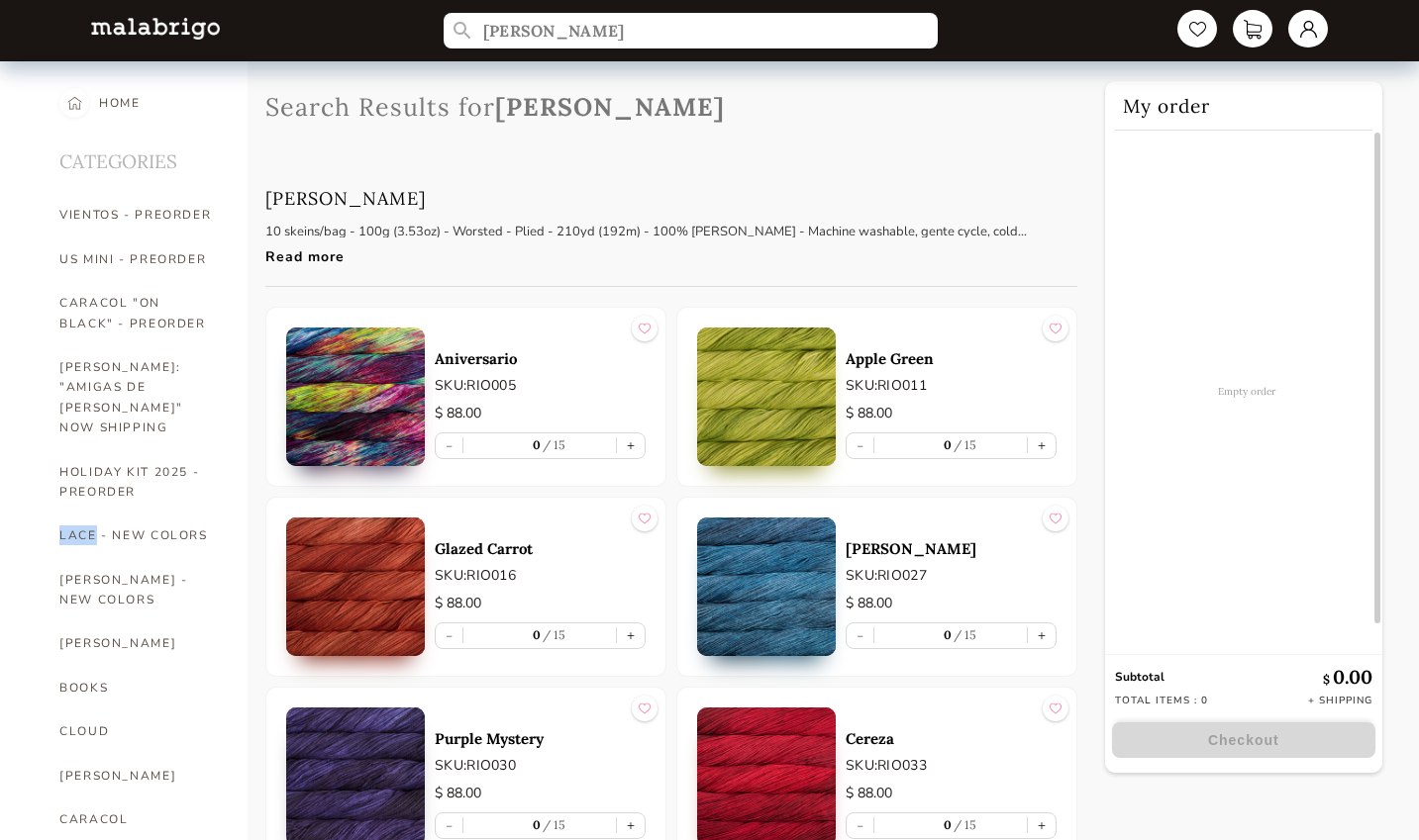
click at [629, 439] on button "+" at bounding box center [630, 445] width 28 height 25
type input "1"
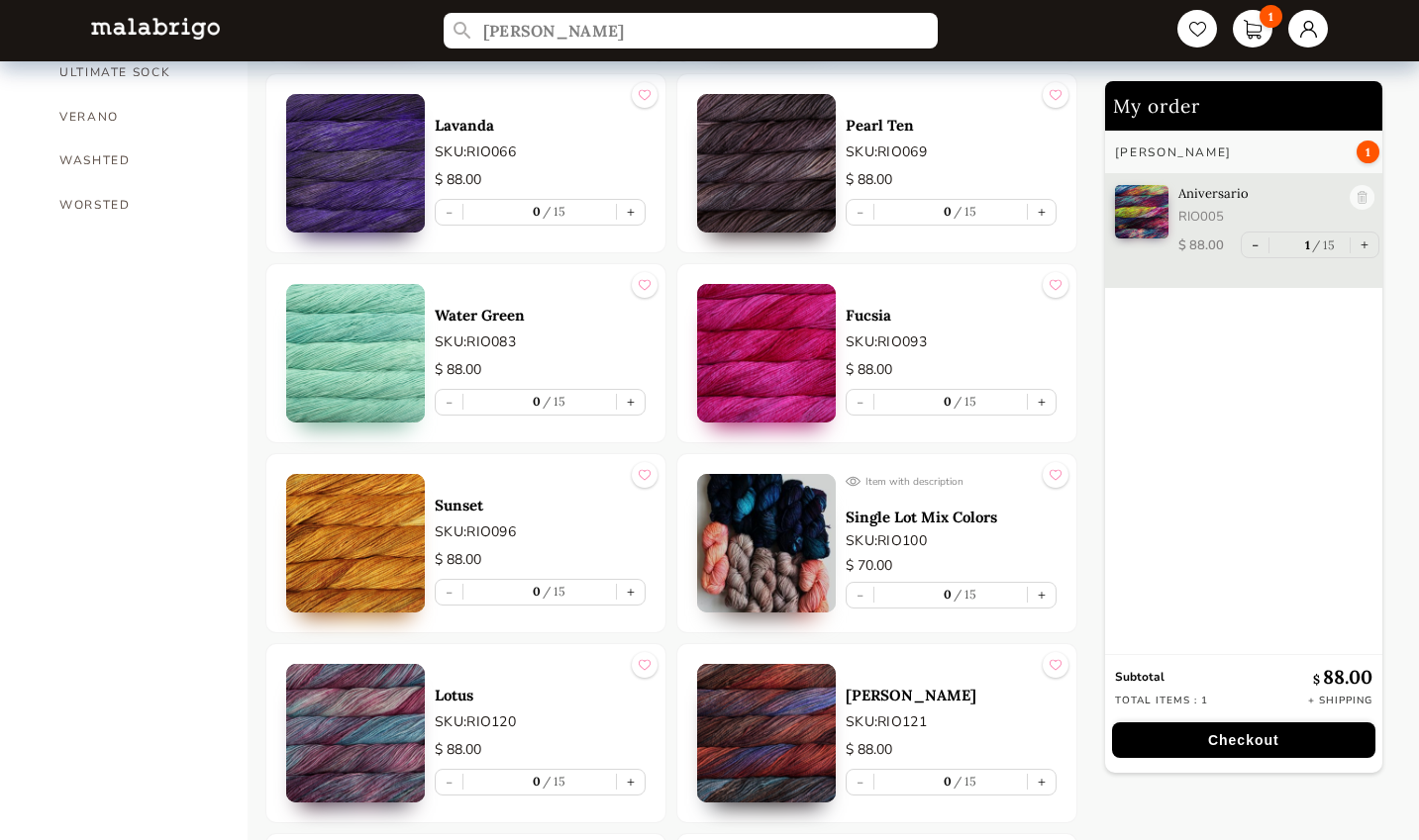
scroll to position [1754, 0]
click at [623, 589] on button "+" at bounding box center [630, 593] width 28 height 25
type input "1"
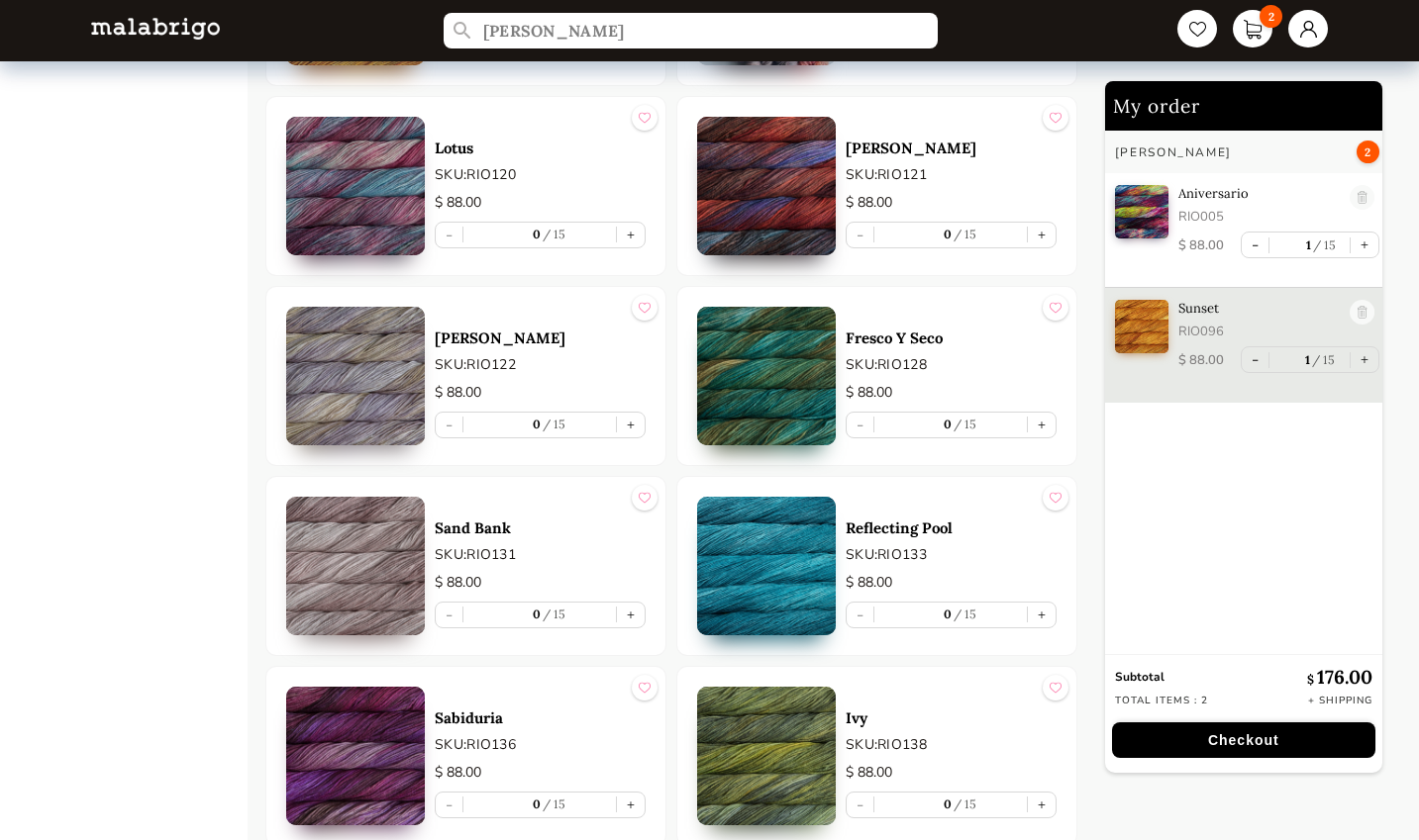
scroll to position [2200, 0]
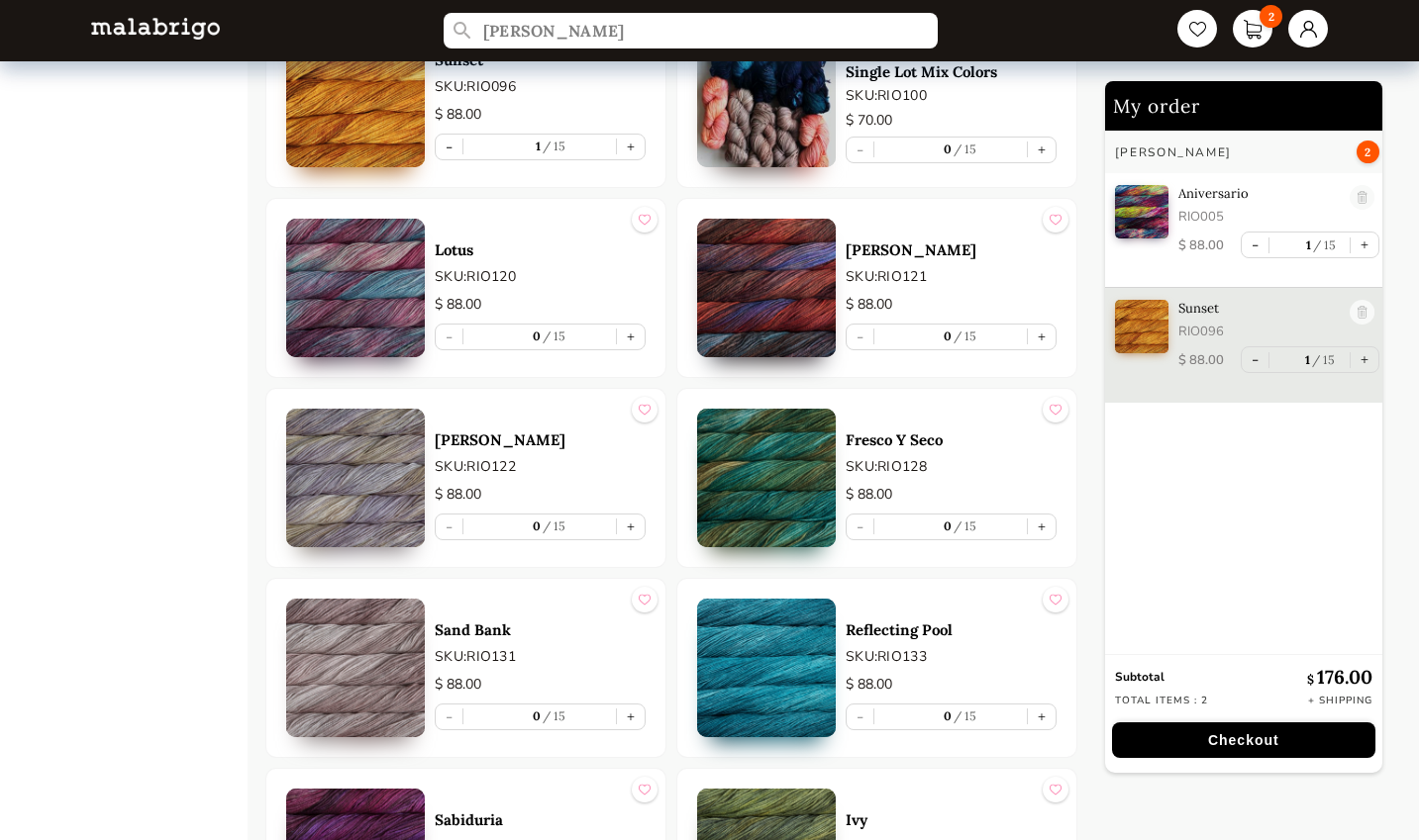
click at [629, 338] on button "+" at bounding box center [630, 337] width 28 height 25
type input "1"
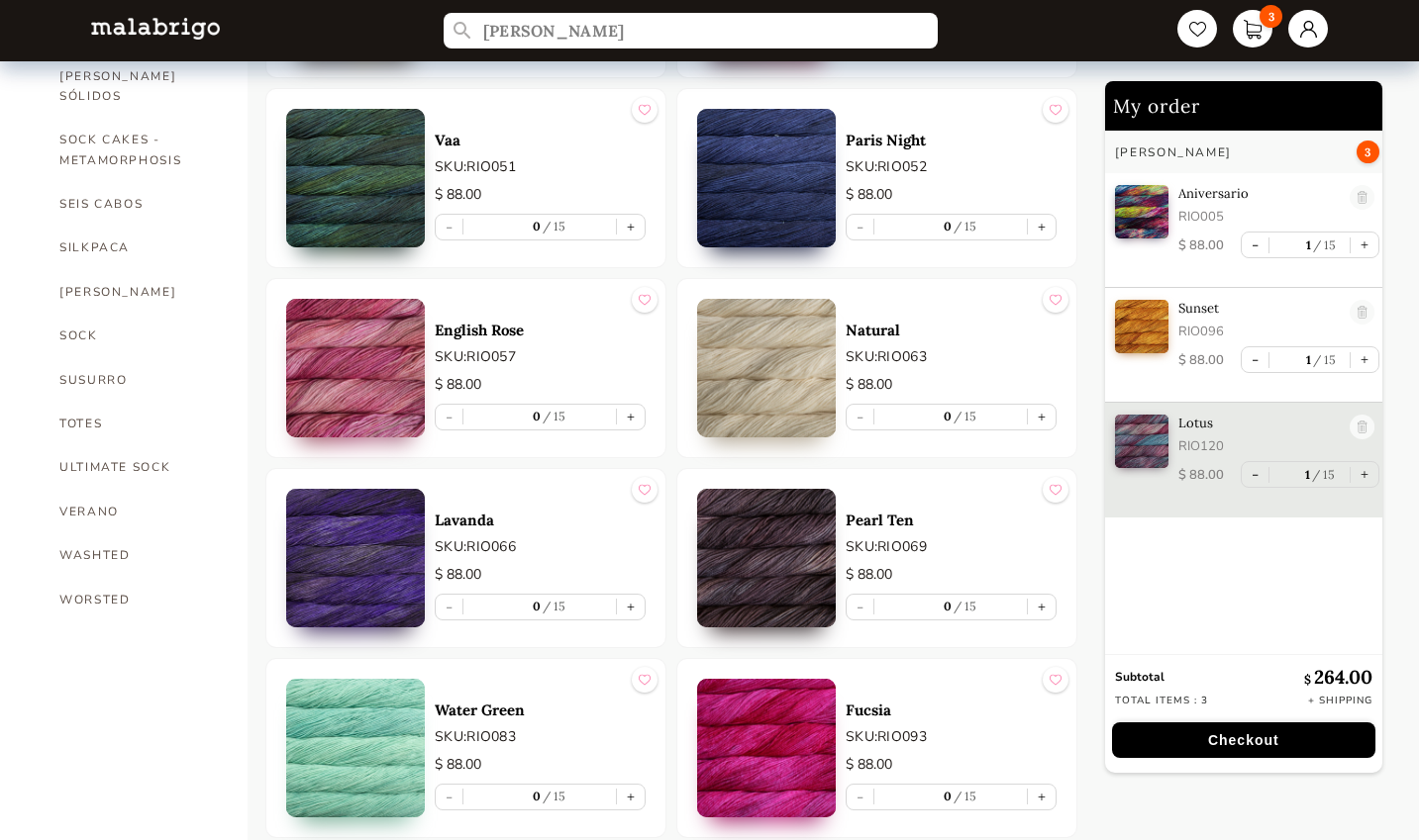
scroll to position [1344, 0]
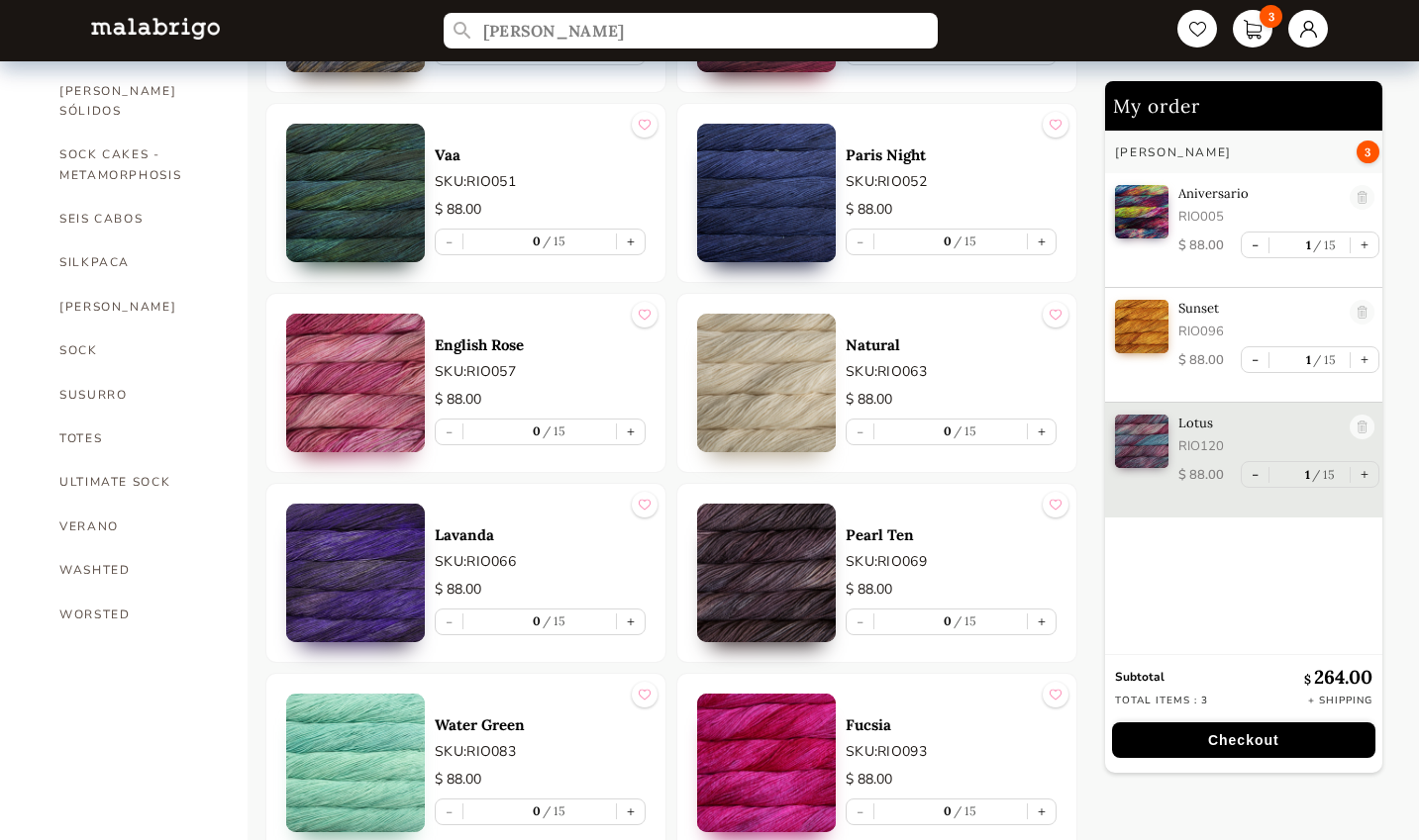
click at [629, 430] on button "+" at bounding box center [630, 431] width 28 height 25
type input "1"
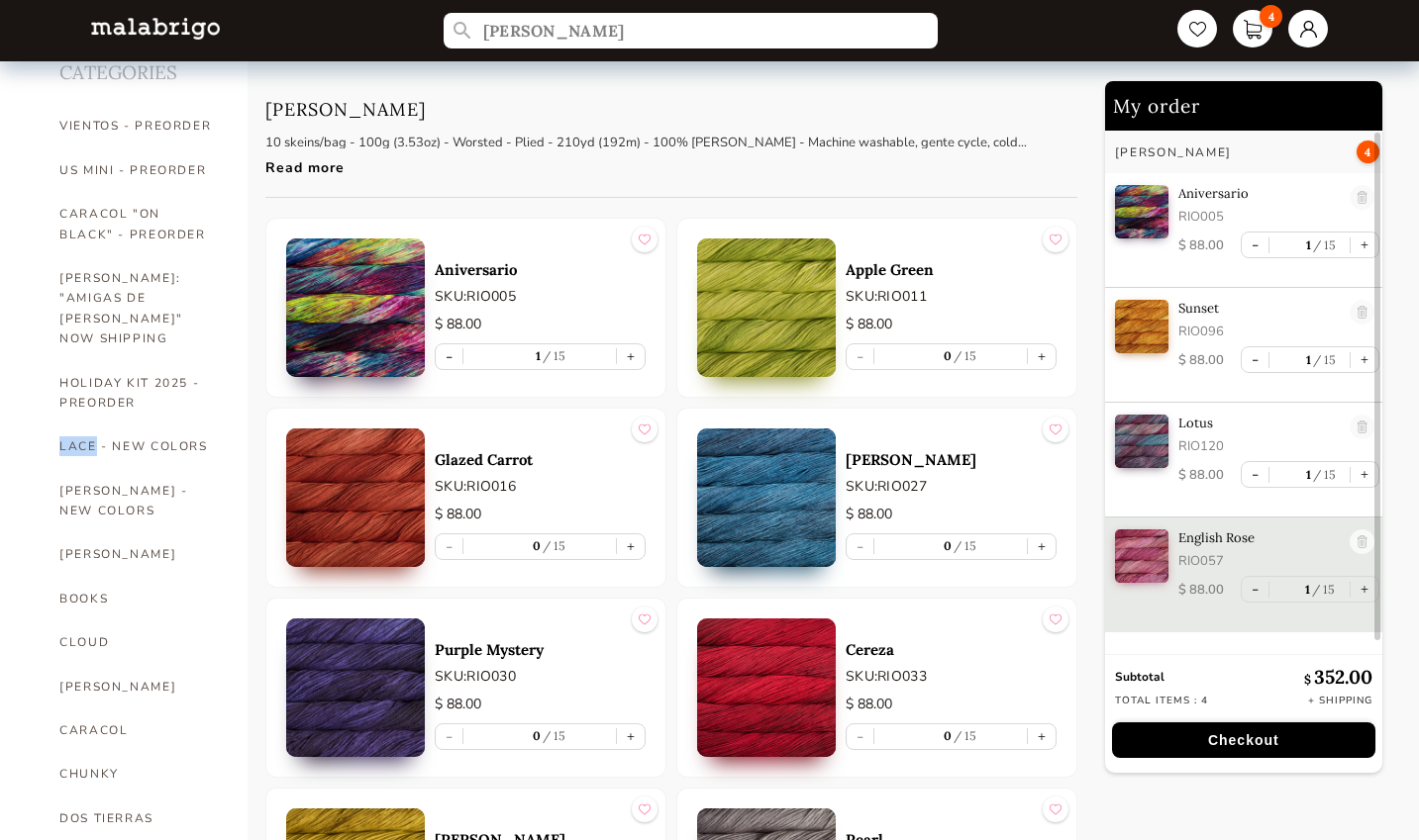
scroll to position [92, 0]
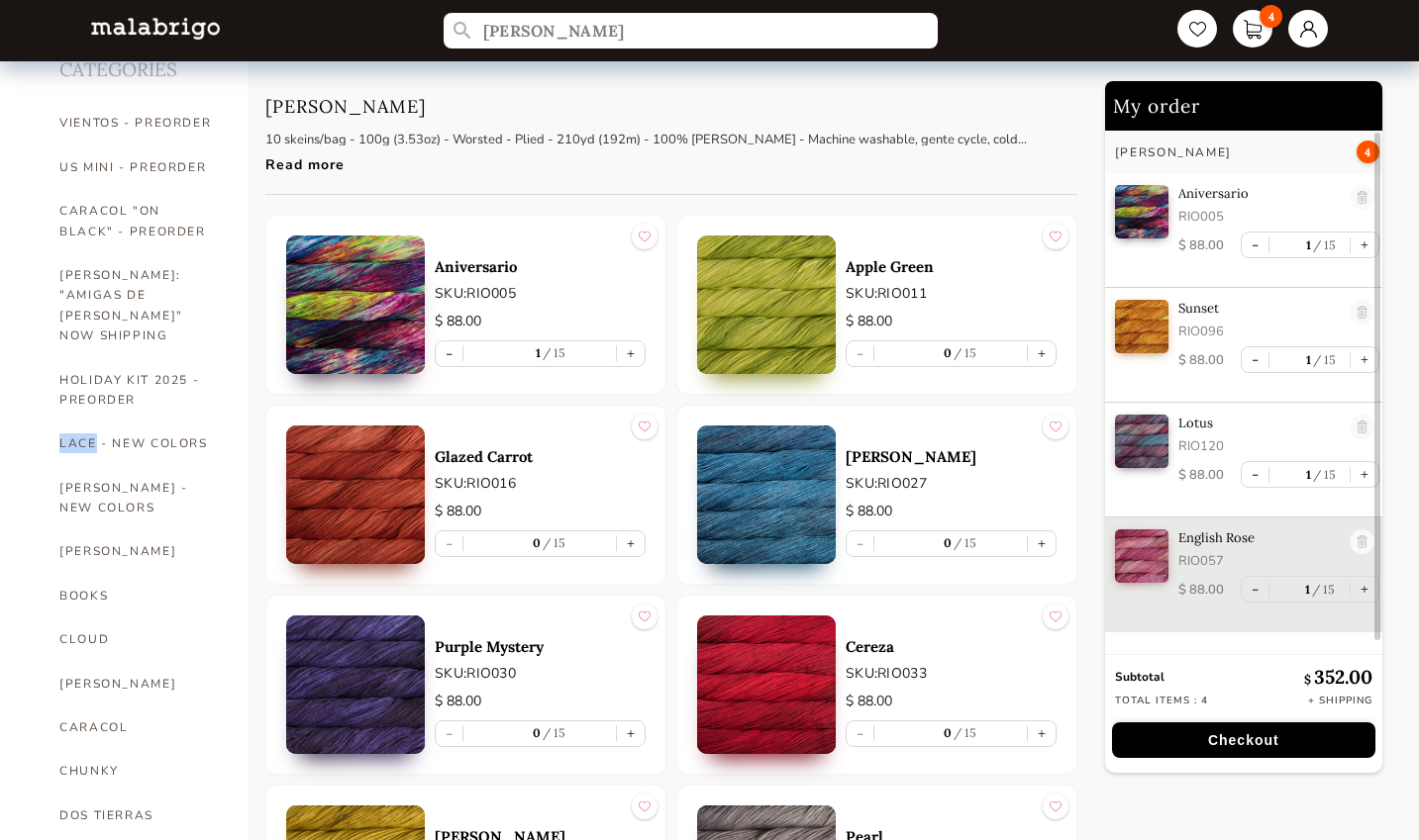
click at [1041, 353] on button "+" at bounding box center [1042, 354] width 28 height 25
type input "1"
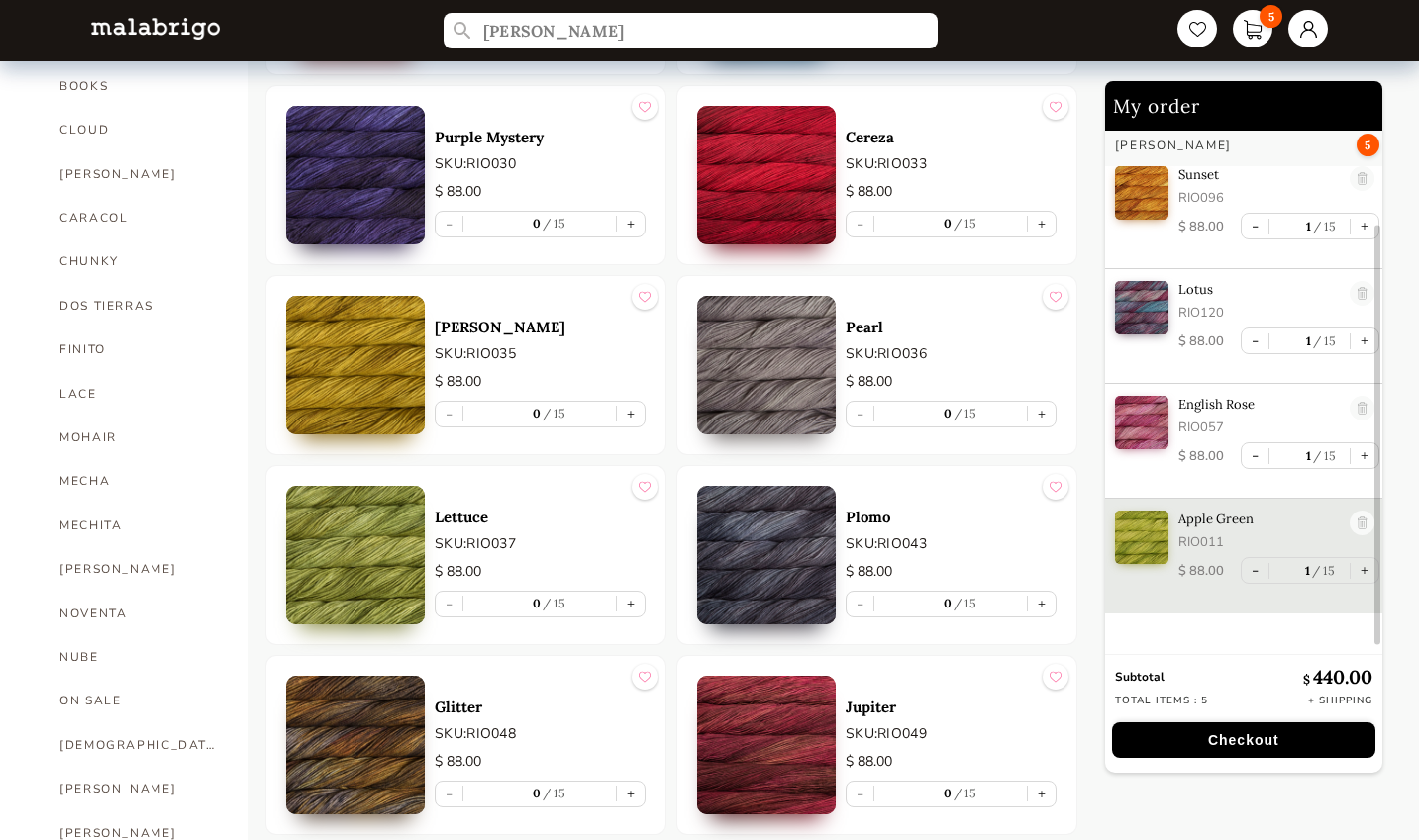
scroll to position [605, 0]
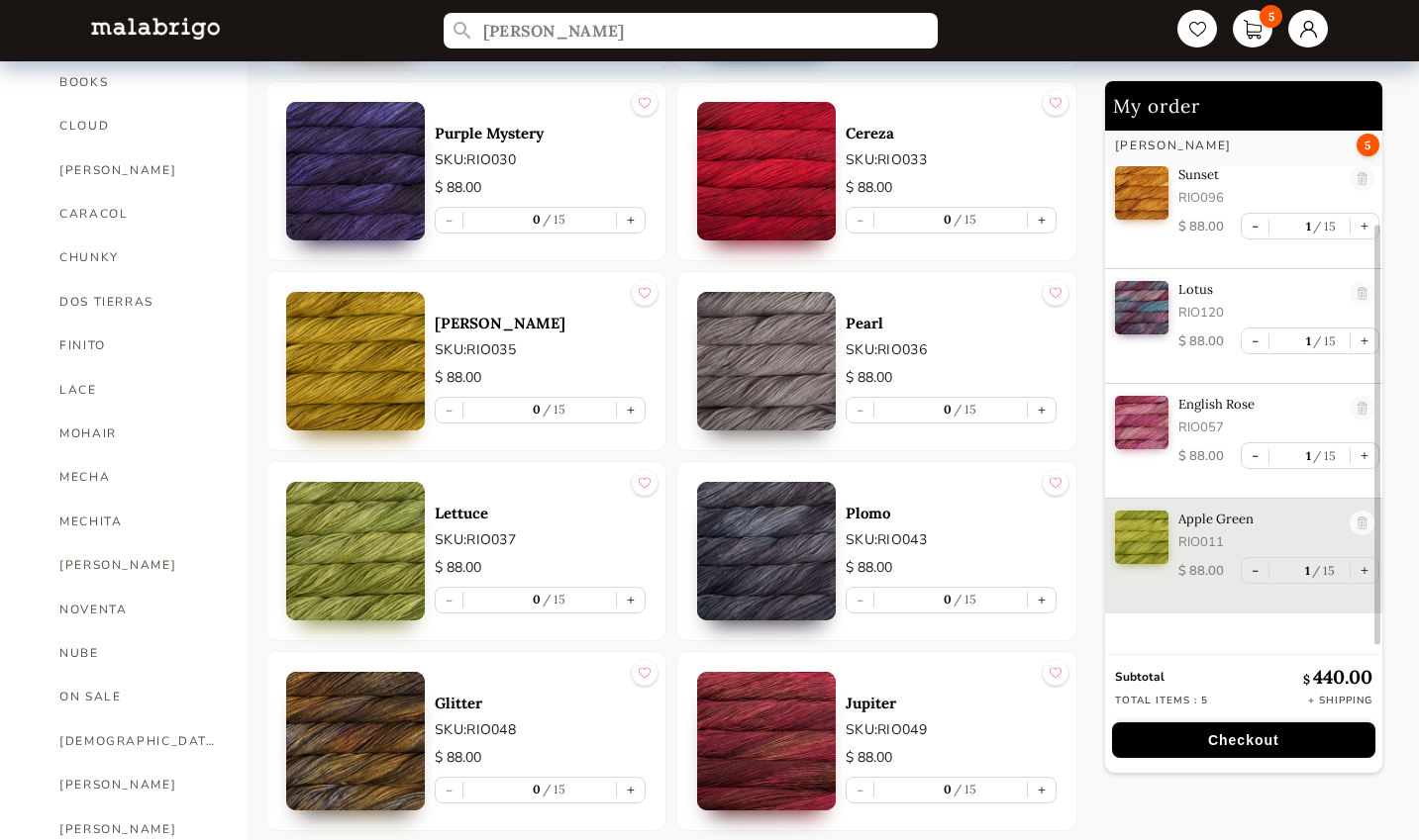
click at [632, 415] on button "+" at bounding box center [630, 410] width 28 height 25
type input "1"
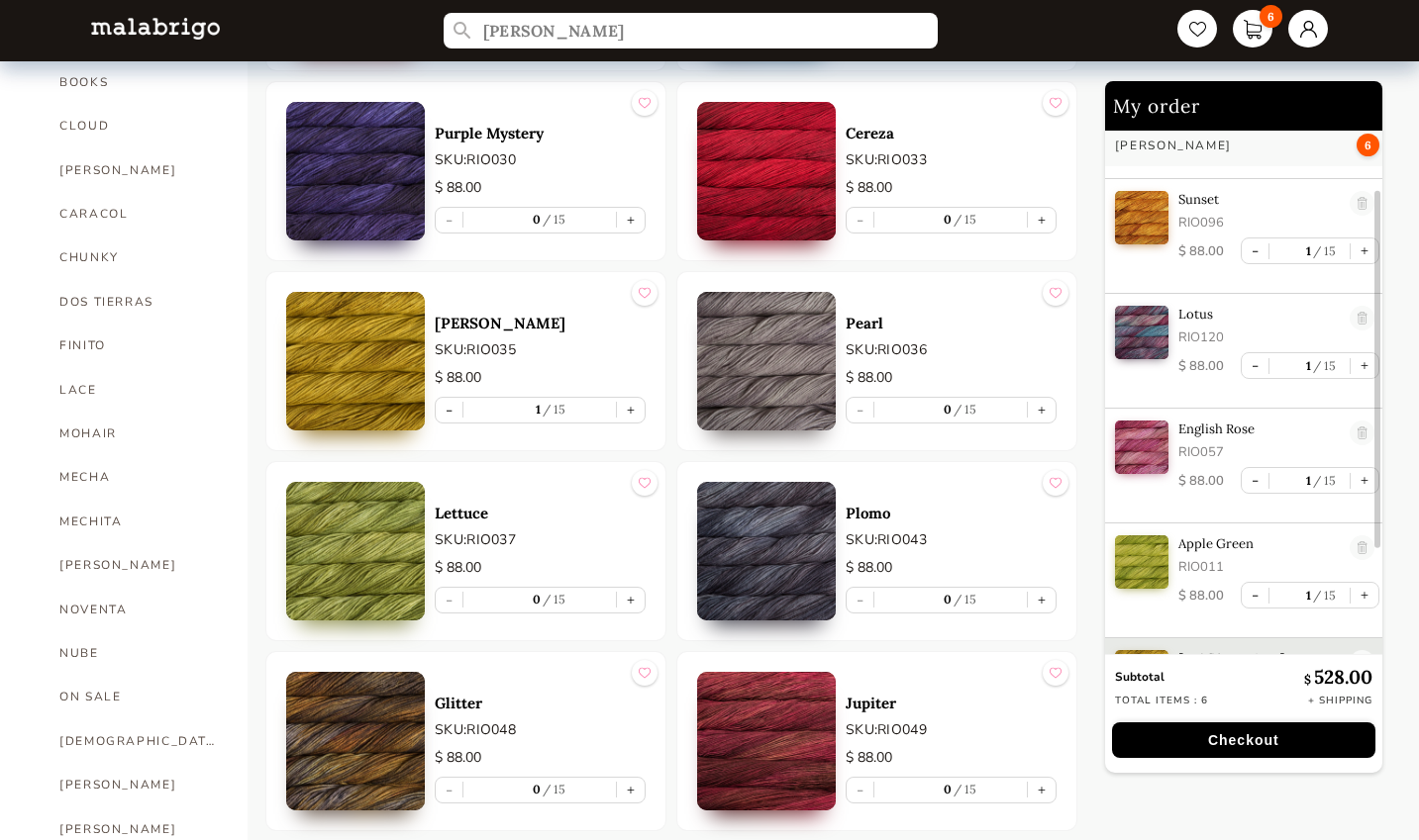
scroll to position [96, 0]
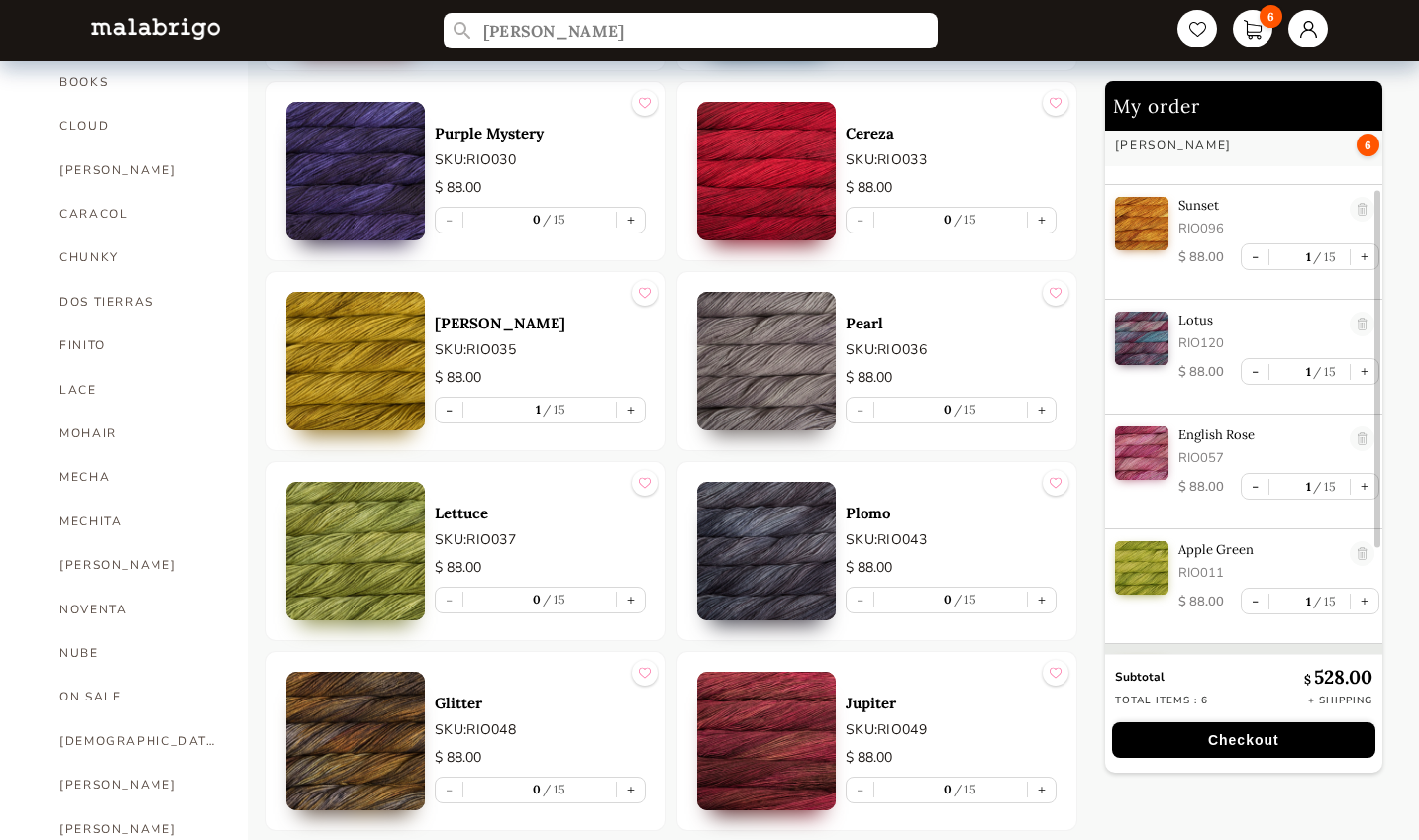
click at [1248, 260] on button "-" at bounding box center [1255, 256] width 27 height 25
type input "0"
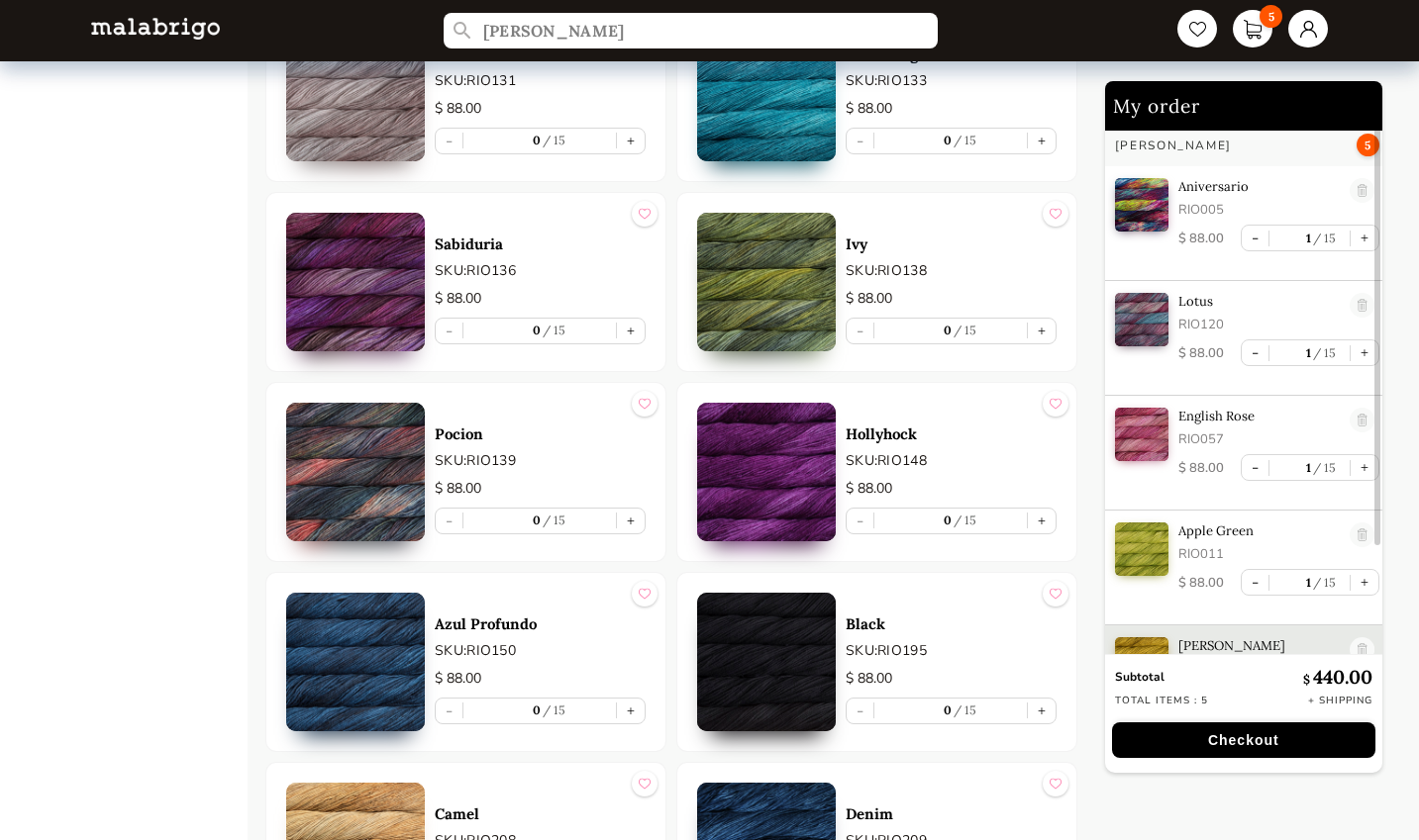
scroll to position [2719, 0]
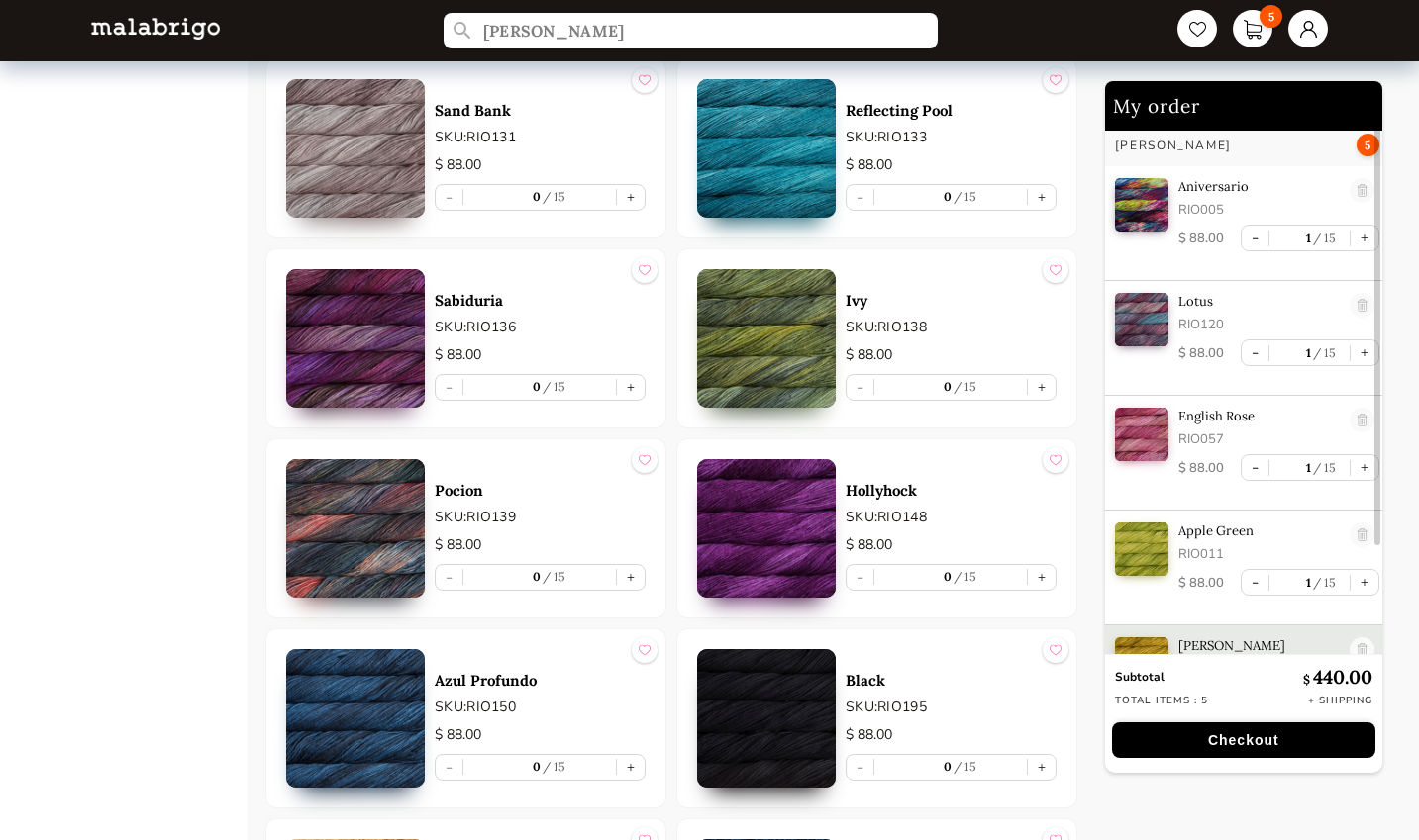
click at [1041, 577] on button "+" at bounding box center [1042, 578] width 28 height 25
type input "1"
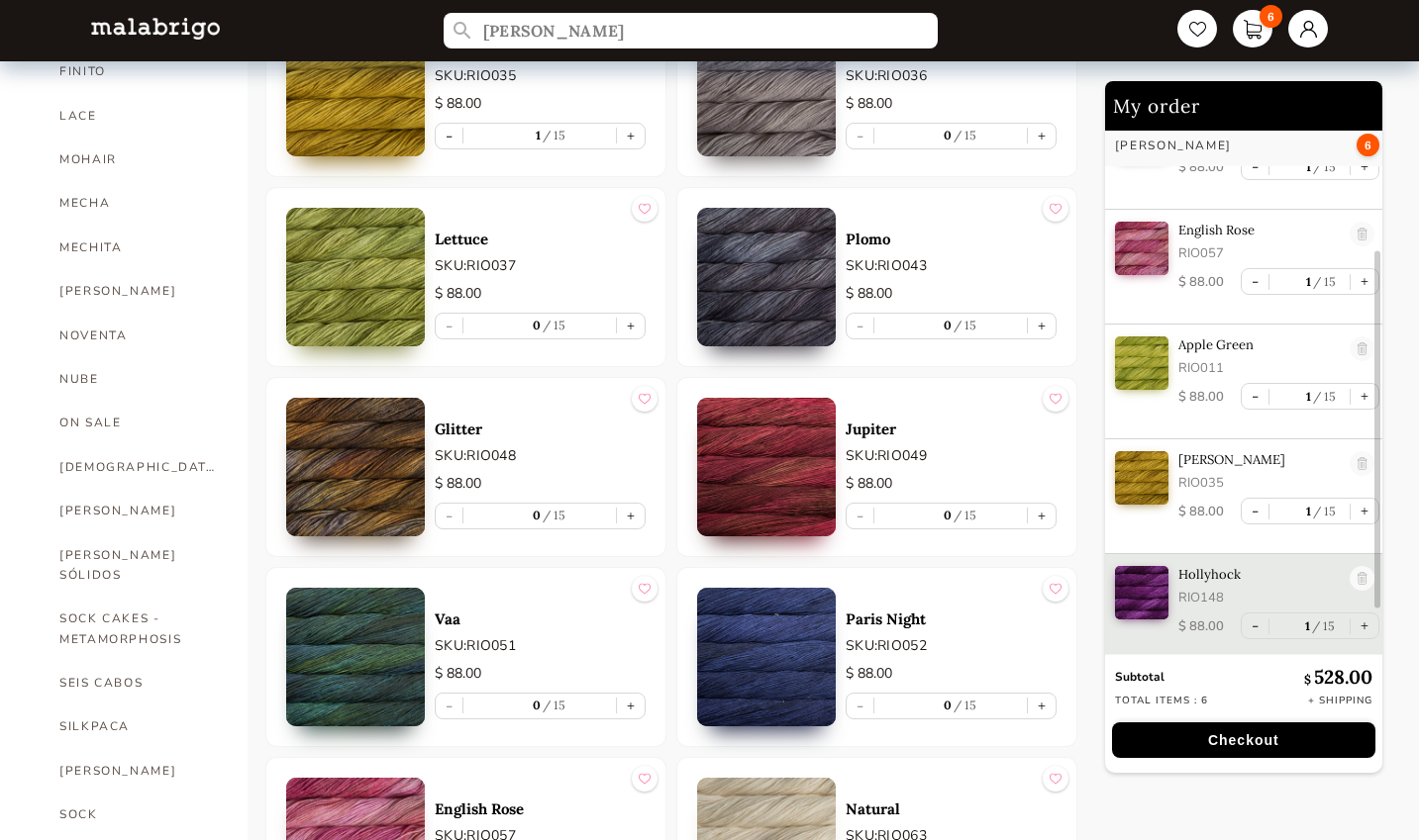
scroll to position [849, 0]
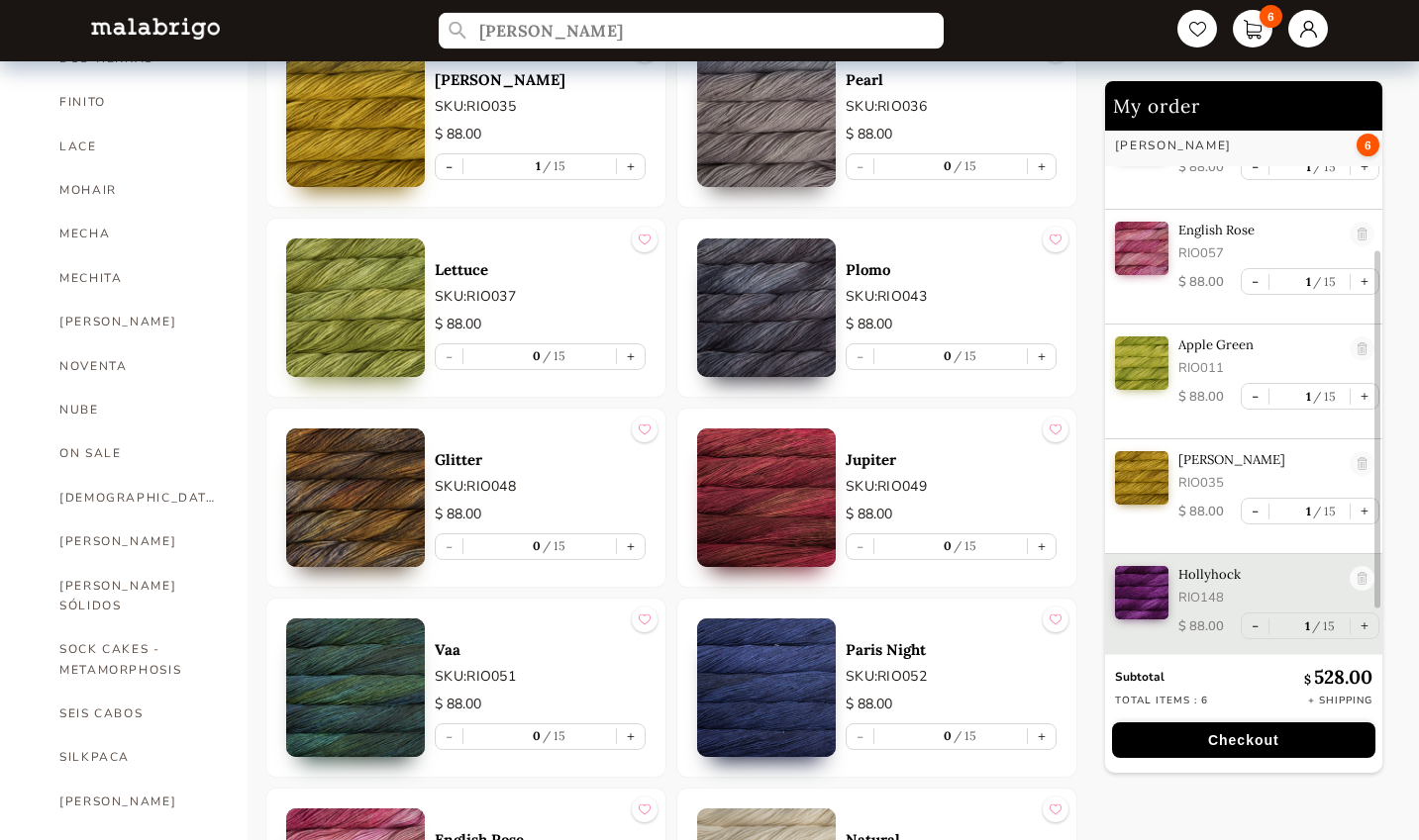
click at [545, 36] on input "[PERSON_NAME]" at bounding box center [691, 31] width 505 height 37
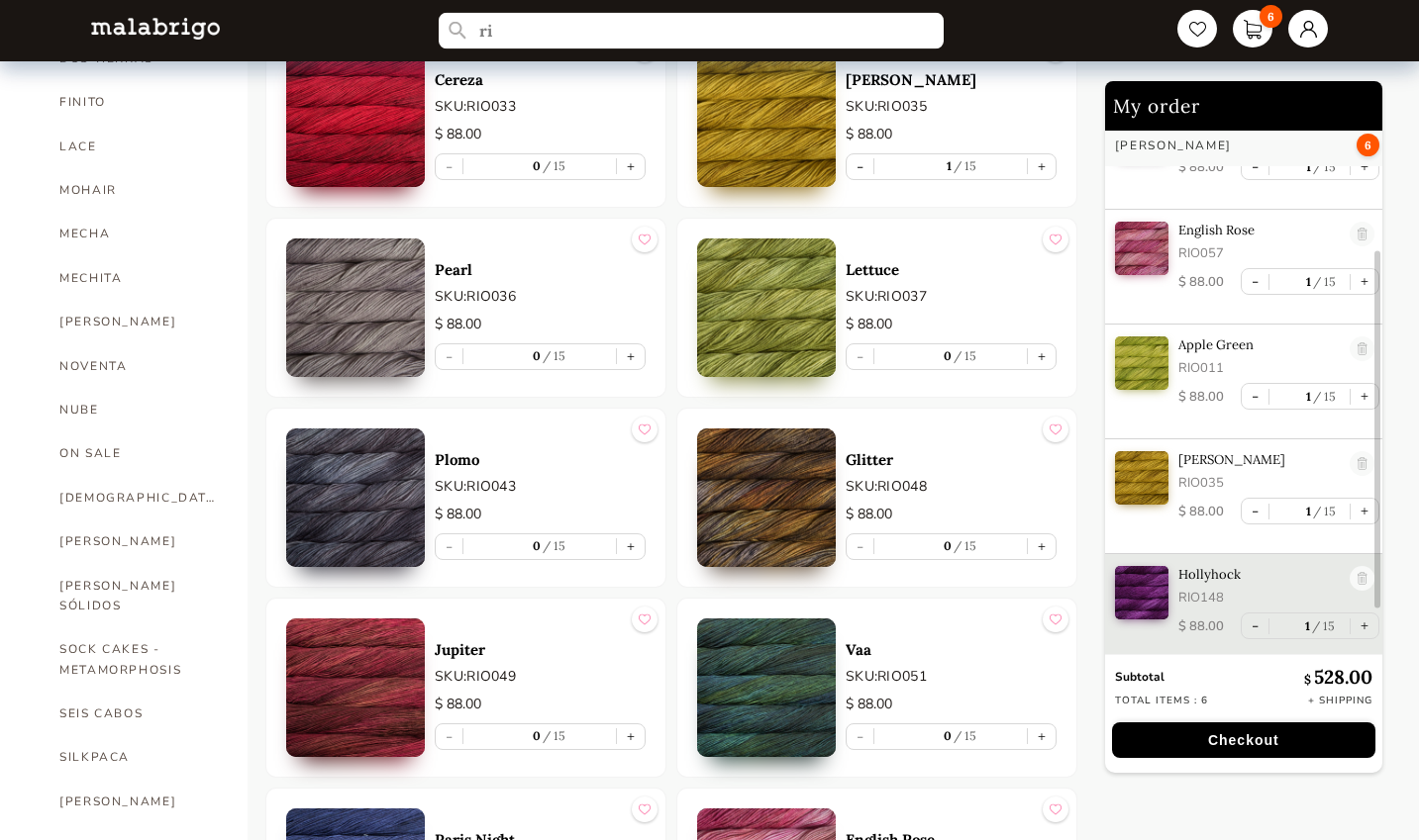
type input "r"
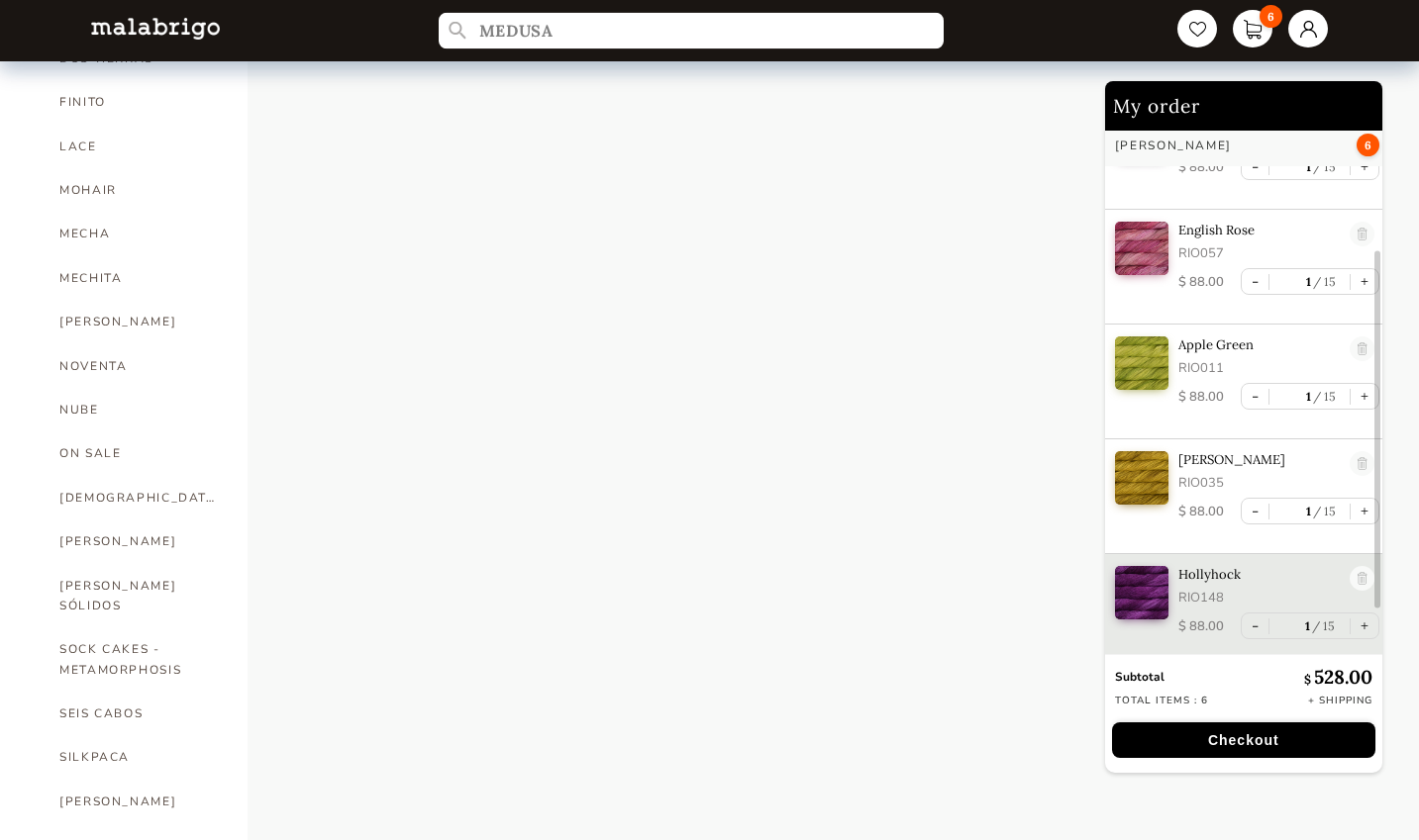
type input "MEDUSA"
click at [591, 35] on input "MEDUSA" at bounding box center [691, 31] width 505 height 37
click at [457, 37] on input "MEDUSA" at bounding box center [691, 31] width 505 height 37
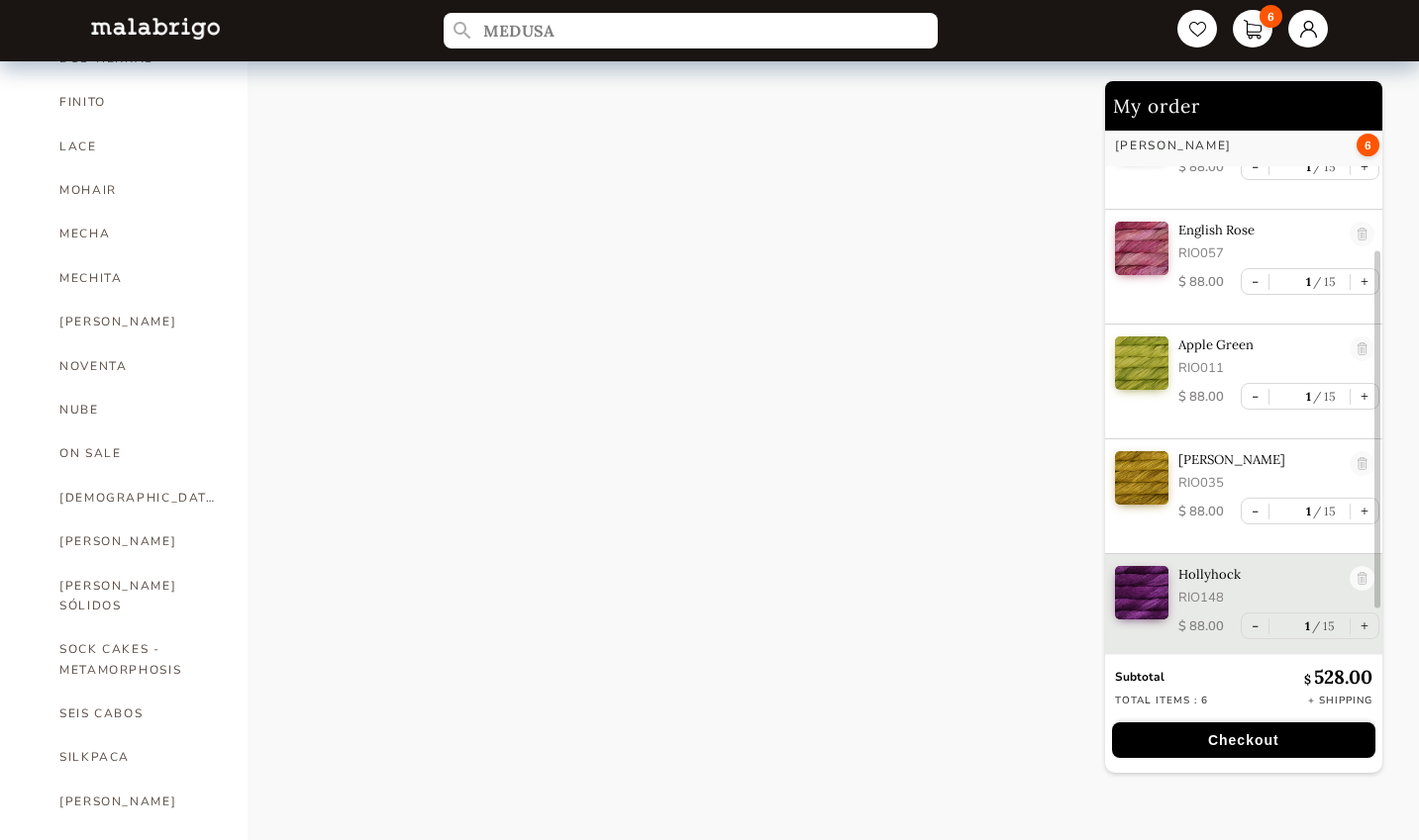
click at [109, 431] on link "ON SALE" at bounding box center [138, 453] width 158 height 44
select select "INDEX"
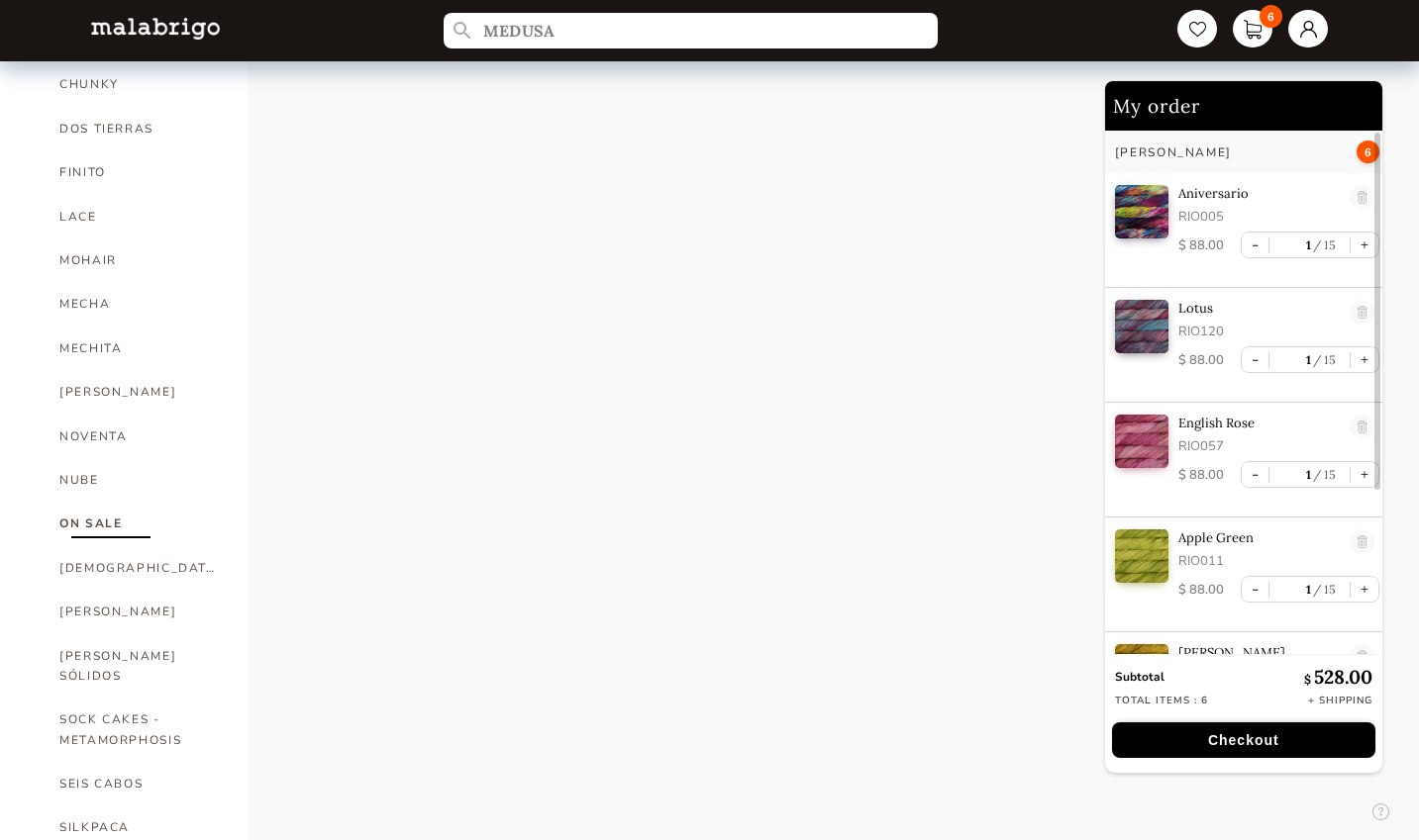
scroll to position [809, 0]
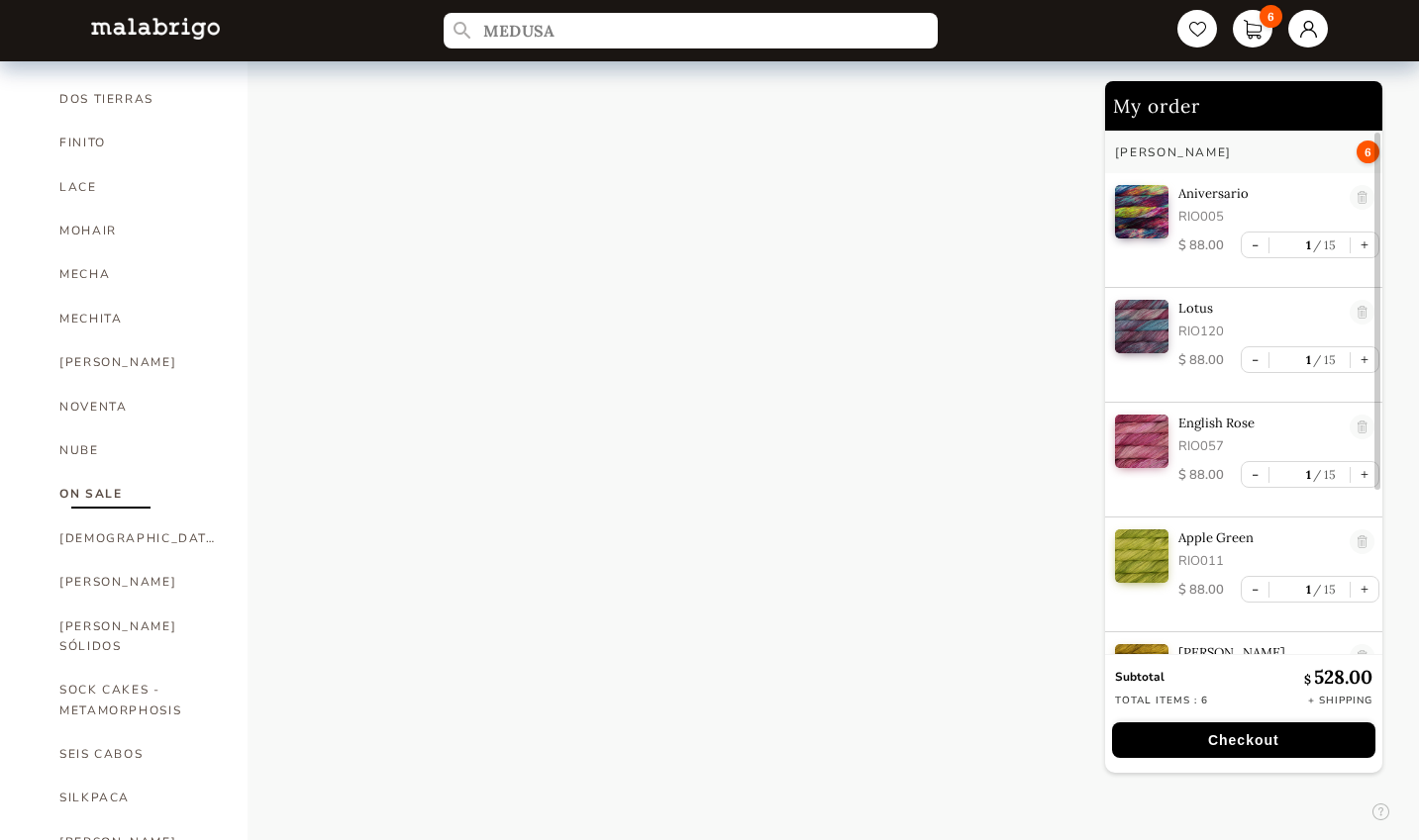
click at [143, 561] on link "[PERSON_NAME]" at bounding box center [138, 583] width 158 height 44
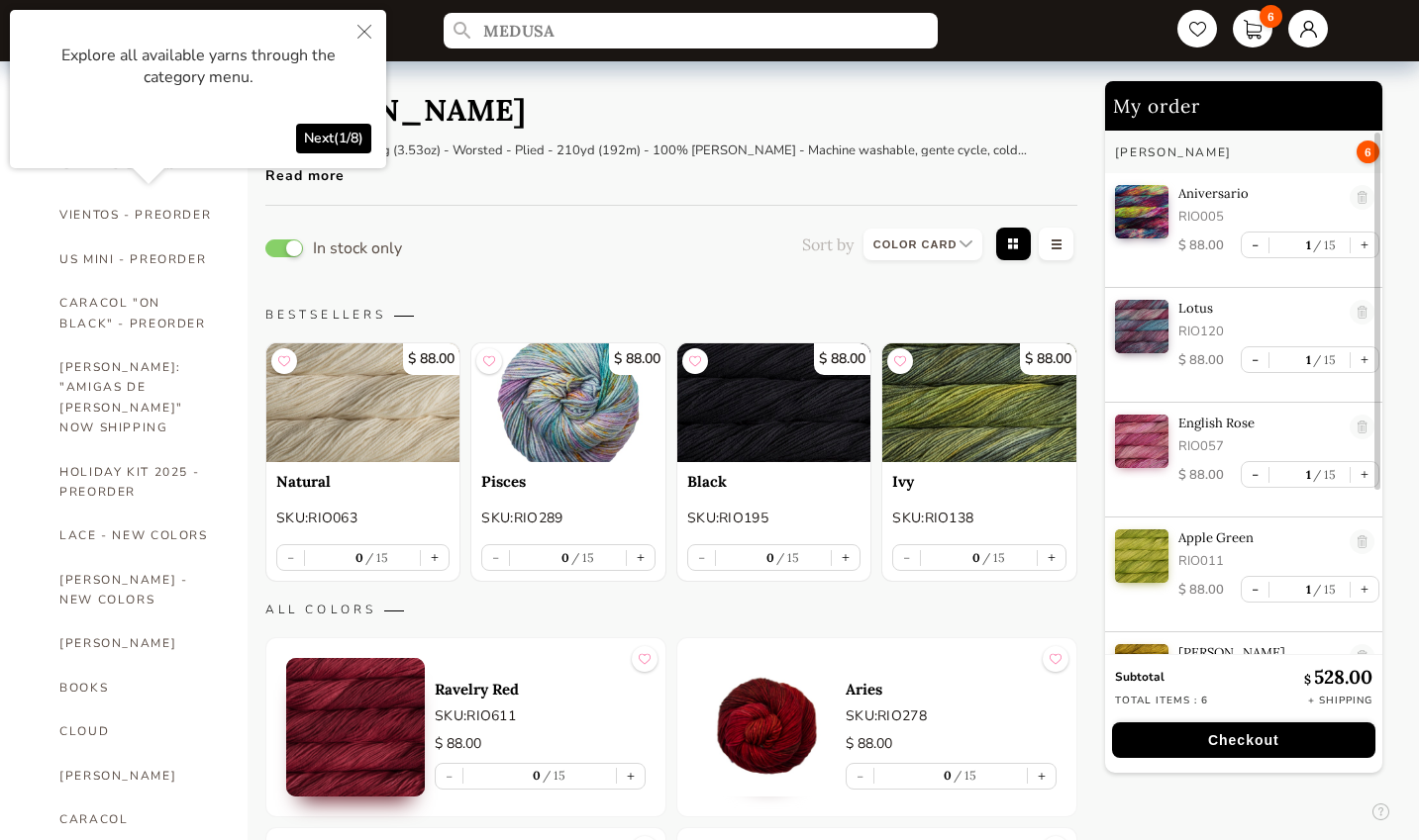
click at [379, 35] on button "Close" at bounding box center [365, 33] width 44 height 47
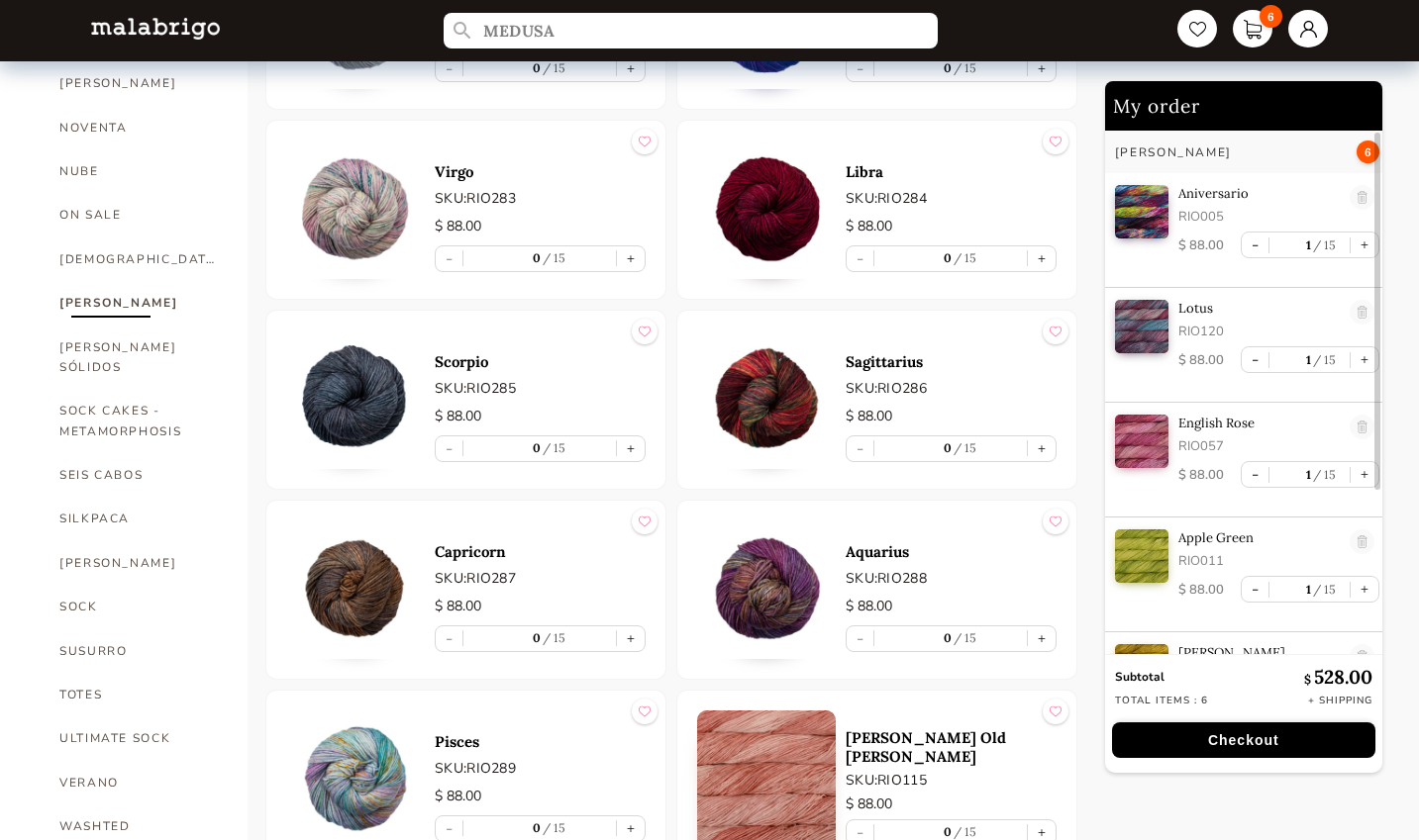
scroll to position [1112, 0]
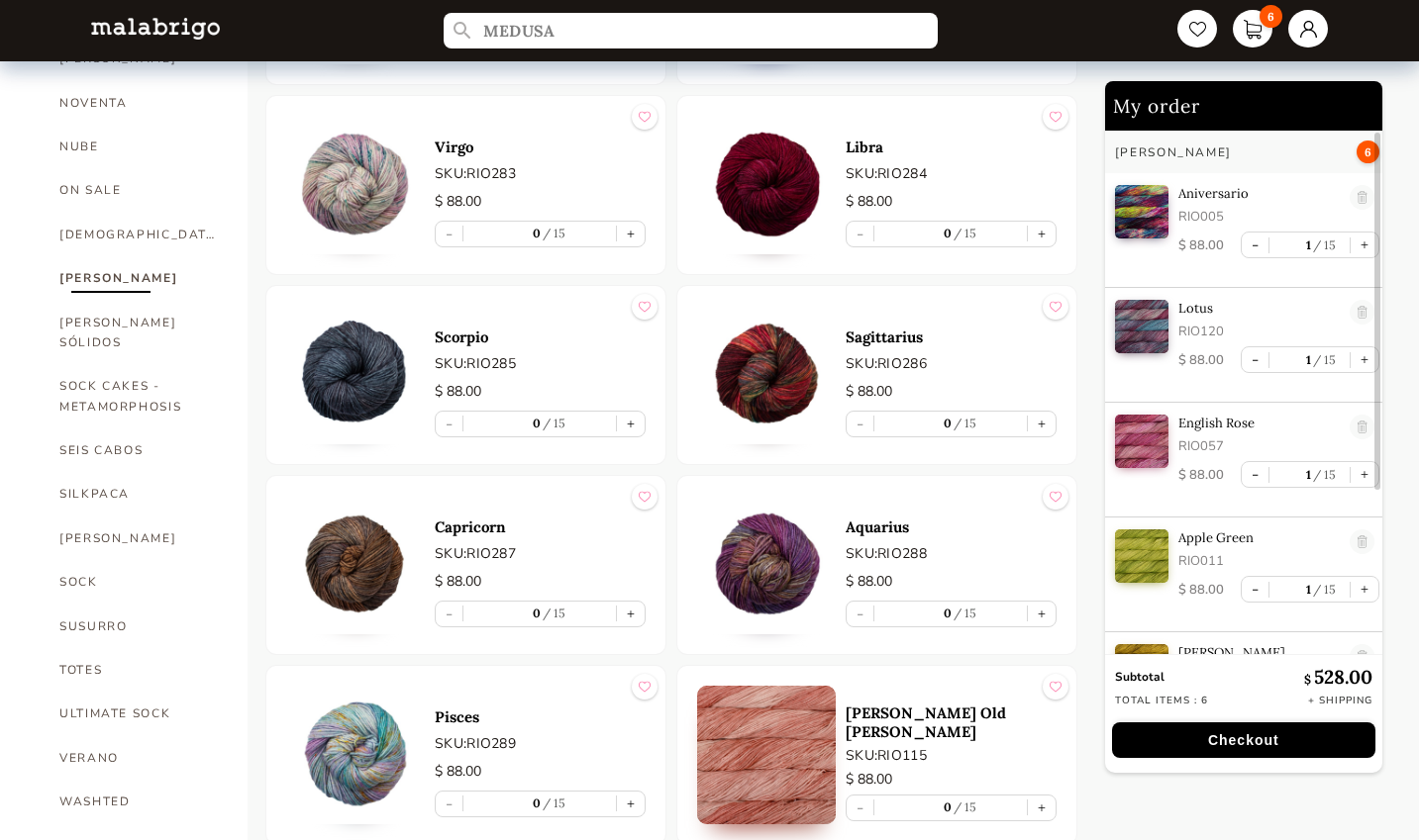
click at [210, 364] on link "SOCK CAKES - METAMORPHOSIS" at bounding box center [138, 396] width 158 height 65
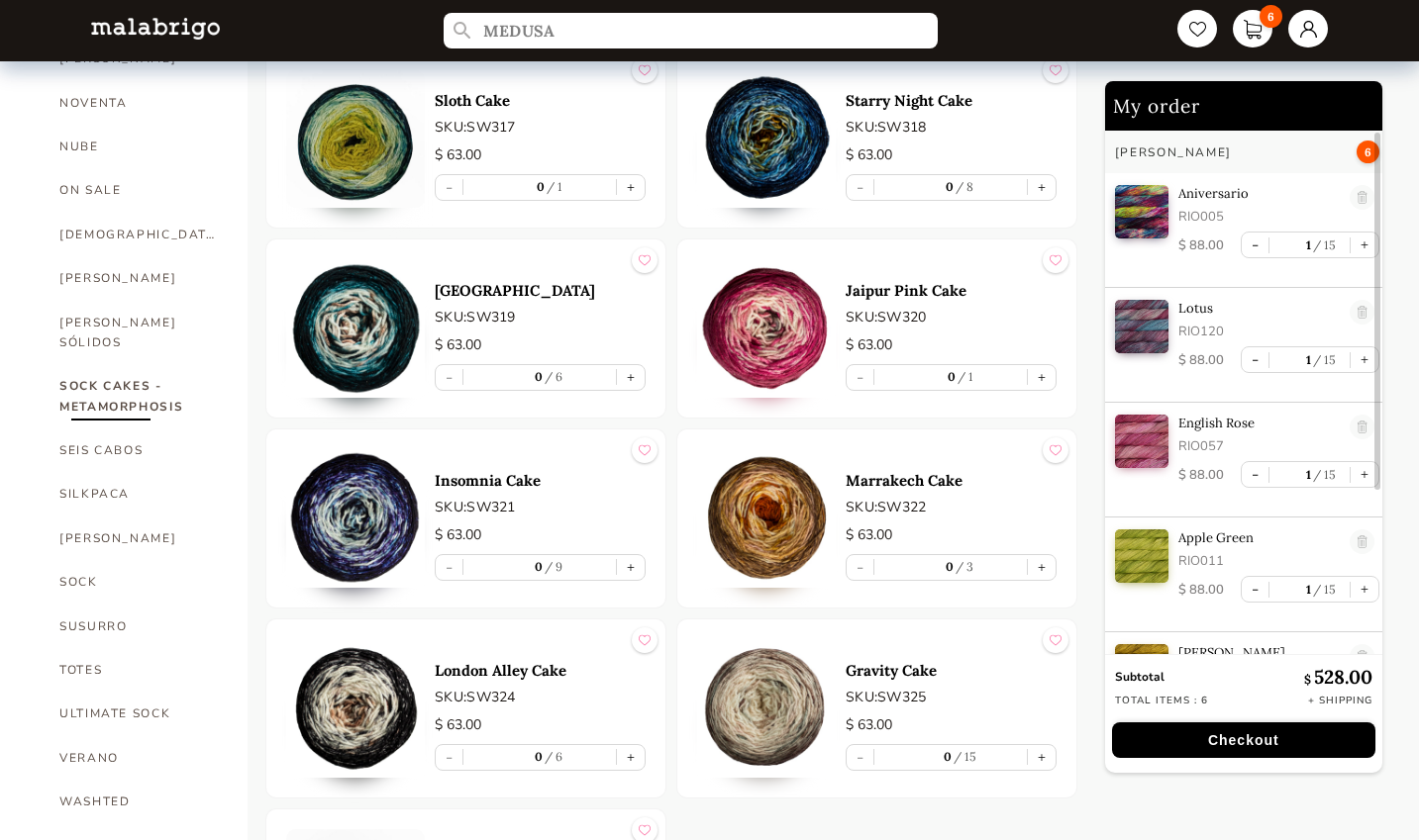
click at [99, 256] on link "[PERSON_NAME]" at bounding box center [138, 278] width 158 height 44
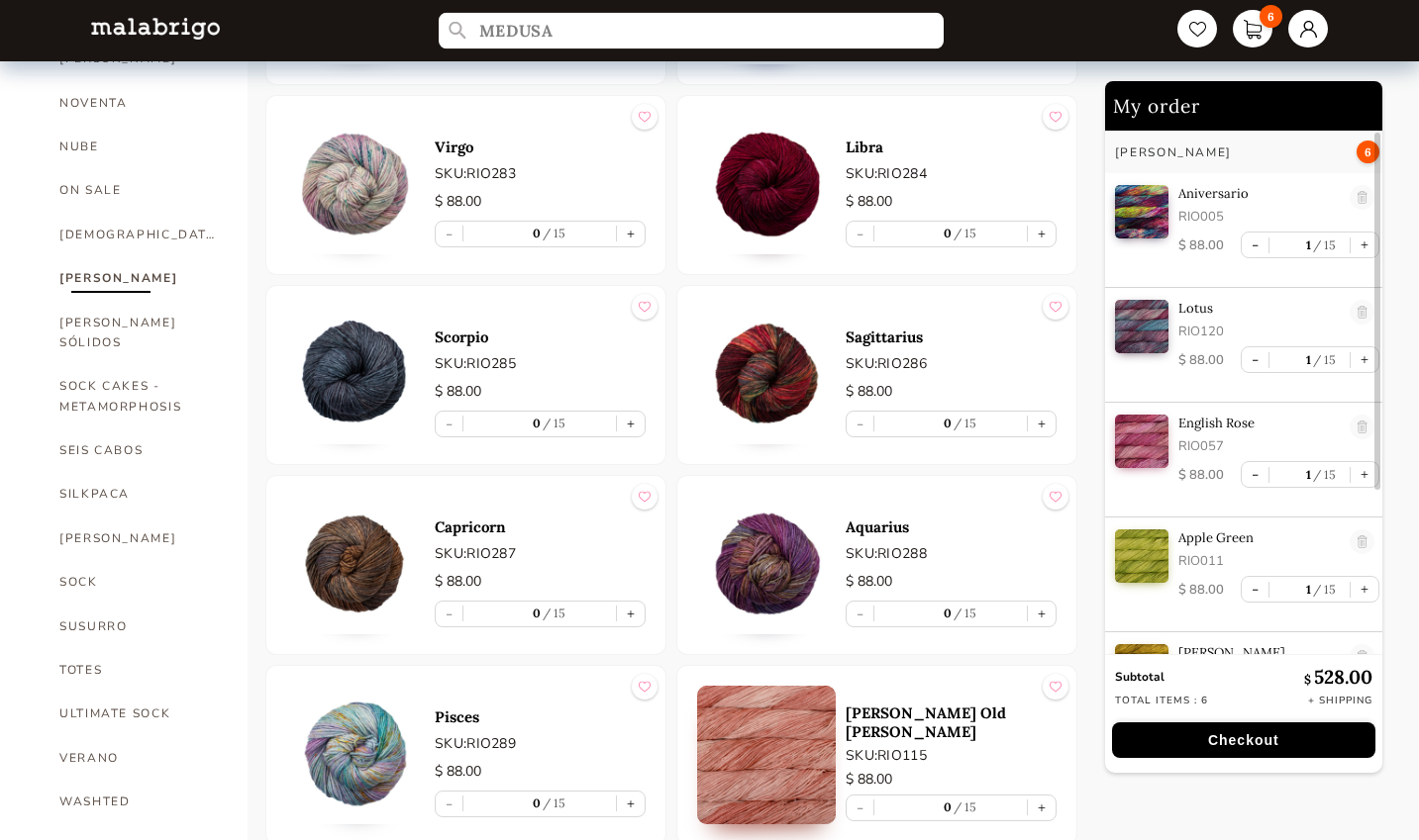
click at [590, 32] on input "MEDUSA" at bounding box center [691, 31] width 505 height 37
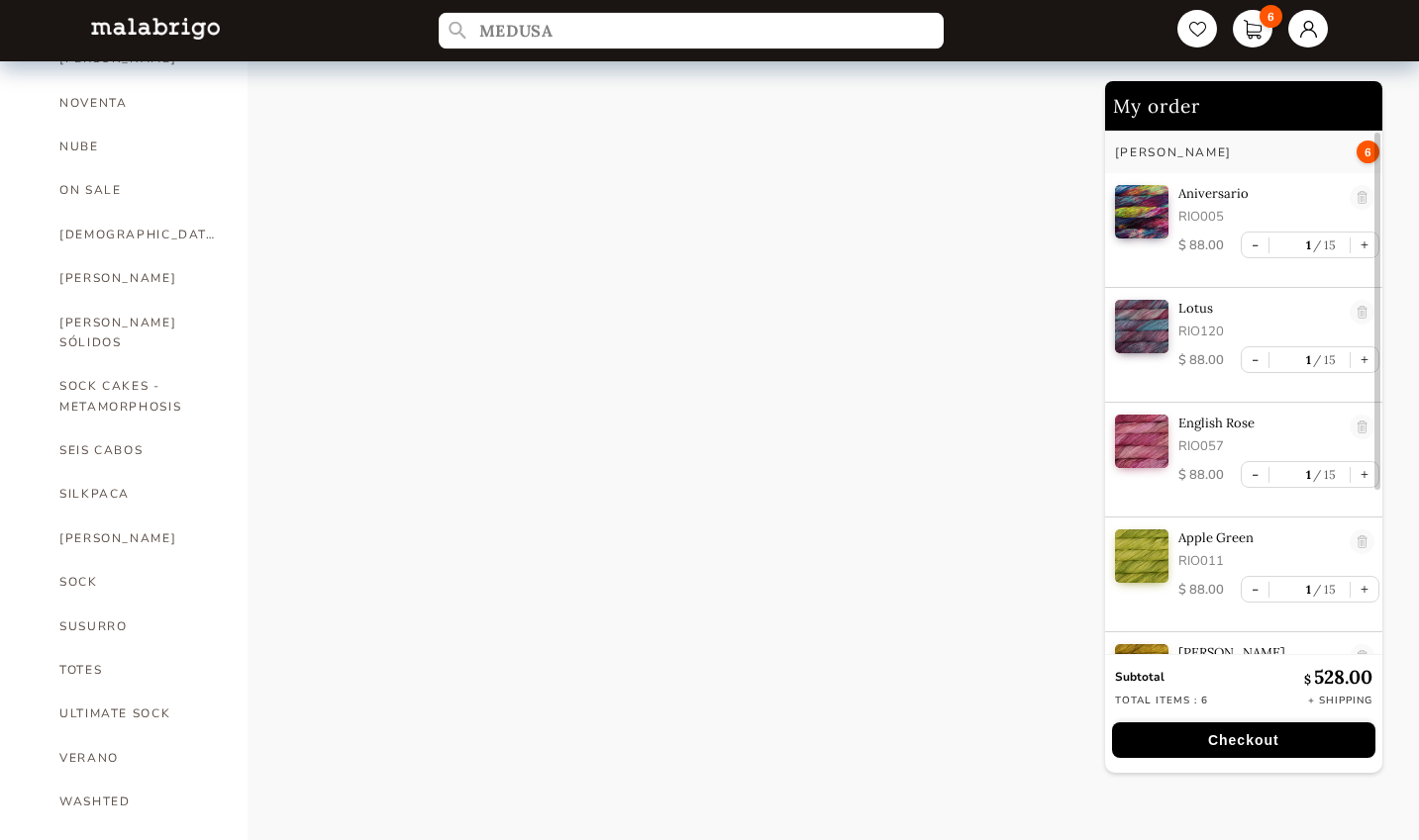
scroll to position [1079, 0]
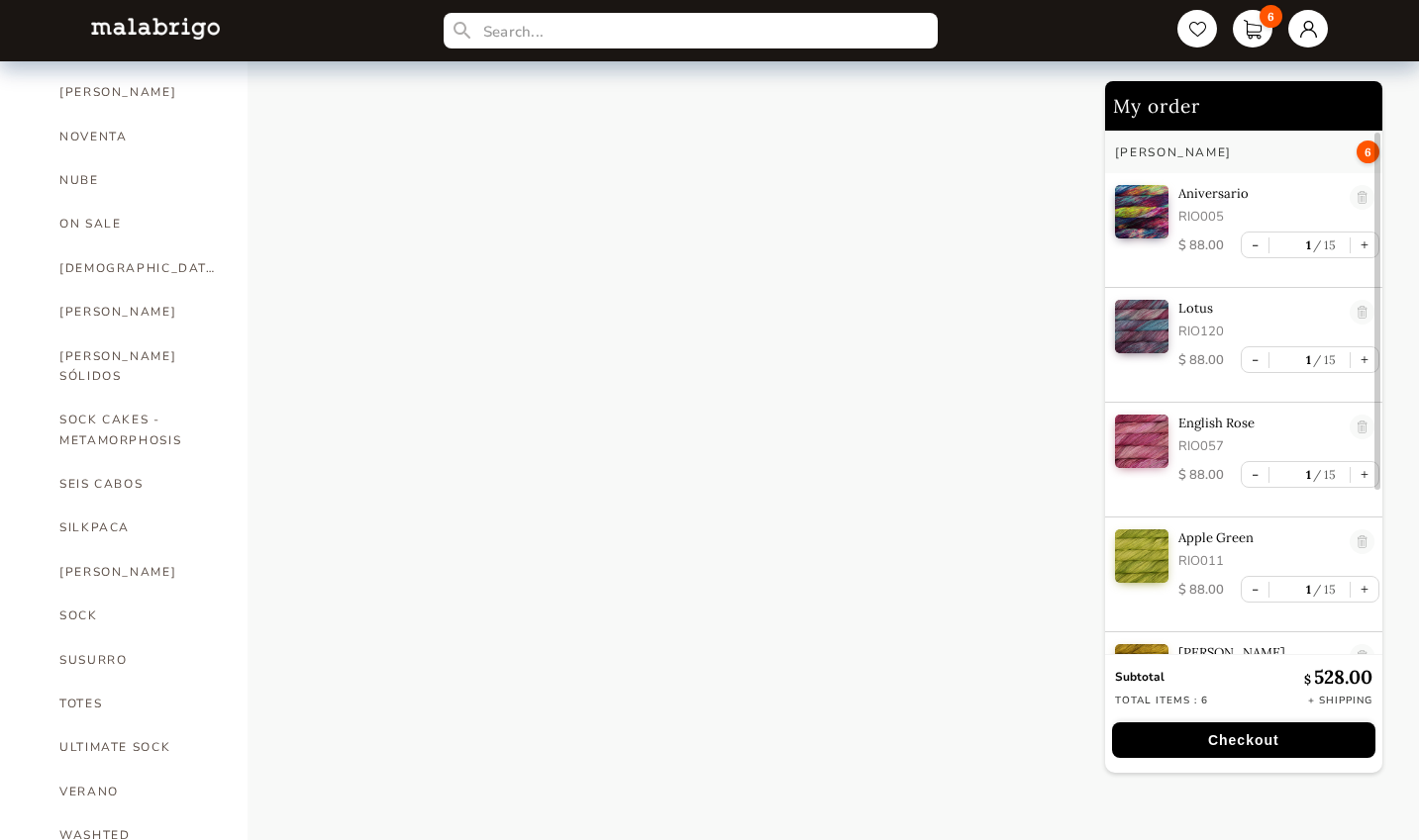
click at [147, 335] on link "[PERSON_NAME] SÓLIDOS" at bounding box center [138, 367] width 158 height 65
select select "INDEX"
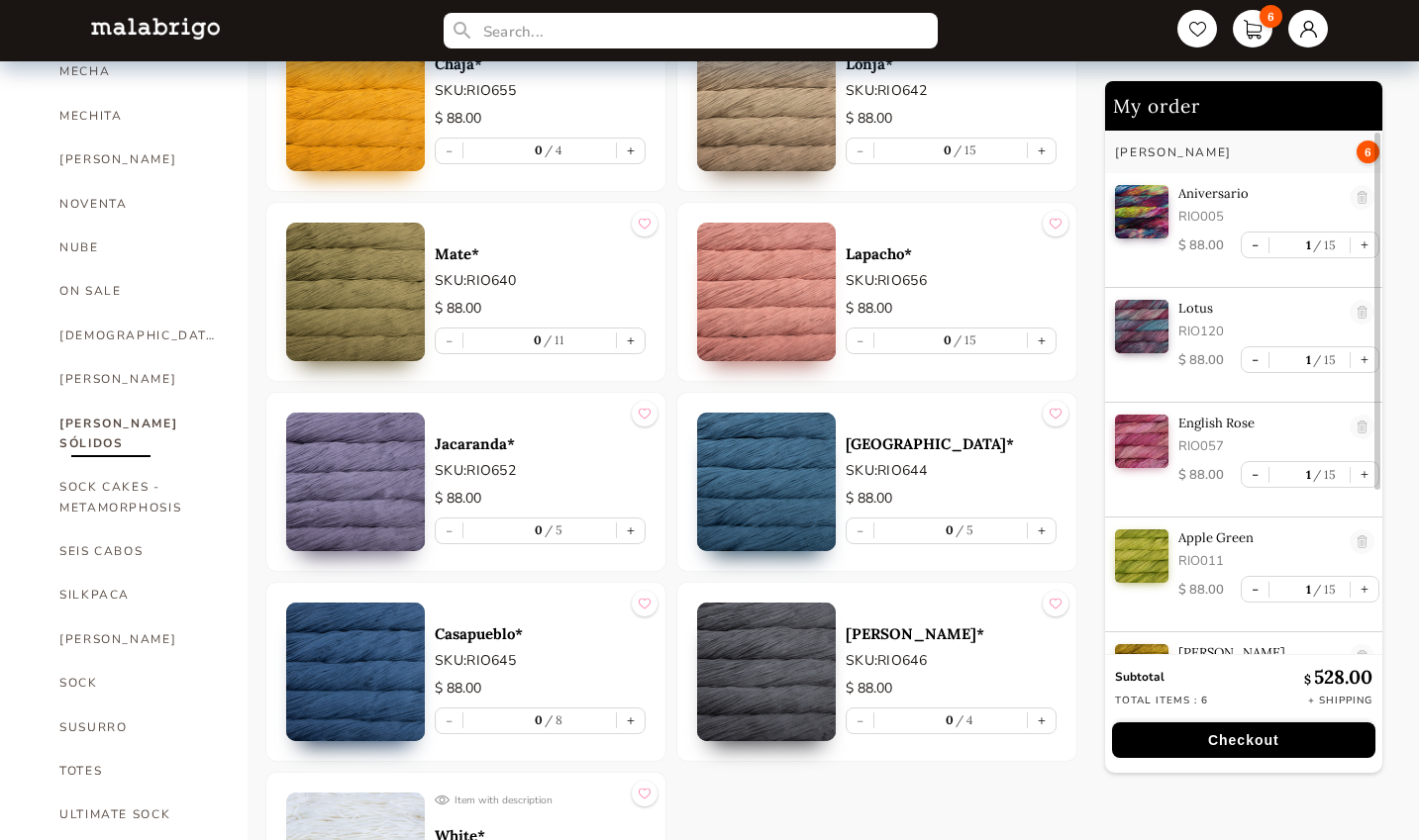
scroll to position [1008, 0]
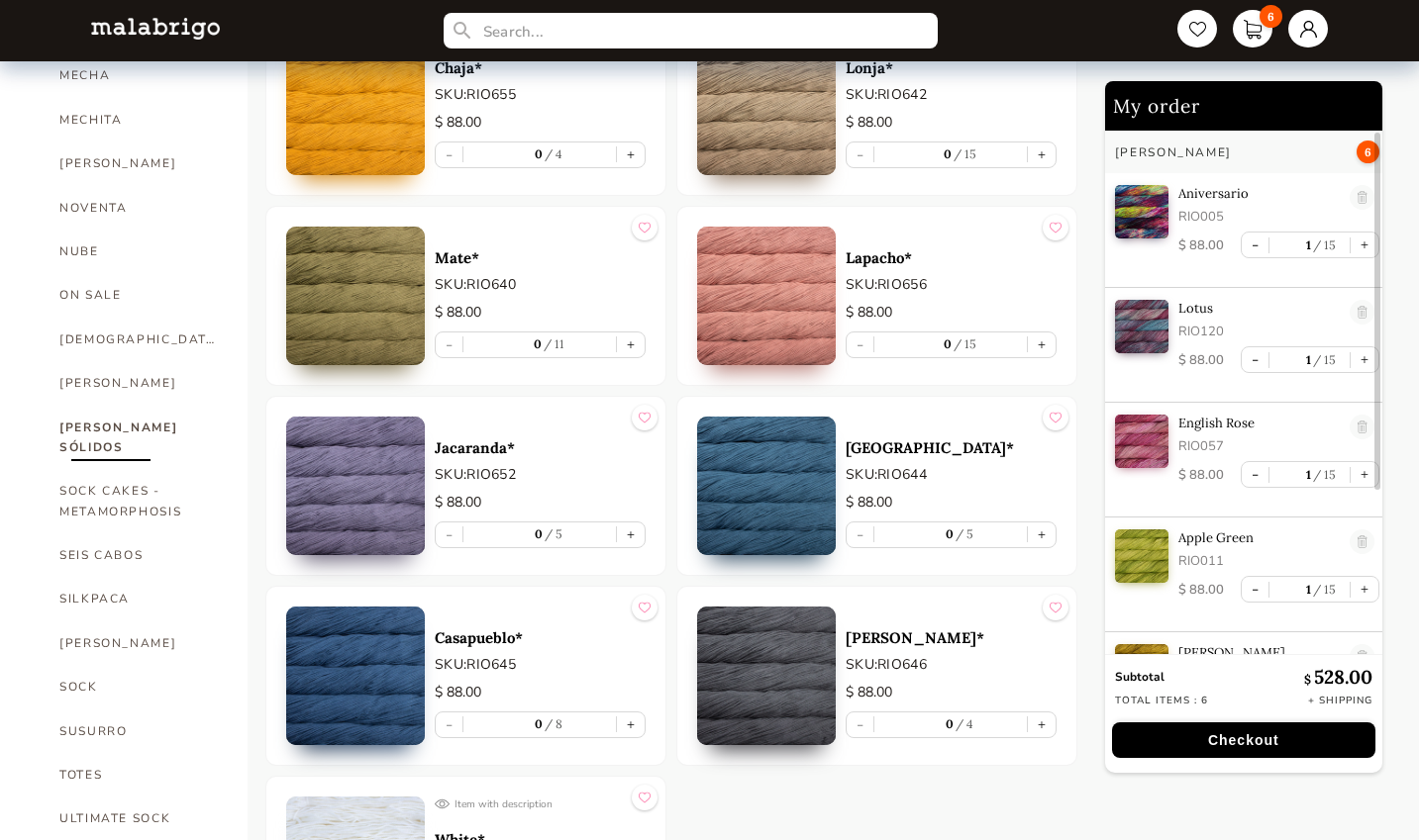
click at [73, 361] on link "[PERSON_NAME]" at bounding box center [138, 383] width 158 height 44
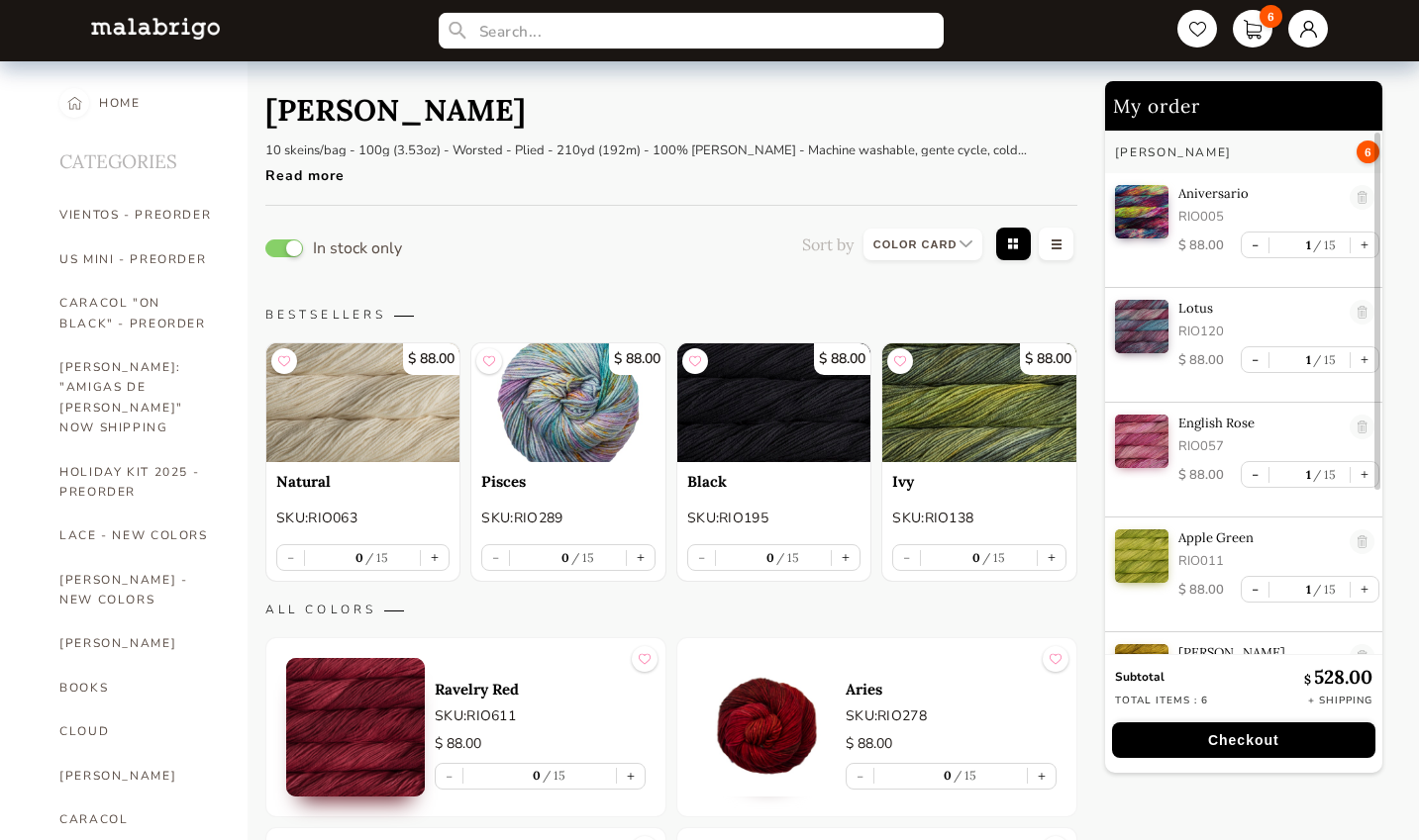
click at [686, 34] on input "text" at bounding box center [691, 31] width 505 height 37
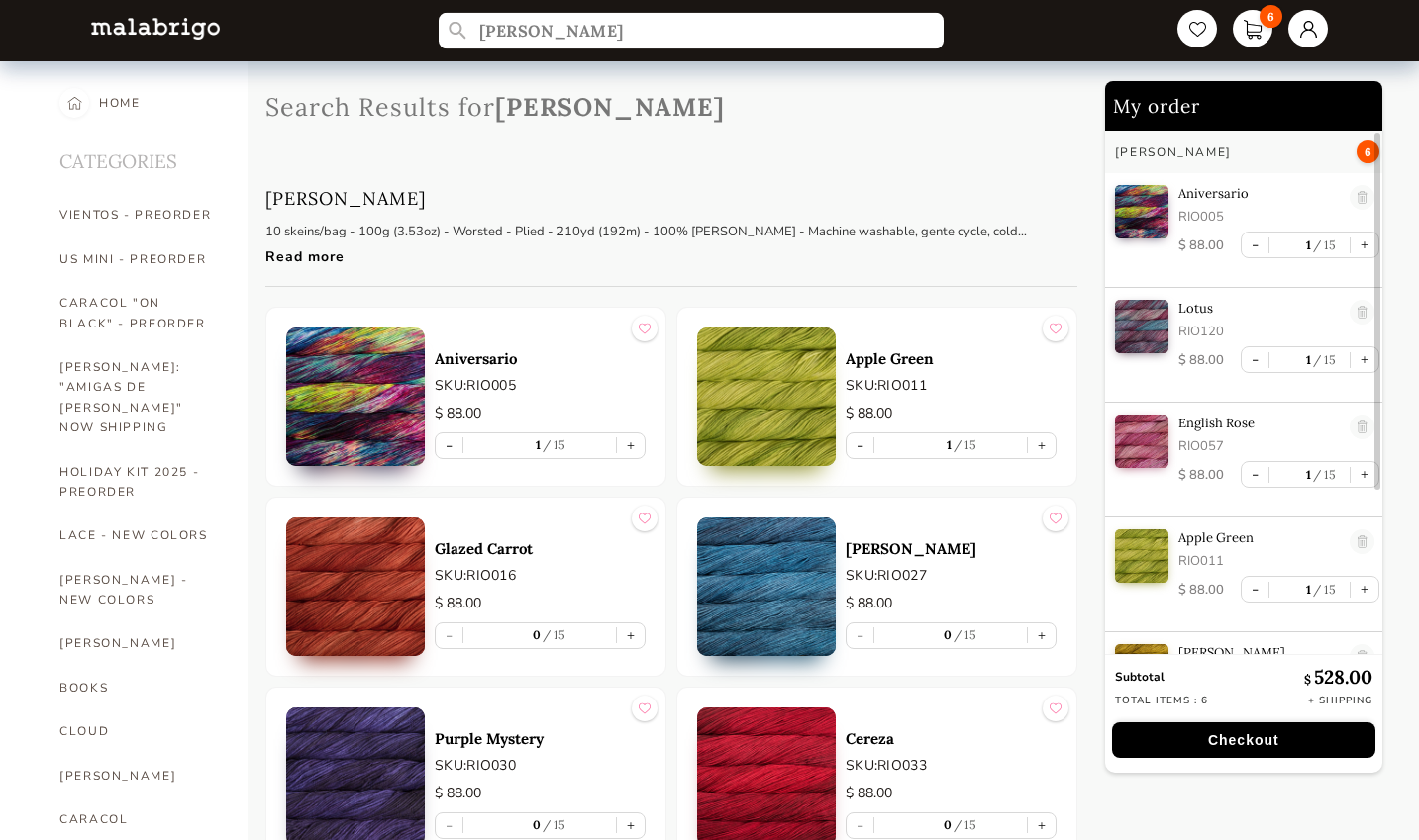
type input "[PERSON_NAME]"
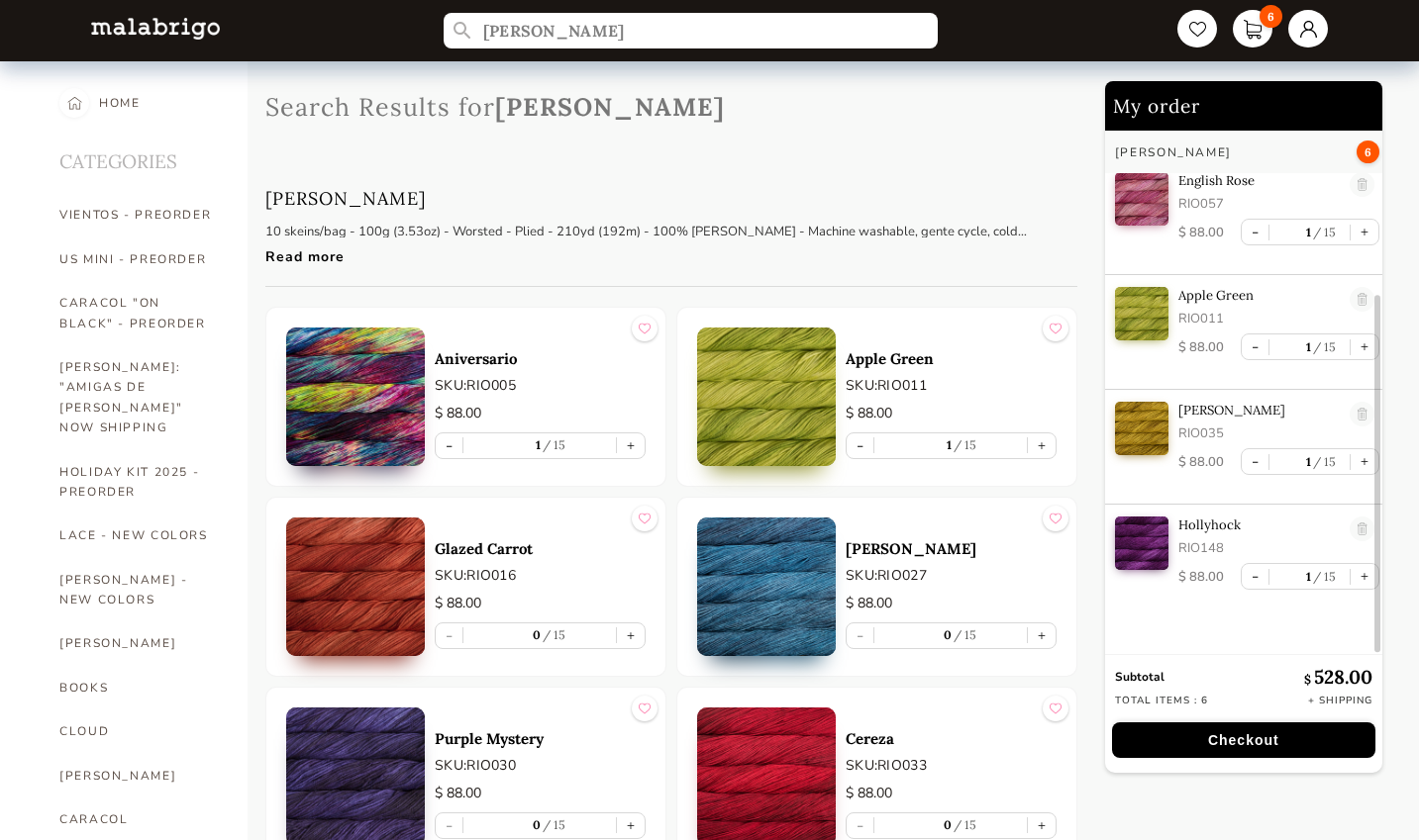
click at [99, 262] on link "US MINI - PREORDER" at bounding box center [138, 259] width 158 height 44
select select "INDEX"
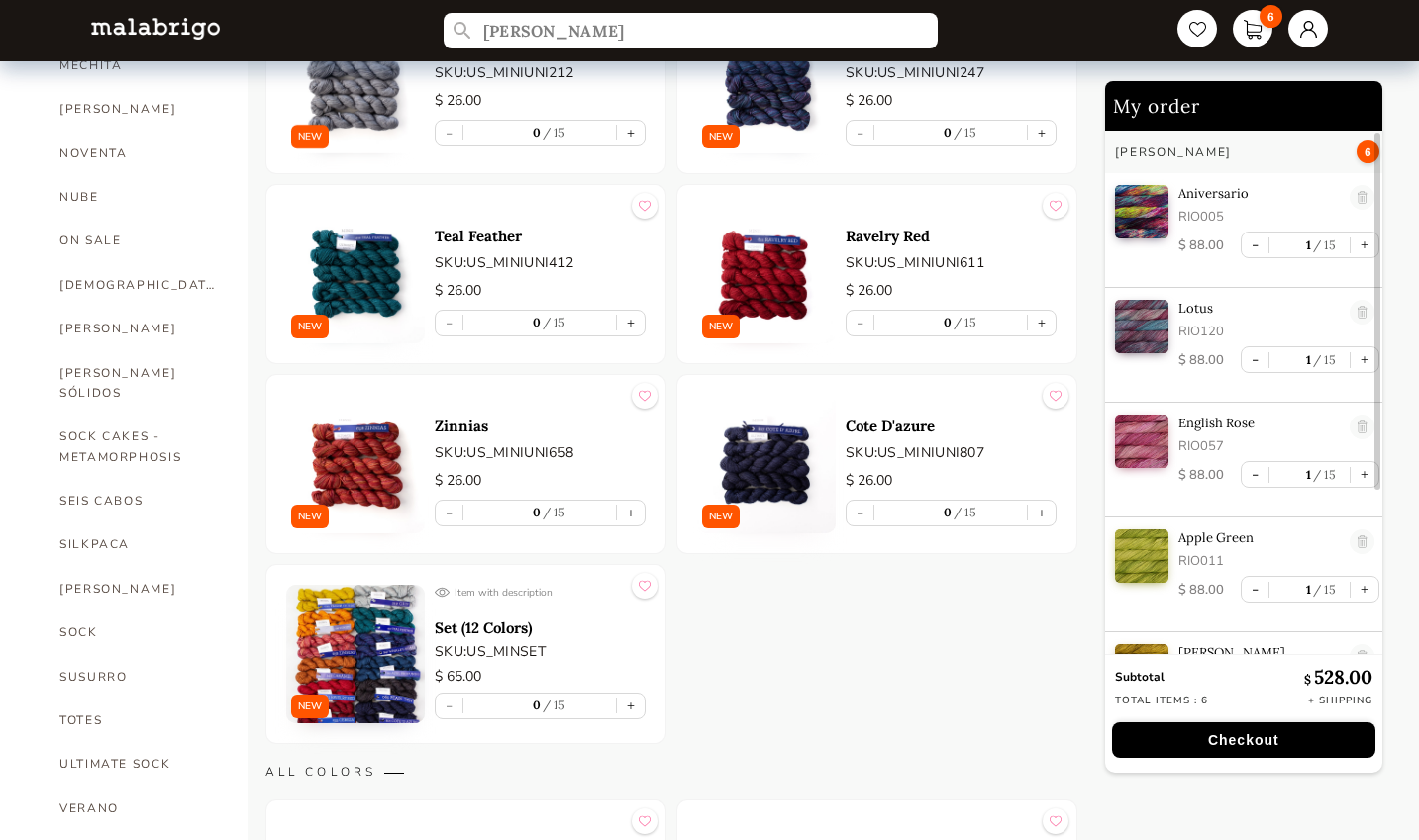
scroll to position [1059, 0]
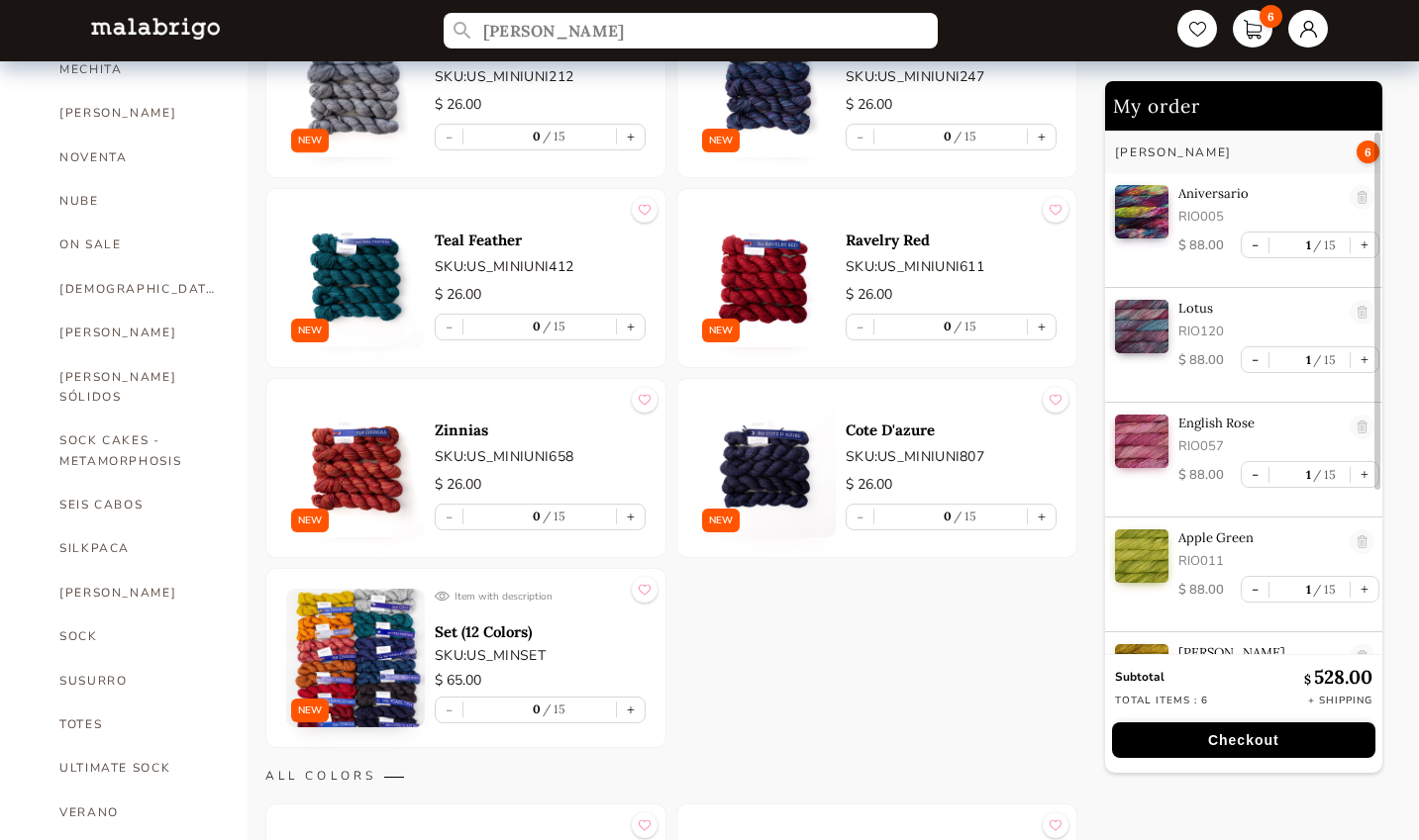
click at [509, 660] on p "SKU: US_MINSET" at bounding box center [540, 655] width 211 height 21
click at [537, 660] on p "SKU: US_MINSET" at bounding box center [540, 655] width 211 height 21
click at [406, 668] on img at bounding box center [355, 657] width 138 height 138
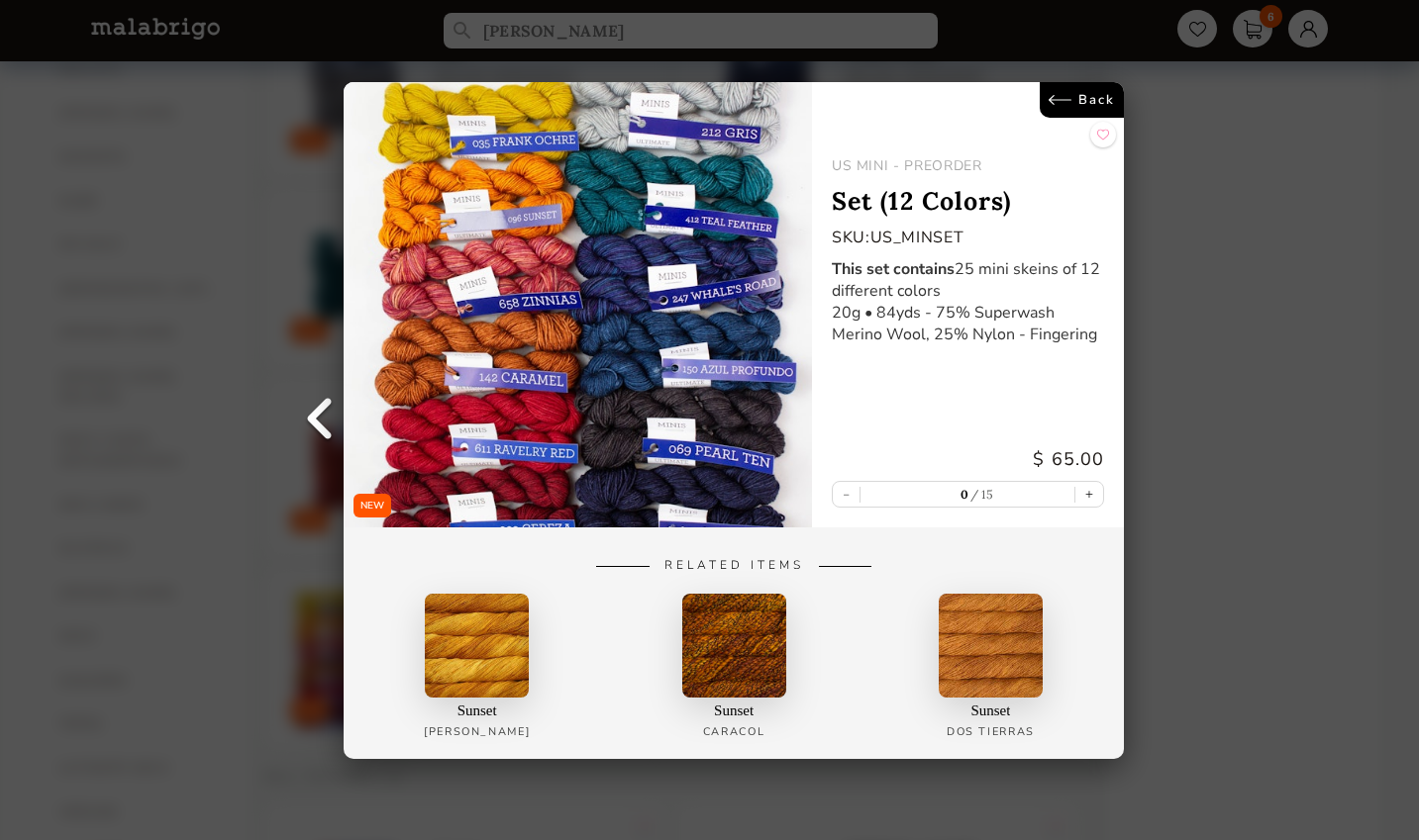
click at [1093, 491] on button "+" at bounding box center [1090, 494] width 28 height 25
type input "1"
click at [1092, 93] on link "Back" at bounding box center [1083, 100] width 85 height 36
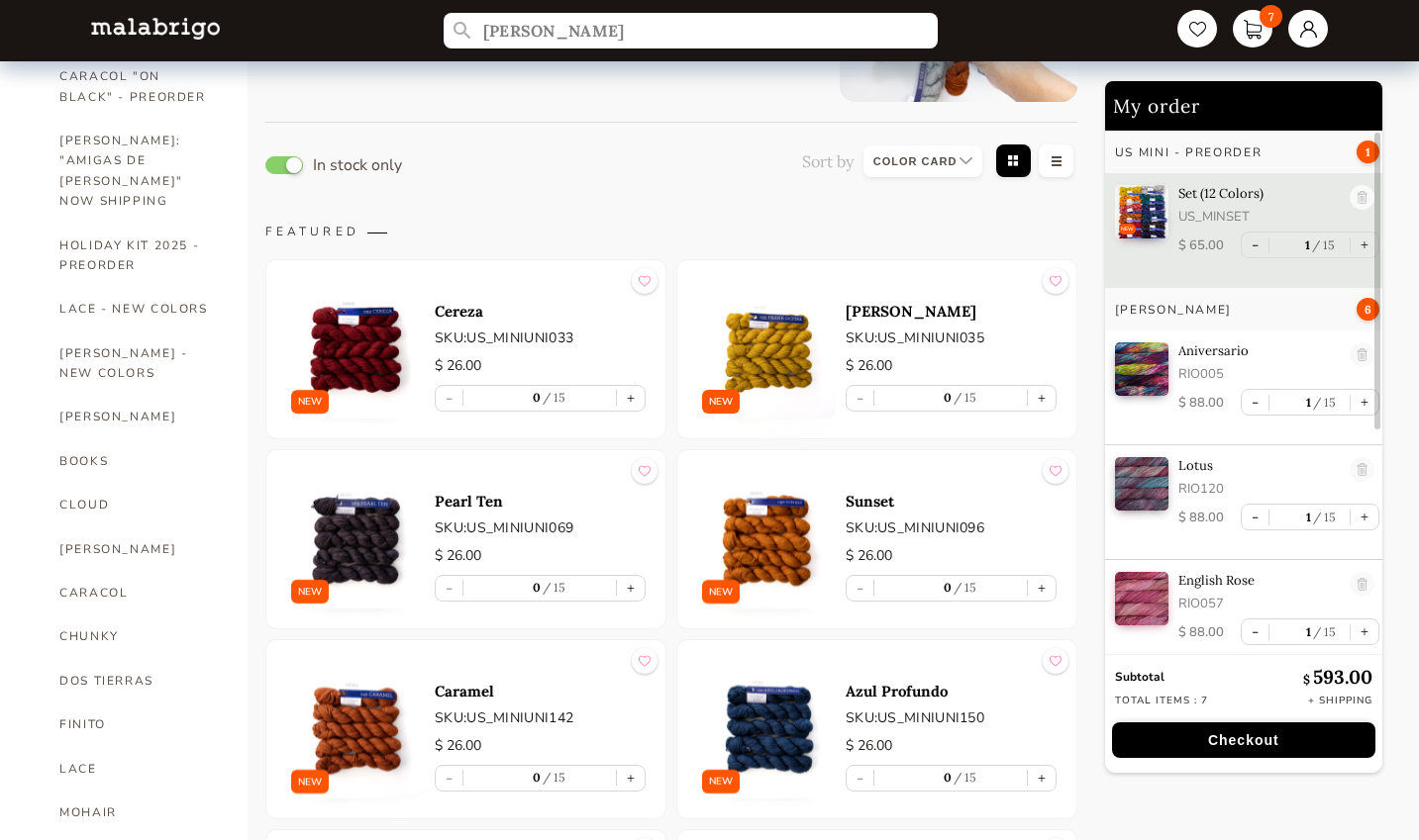
scroll to position [230, 0]
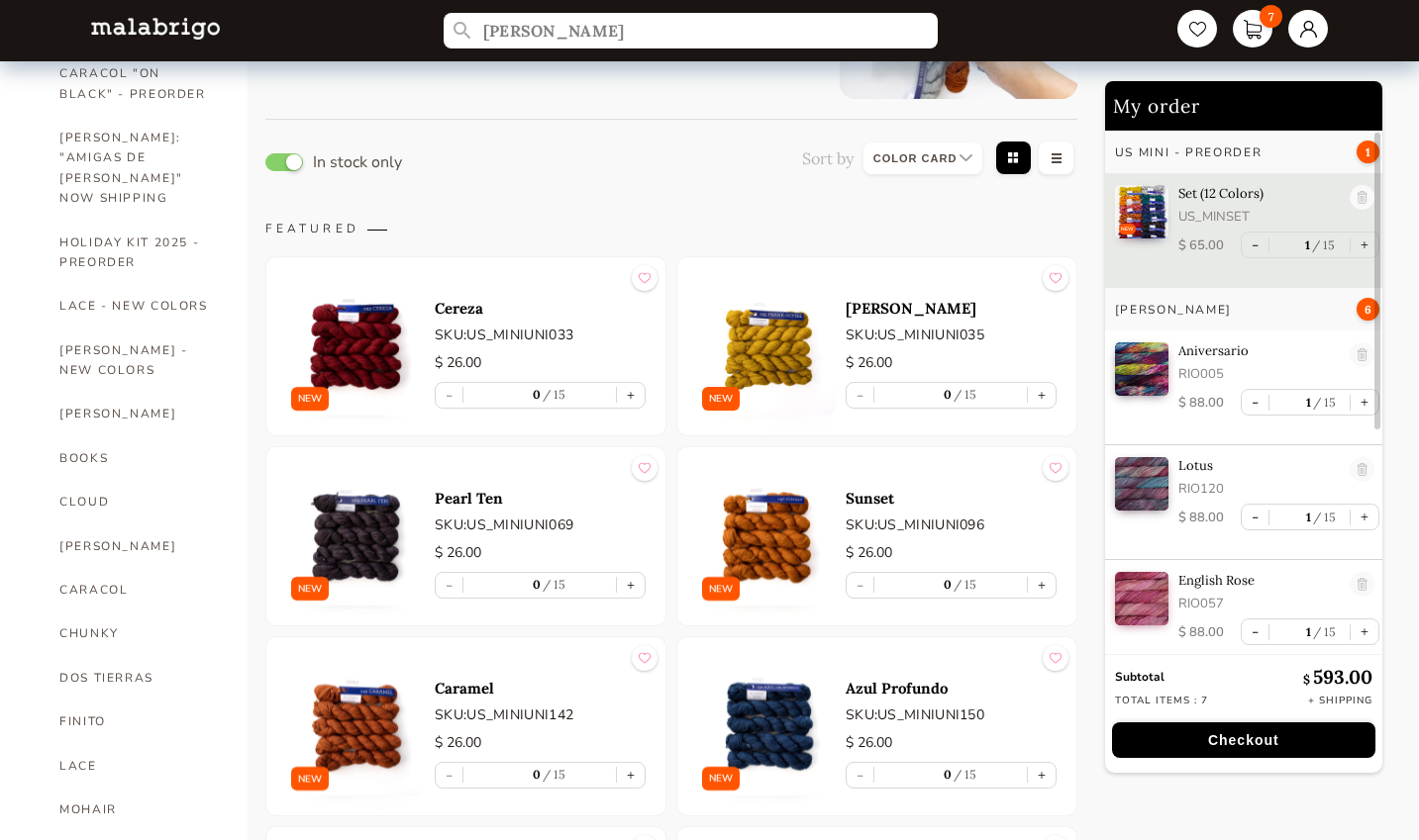
click at [79, 392] on link "[PERSON_NAME]" at bounding box center [138, 414] width 158 height 44
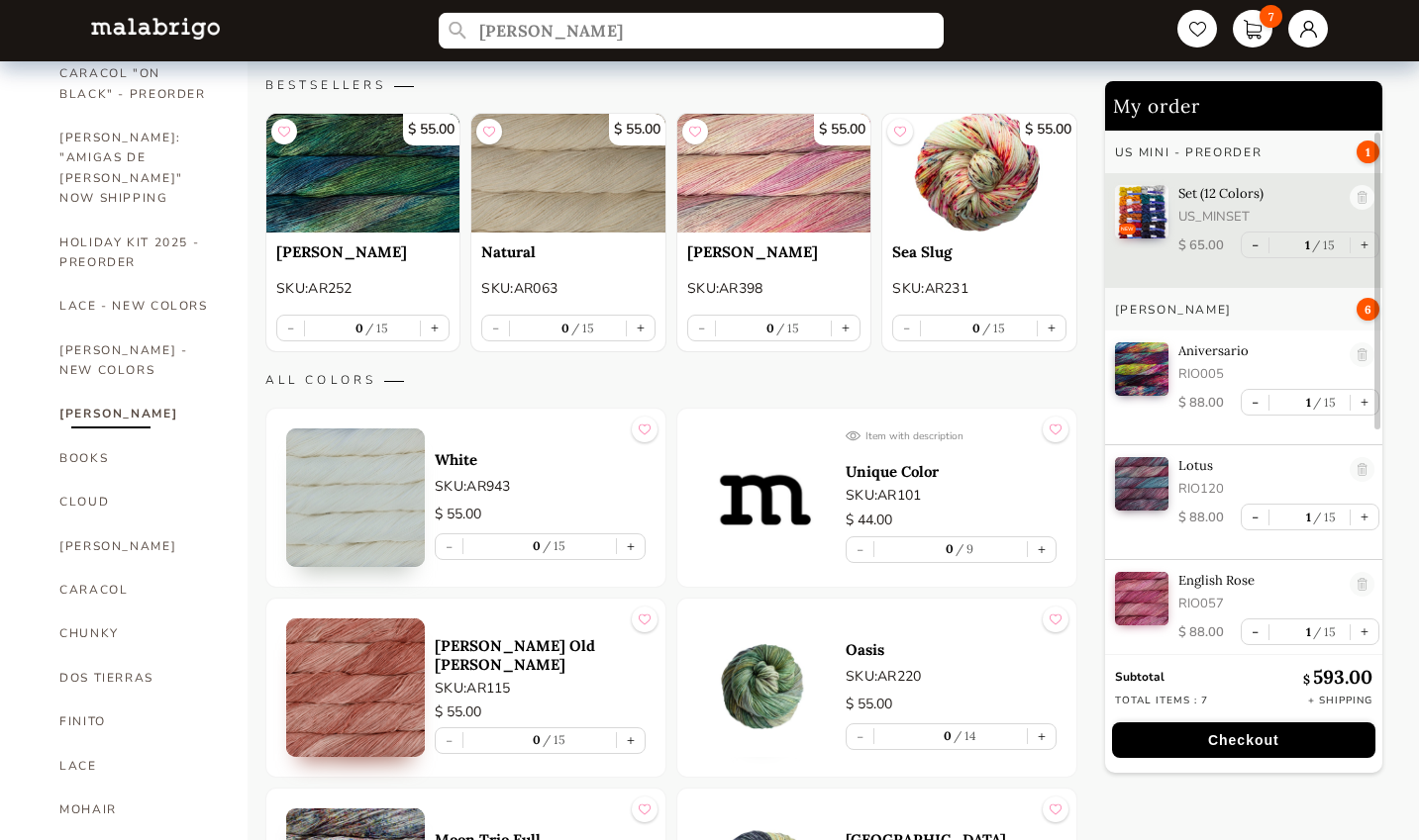
click at [531, 34] on input "[PERSON_NAME]" at bounding box center [691, 31] width 505 height 37
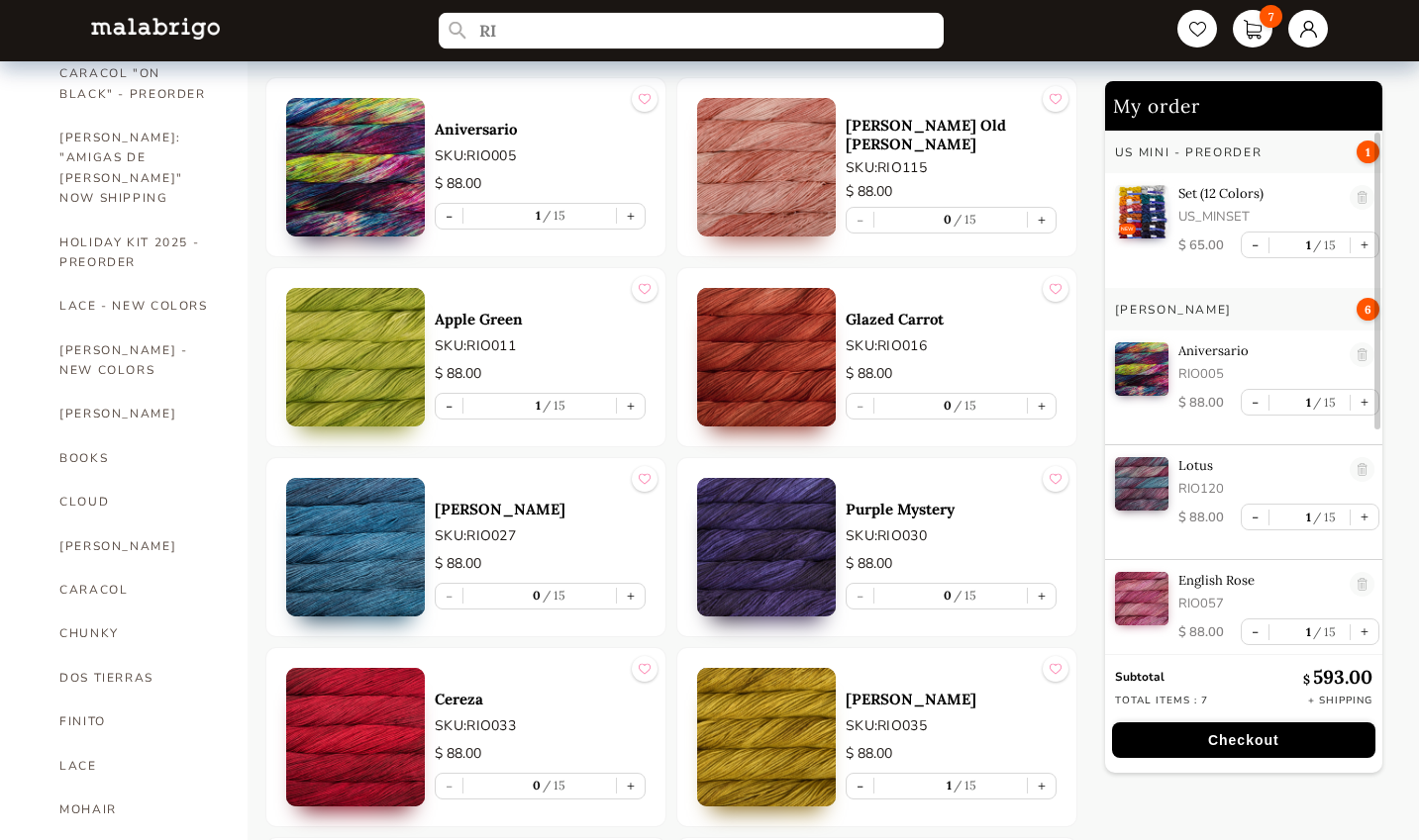
type input "R"
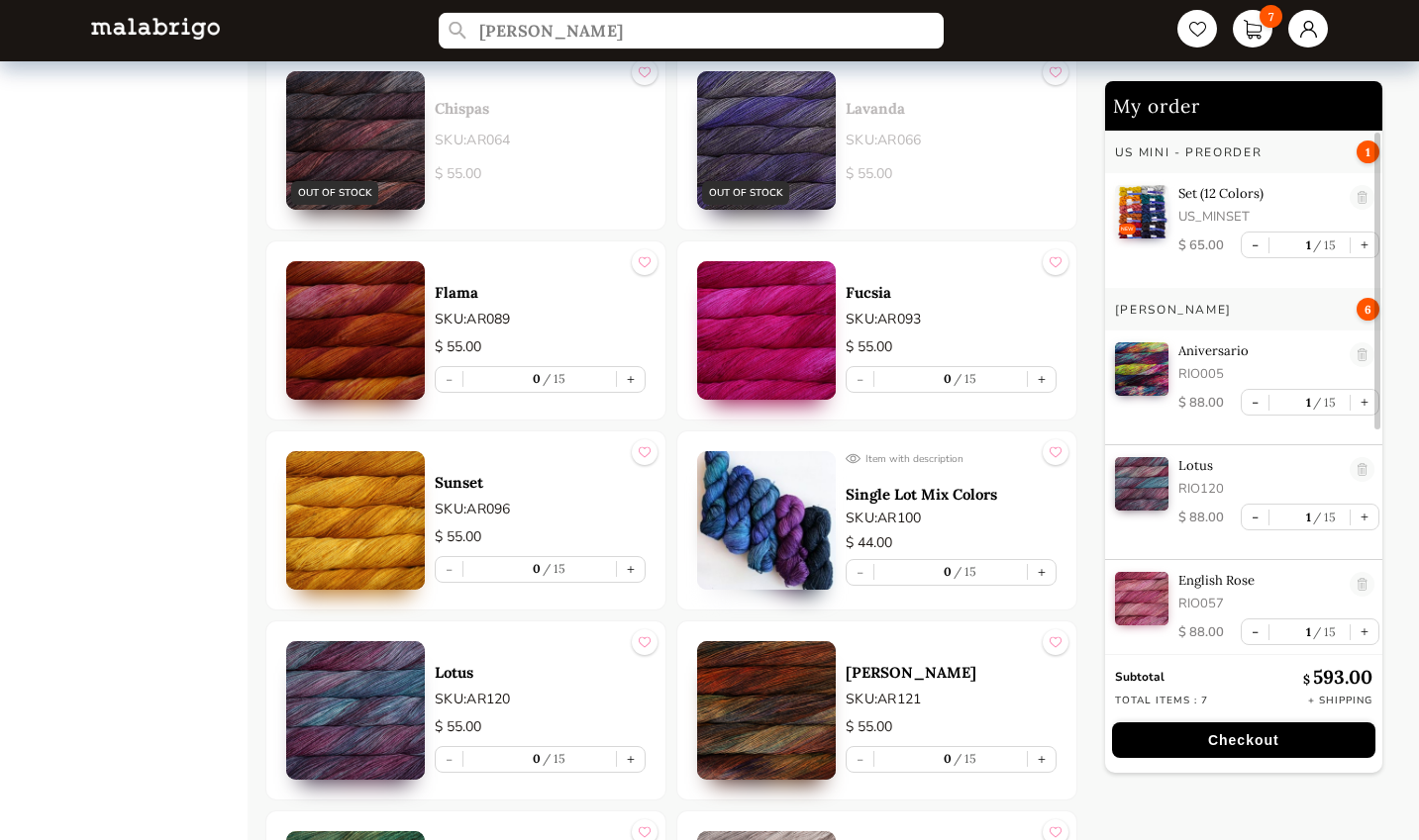
scroll to position [2533, 0]
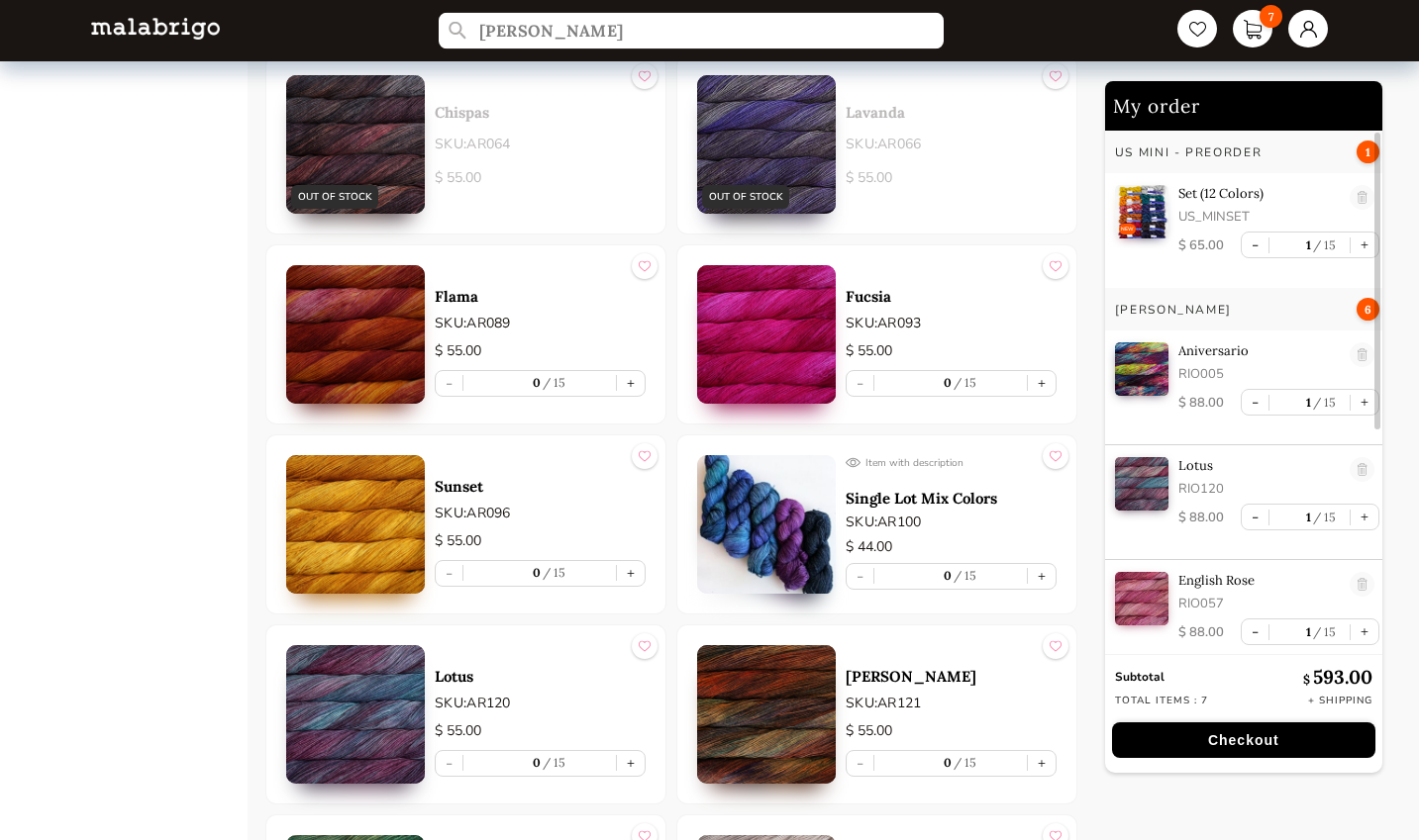
type input "[PERSON_NAME]"
click at [905, 527] on p "SKU: AR100" at bounding box center [951, 522] width 211 height 21
click at [891, 503] on p "Single Lot Mix Colors" at bounding box center [951, 498] width 211 height 19
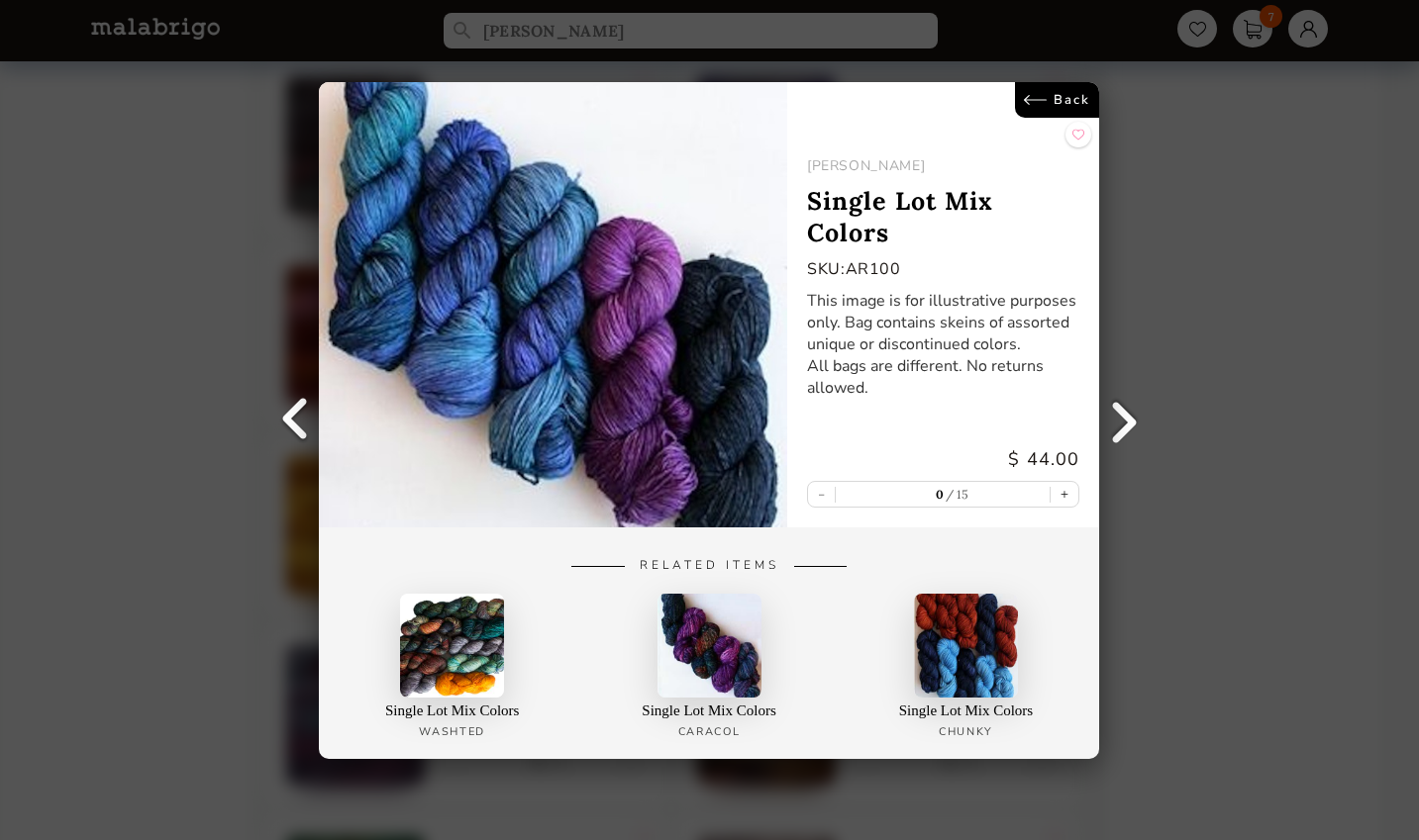
click at [1063, 103] on link "Back" at bounding box center [1058, 100] width 85 height 36
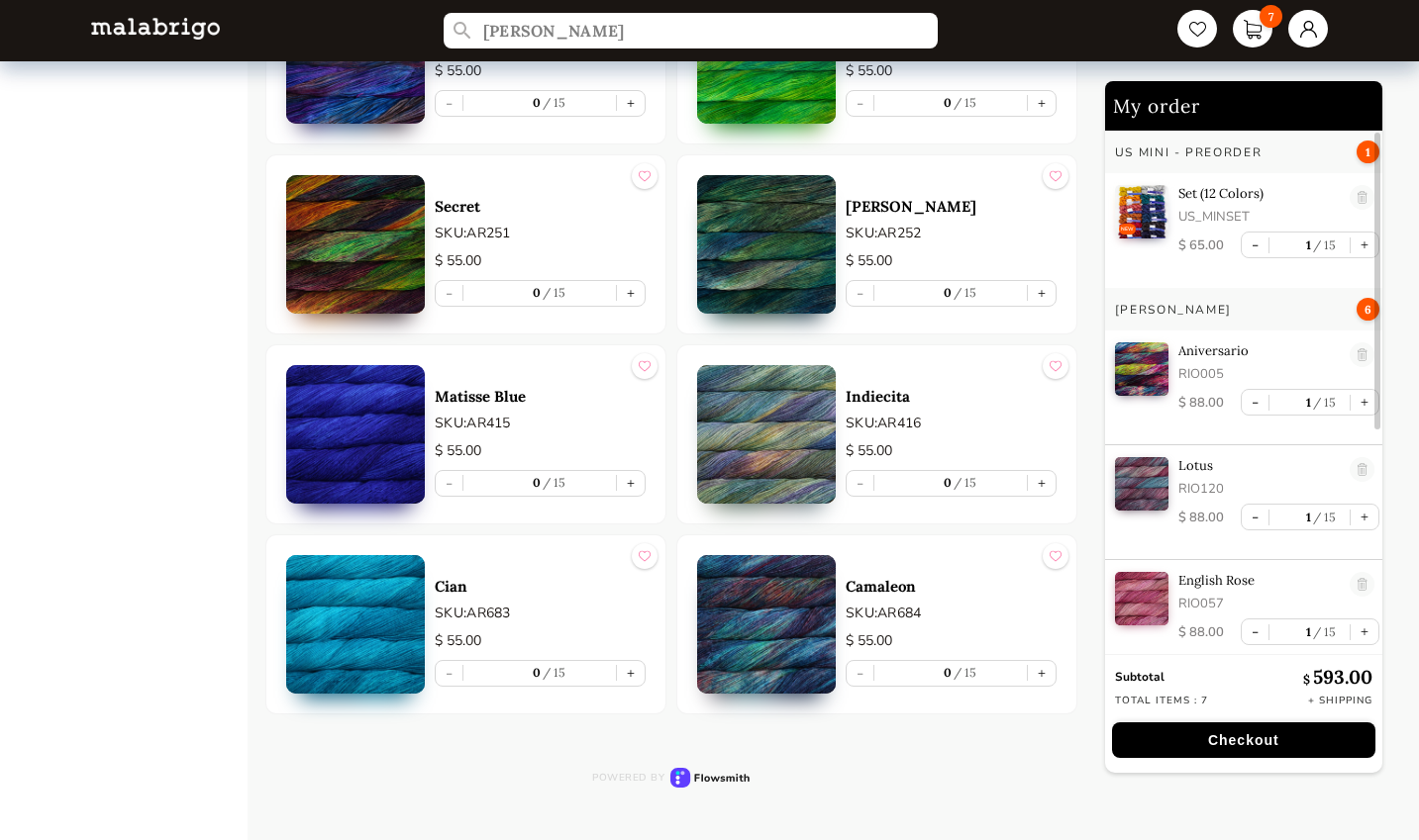
scroll to position [4333, 0]
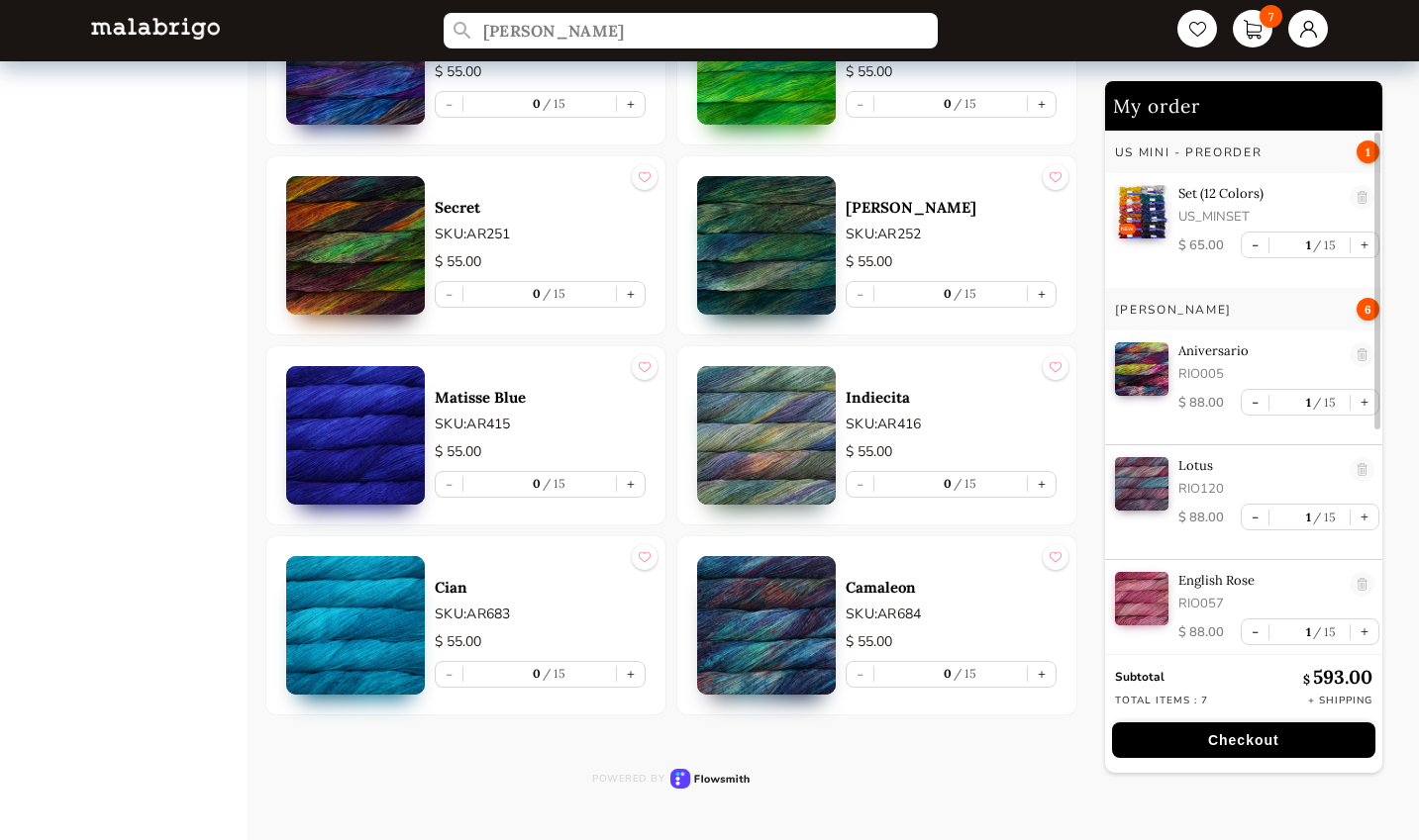
click at [1041, 673] on button "+" at bounding box center [1042, 674] width 28 height 25
type input "1"
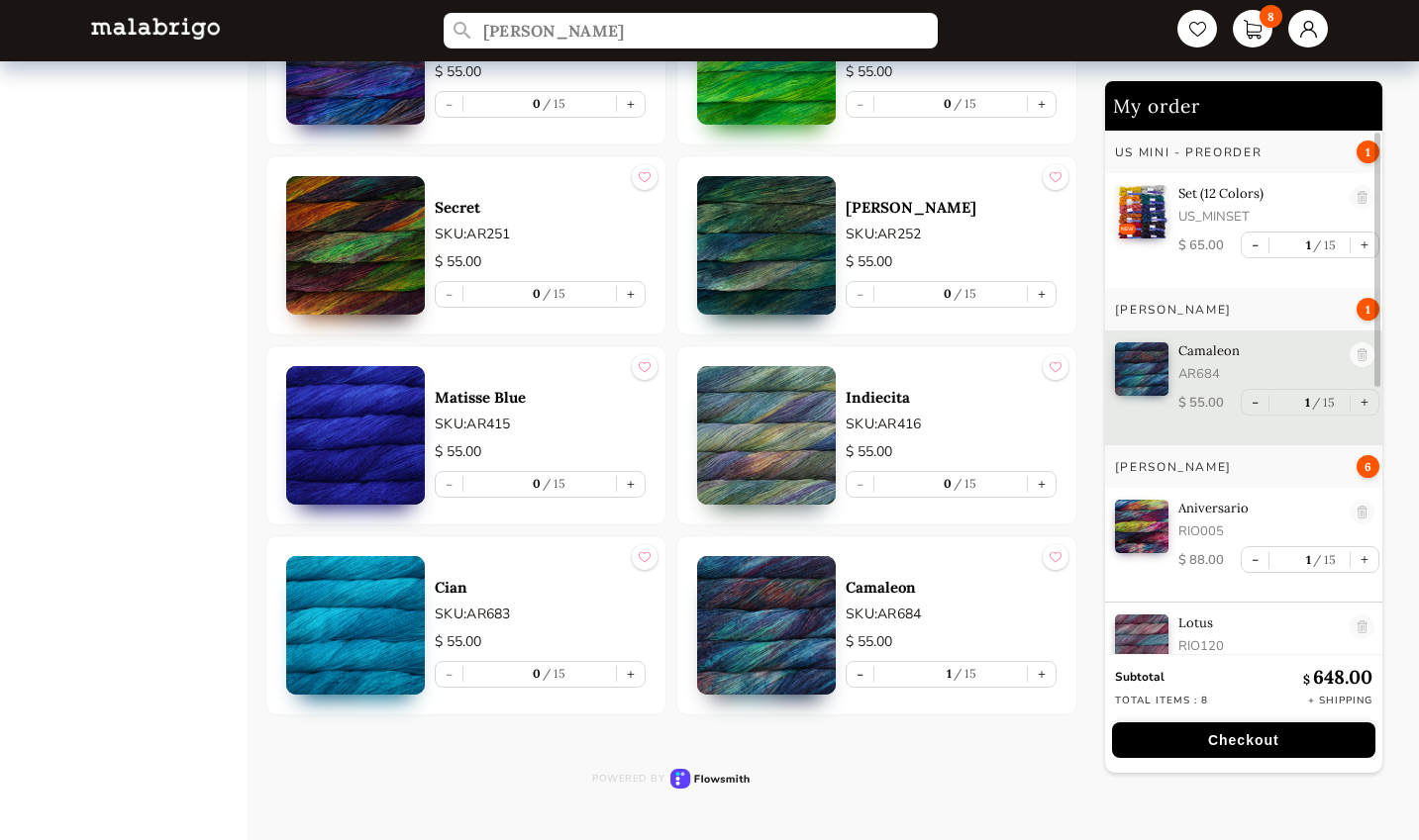
click at [1041, 482] on button "+" at bounding box center [1042, 484] width 28 height 25
type input "1"
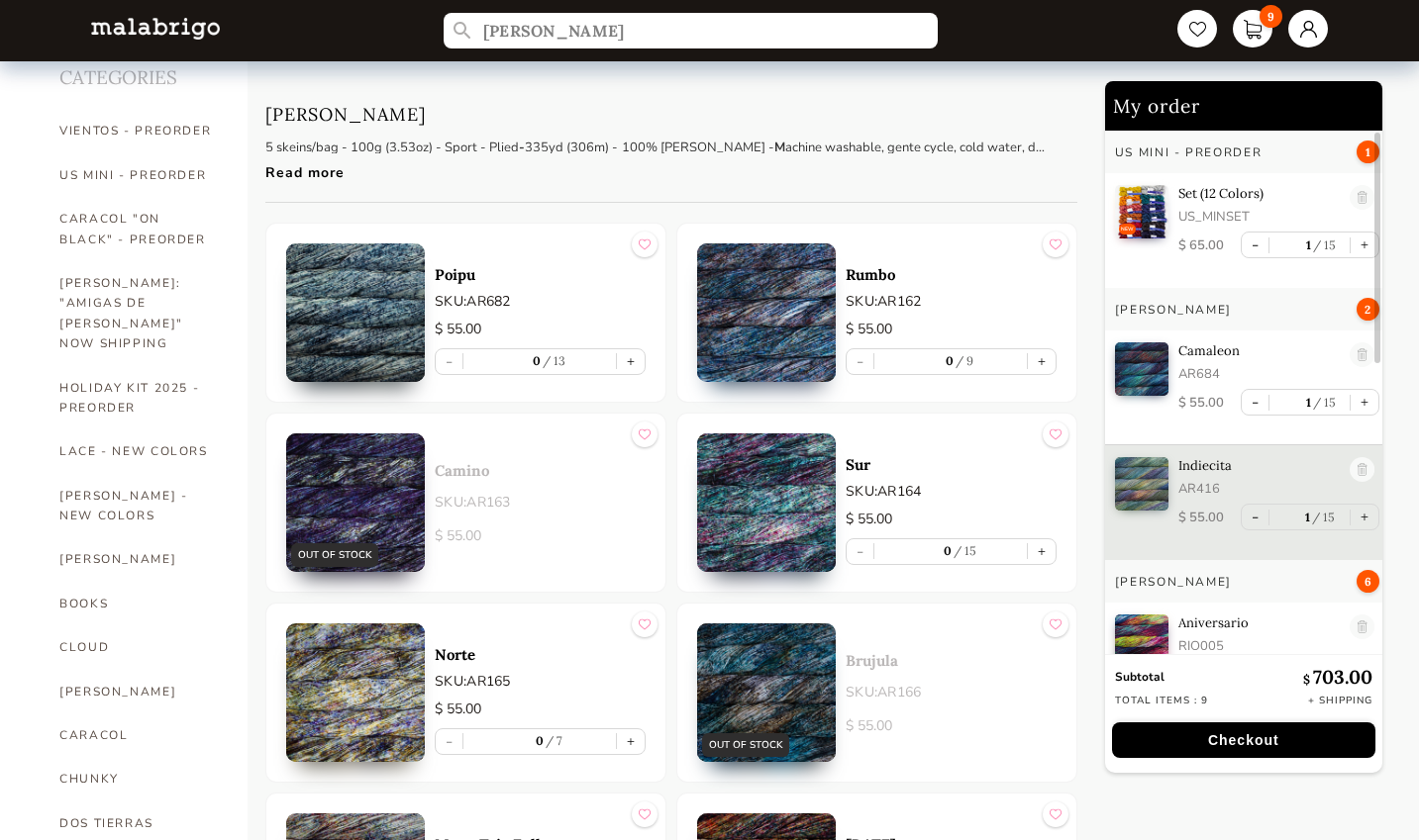
scroll to position [16, 0]
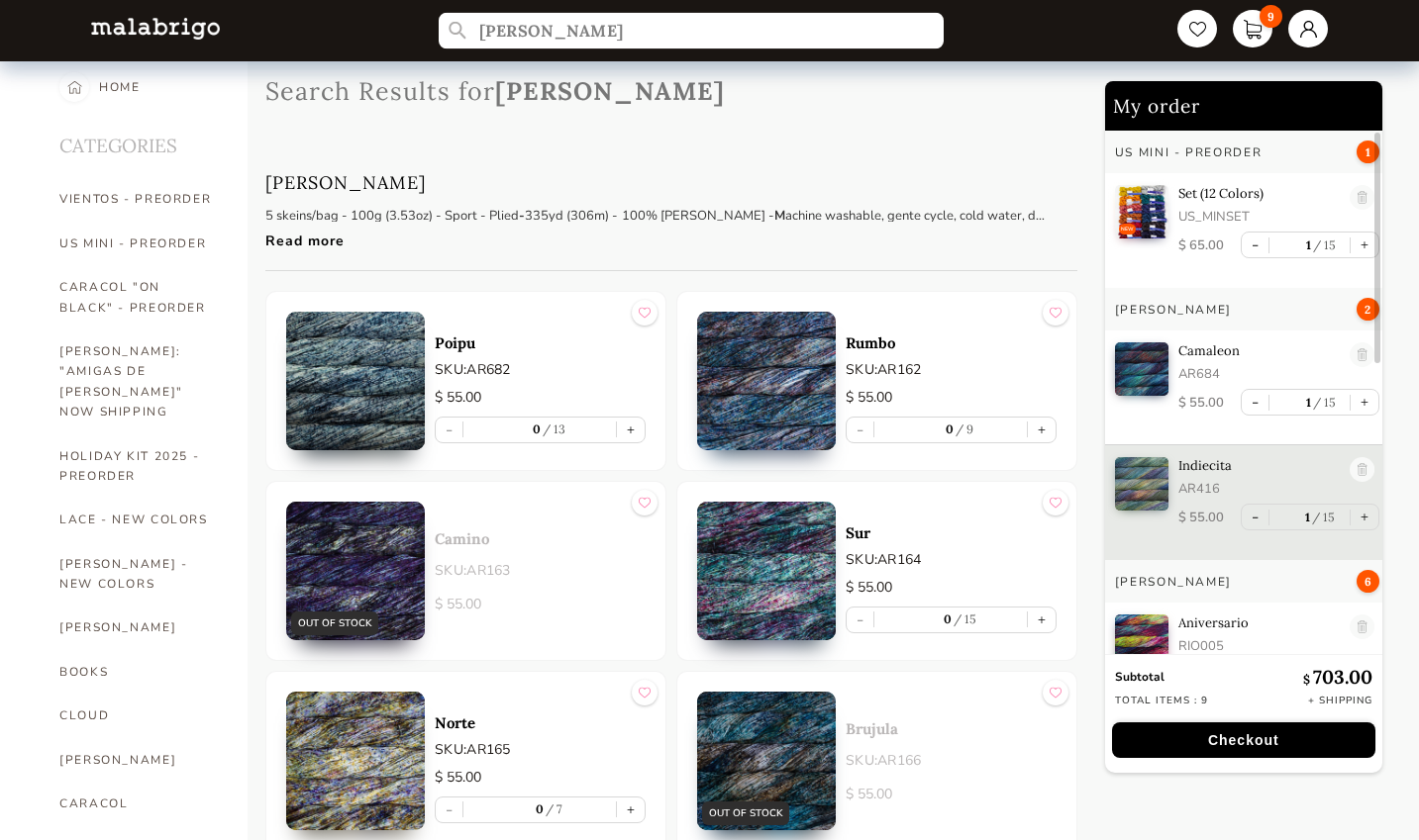
click at [549, 41] on input "[PERSON_NAME]" at bounding box center [691, 31] width 505 height 37
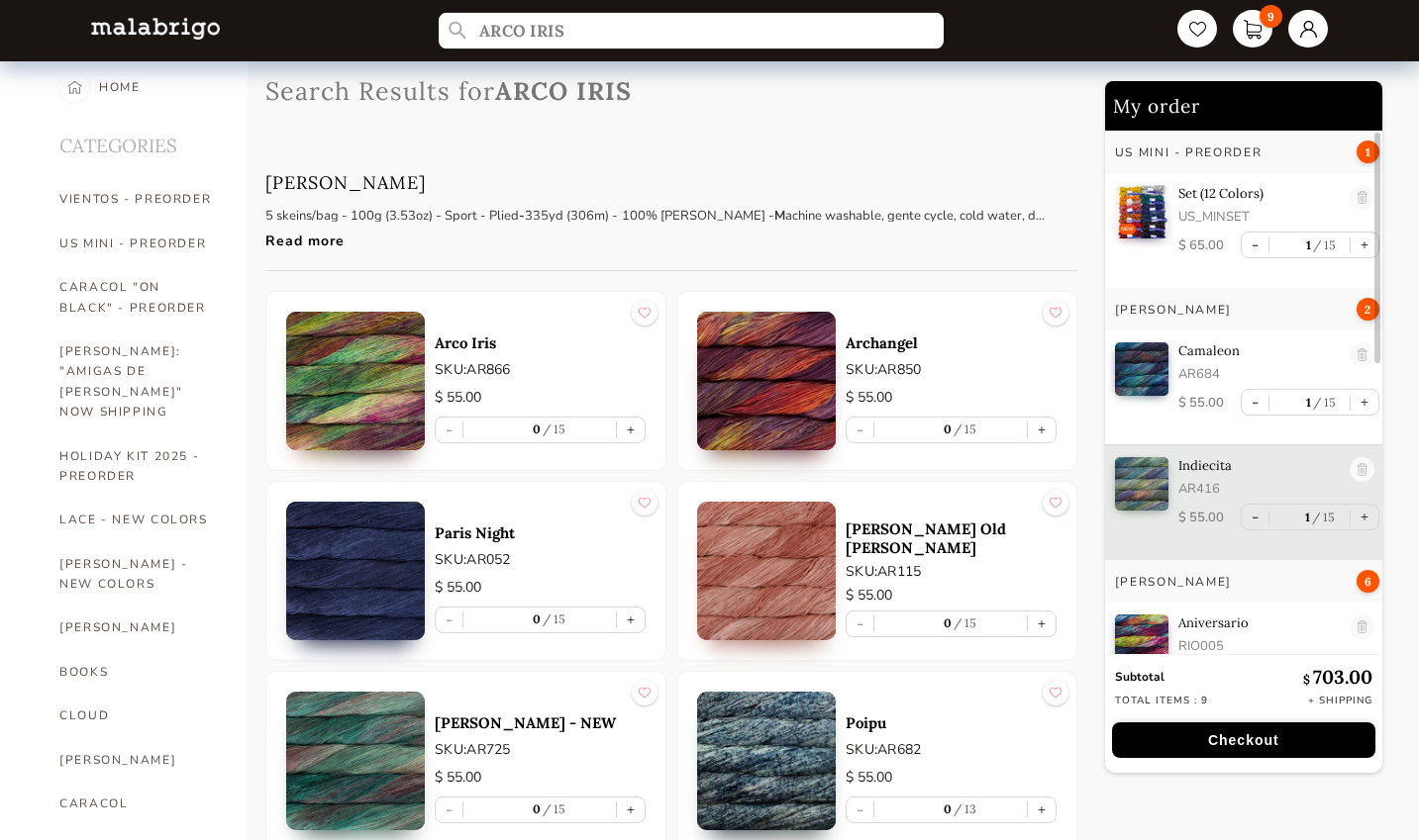
type input "ARCO IRIS"
click at [630, 433] on button "+" at bounding box center [630, 429] width 28 height 25
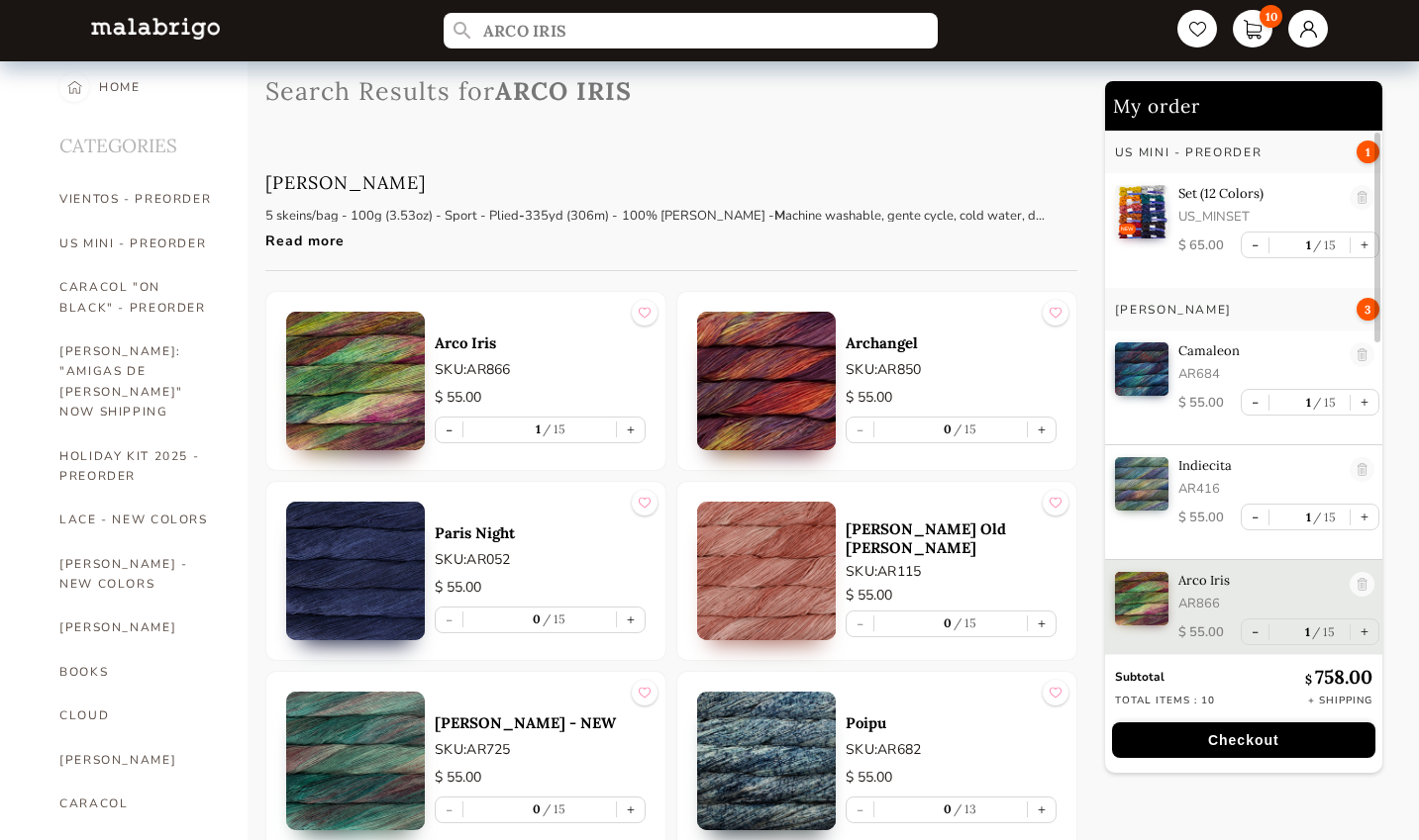
scroll to position [3, 0]
click at [638, 424] on button "+" at bounding box center [630, 429] width 28 height 25
type input "2"
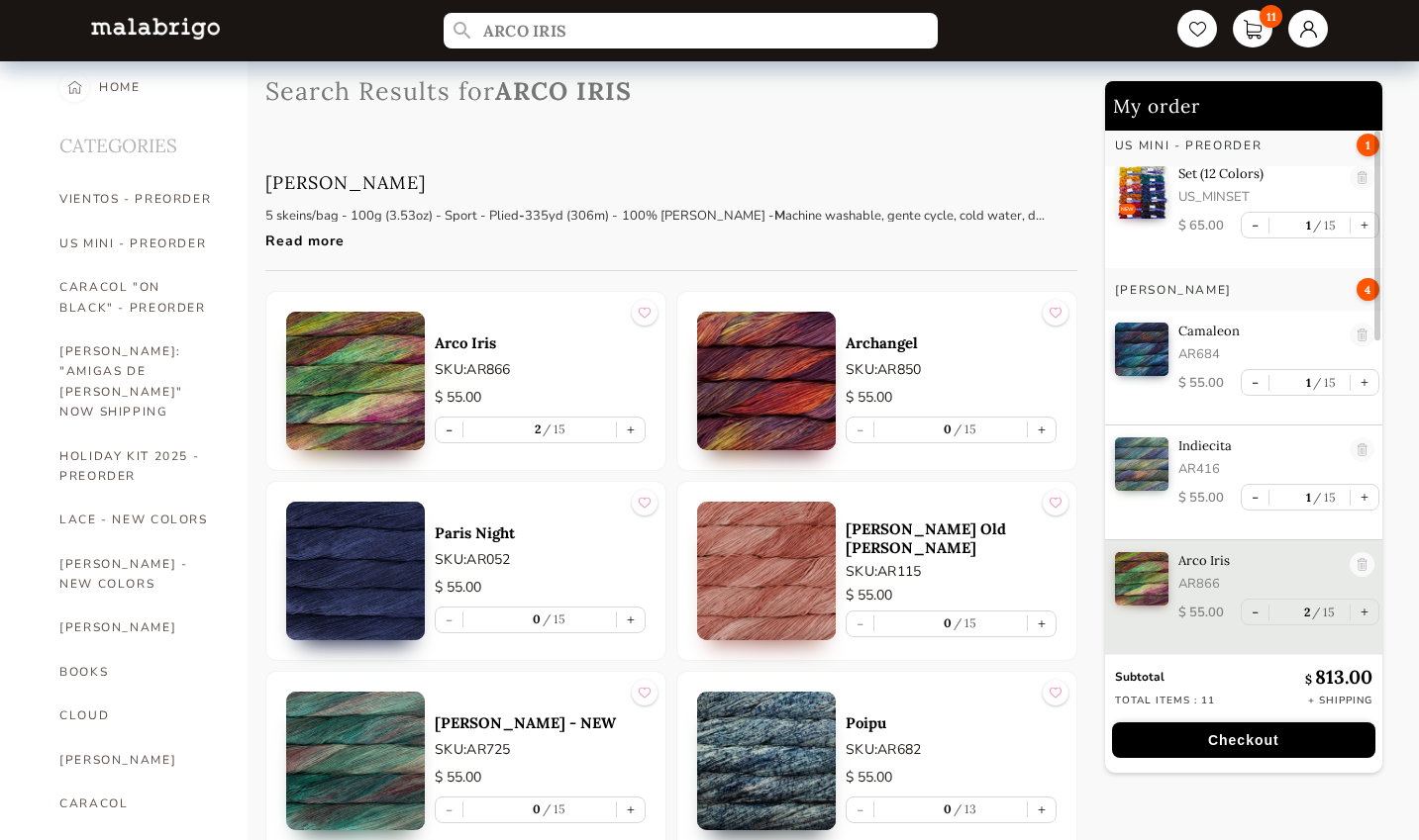
click at [1356, 380] on button "+" at bounding box center [1364, 382] width 28 height 25
type input "2"
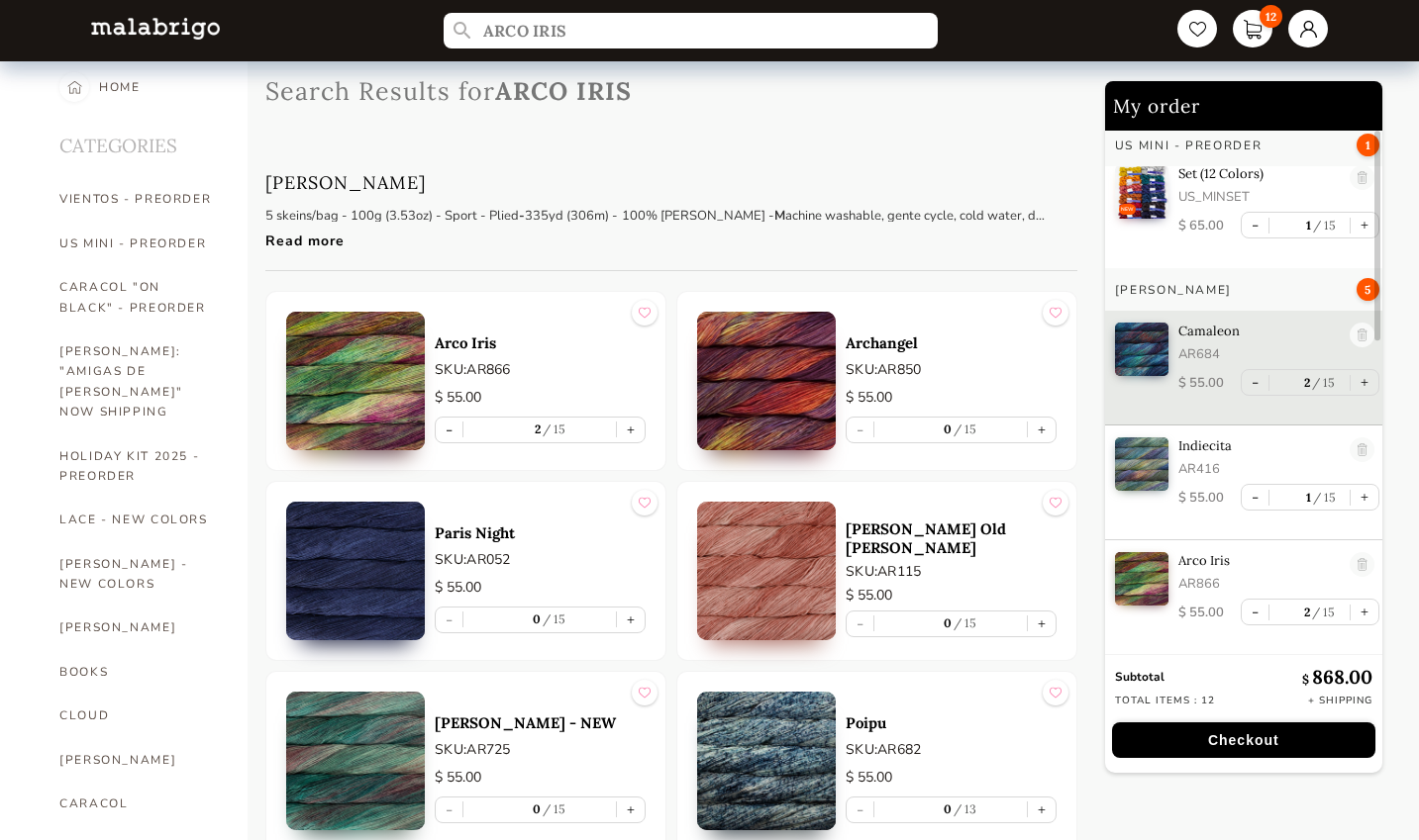
click at [1354, 499] on button "+" at bounding box center [1364, 497] width 28 height 25
type input "2"
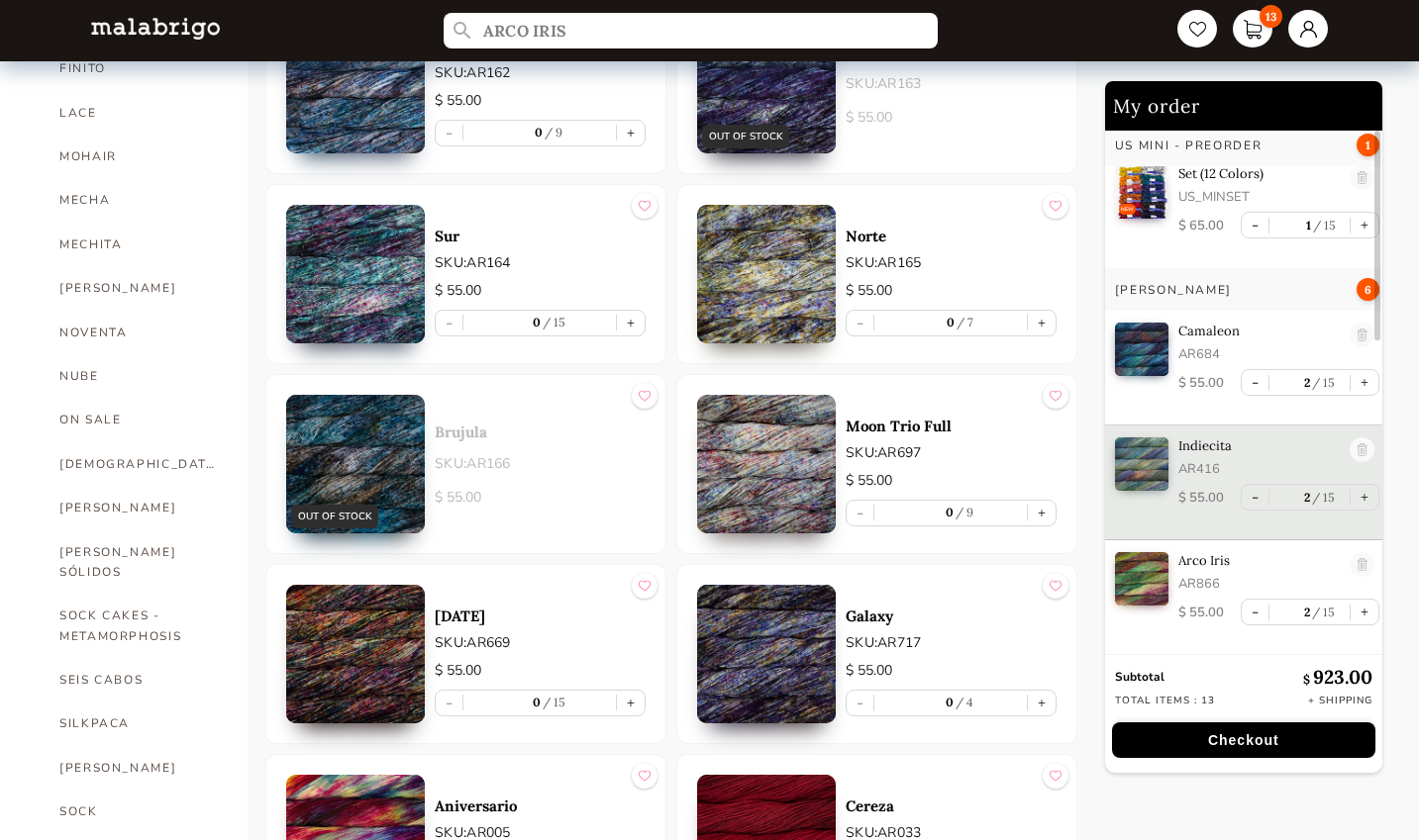
scroll to position [884, 0]
click at [629, 321] on button "+" at bounding box center [630, 322] width 28 height 25
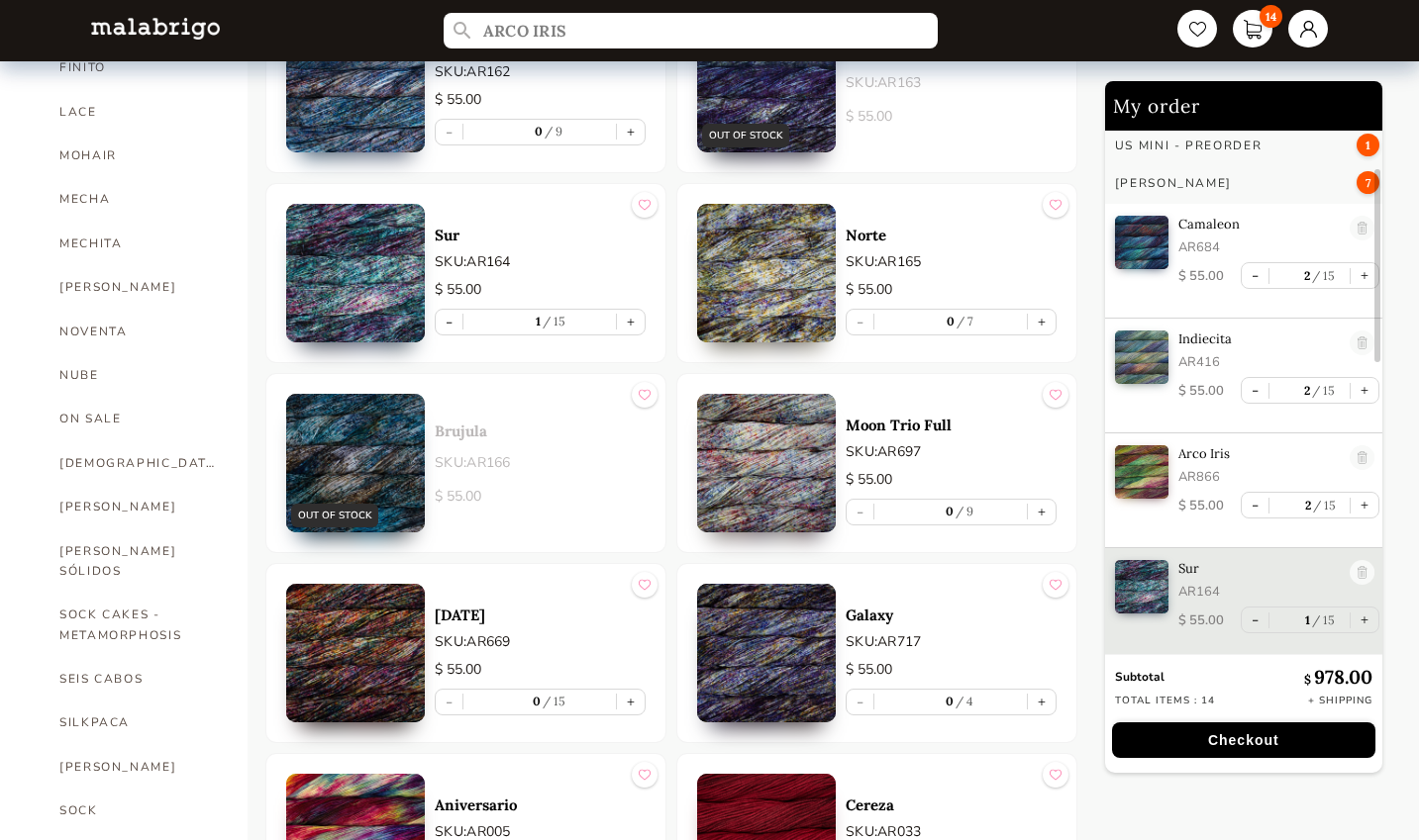
click at [629, 321] on button "+" at bounding box center [630, 322] width 28 height 25
type input "2"
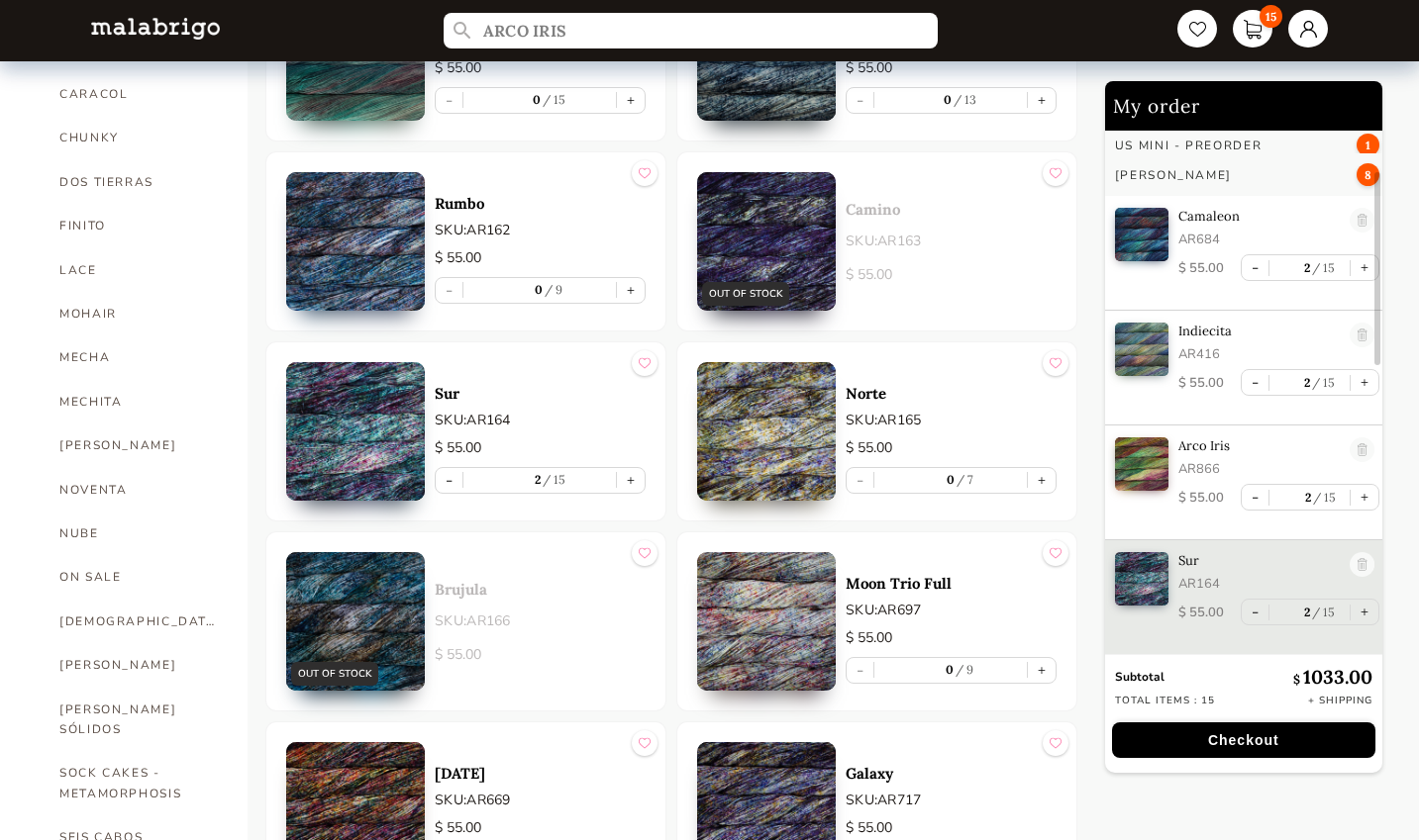
scroll to position [732, 0]
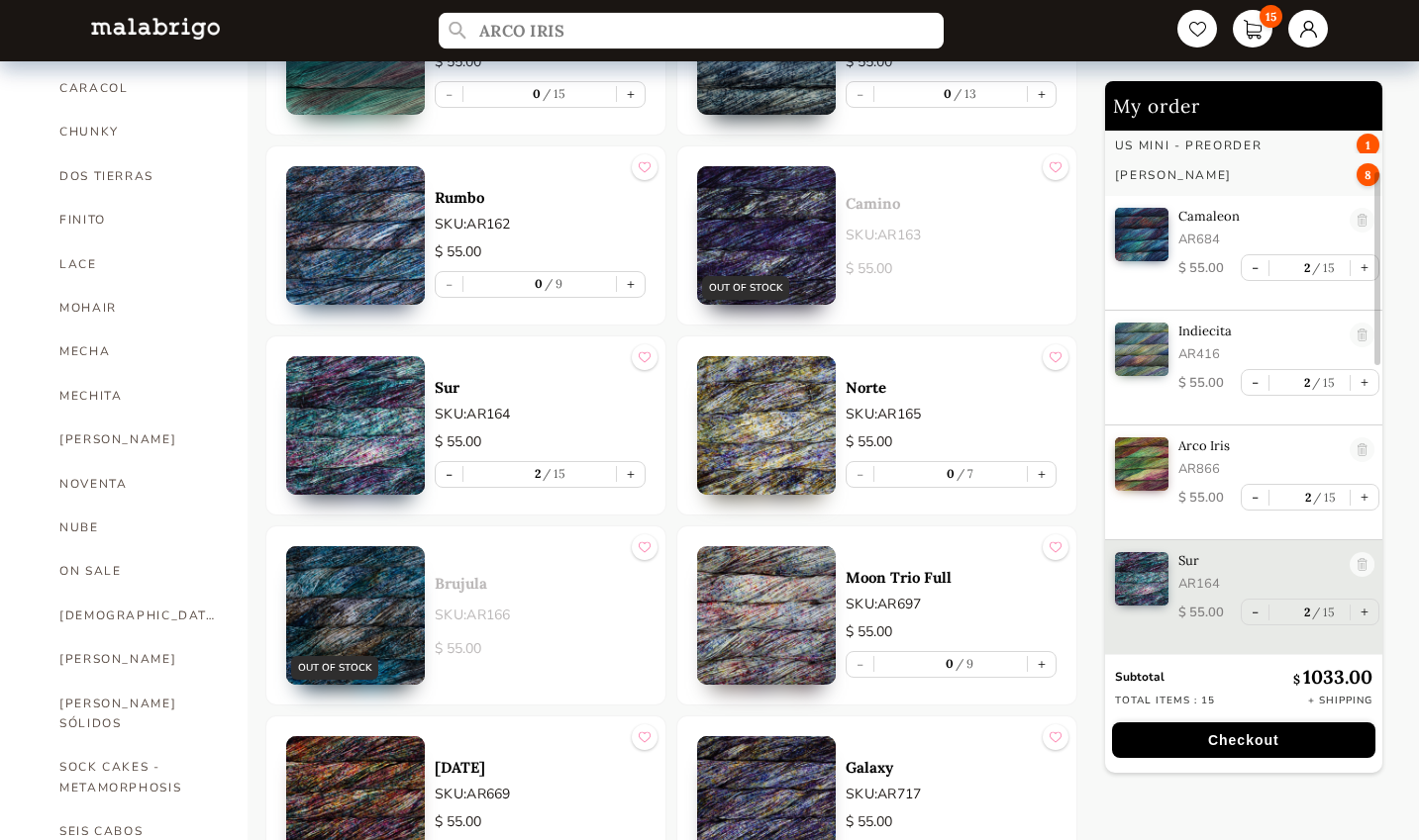
click at [661, 31] on input "ARCO IRIS" at bounding box center [691, 31] width 505 height 37
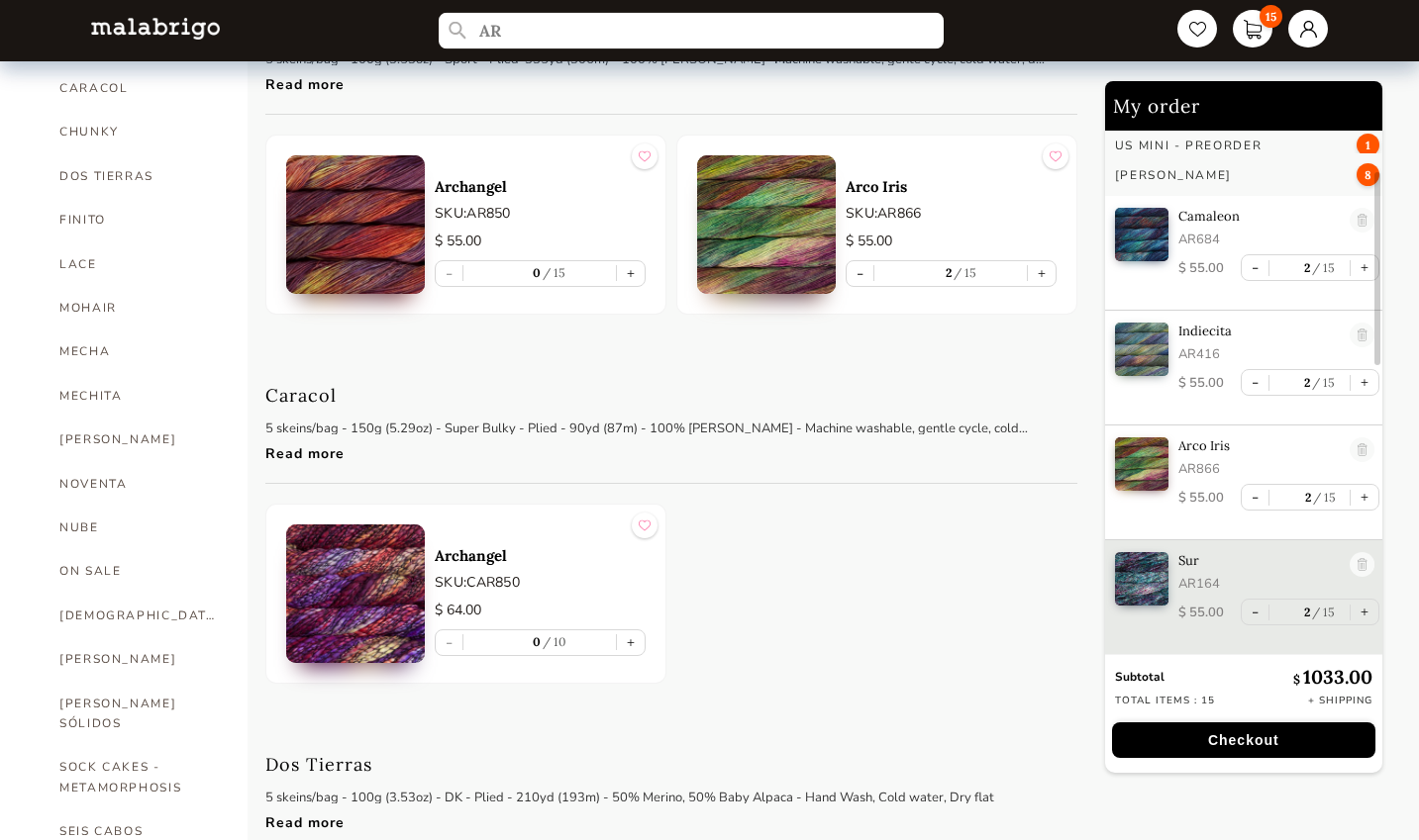
type input "A"
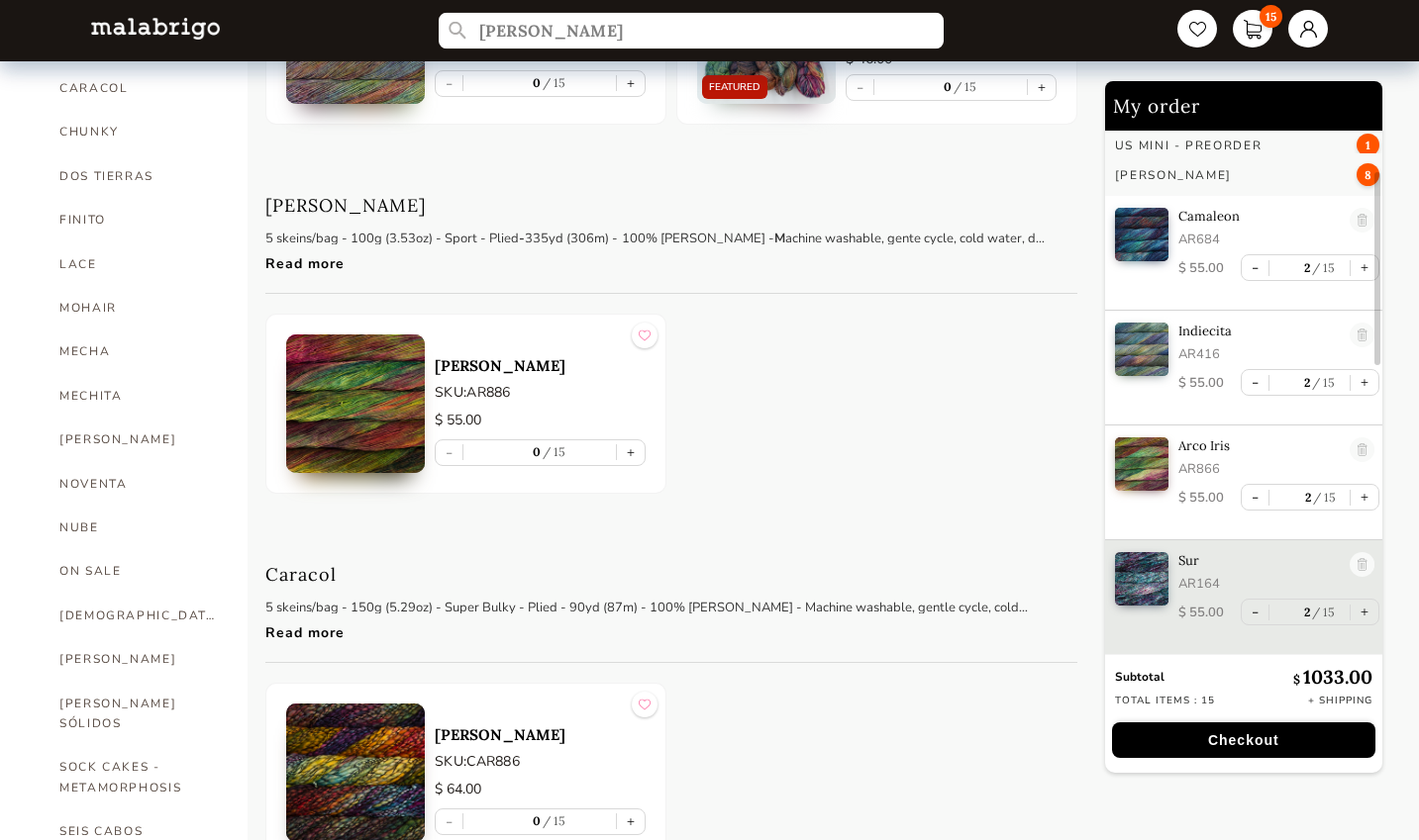
type input "[PERSON_NAME]"
click at [629, 451] on button "+" at bounding box center [630, 452] width 28 height 25
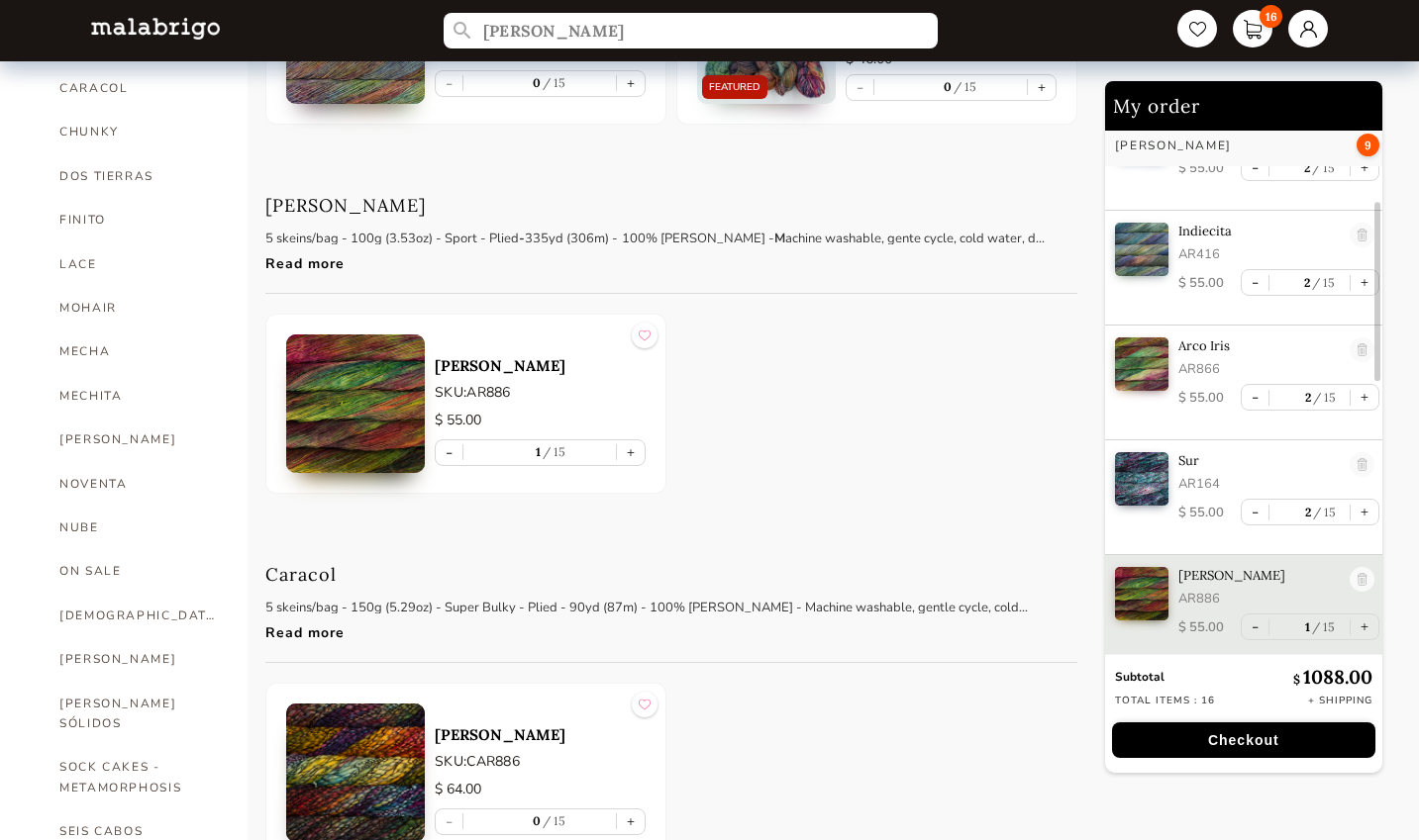
click at [630, 451] on button "+" at bounding box center [630, 452] width 28 height 25
type input "2"
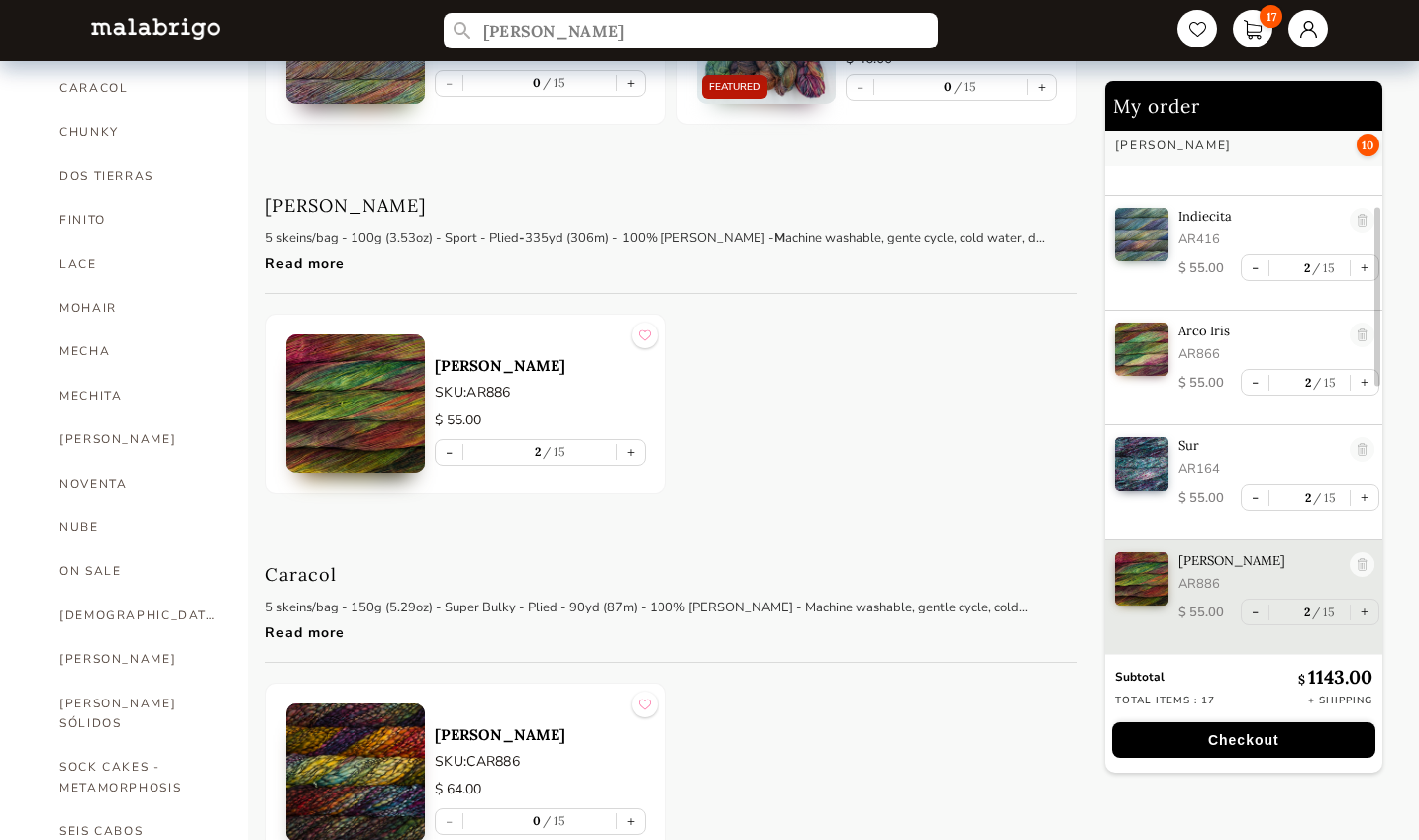
scroll to position [243, 0]
click at [554, 24] on input "[PERSON_NAME]" at bounding box center [691, 31] width 505 height 37
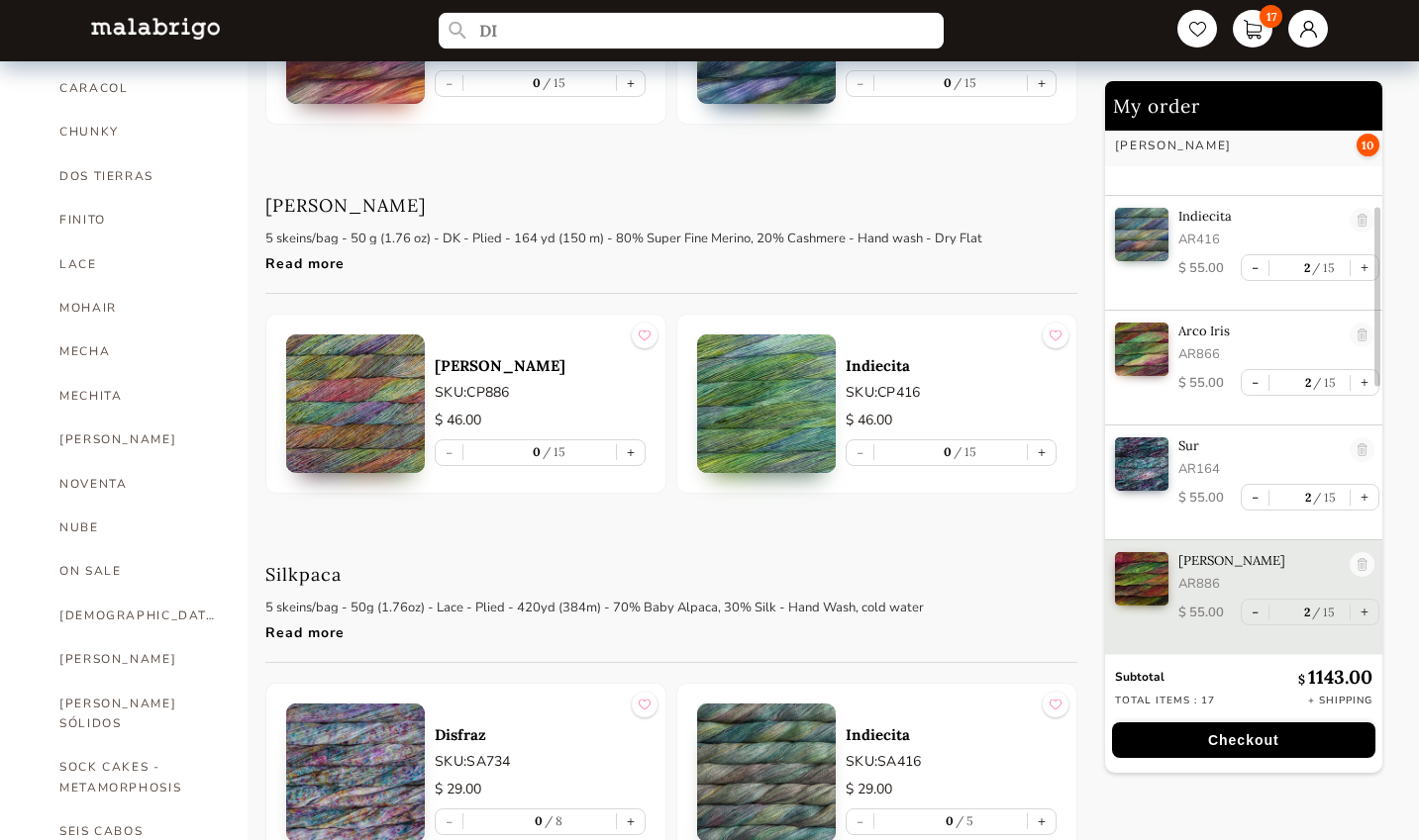
type input "D"
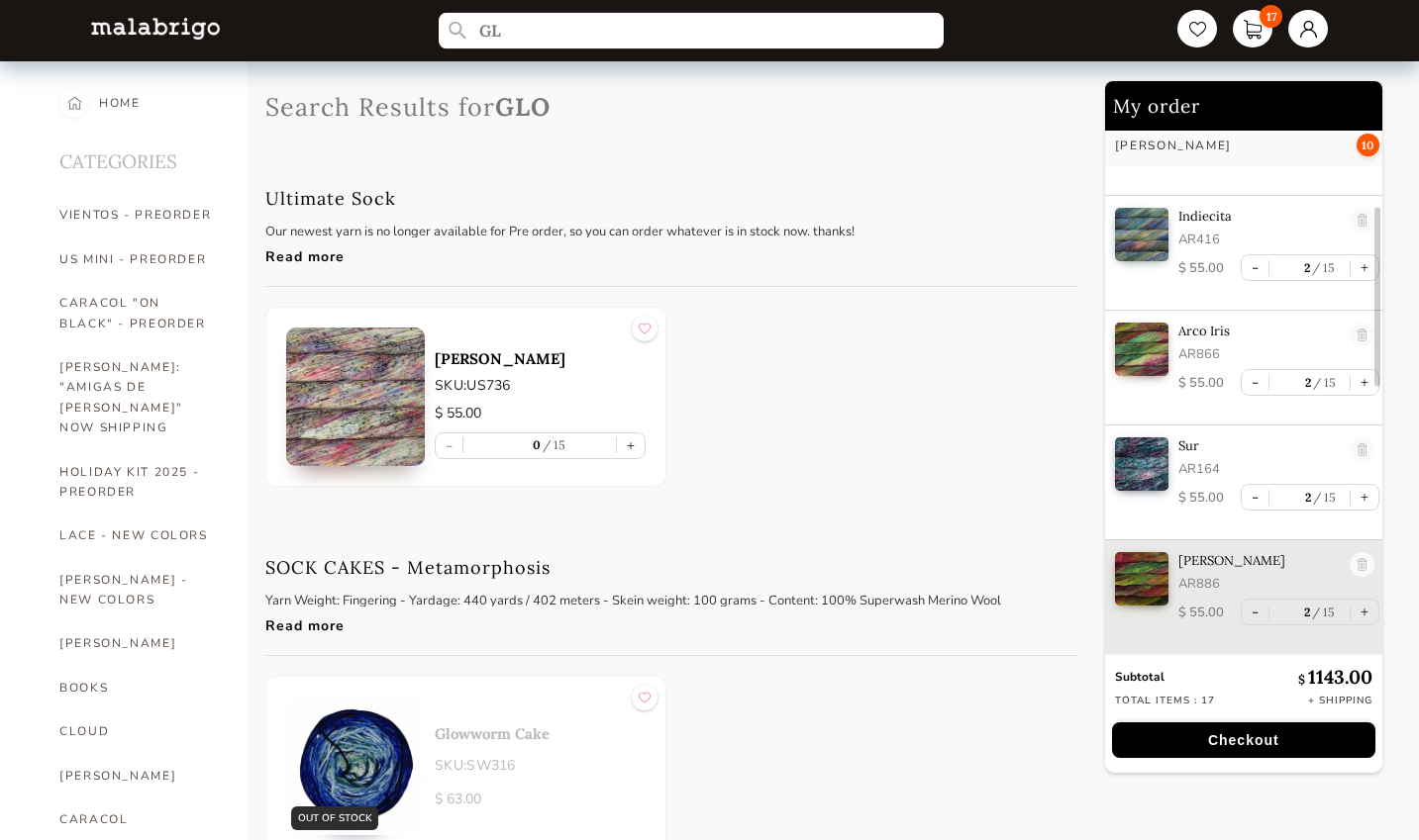
type input "G"
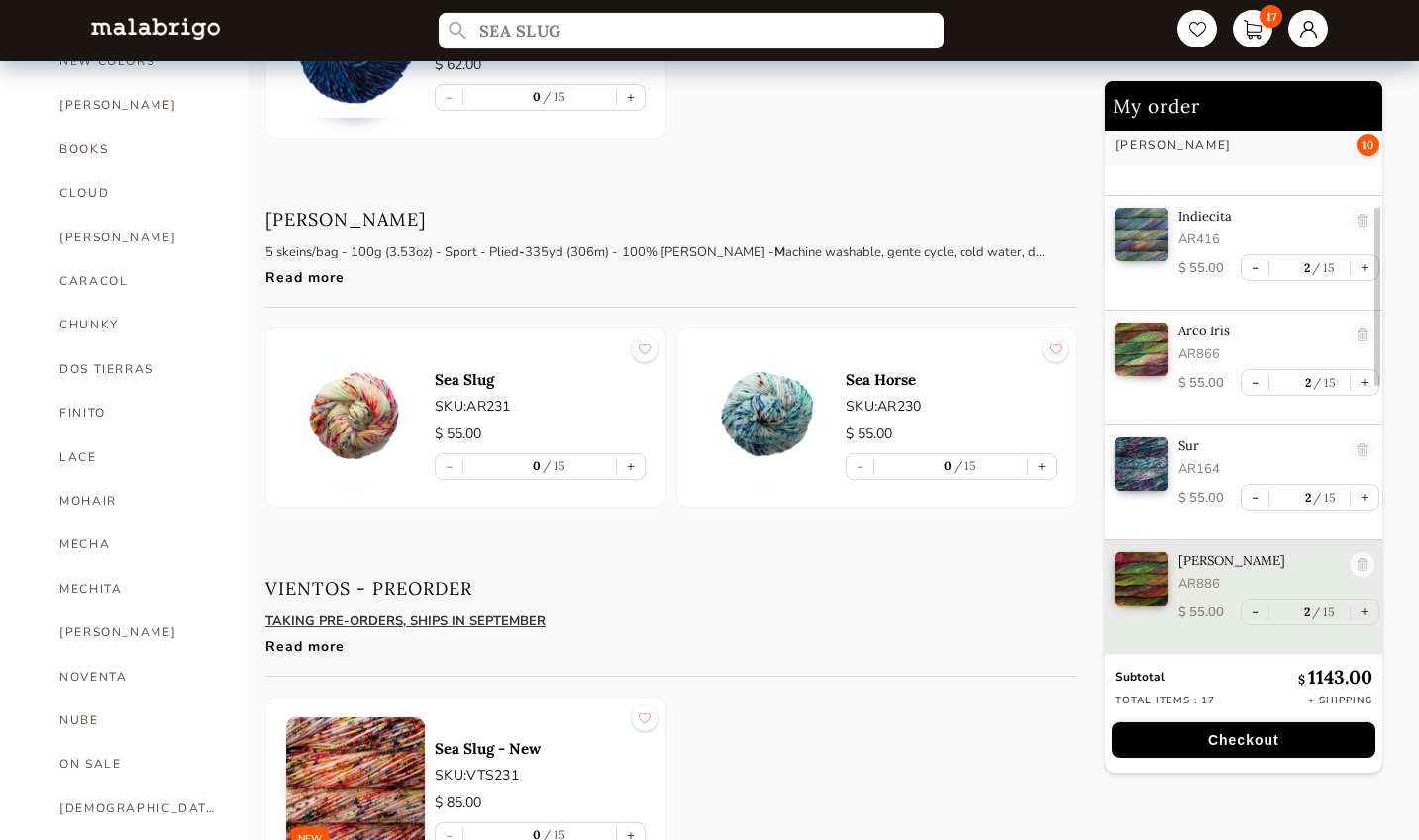
scroll to position [533, 0]
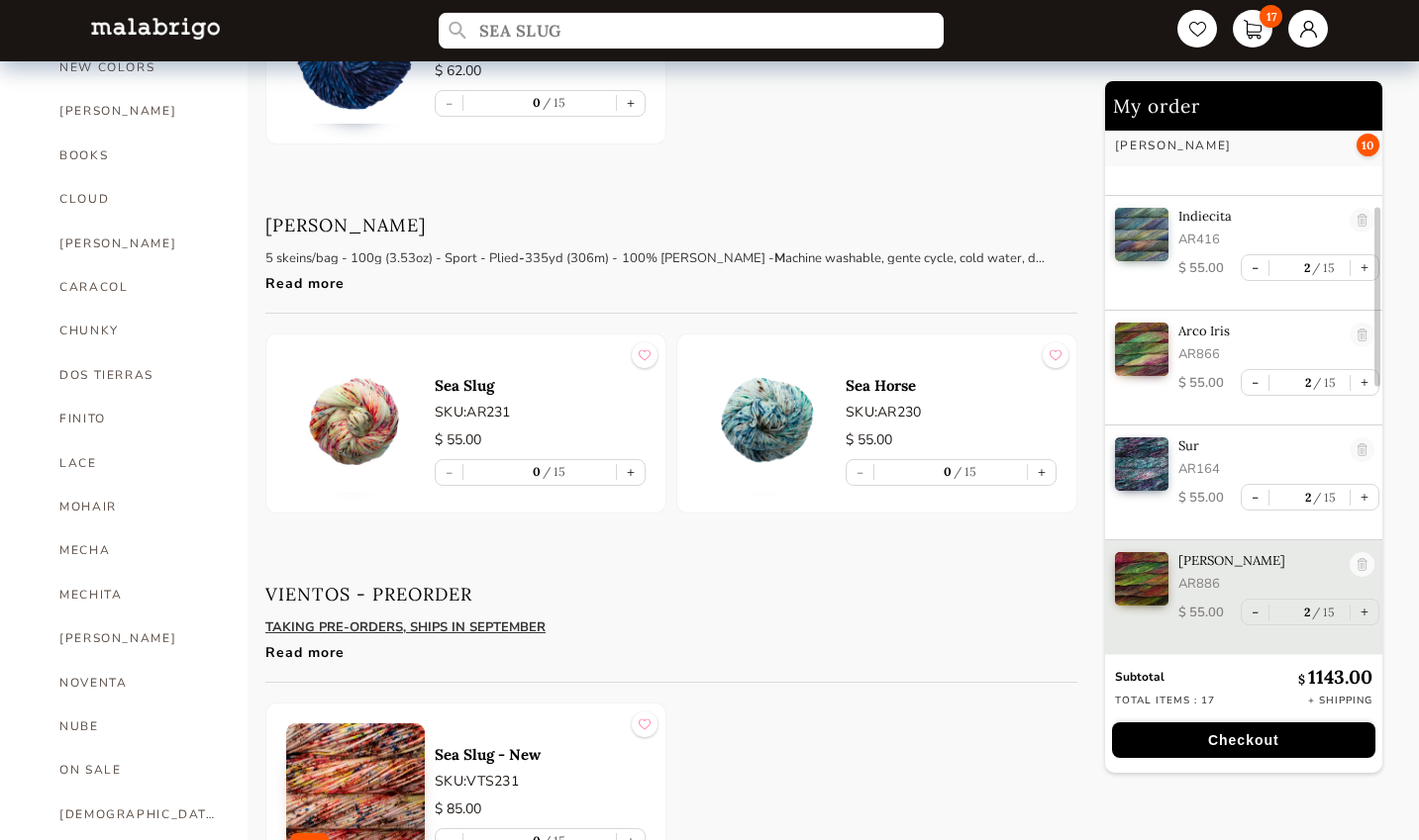
type input "SEA SLUG"
click at [542, 389] on p "Sea Slug" at bounding box center [540, 385] width 211 height 19
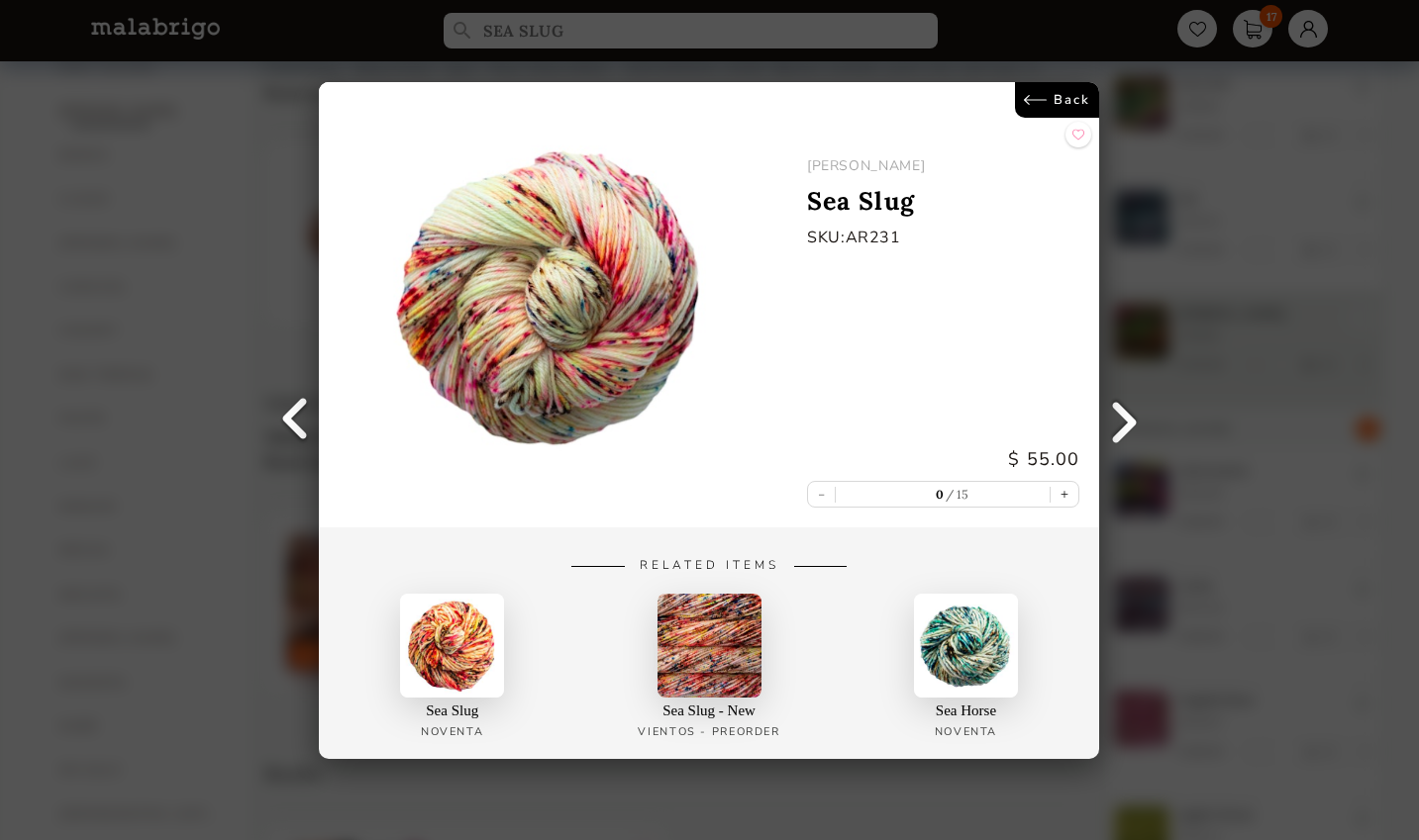
click at [1068, 500] on button "+" at bounding box center [1066, 494] width 28 height 25
type input "1"
click at [1064, 494] on button "+" at bounding box center [1066, 494] width 28 height 25
type input "2"
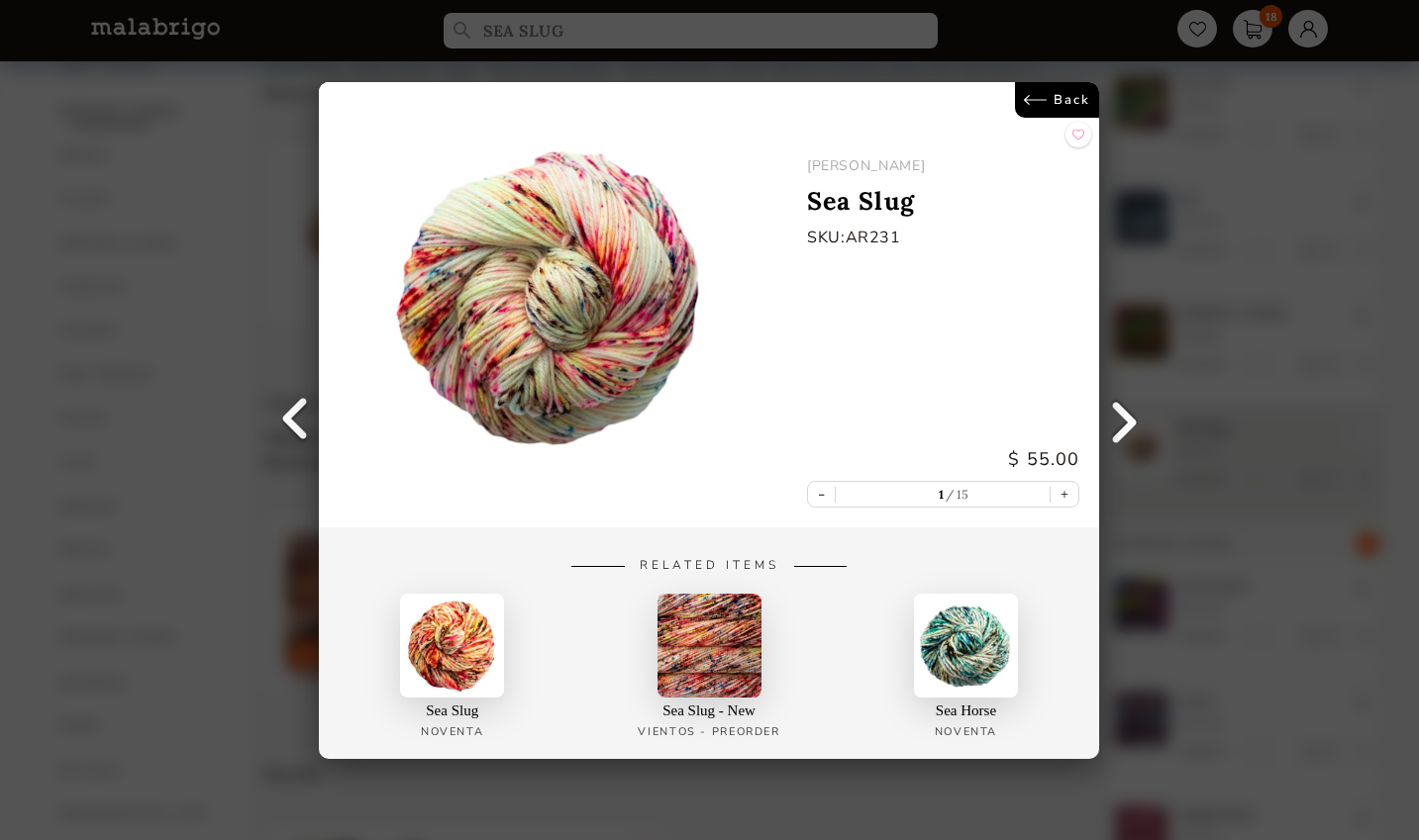
type input "2"
click at [1053, 96] on link "Back" at bounding box center [1058, 100] width 85 height 36
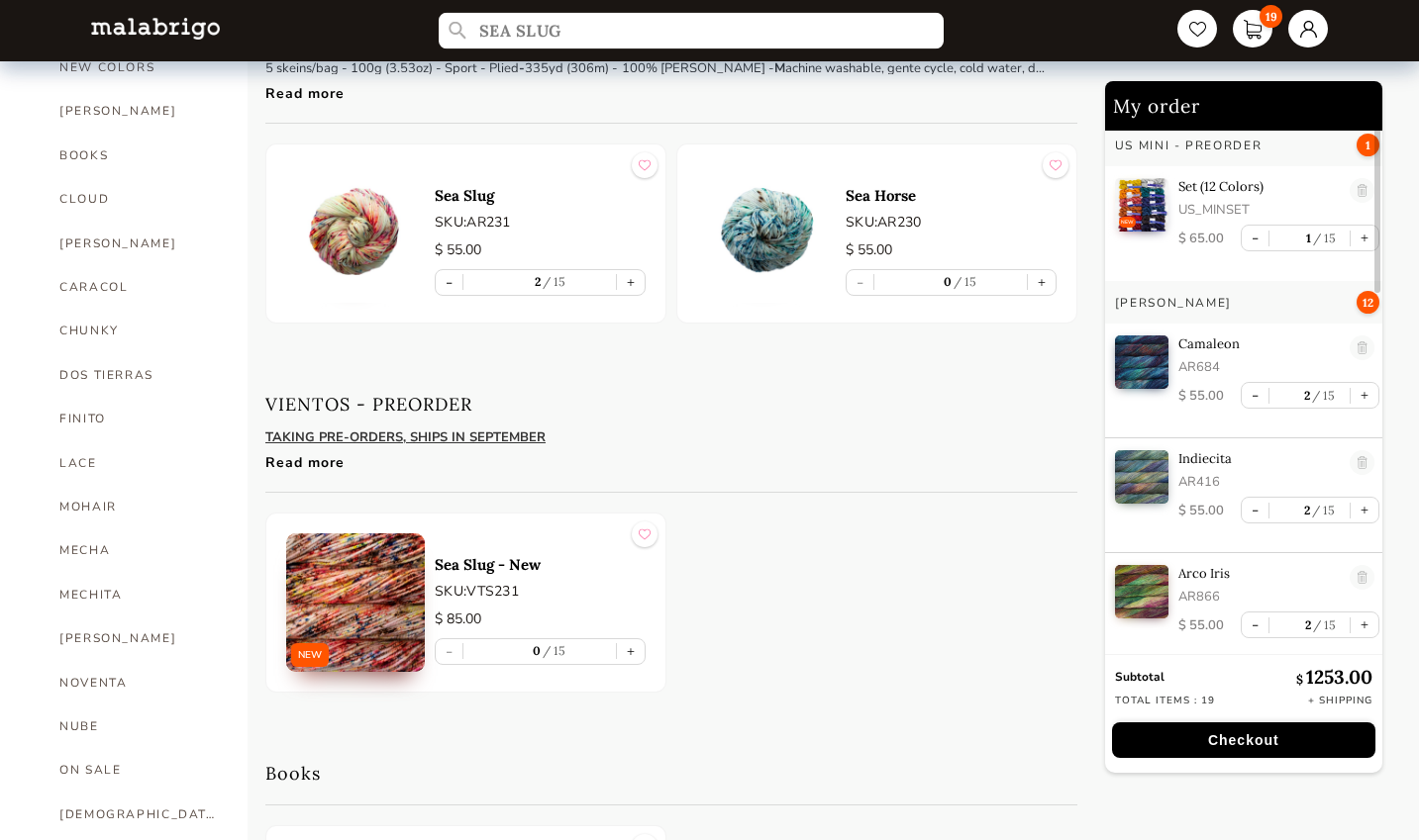
click at [577, 38] on input "SEA SLUG" at bounding box center [691, 31] width 505 height 37
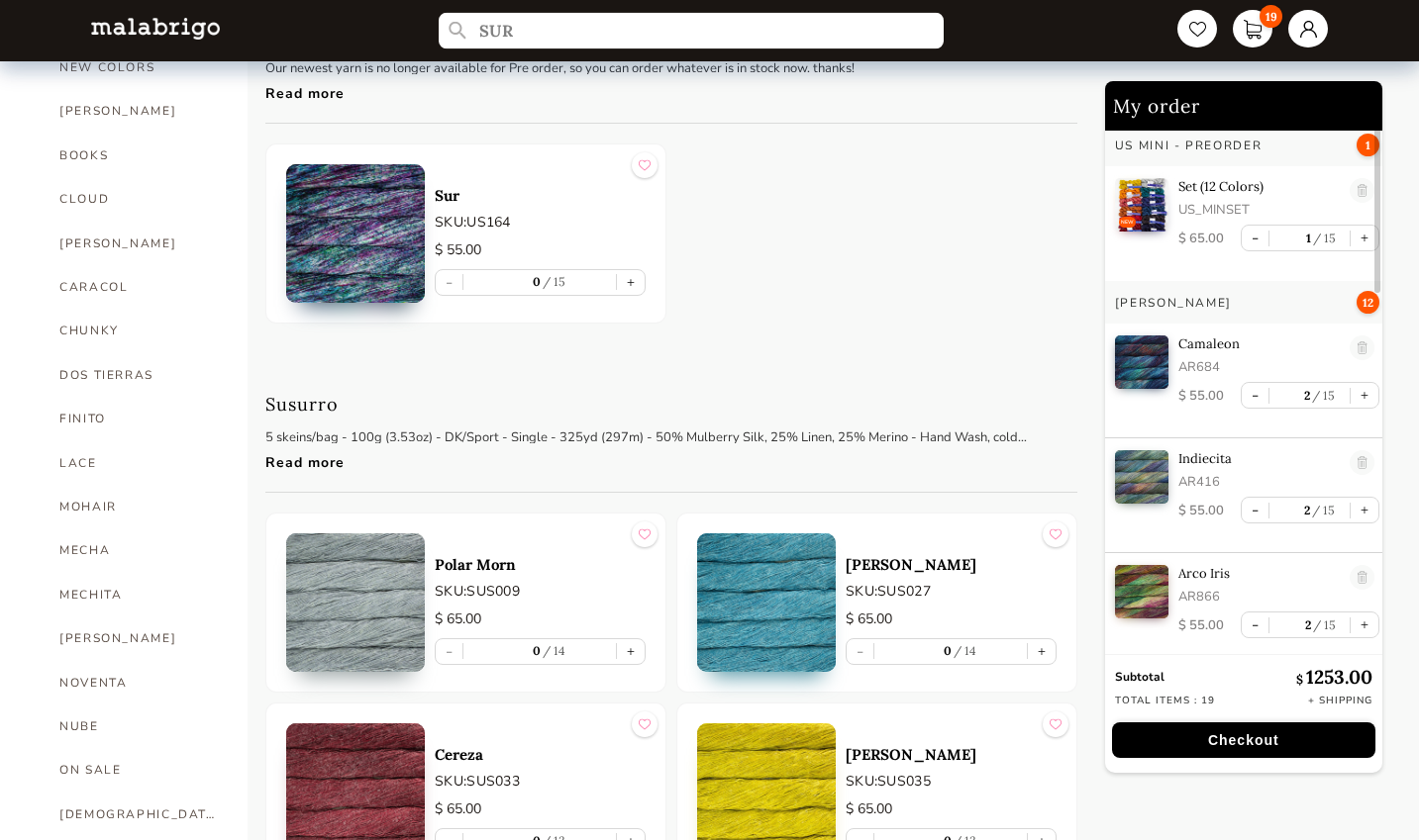
type input "SUR"
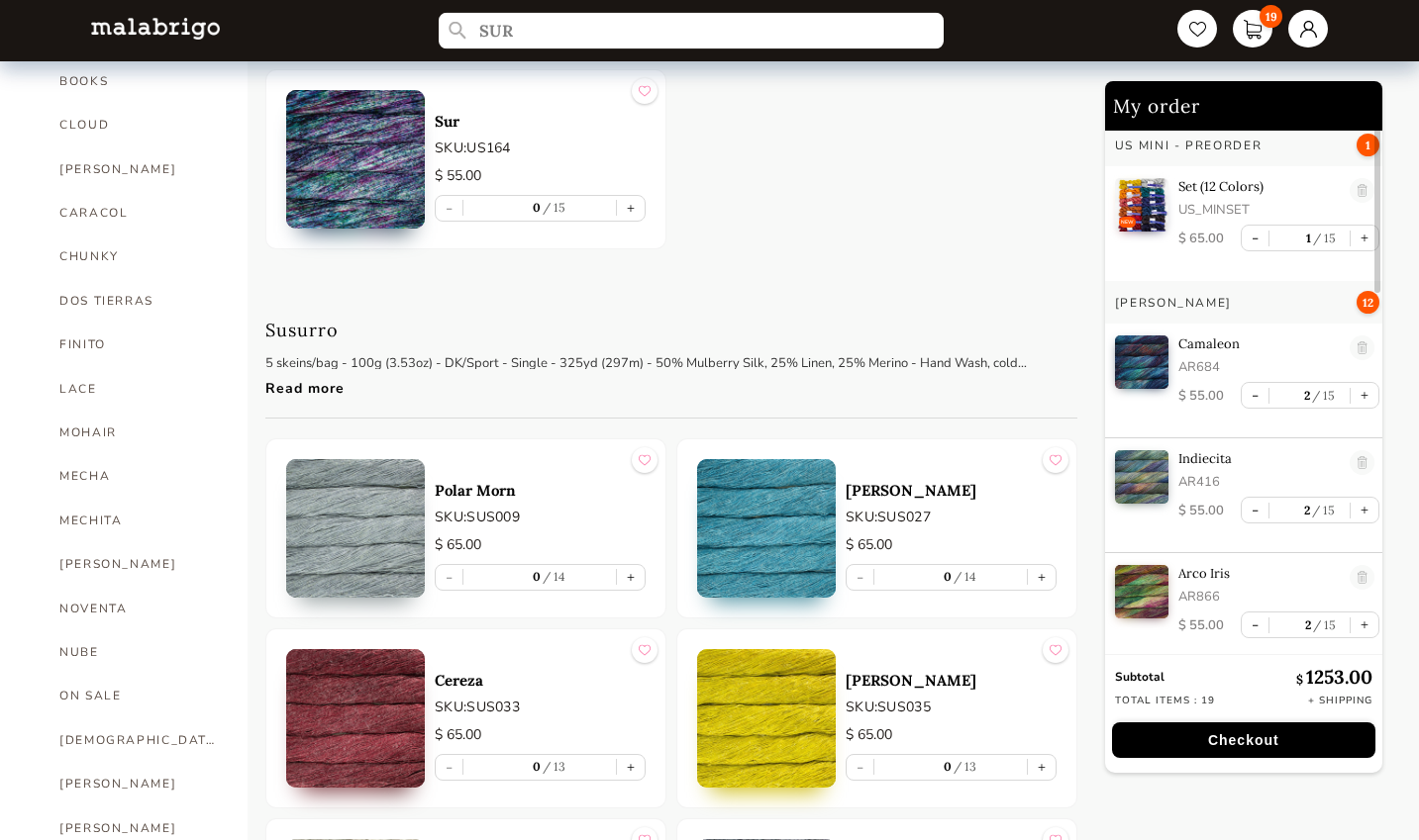
scroll to position [604, 0]
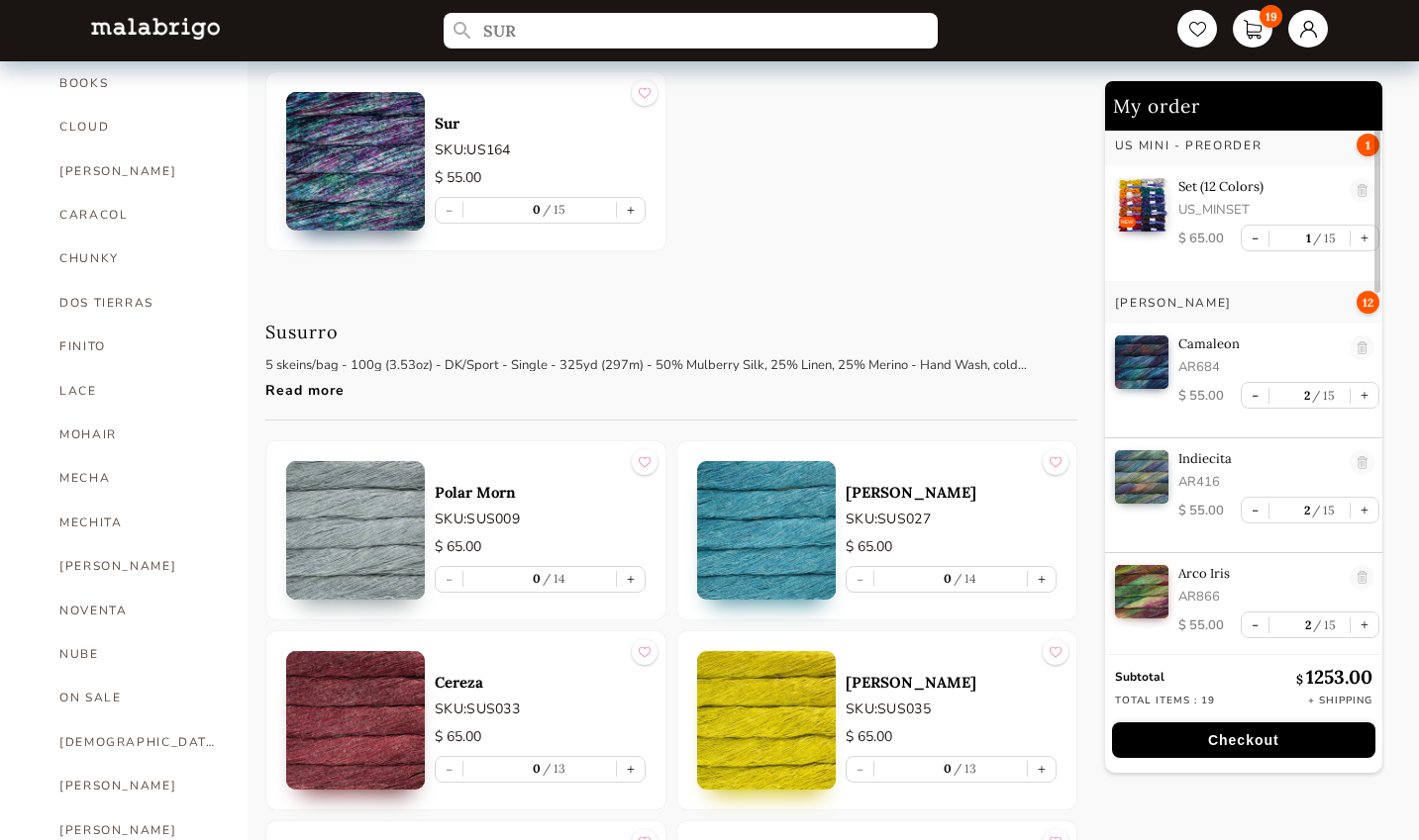
click at [103, 588] on link "NOVENTA" at bounding box center [138, 610] width 158 height 44
select select "INDEX"
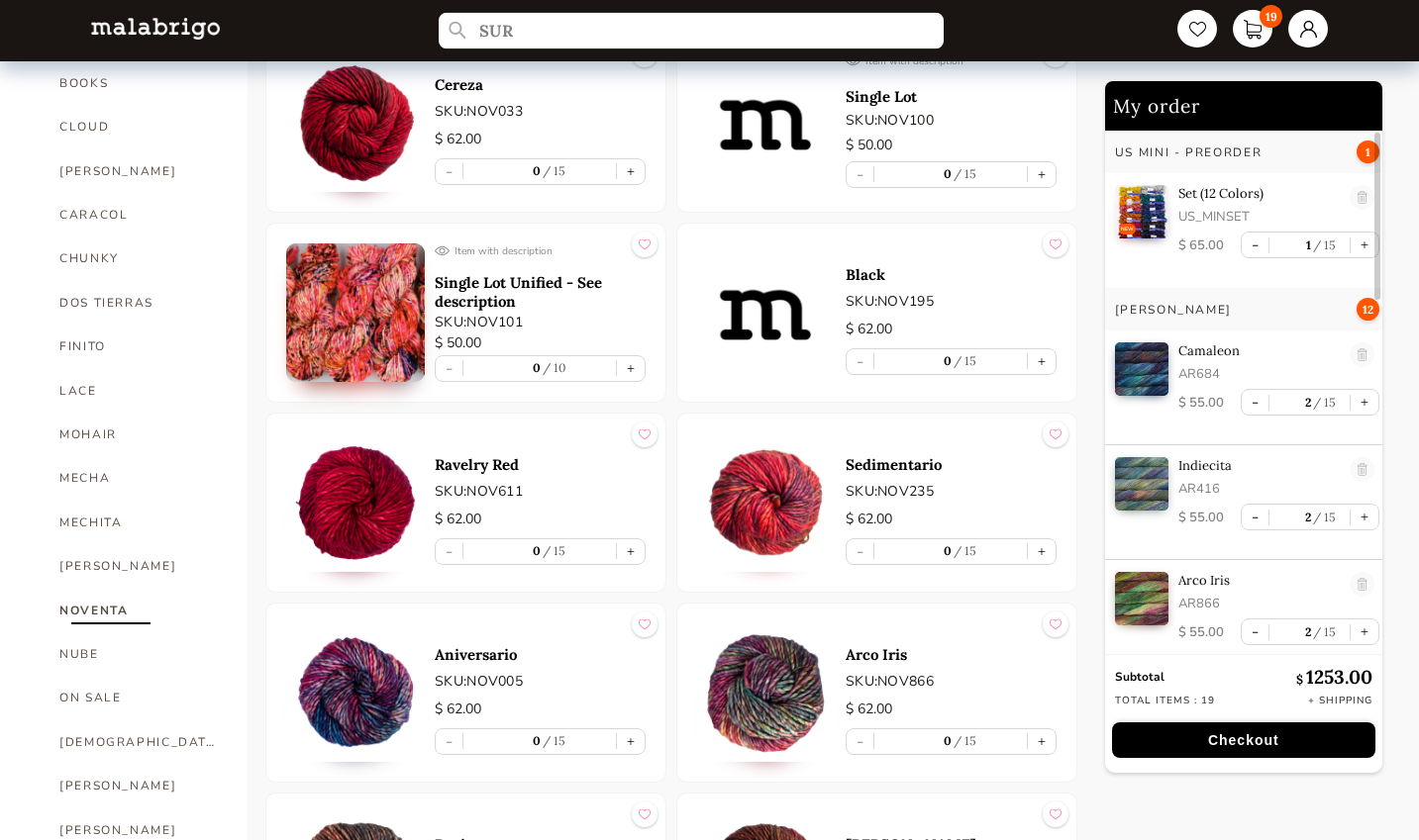
click at [537, 38] on input "SUR" at bounding box center [691, 31] width 505 height 37
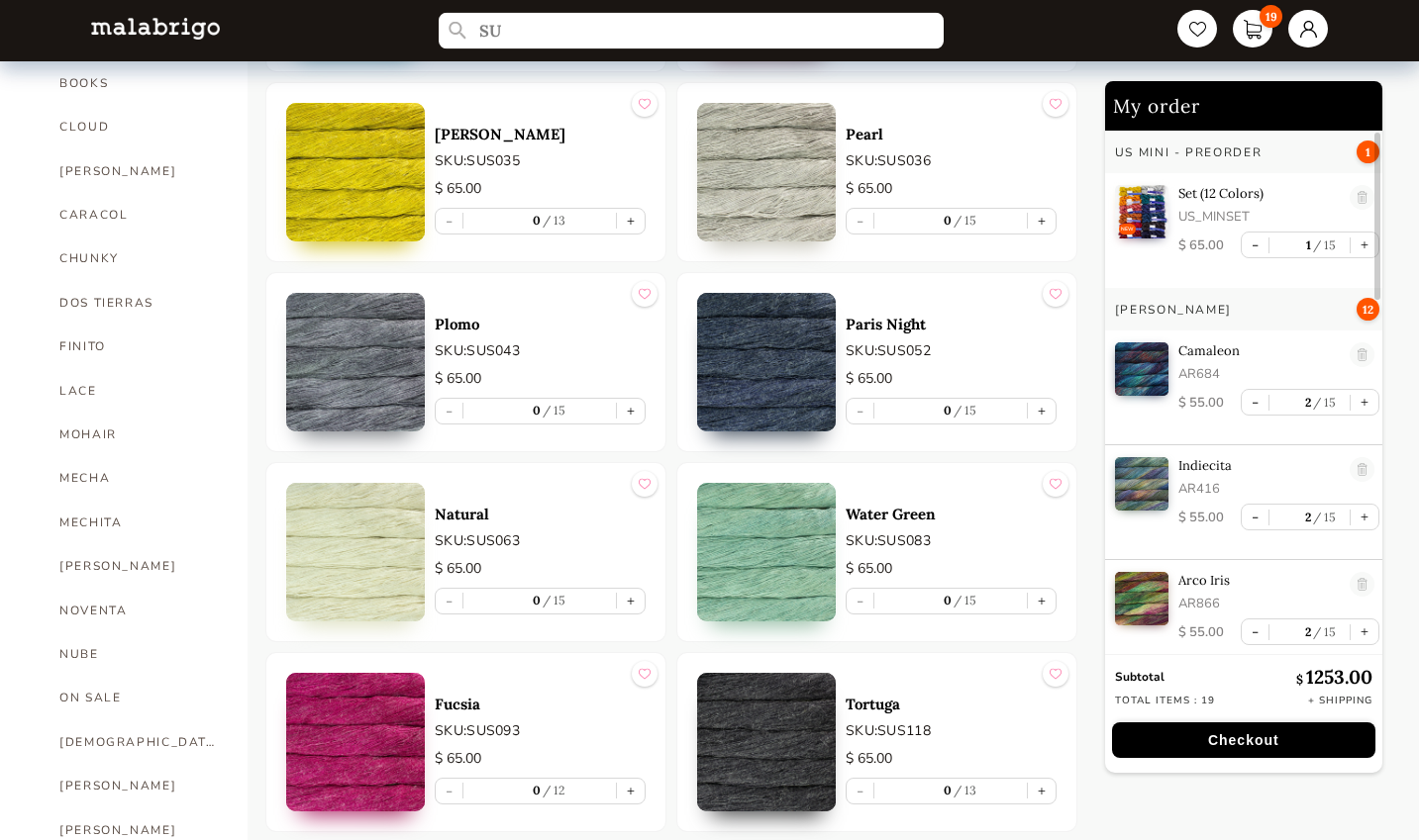
type input "S"
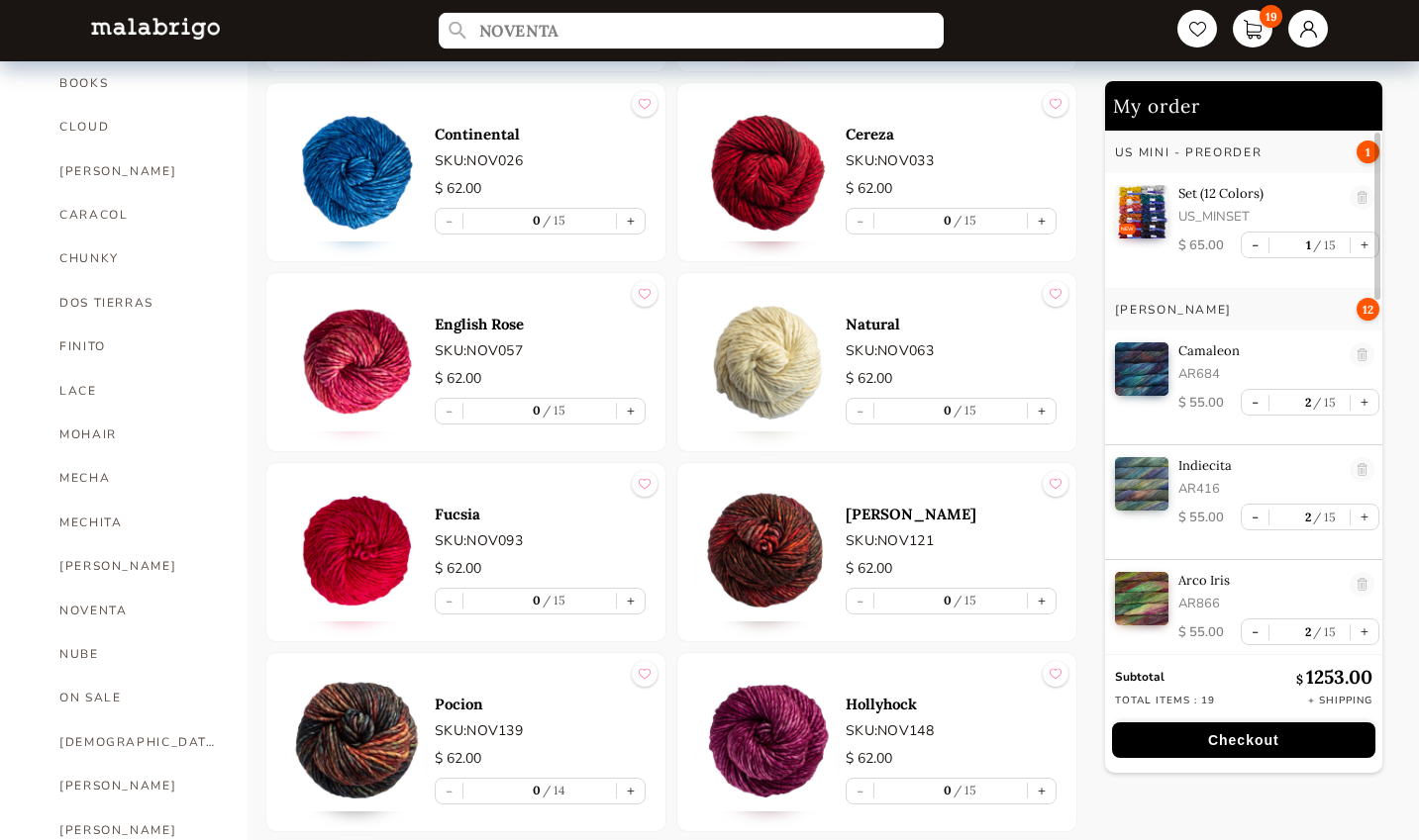
type input "NOVENTA"
click at [569, 33] on input "NOVENTA" at bounding box center [691, 31] width 505 height 37
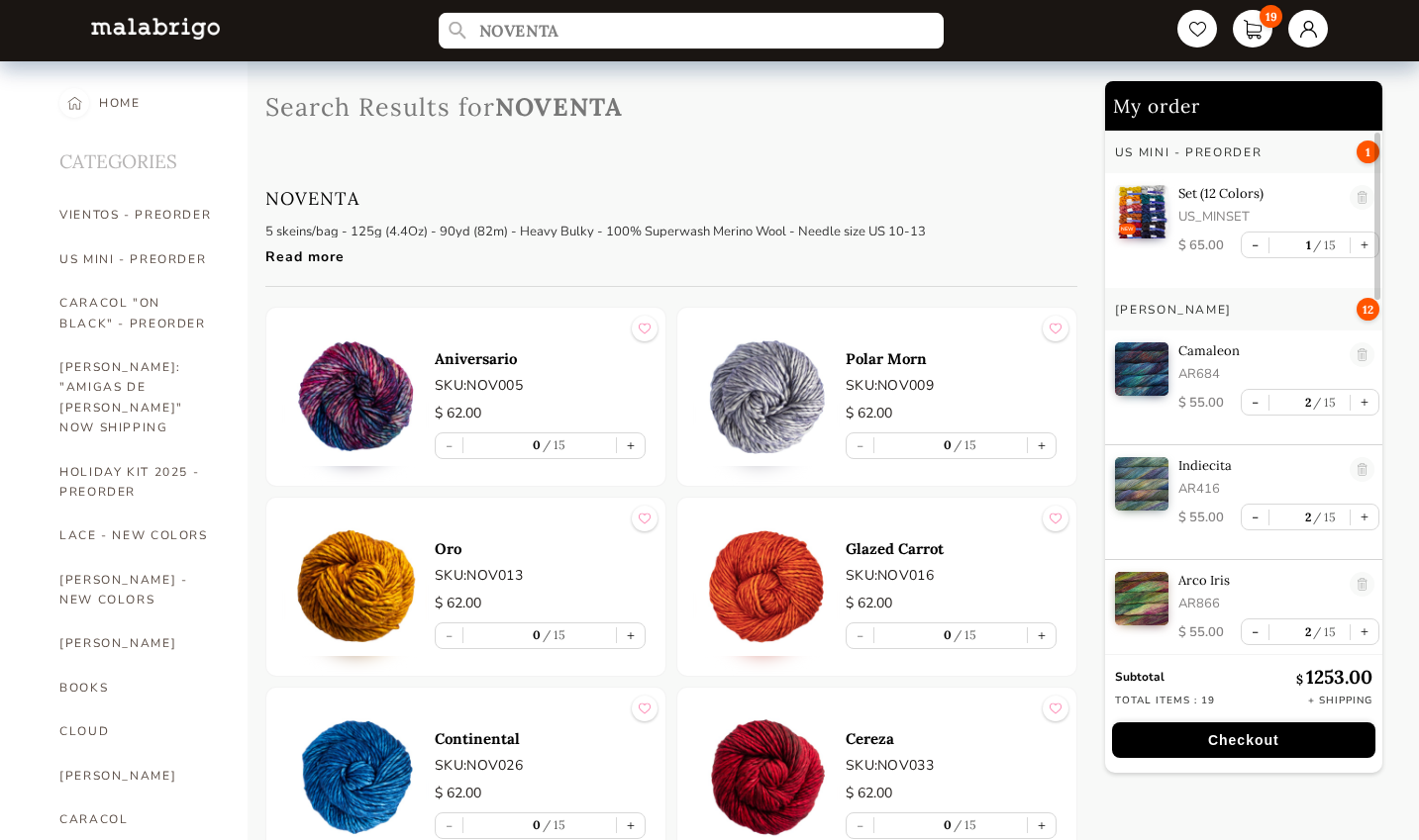
scroll to position [736, 0]
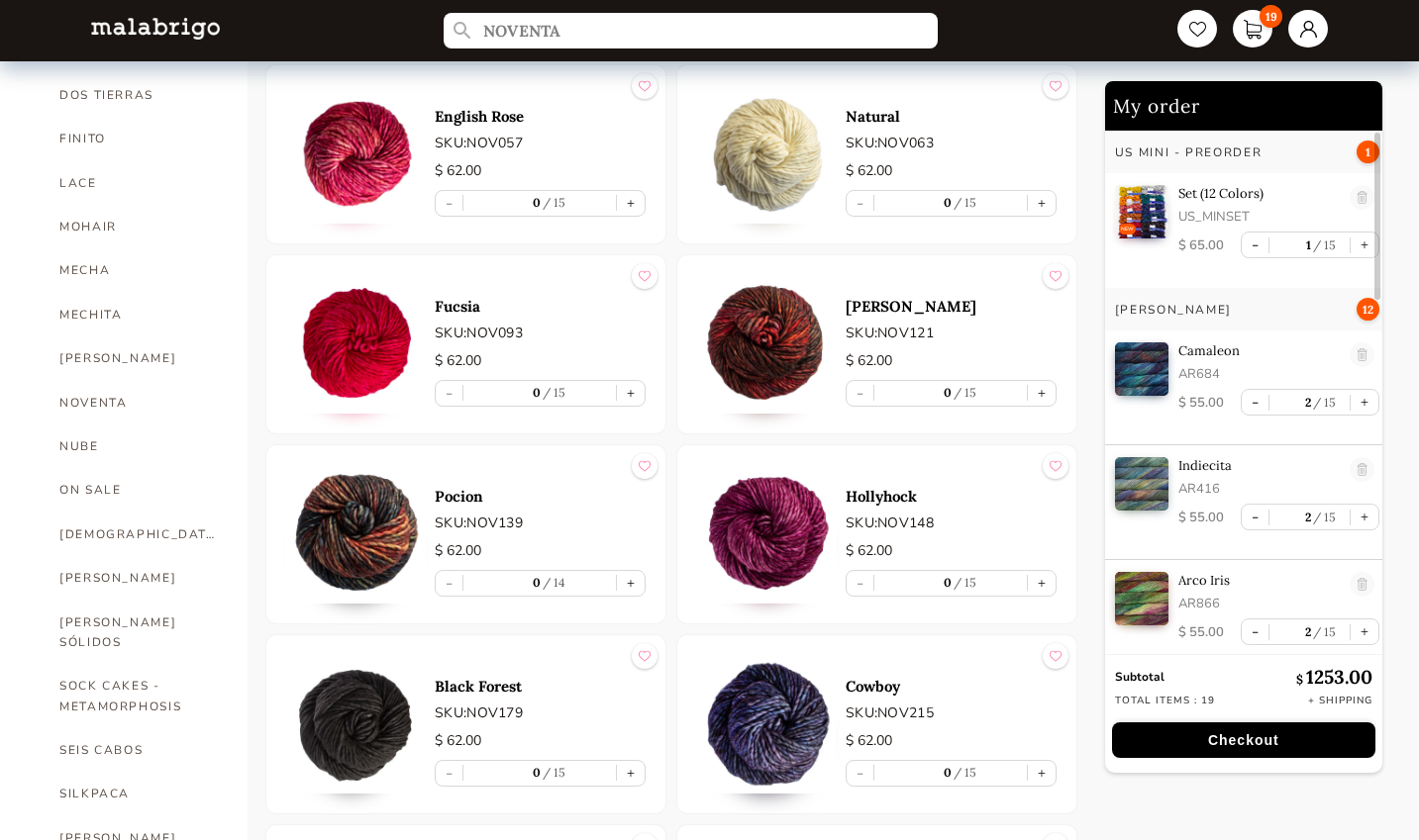
scroll to position [808, 0]
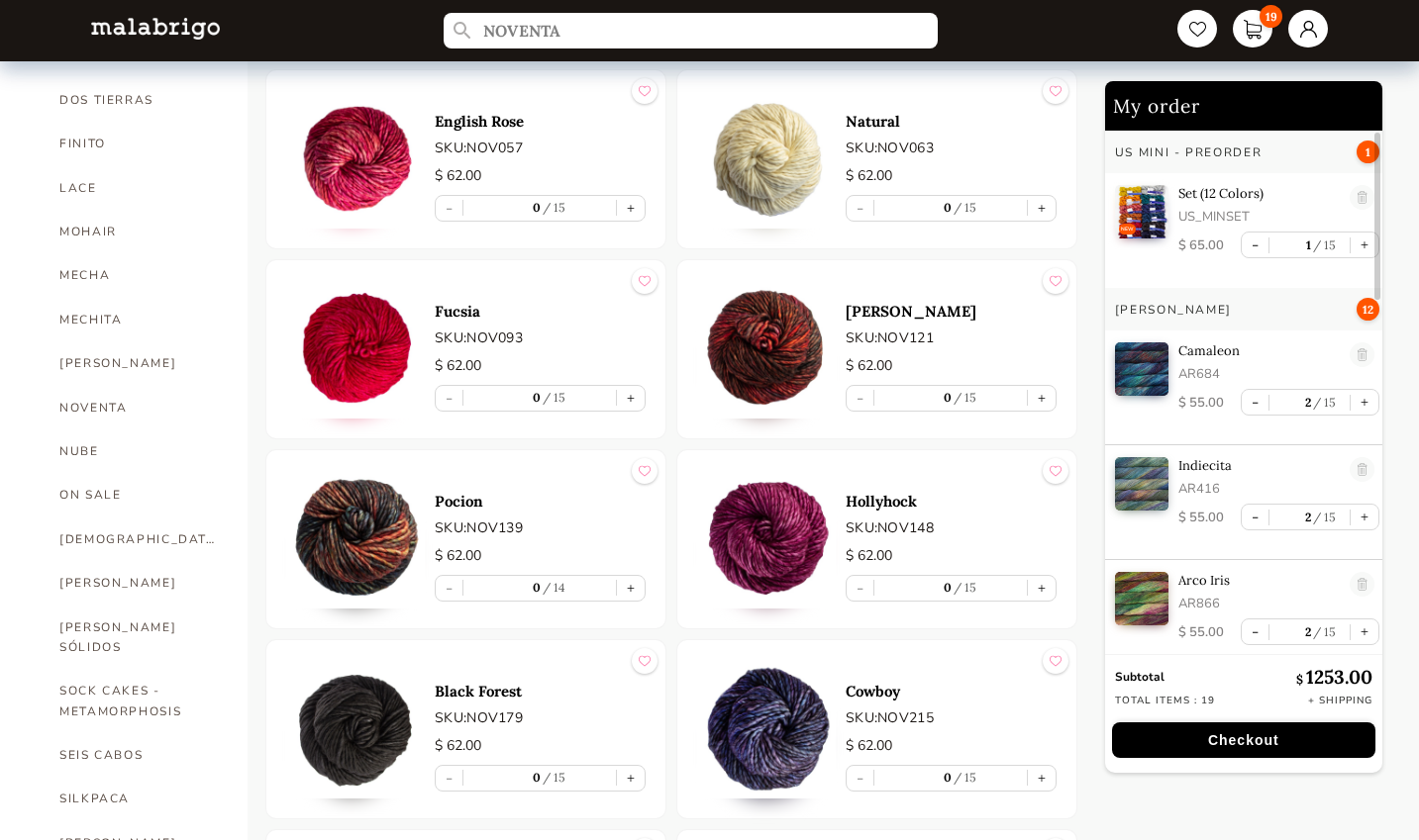
click at [146, 669] on link "SOCK CAKES - METAMORPHOSIS" at bounding box center [138, 701] width 158 height 65
select select "INDEX"
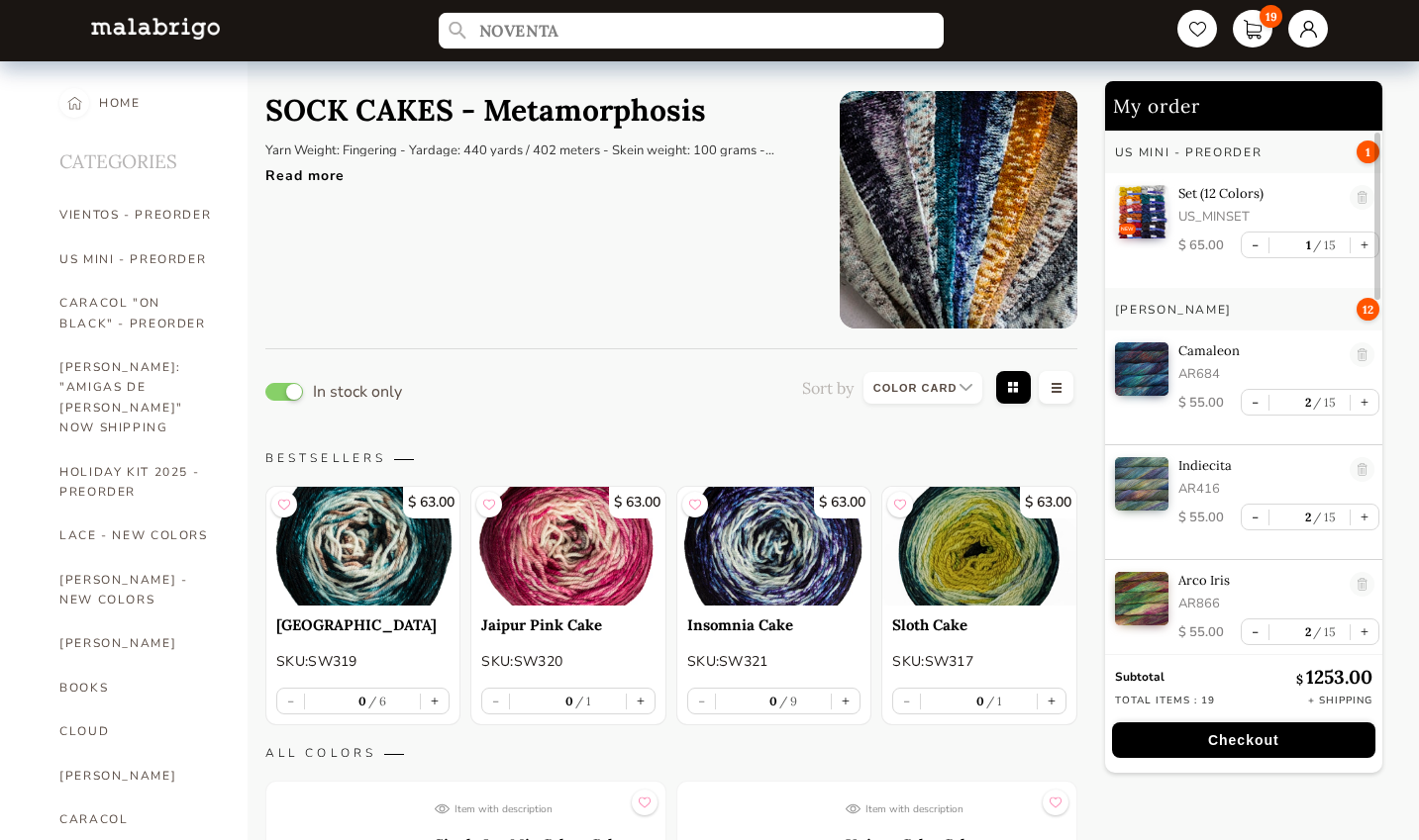
click at [587, 38] on input "NOVENTA" at bounding box center [691, 31] width 505 height 37
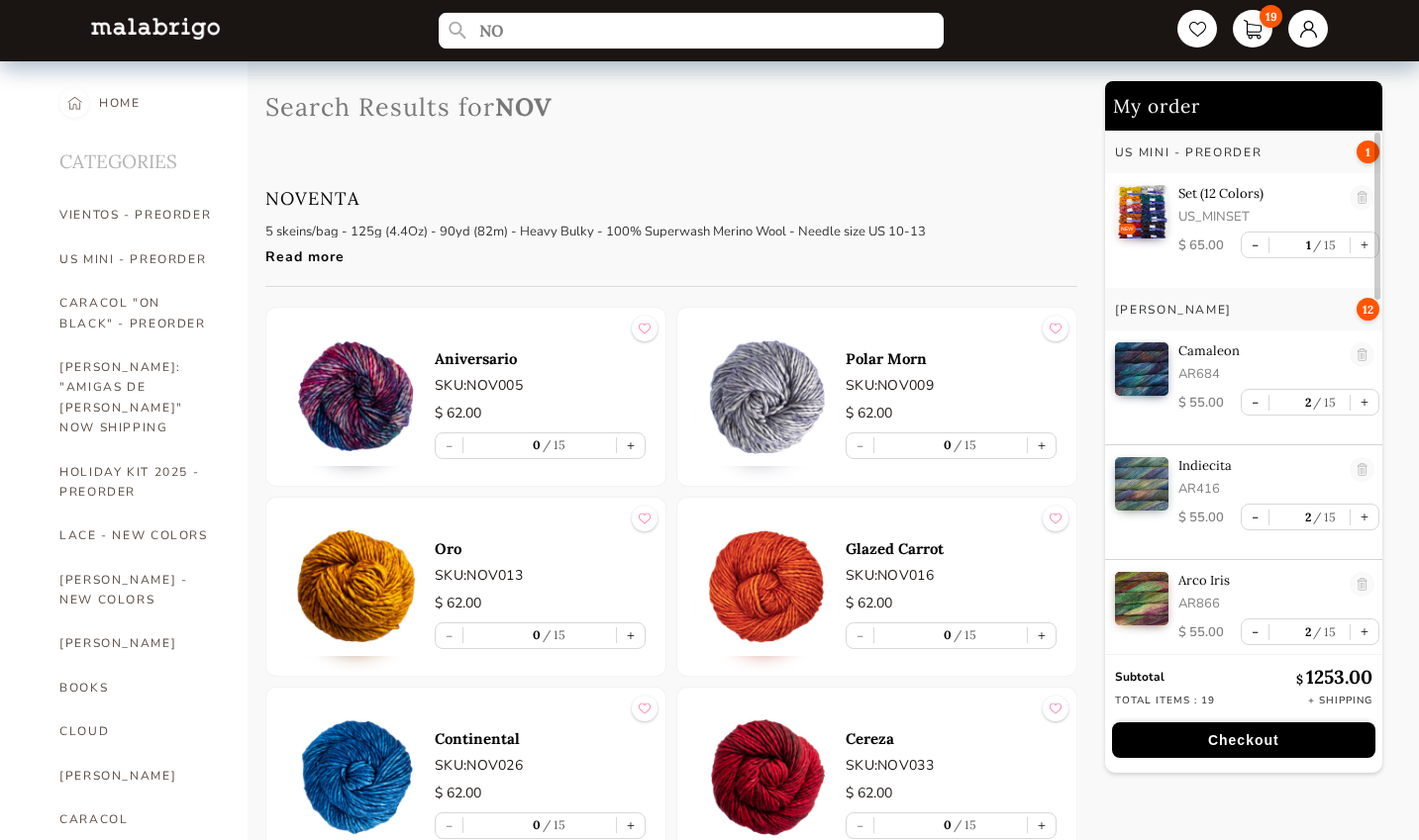
type input "N"
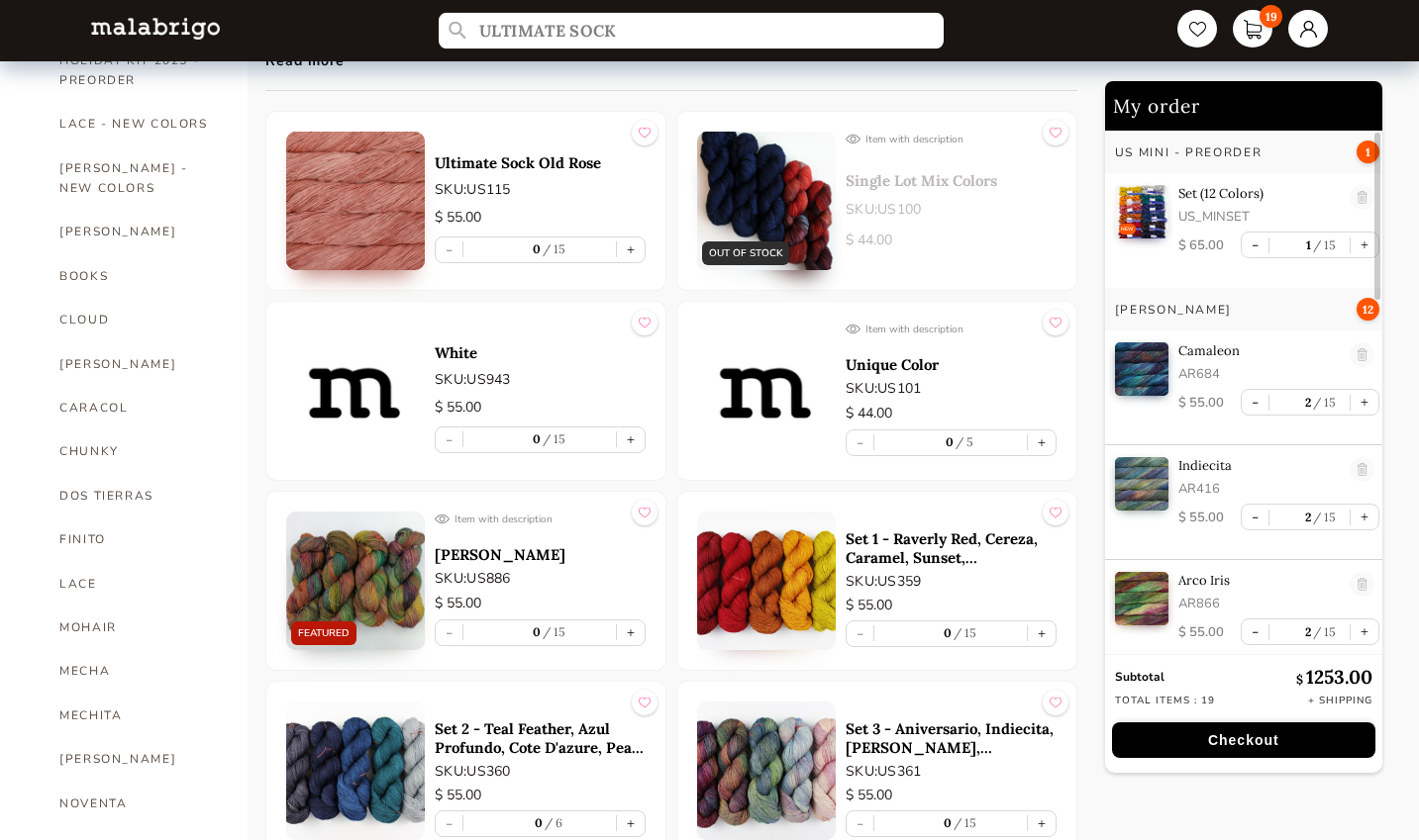
scroll to position [411, 0]
click at [549, 65] on div "Read more" at bounding box center [560, 57] width 589 height 29
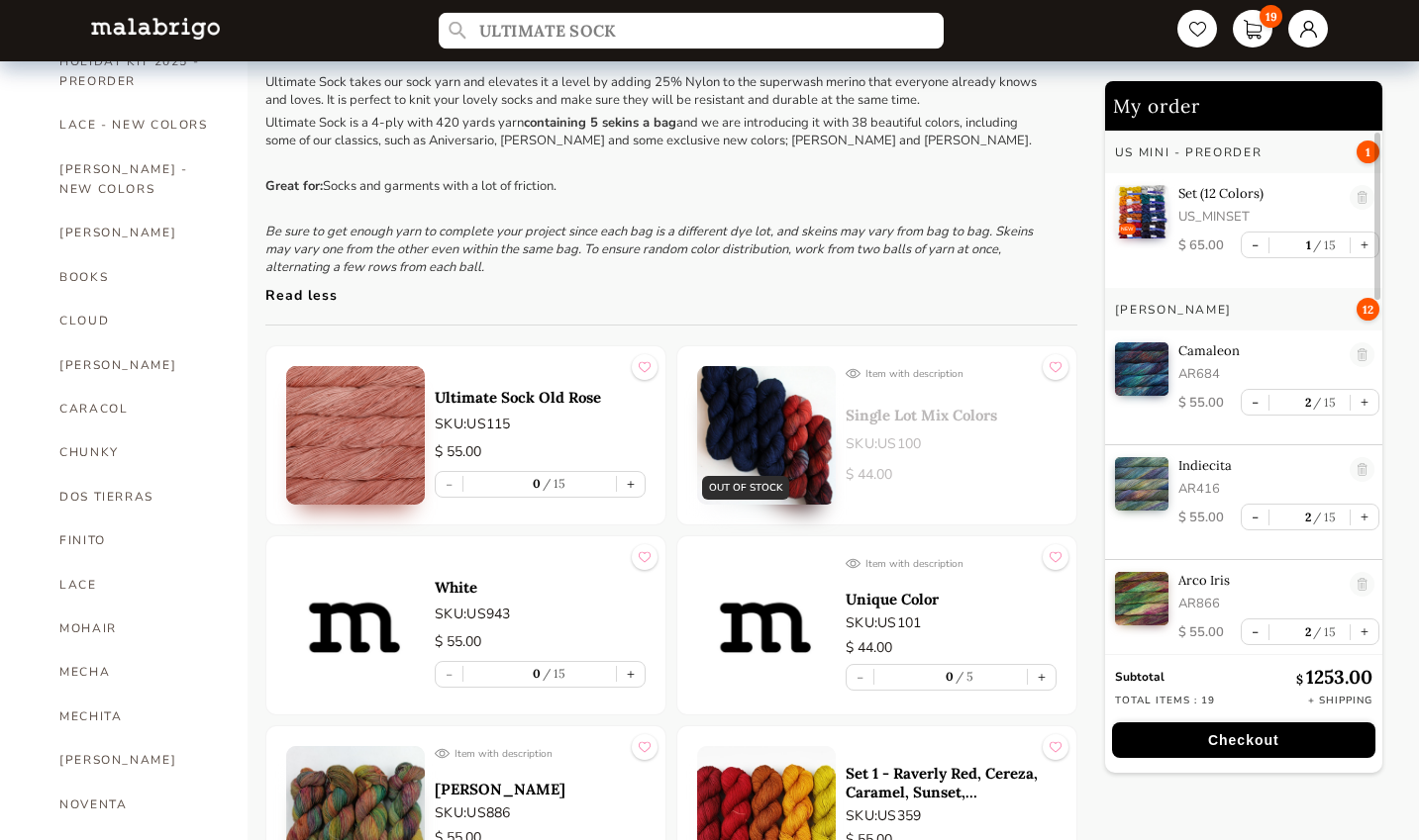
click at [732, 28] on input "ULTIMATE SOCK" at bounding box center [691, 31] width 505 height 37
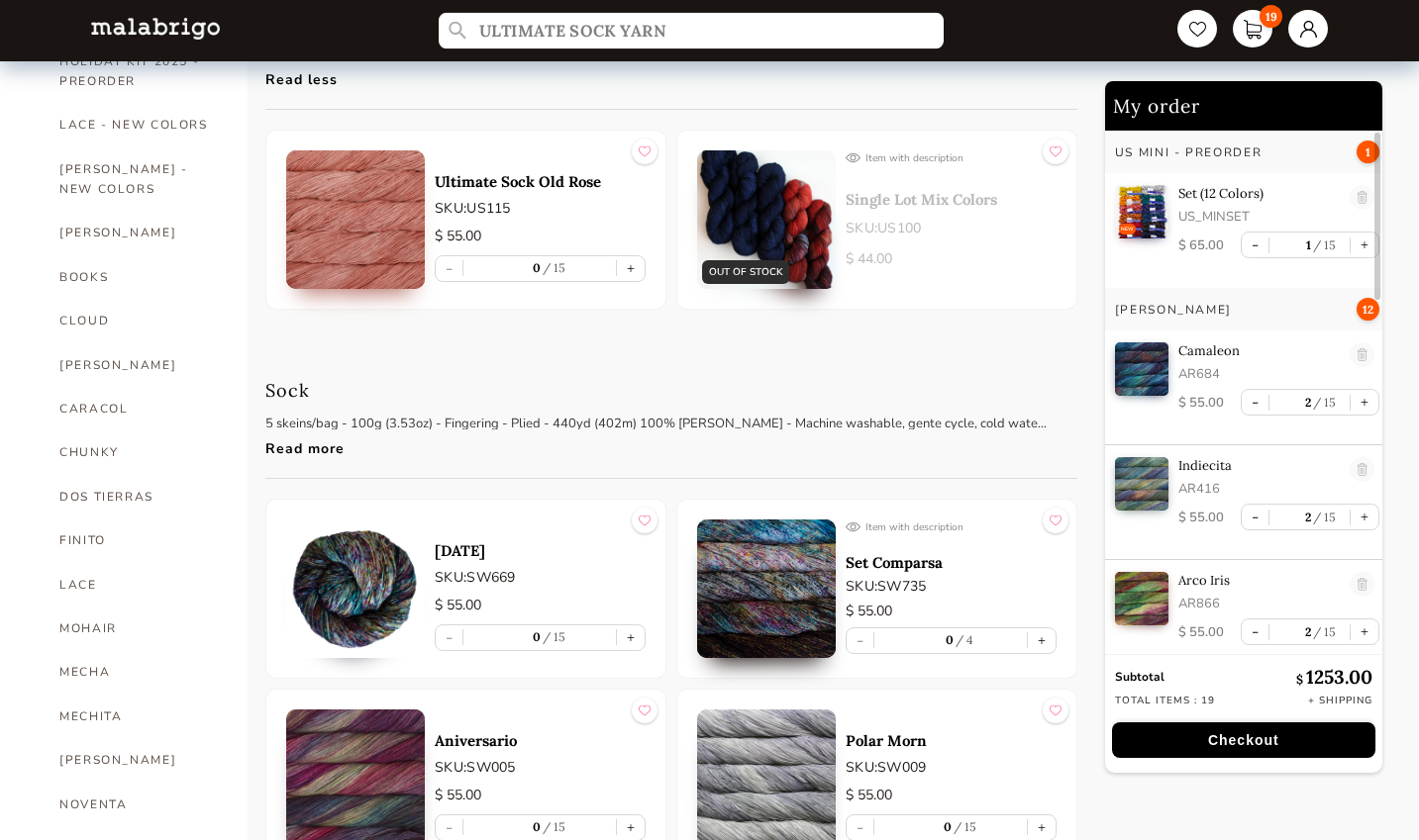
type input "ULTIMATE SOCK YARN"
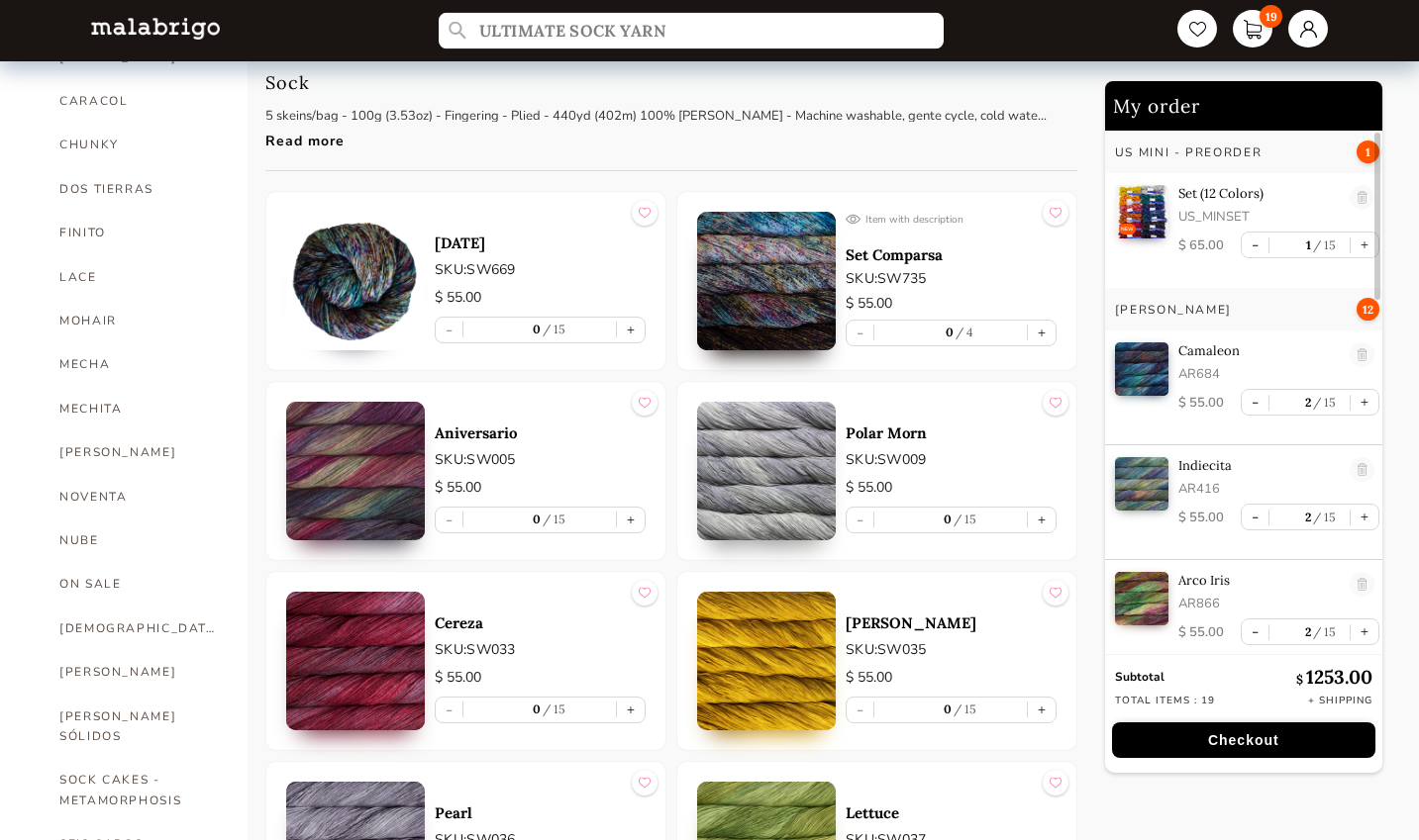
scroll to position [718, 0]
click at [1068, 483] on article "Polar Morn SKU: SW009 $ 55.00 - 0 15 +" at bounding box center [876, 471] width 401 height 180
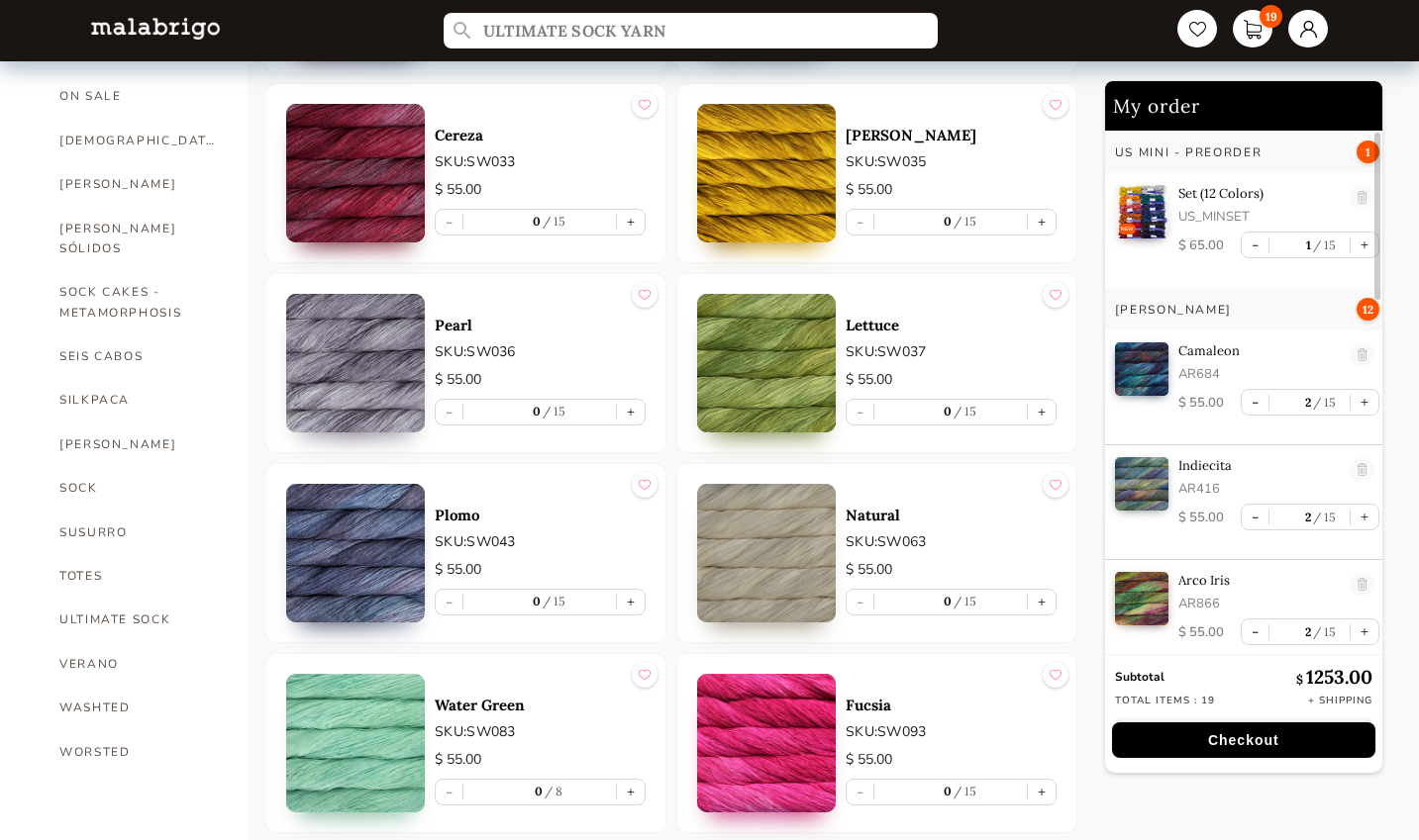
scroll to position [1192, 0]
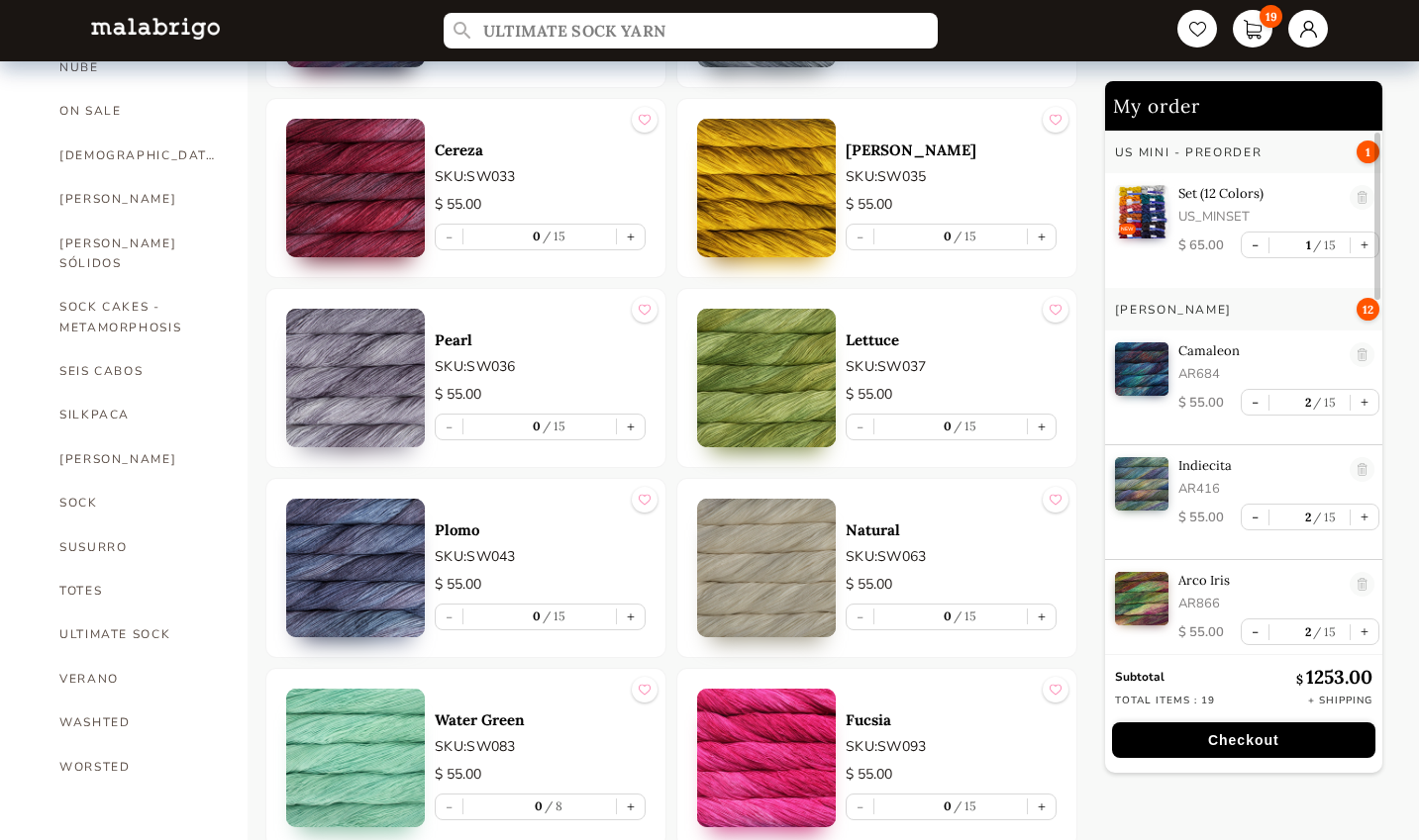
click at [160, 612] on link "ULTIMATE SOCK" at bounding box center [138, 634] width 158 height 44
select select "INDEX"
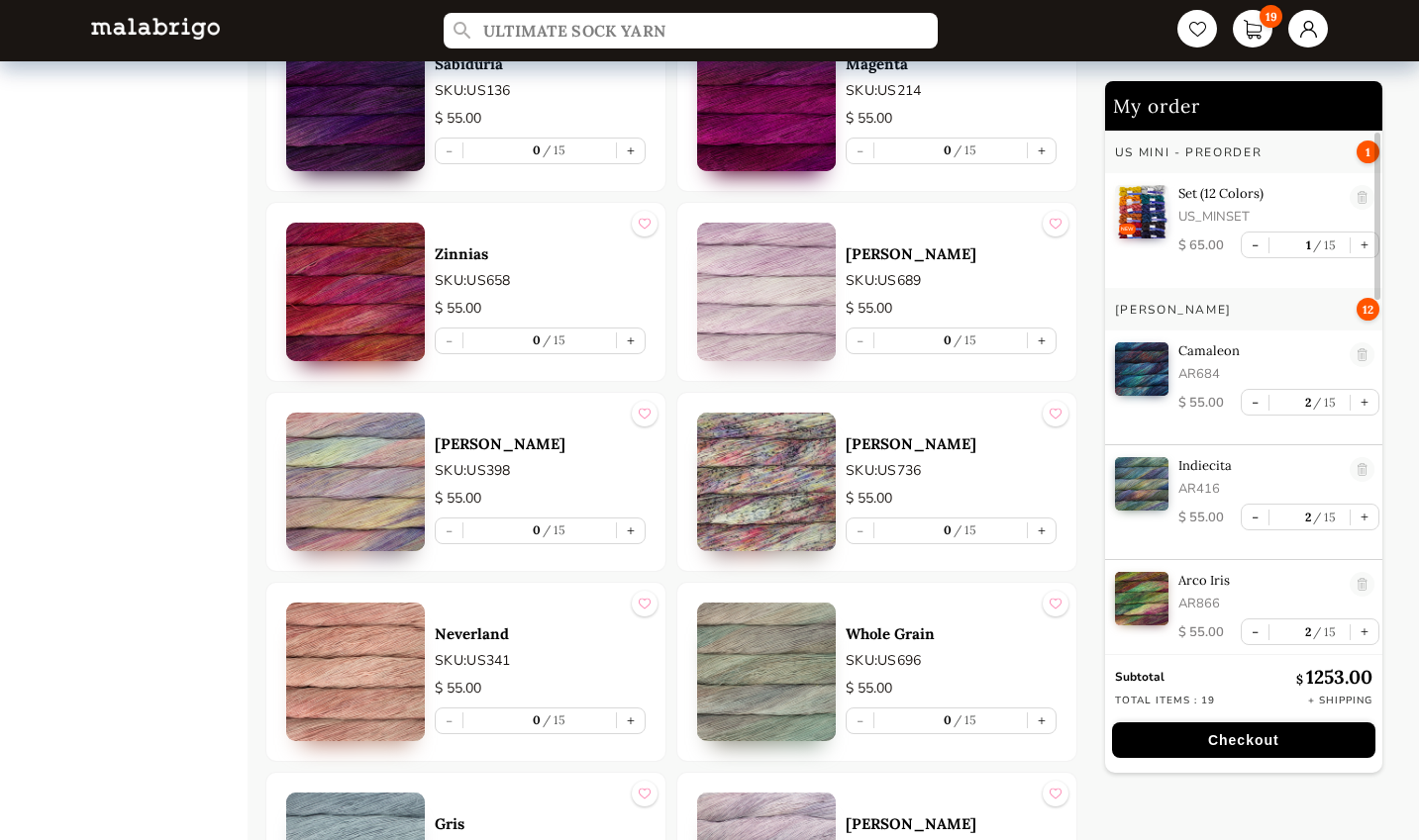
scroll to position [2212, 0]
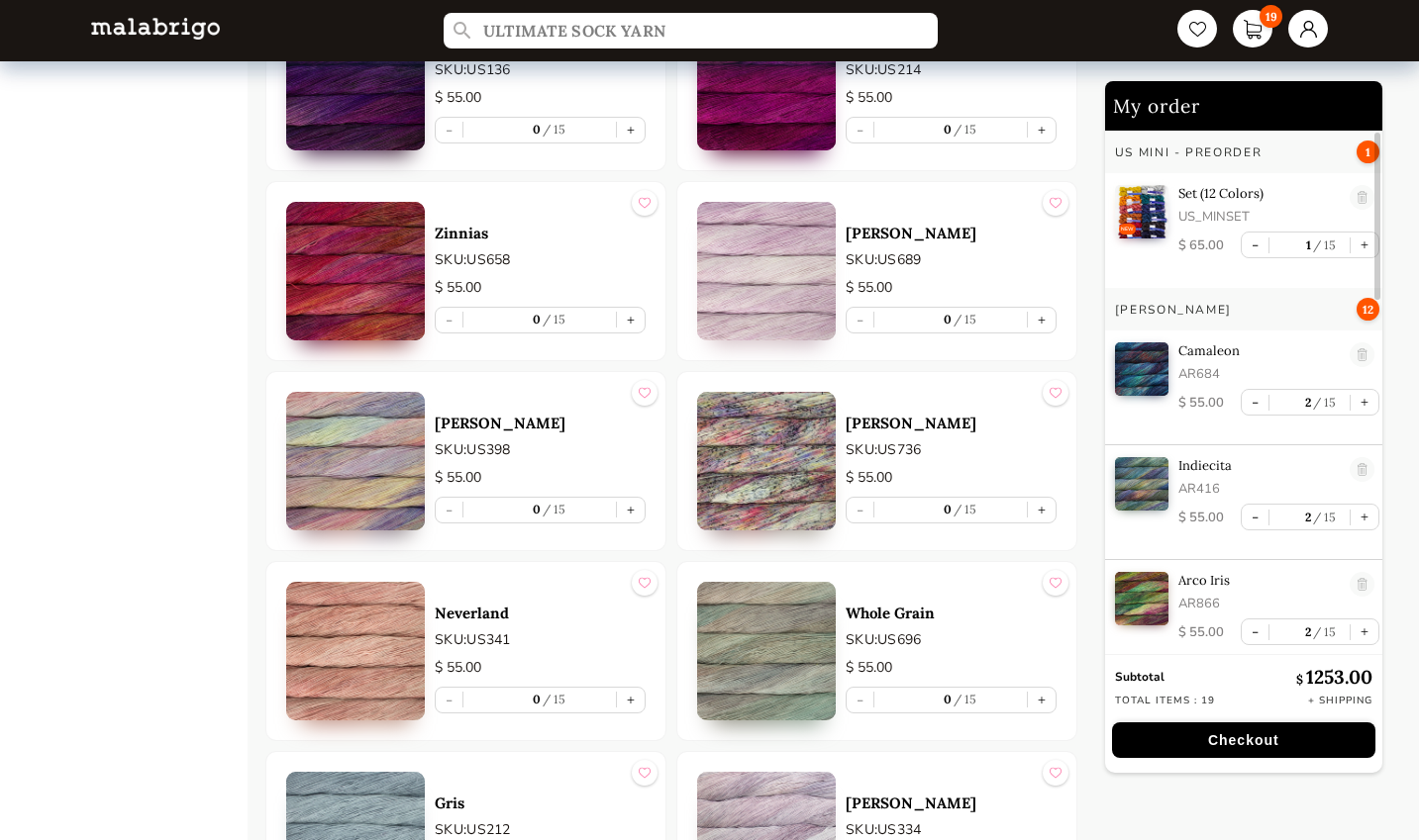
click at [414, 453] on img at bounding box center [355, 460] width 138 height 138
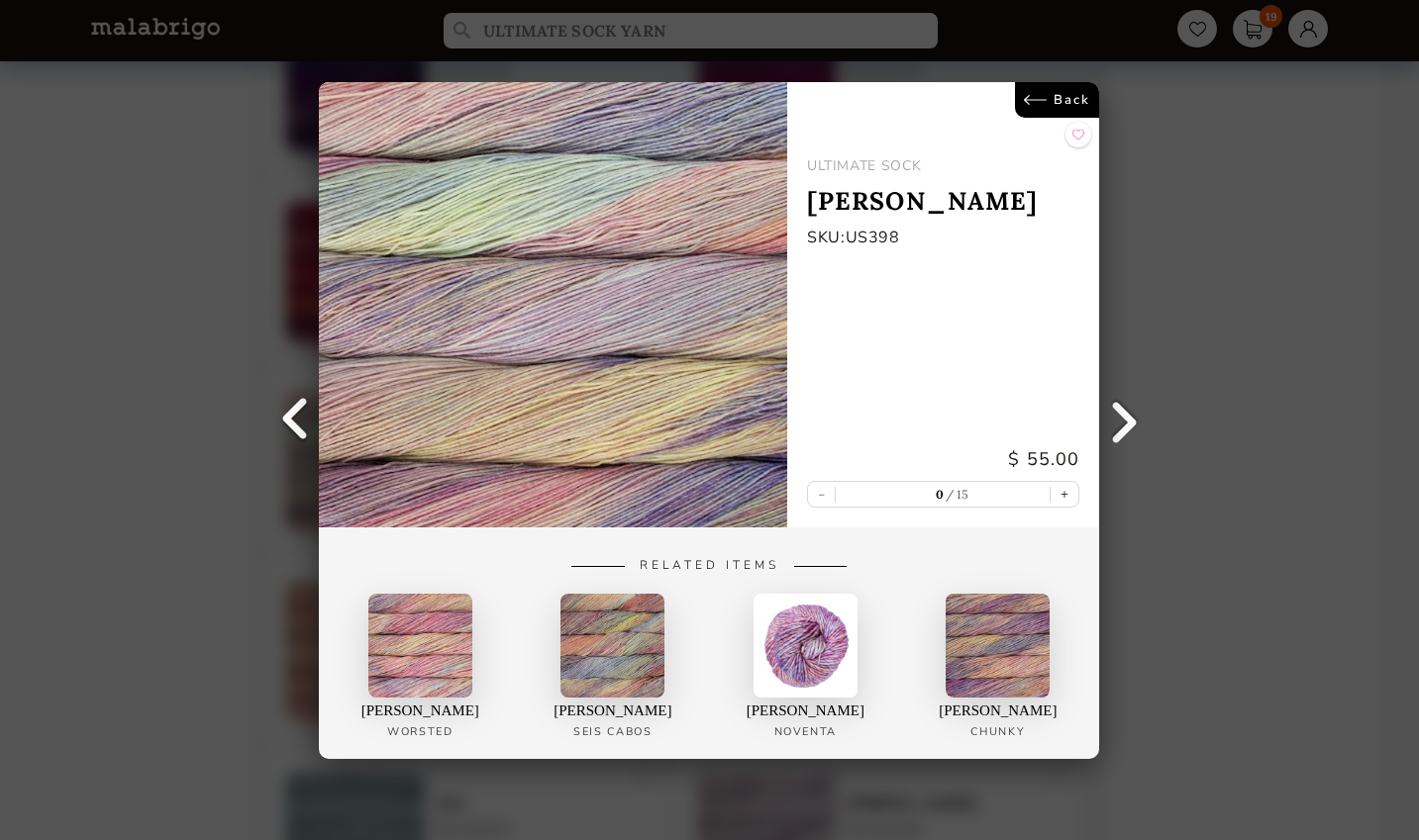
click at [1054, 104] on link "Back" at bounding box center [1058, 100] width 85 height 36
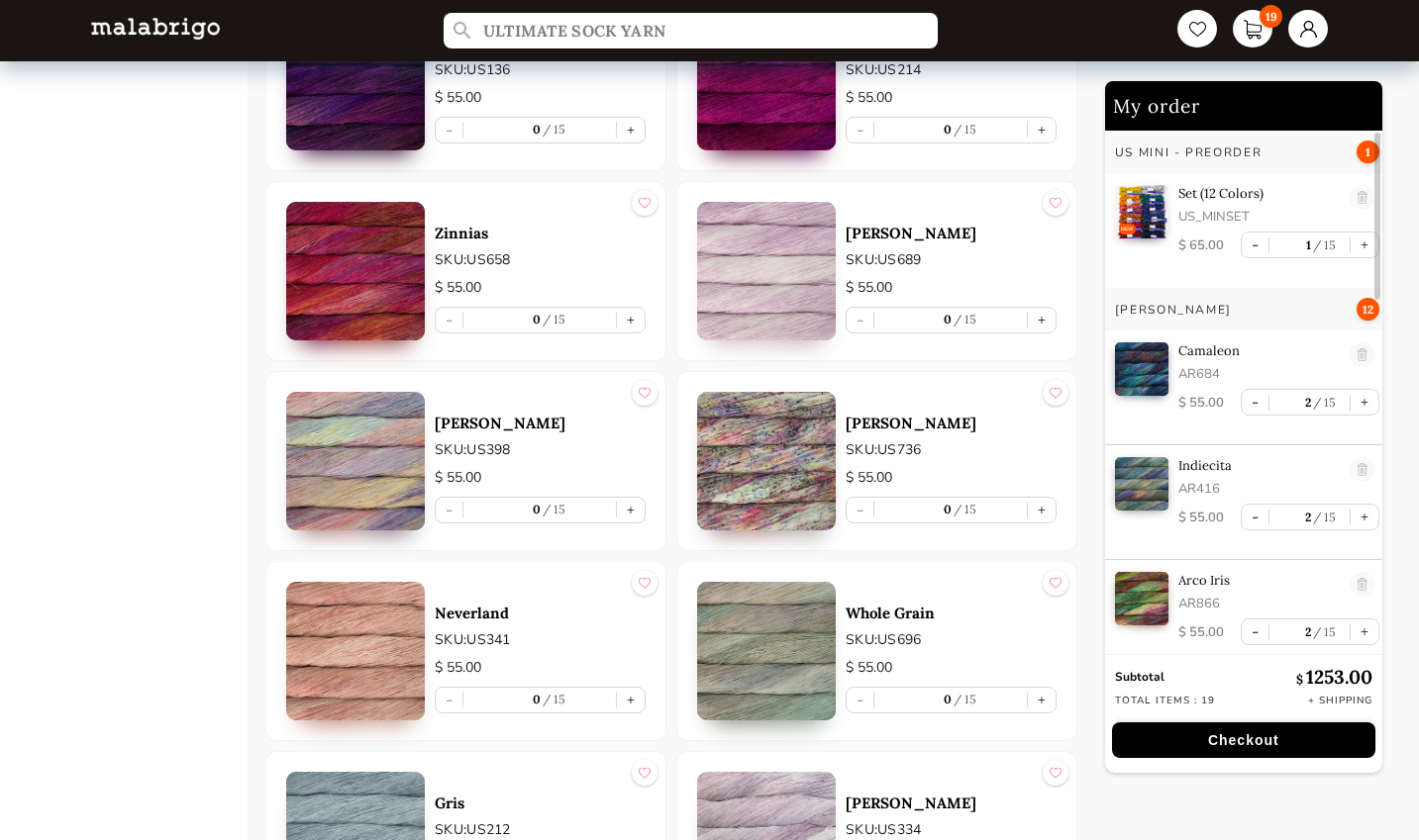
click at [373, 463] on img at bounding box center [355, 460] width 138 height 138
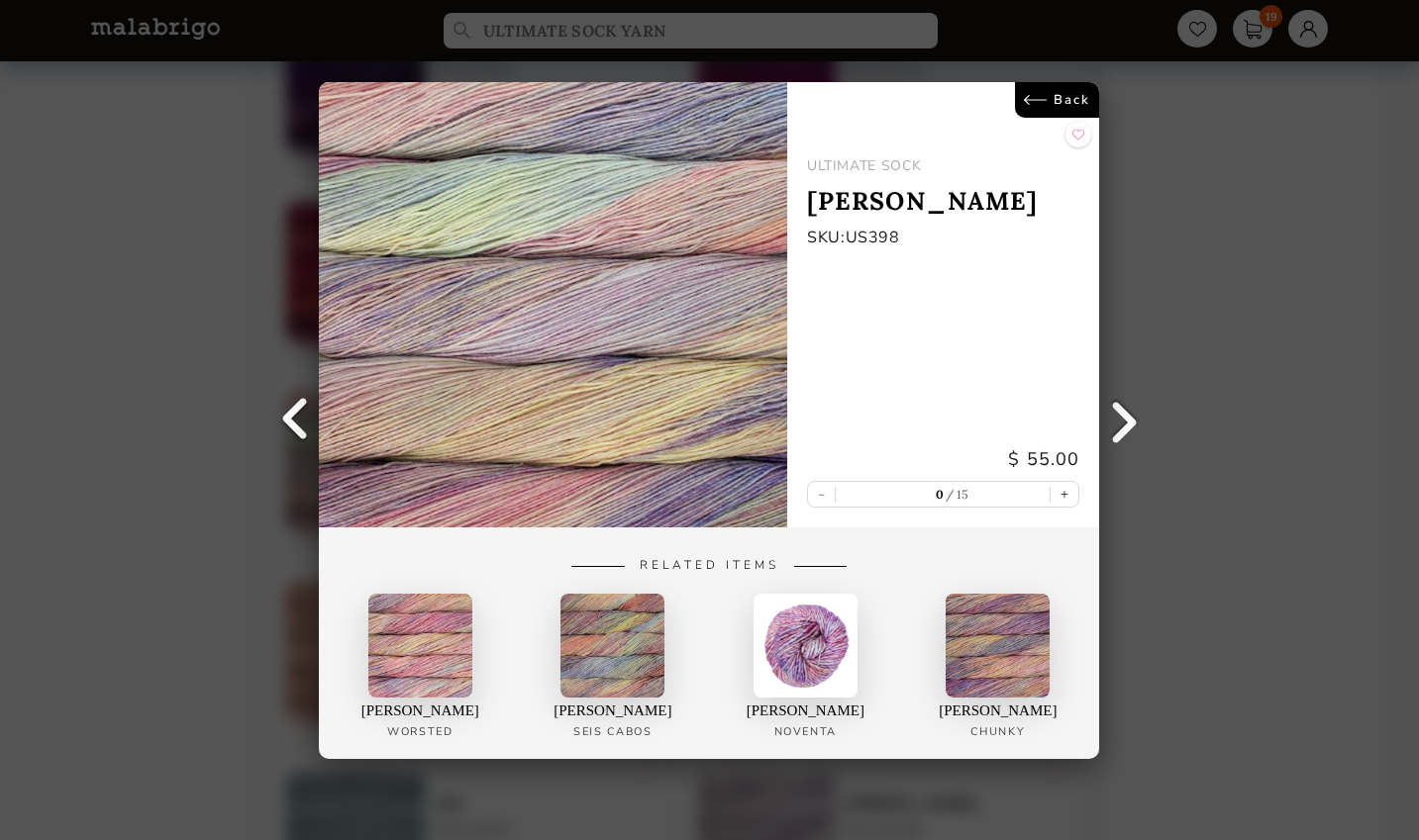
click at [1058, 116] on link "Back" at bounding box center [1058, 100] width 85 height 36
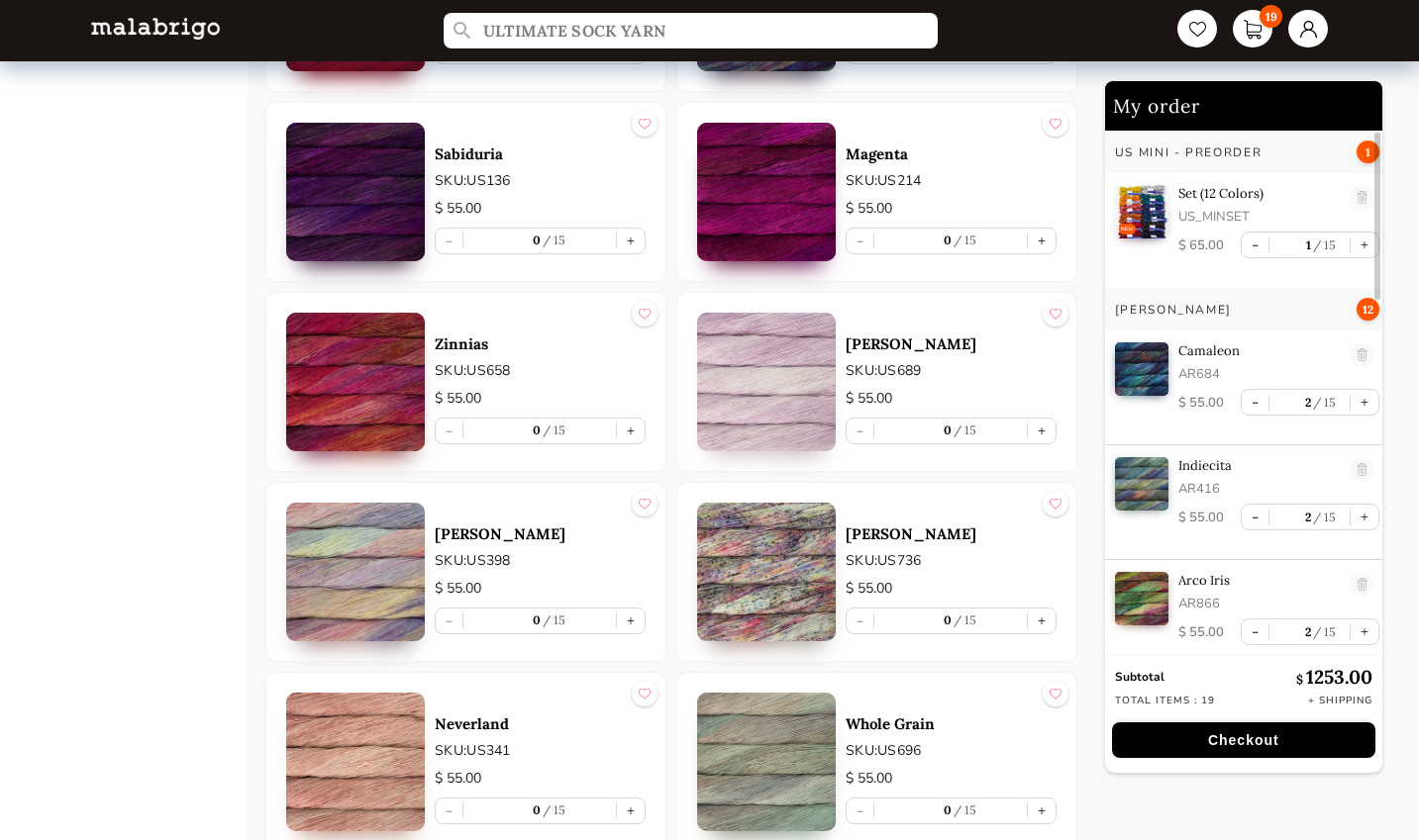
scroll to position [2098, 0]
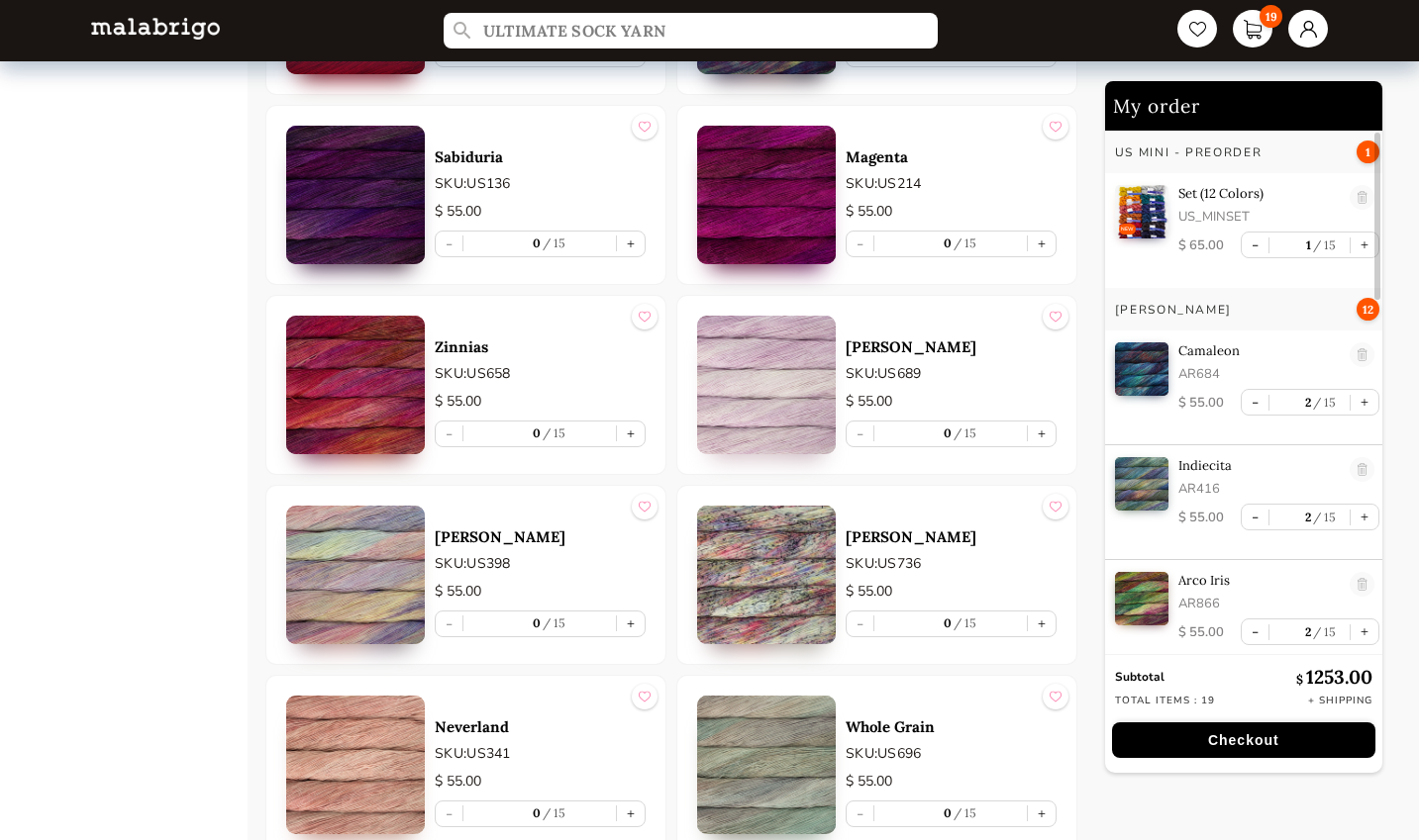
click at [402, 586] on img at bounding box center [355, 575] width 138 height 138
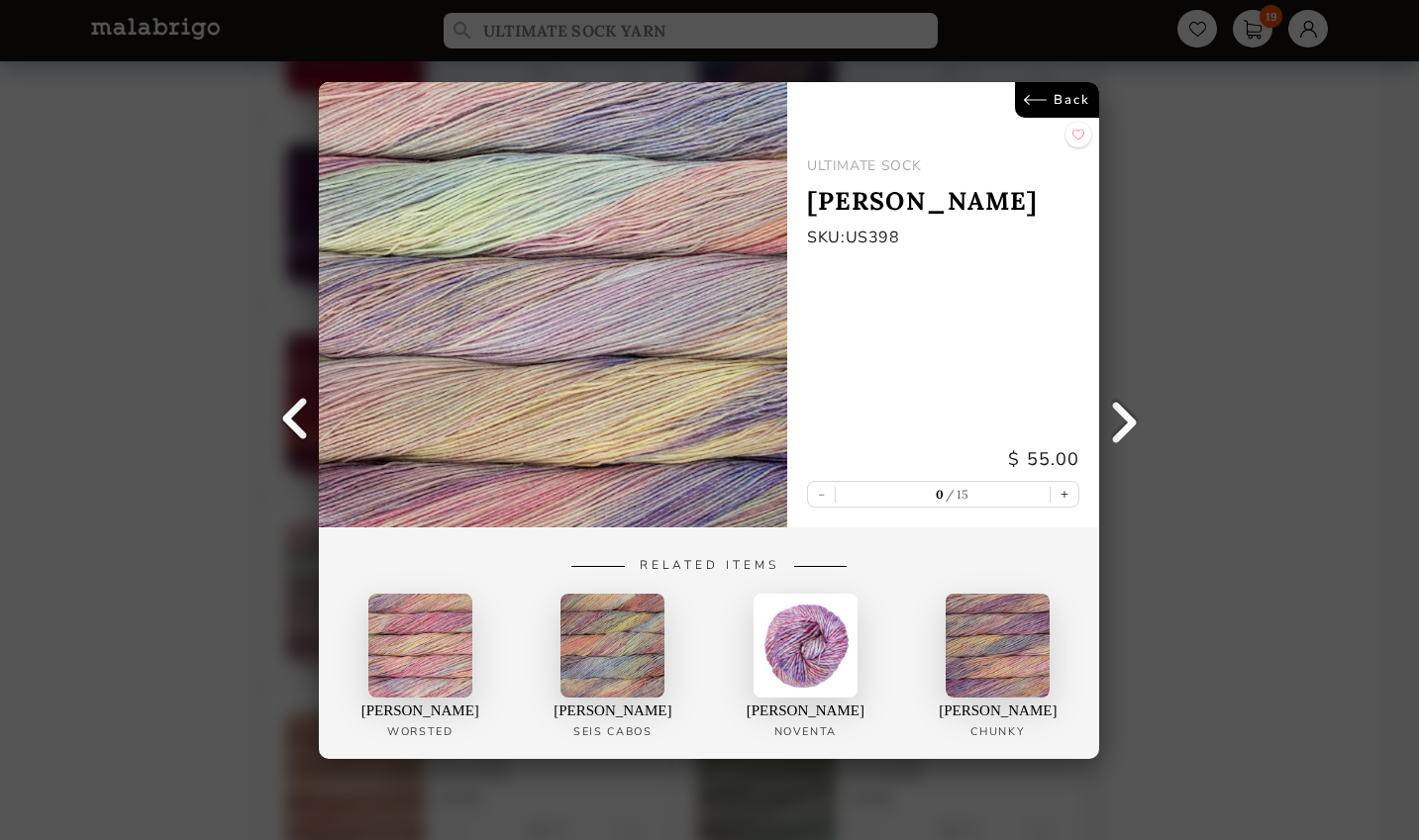
scroll to position [2079, 0]
click at [661, 383] on img at bounding box center [553, 305] width 468 height 445
click at [1064, 113] on link "Back" at bounding box center [1058, 100] width 85 height 36
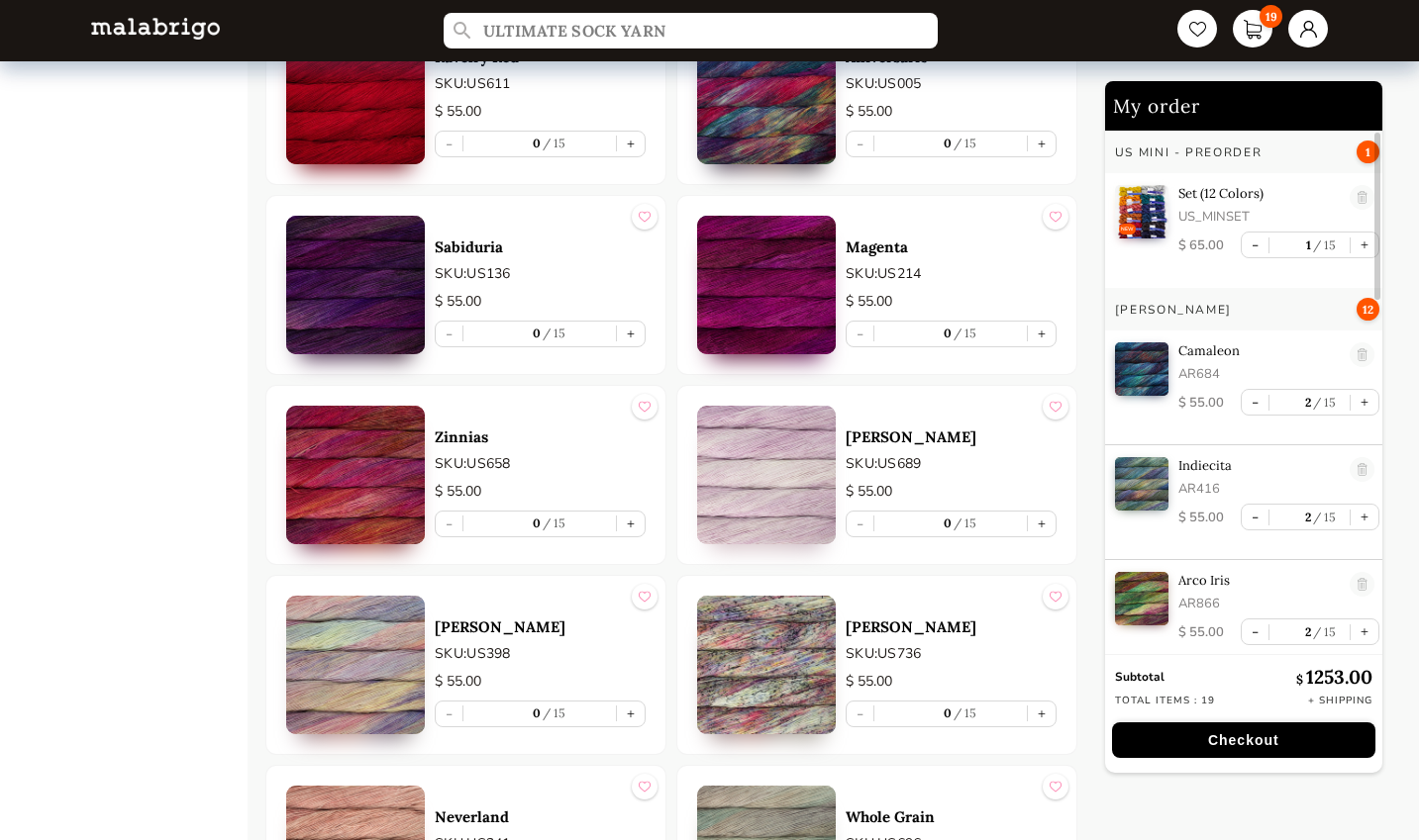
scroll to position [1810, 0]
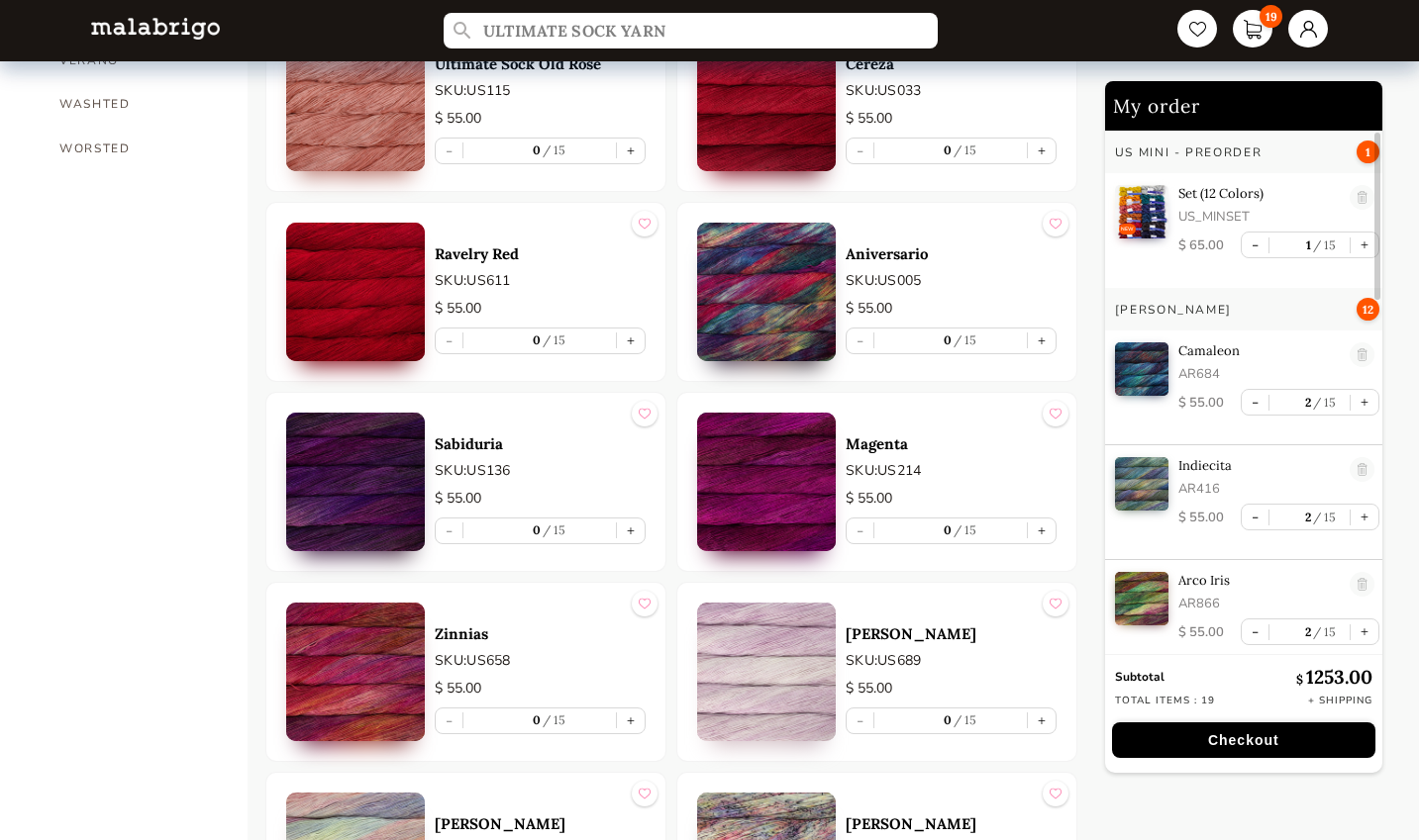
click at [798, 55] on nav "ULTIMATE SOCK YARN 19" at bounding box center [710, 31] width 1278 height 62
click at [821, 36] on input "ULTIMATE SOCK YARN" at bounding box center [691, 31] width 505 height 37
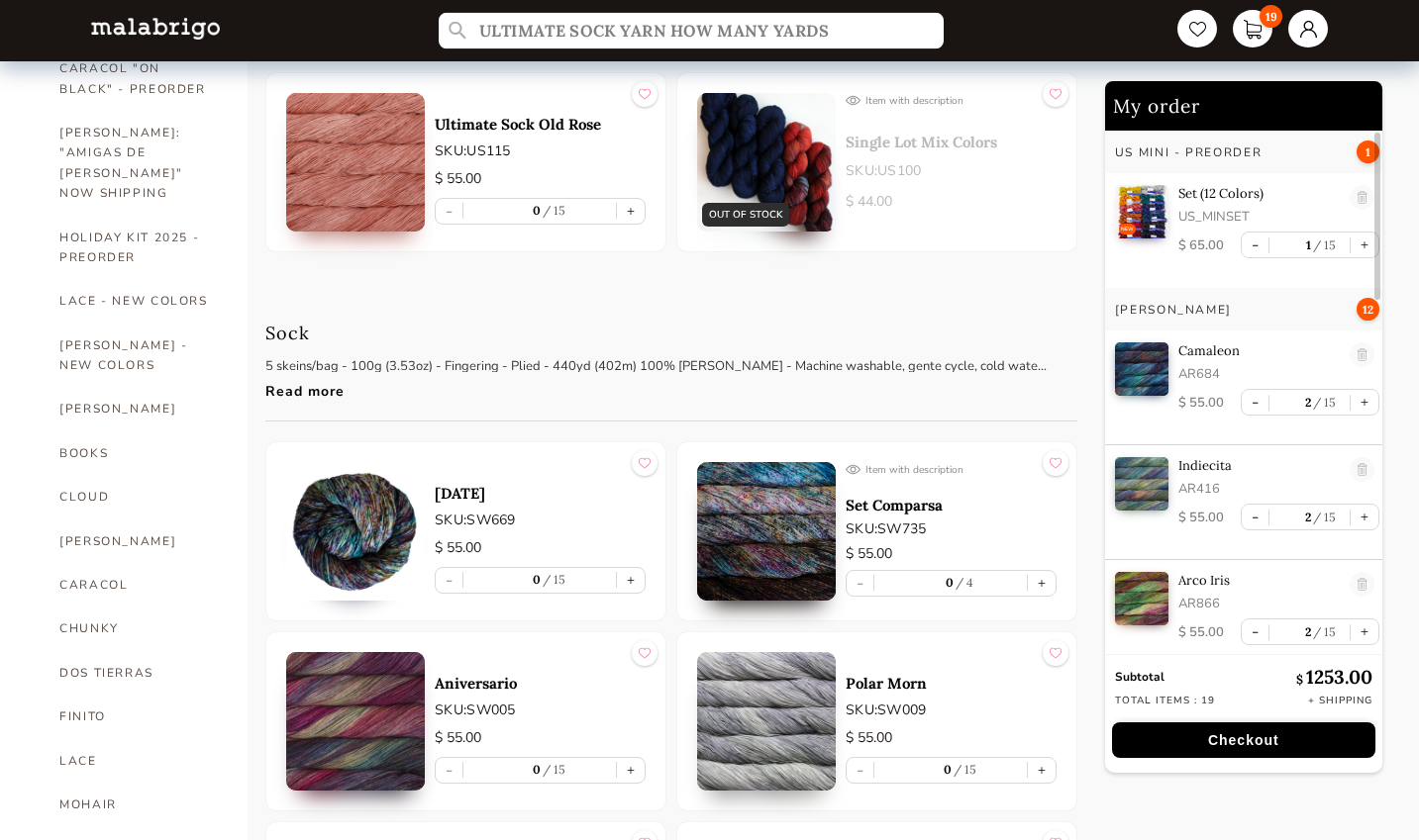
scroll to position [234, 0]
click at [330, 395] on div "Read more" at bounding box center [656, 387] width 783 height 29
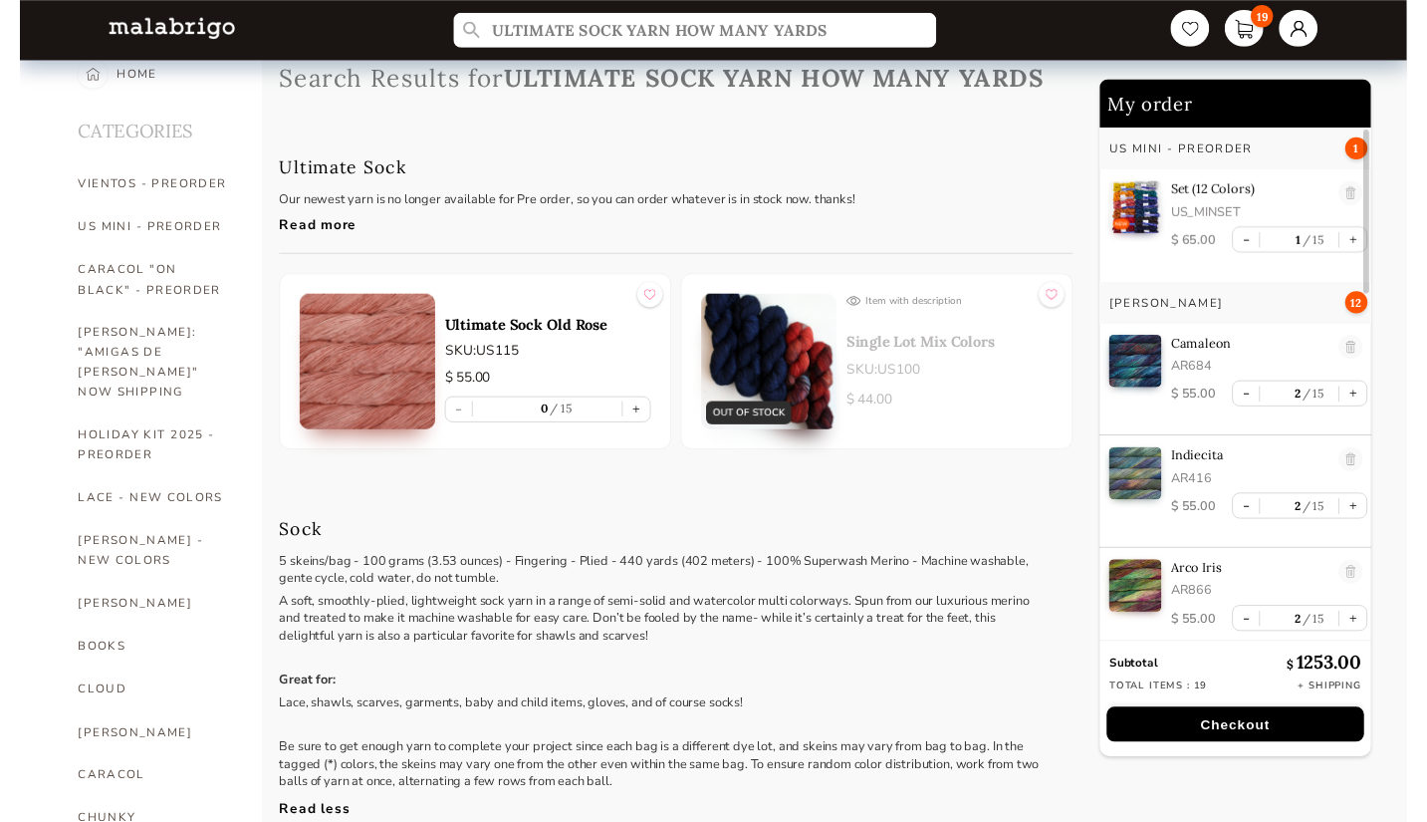
scroll to position [0, 0]
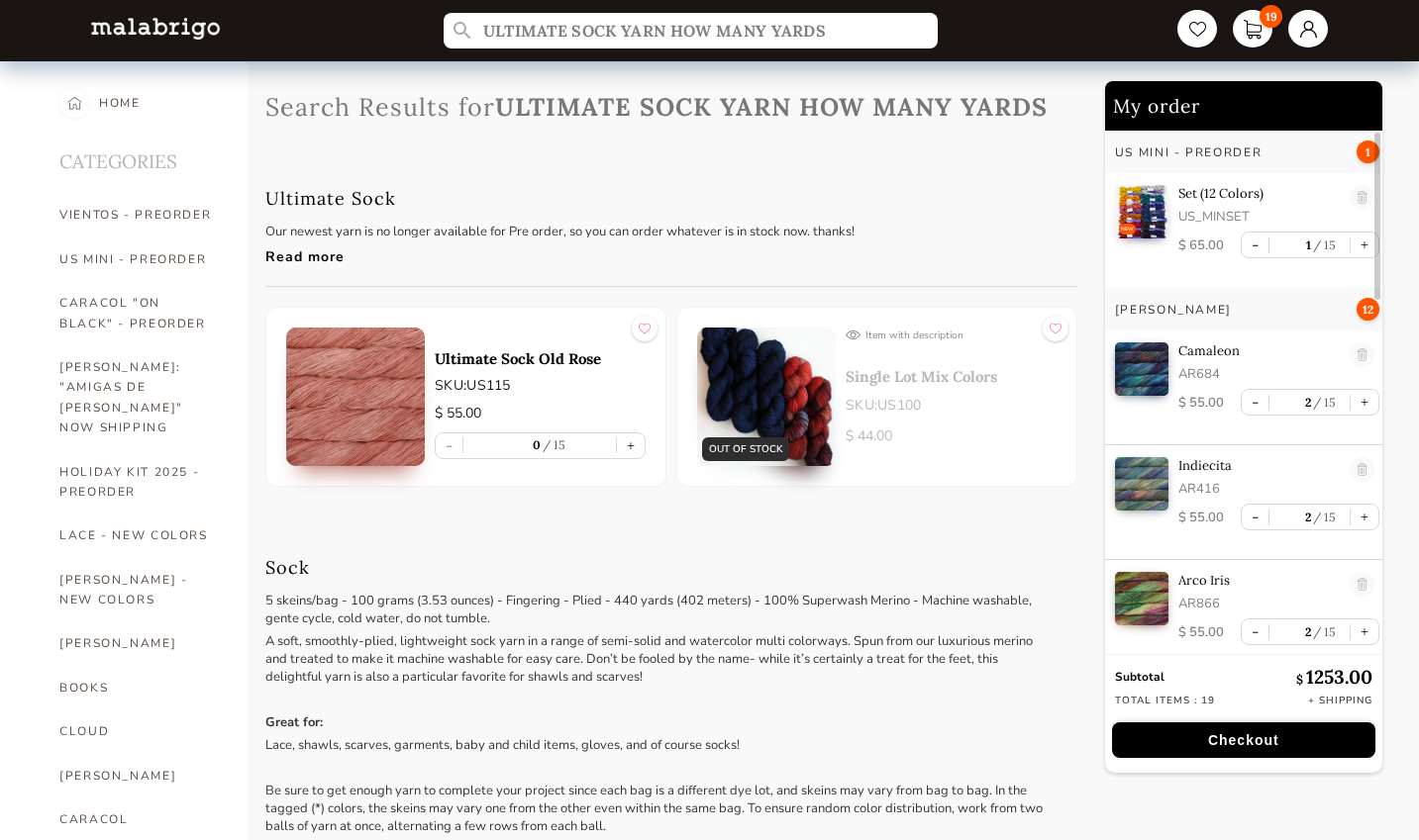
click at [387, 393] on img at bounding box center [355, 397] width 138 height 138
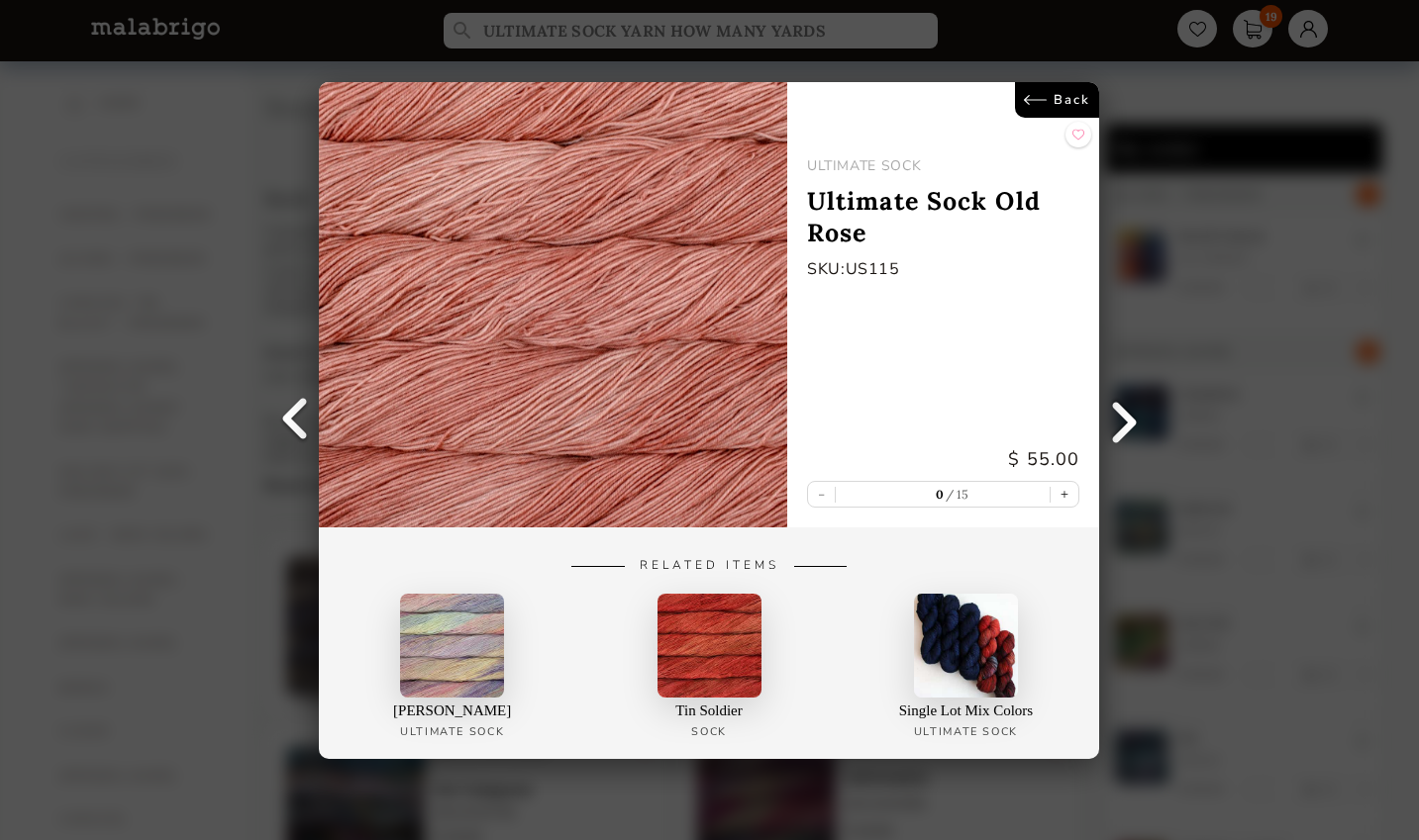
click at [1052, 100] on link "Back" at bounding box center [1058, 100] width 85 height 36
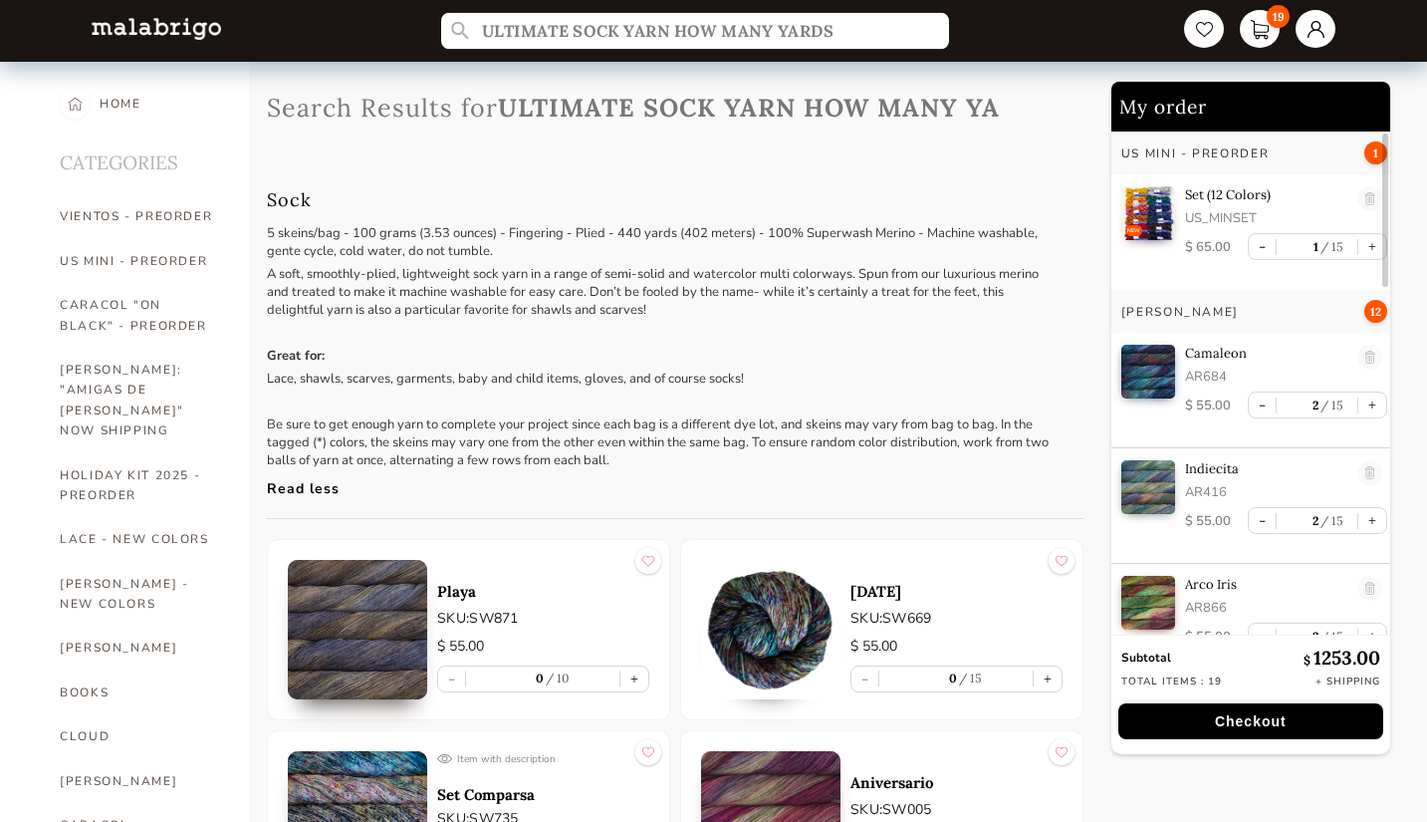
click at [913, 40] on input "ULTIMATE SOCK YARN HOW MANY YARDS" at bounding box center [695, 31] width 508 height 37
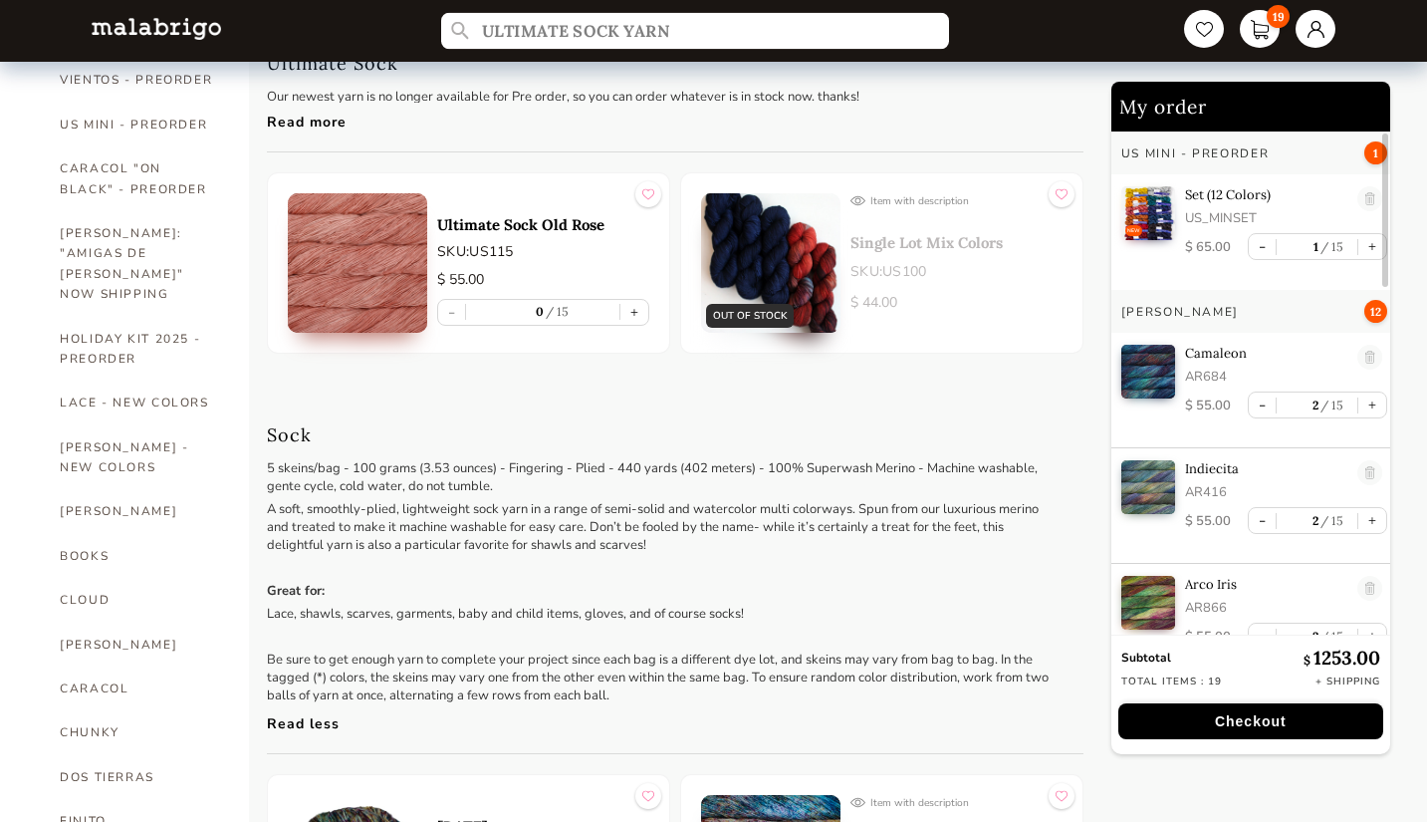
scroll to position [135, 0]
click at [612, 38] on input "ULTIMATE SOCK YARN" at bounding box center [695, 31] width 508 height 37
click at [672, 42] on input "ULTIMATE SOCK YARN" at bounding box center [695, 31] width 508 height 37
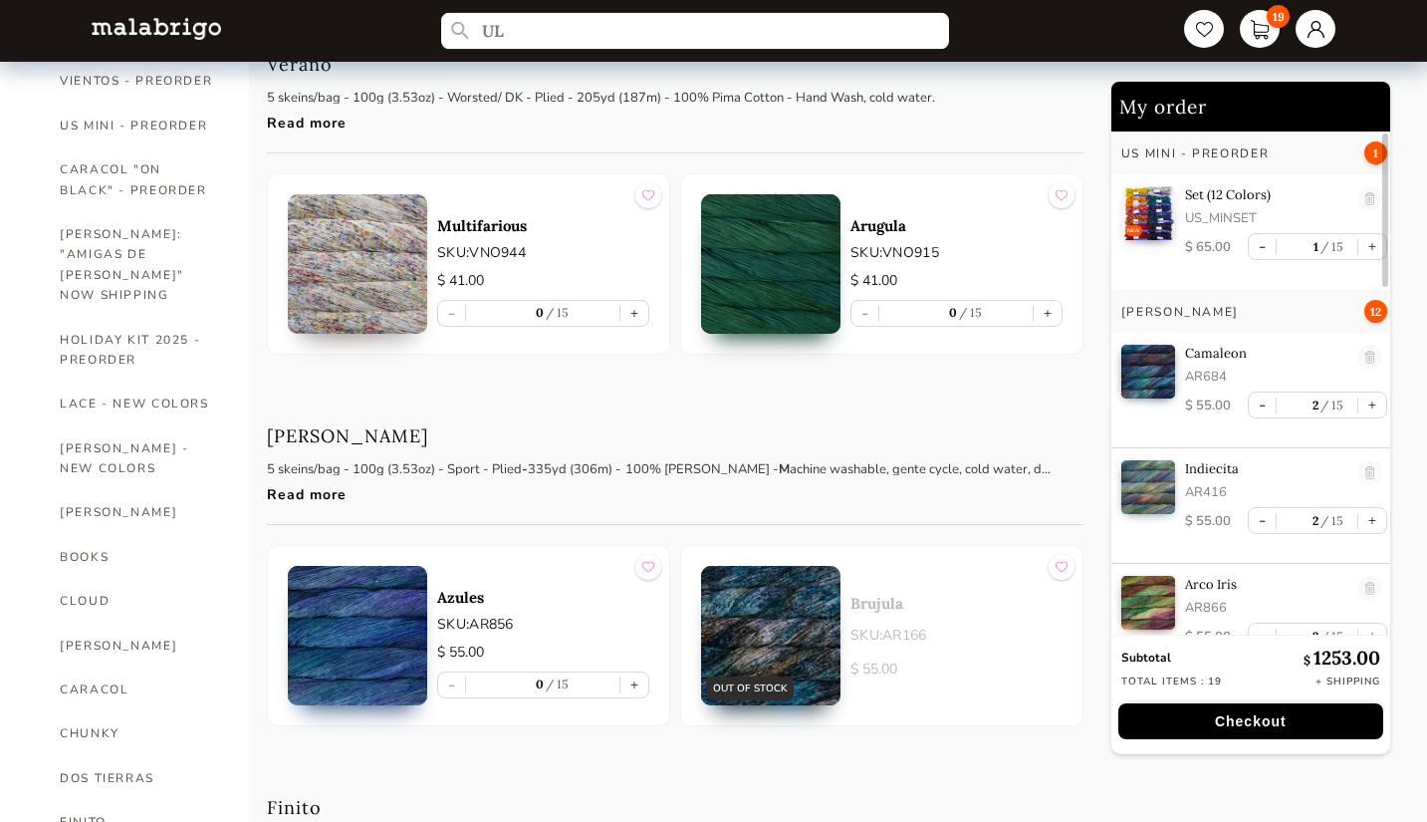
type input "U"
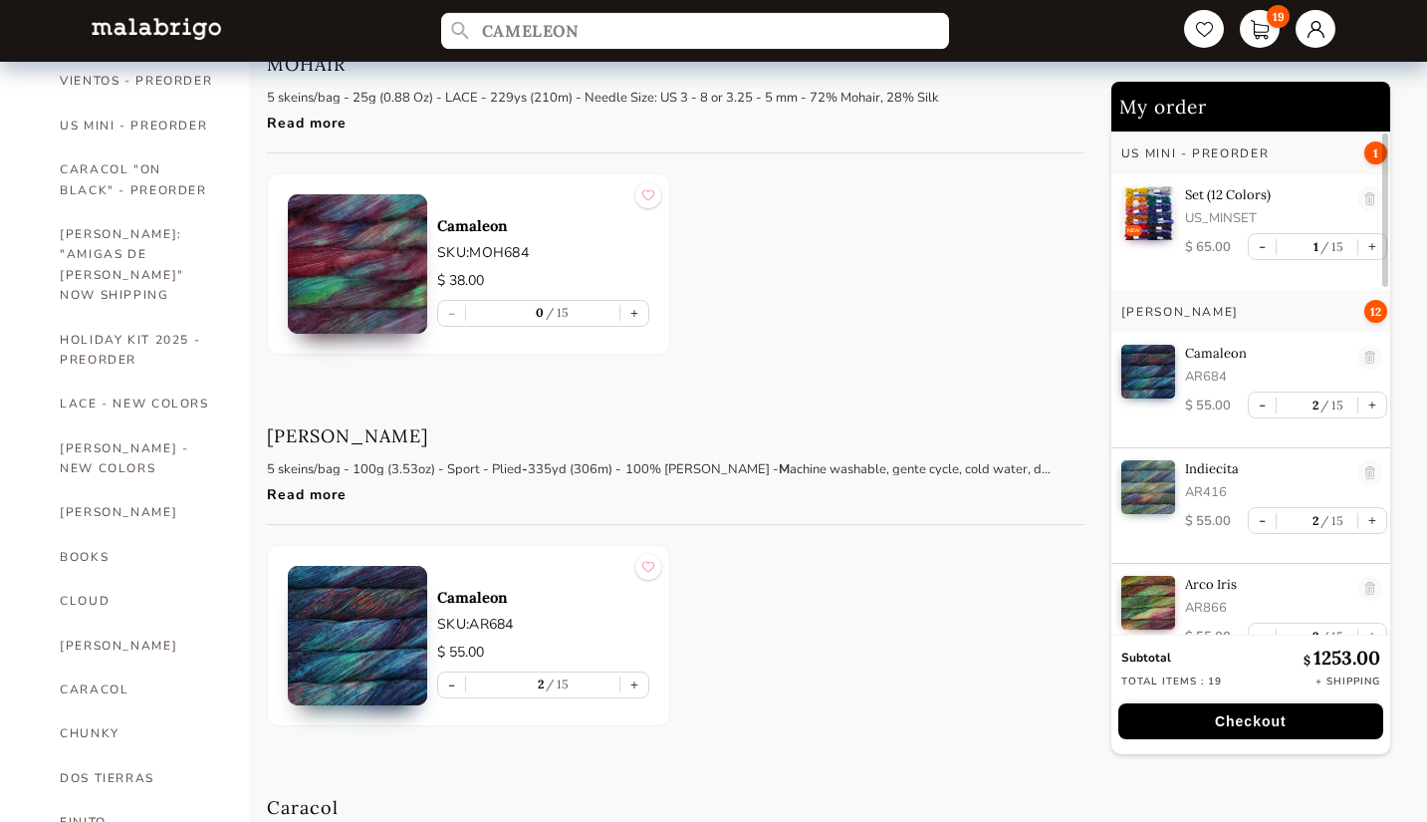
type input "CAMELEON"
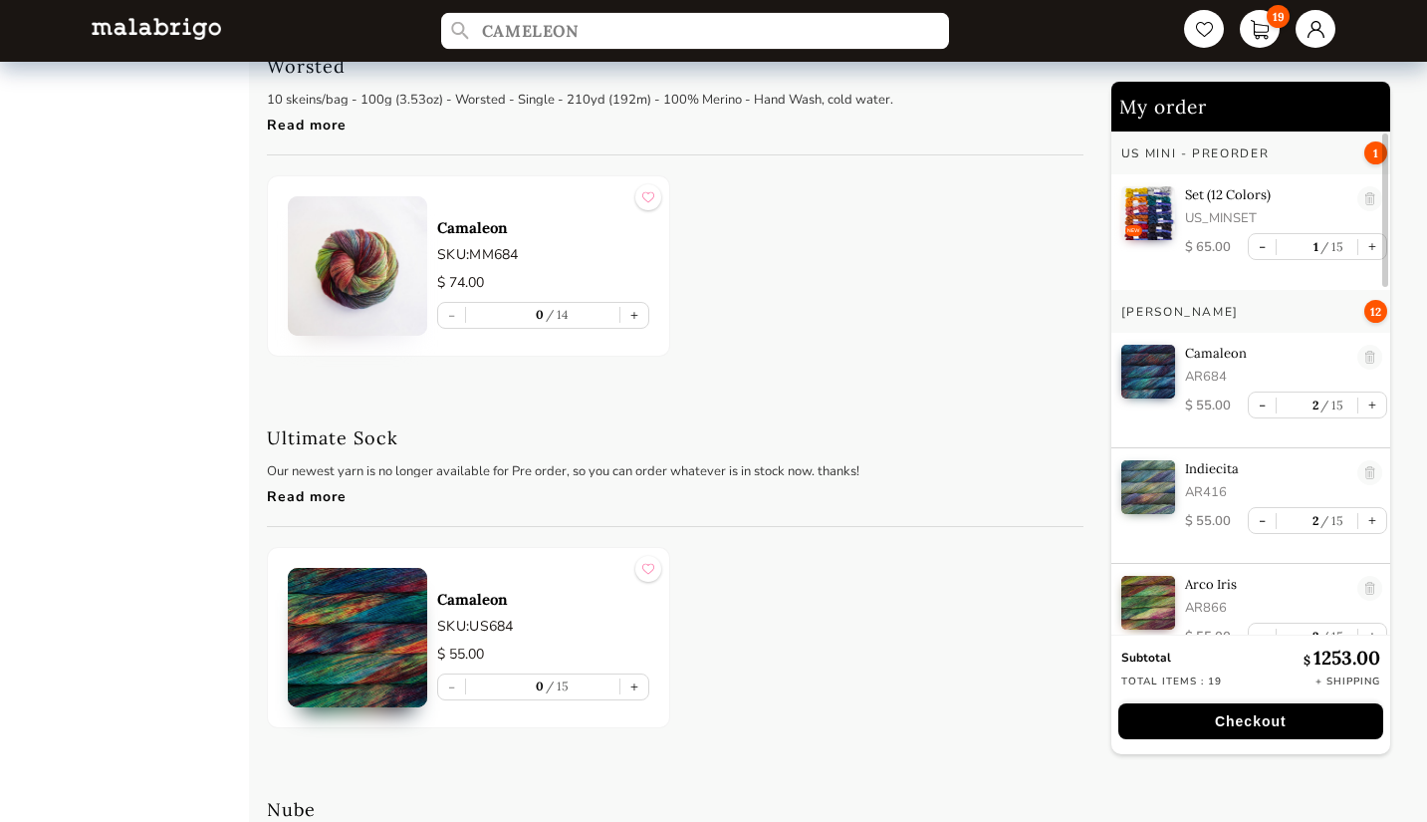
scroll to position [3848, 0]
click at [633, 685] on button "+" at bounding box center [634, 686] width 28 height 25
type input "1"
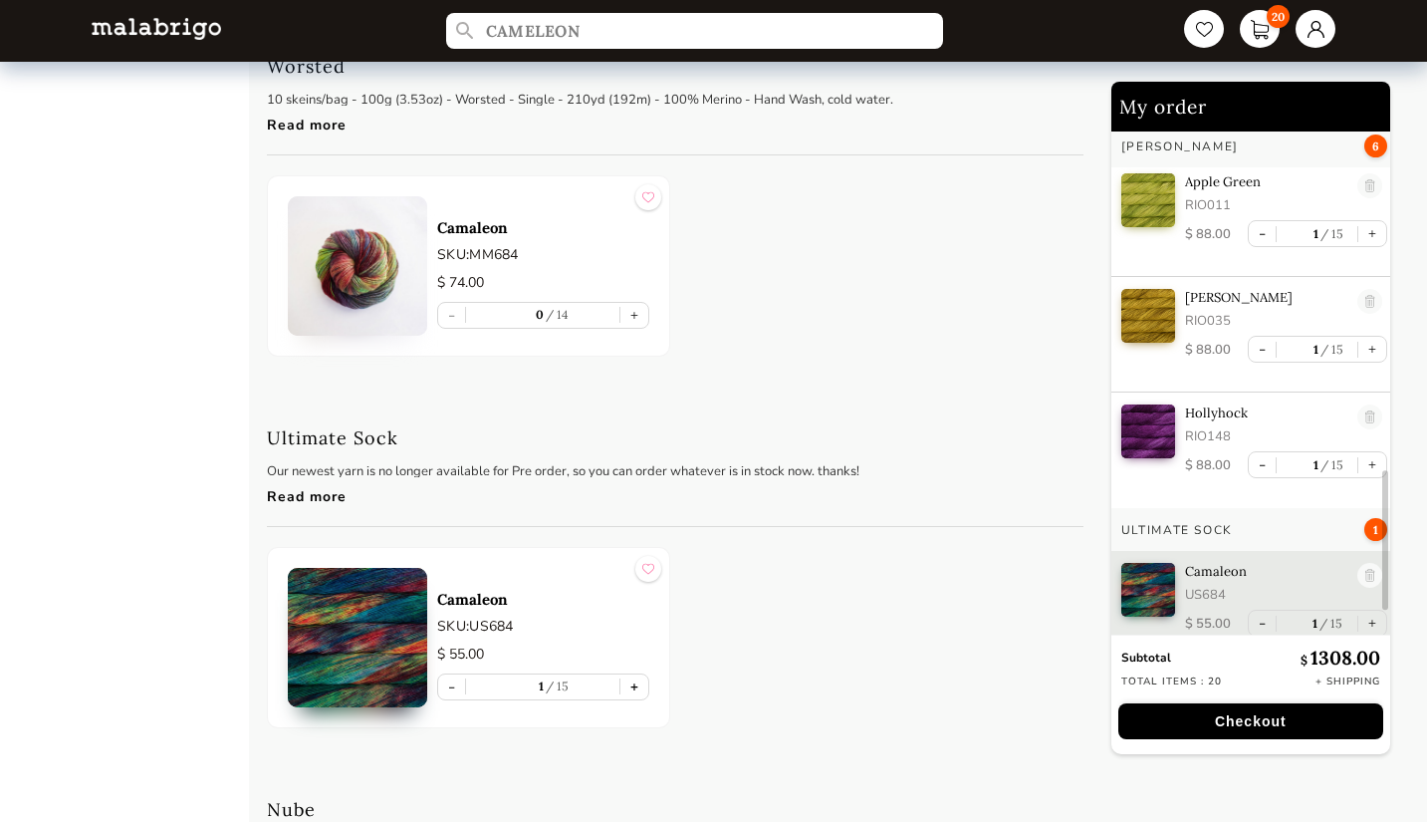
scroll to position [1264, 0]
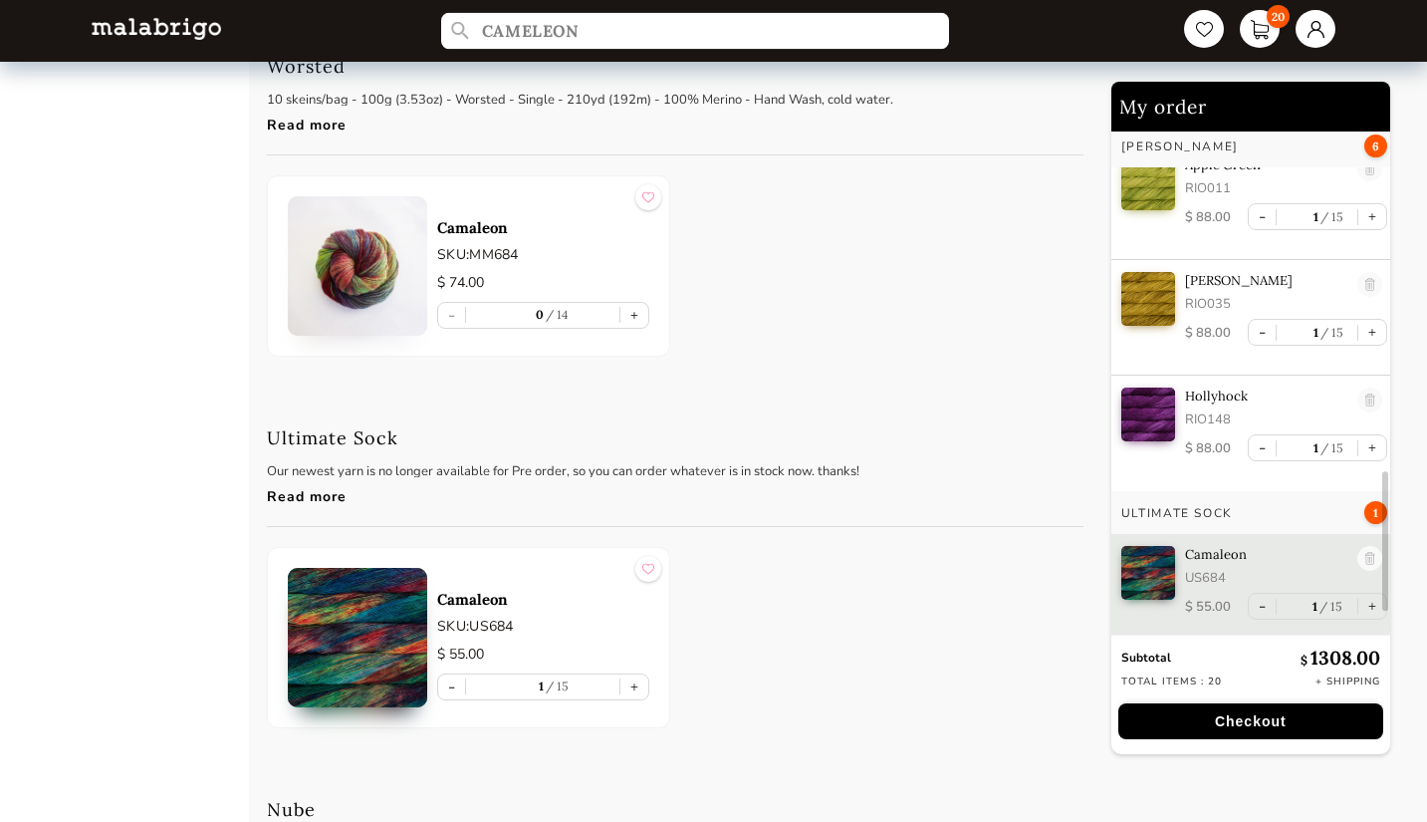
click at [654, 39] on input "CAMELEON" at bounding box center [695, 31] width 508 height 37
type input "C"
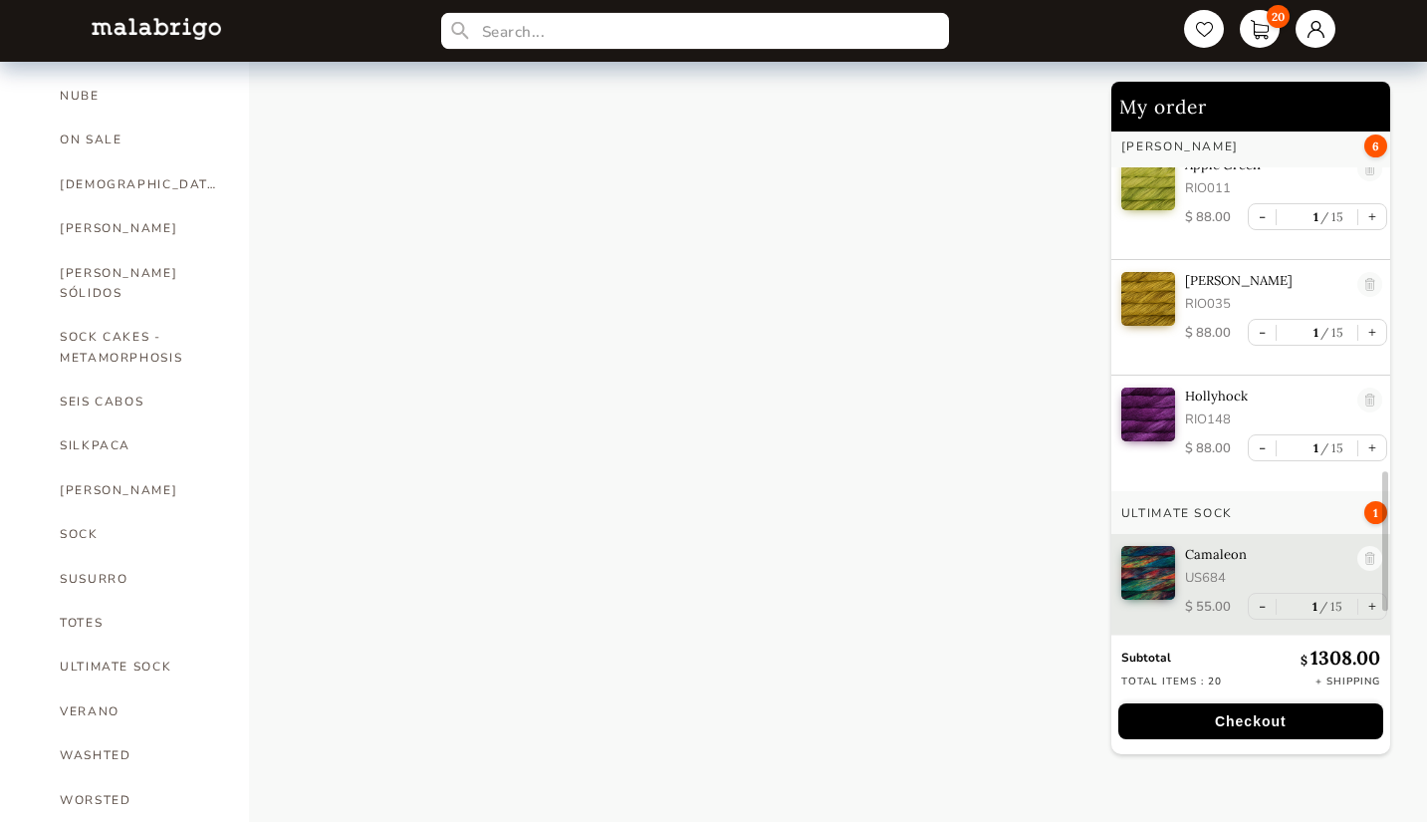
scroll to position [1109, 0]
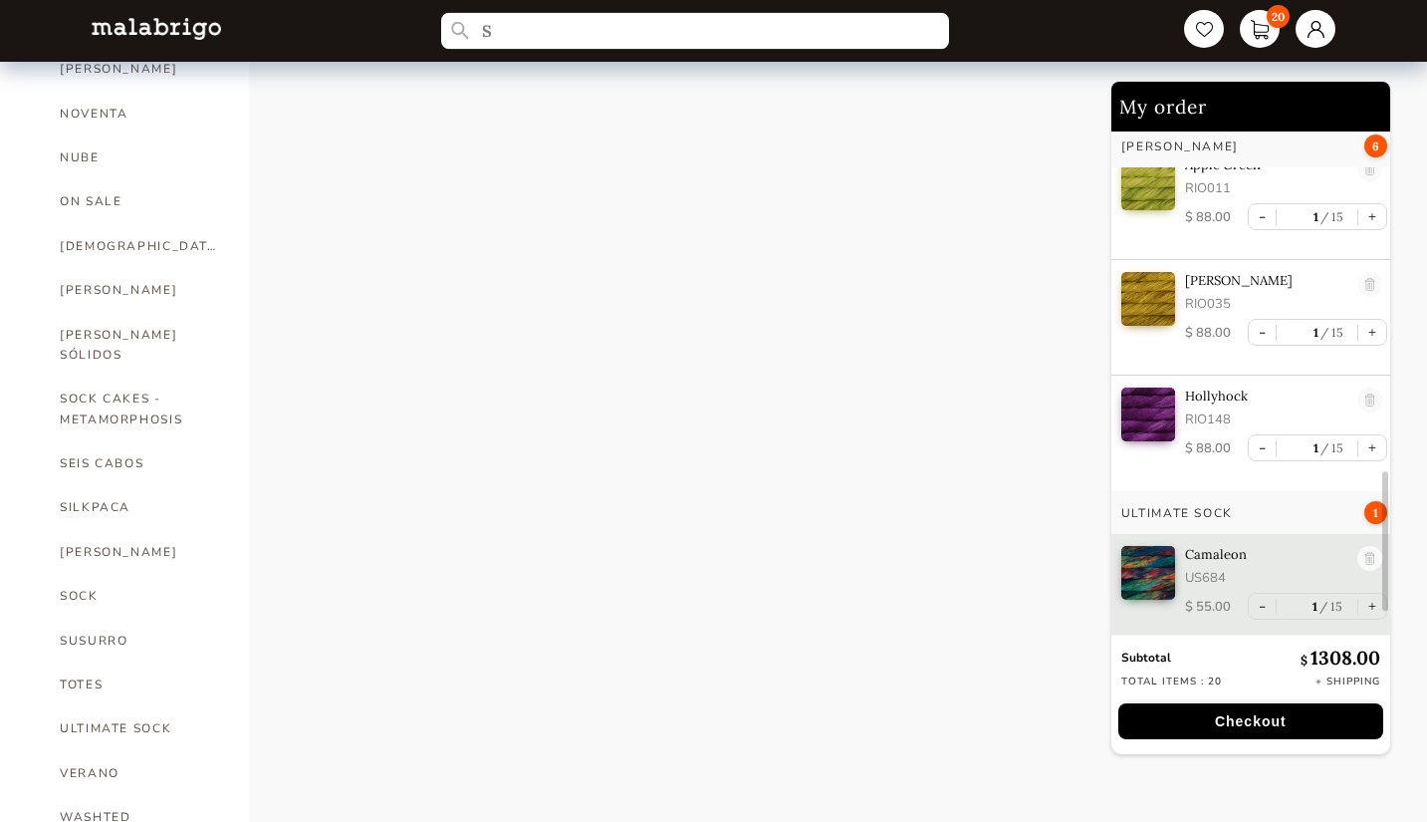
scroll to position [3848, 0]
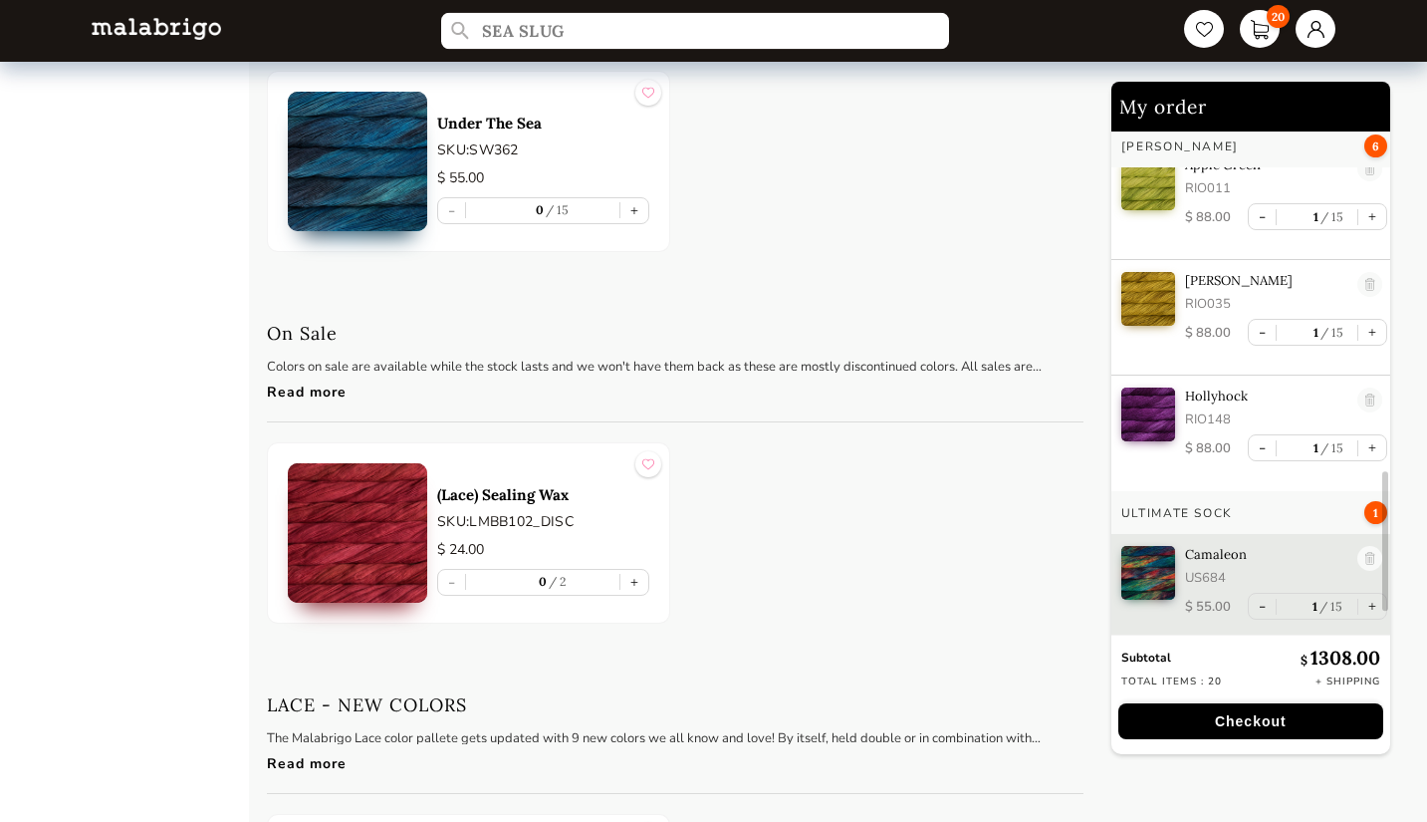
scroll to position [3769, 0]
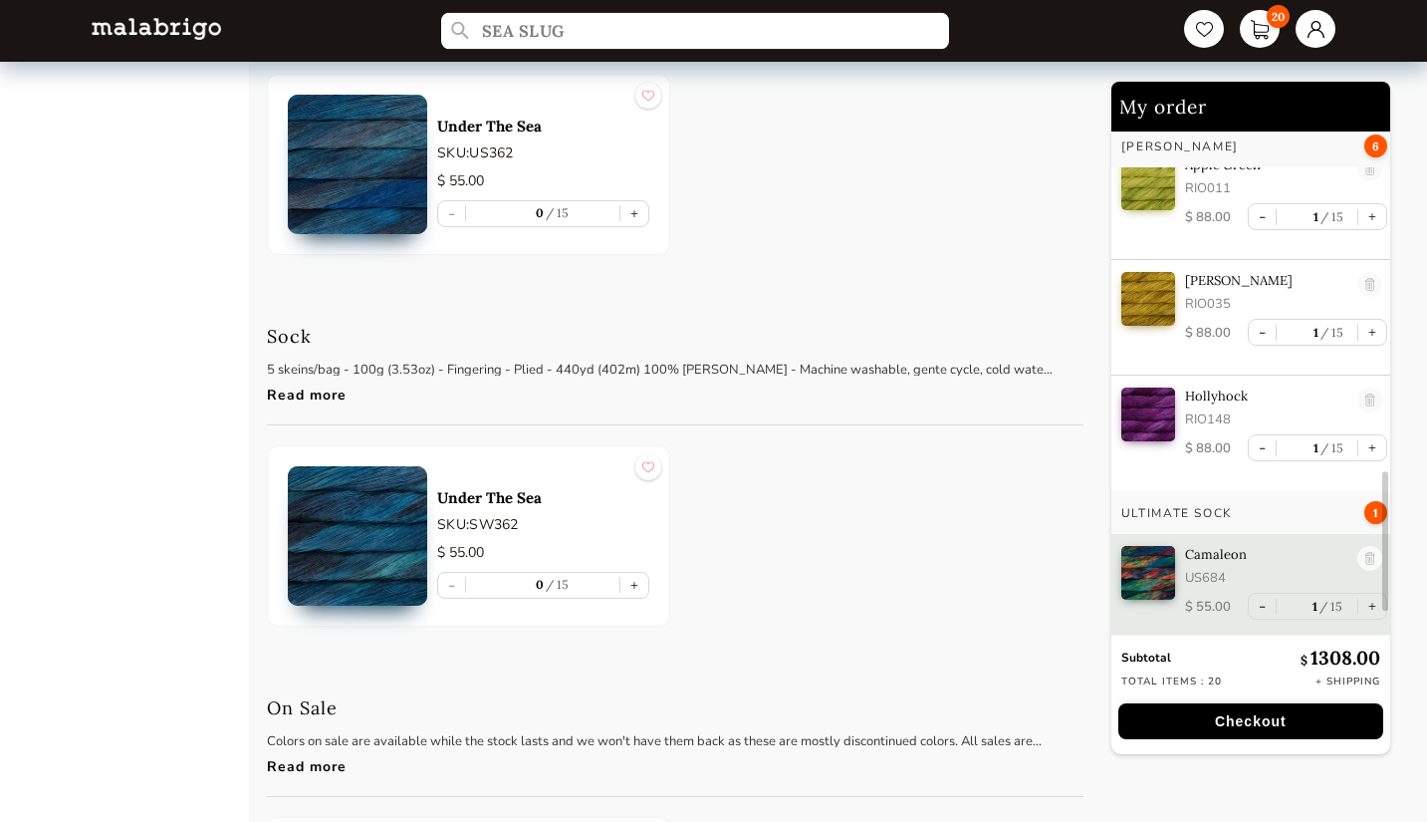
type input "SEA SLUG"
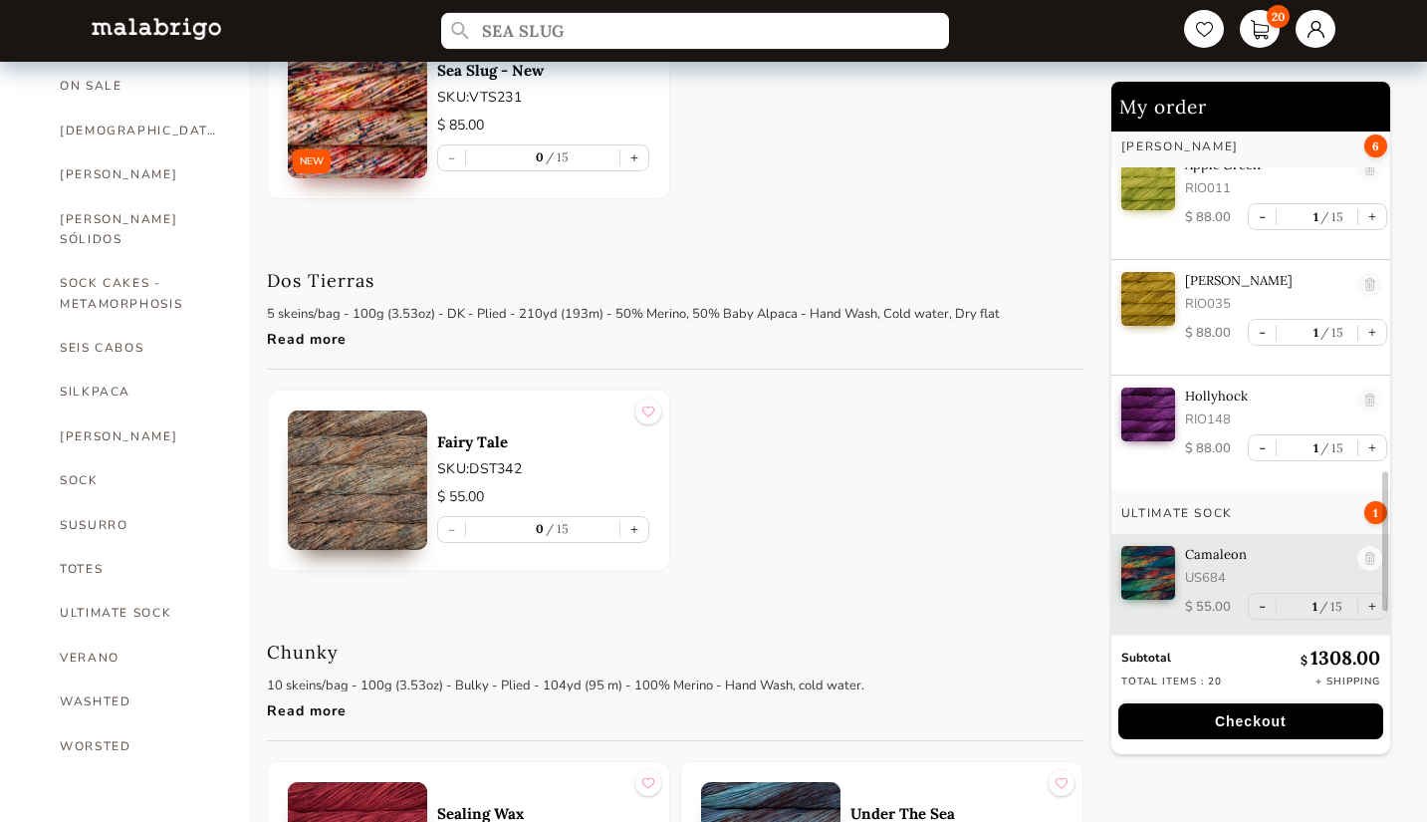
scroll to position [1223, 0]
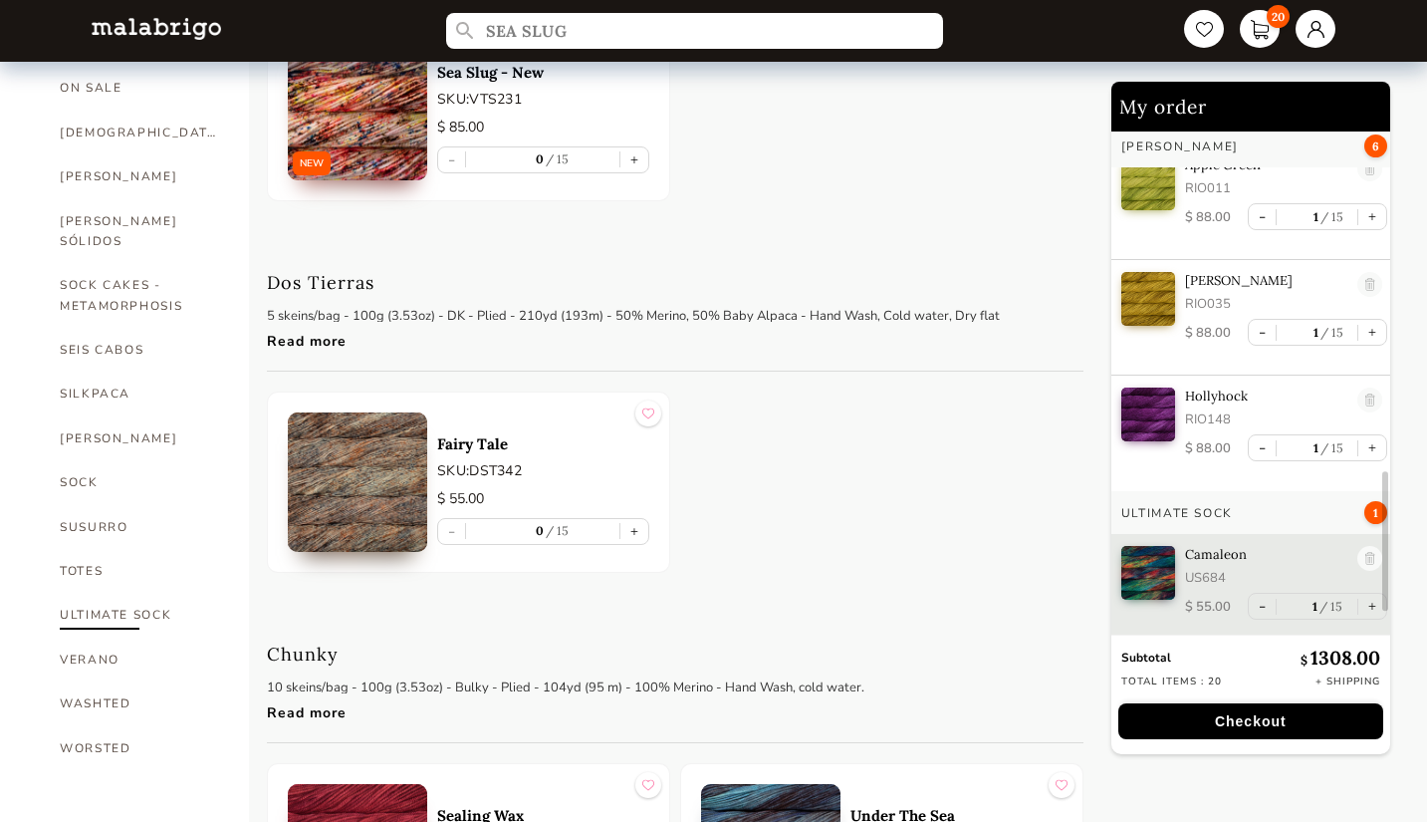
click at [155, 592] on link "ULTIMATE SOCK" at bounding box center [139, 614] width 159 height 44
select select "INDEX"
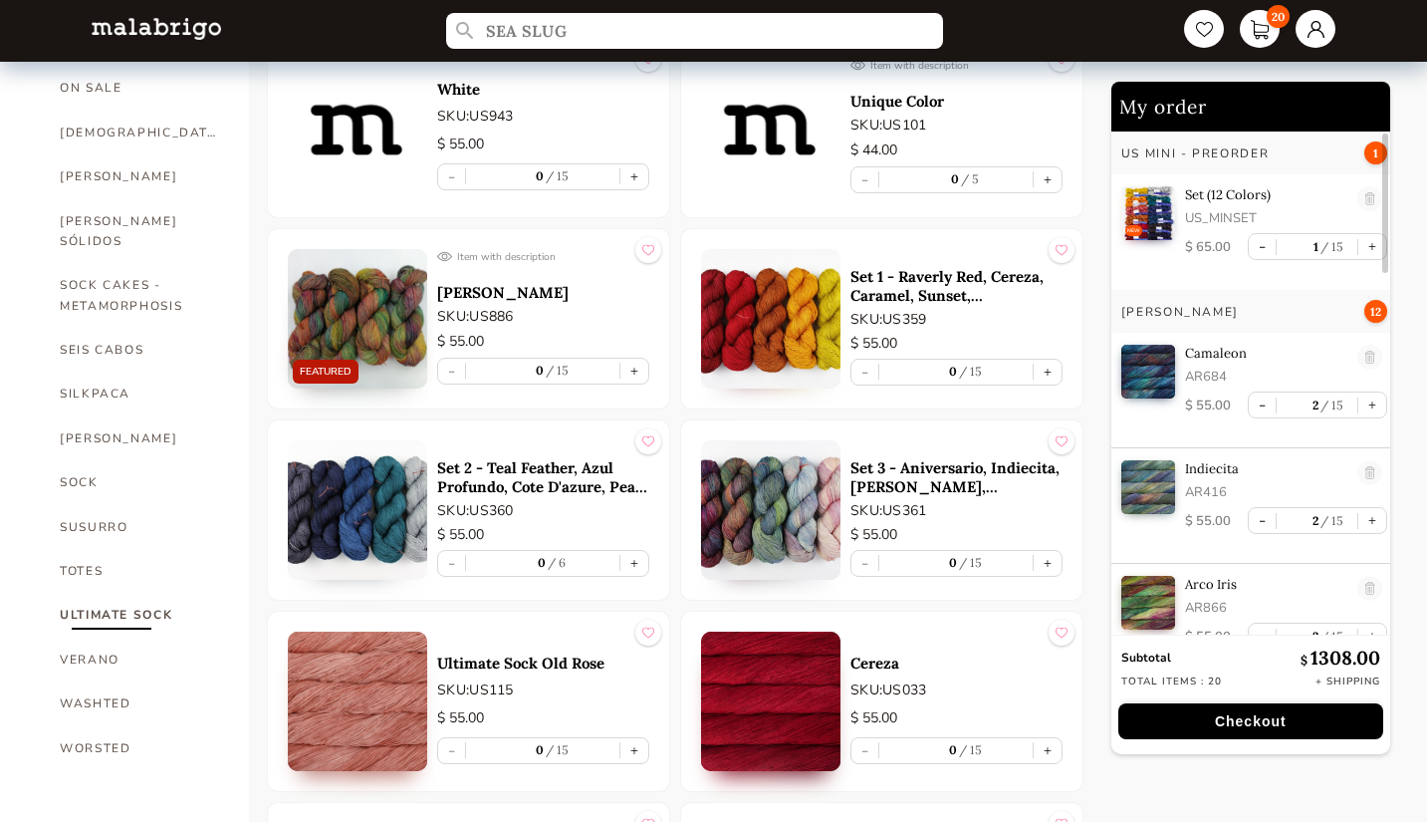
click at [881, 477] on p "Set 3 - Aniversario, Indiecita, [PERSON_NAME], [PERSON_NAME], Arco Iris" at bounding box center [956, 477] width 212 height 38
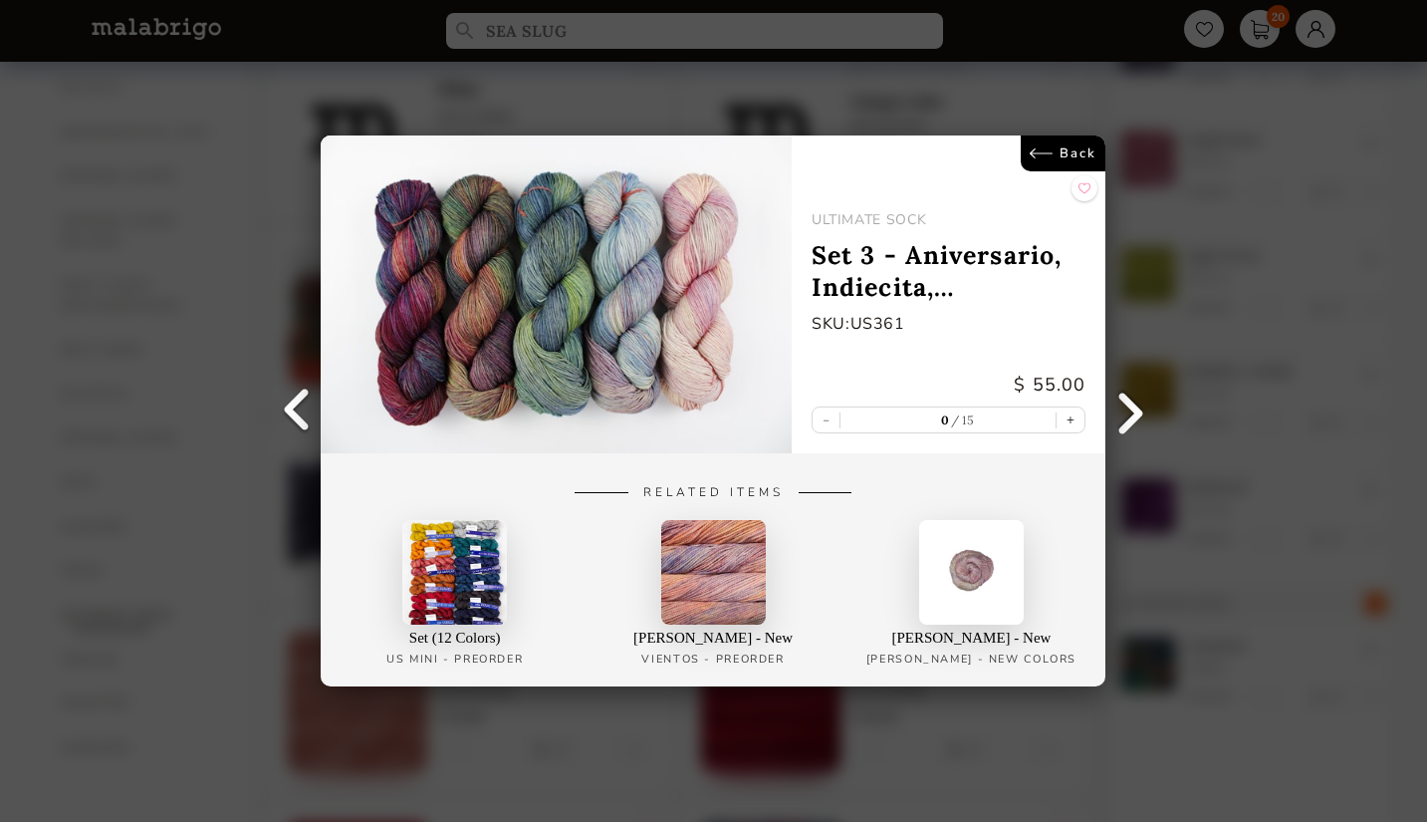
click at [1048, 156] on link "Back" at bounding box center [1064, 153] width 85 height 36
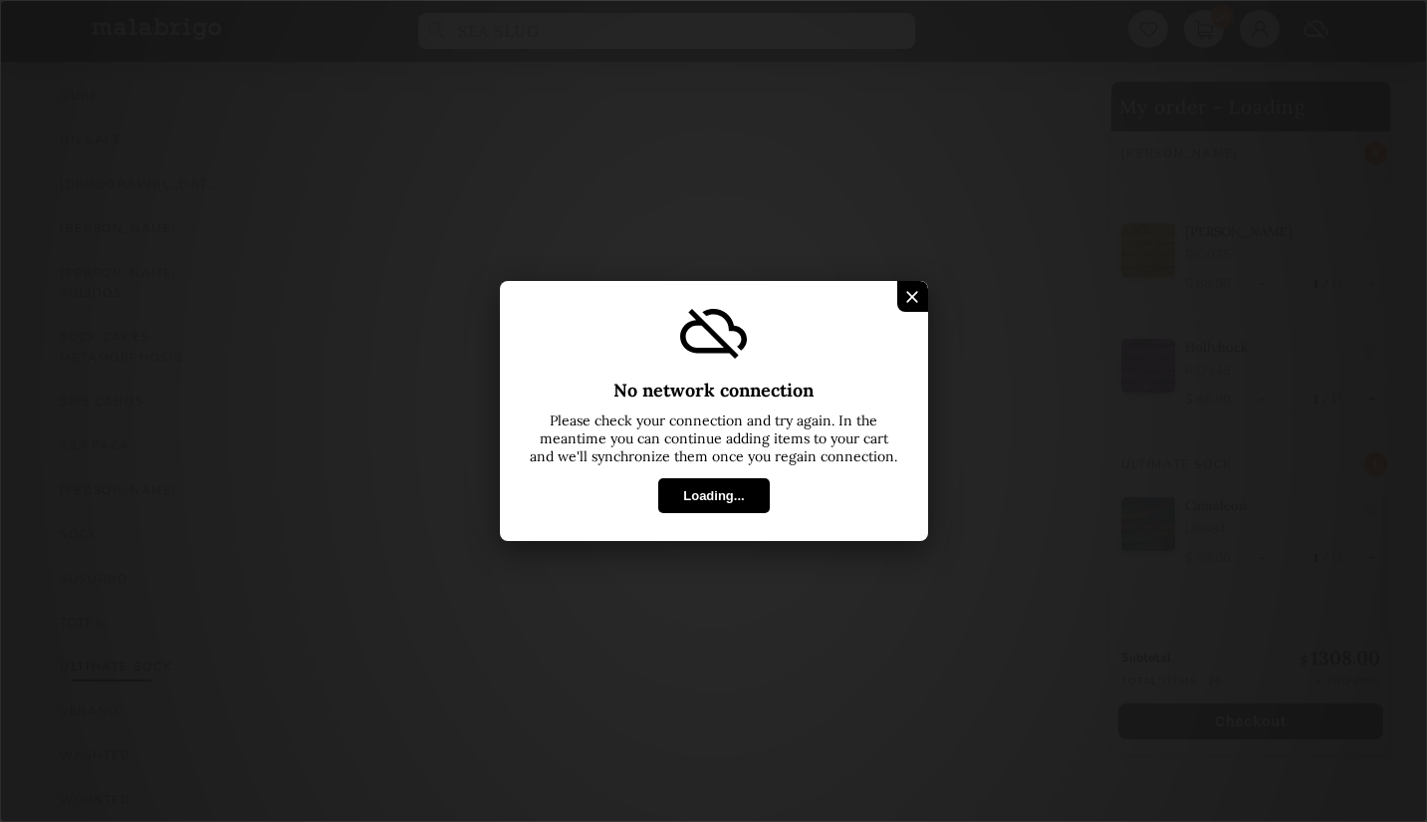
scroll to position [1109, 0]
click at [911, 296] on img at bounding box center [912, 296] width 12 height 12
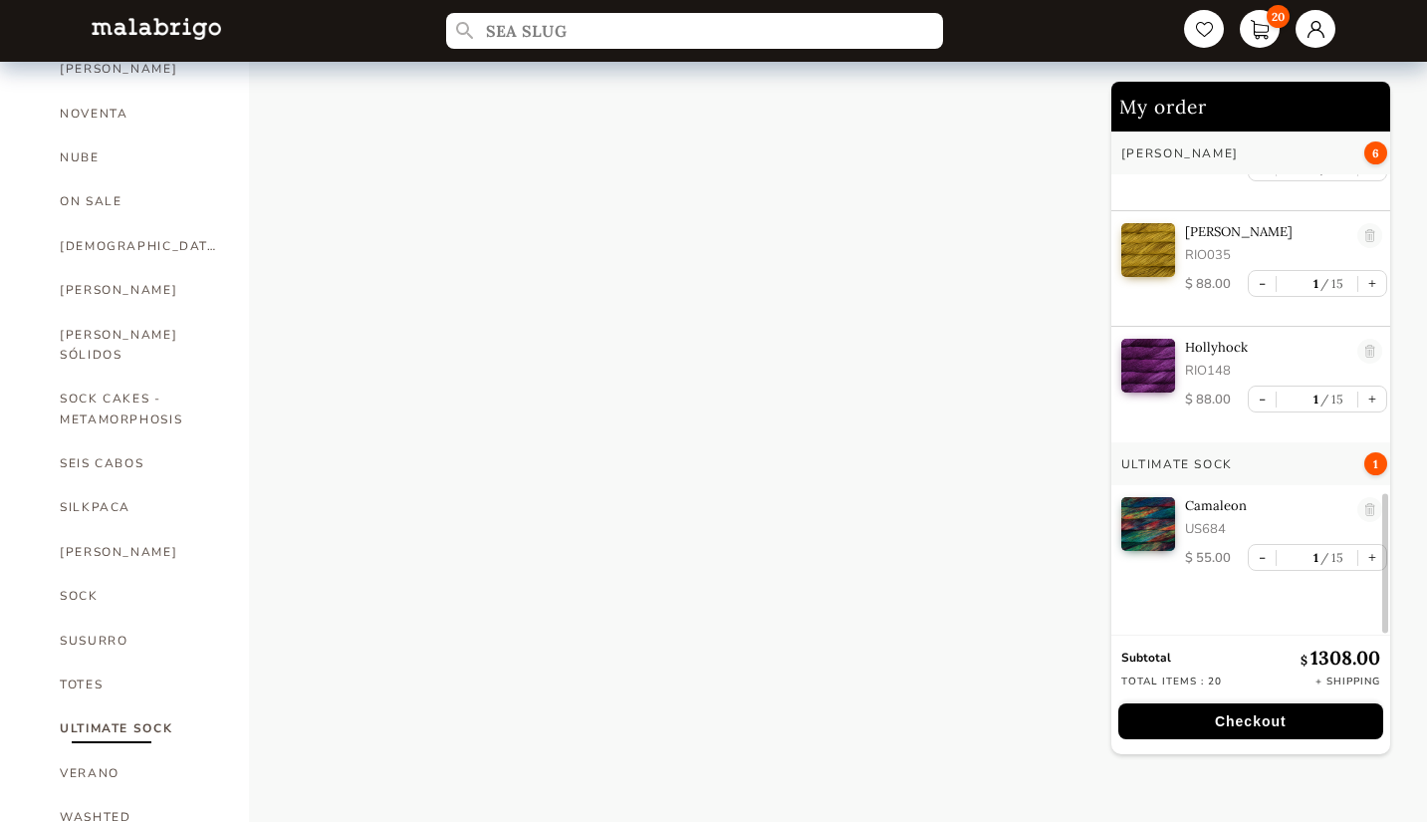
select select "INDEX"
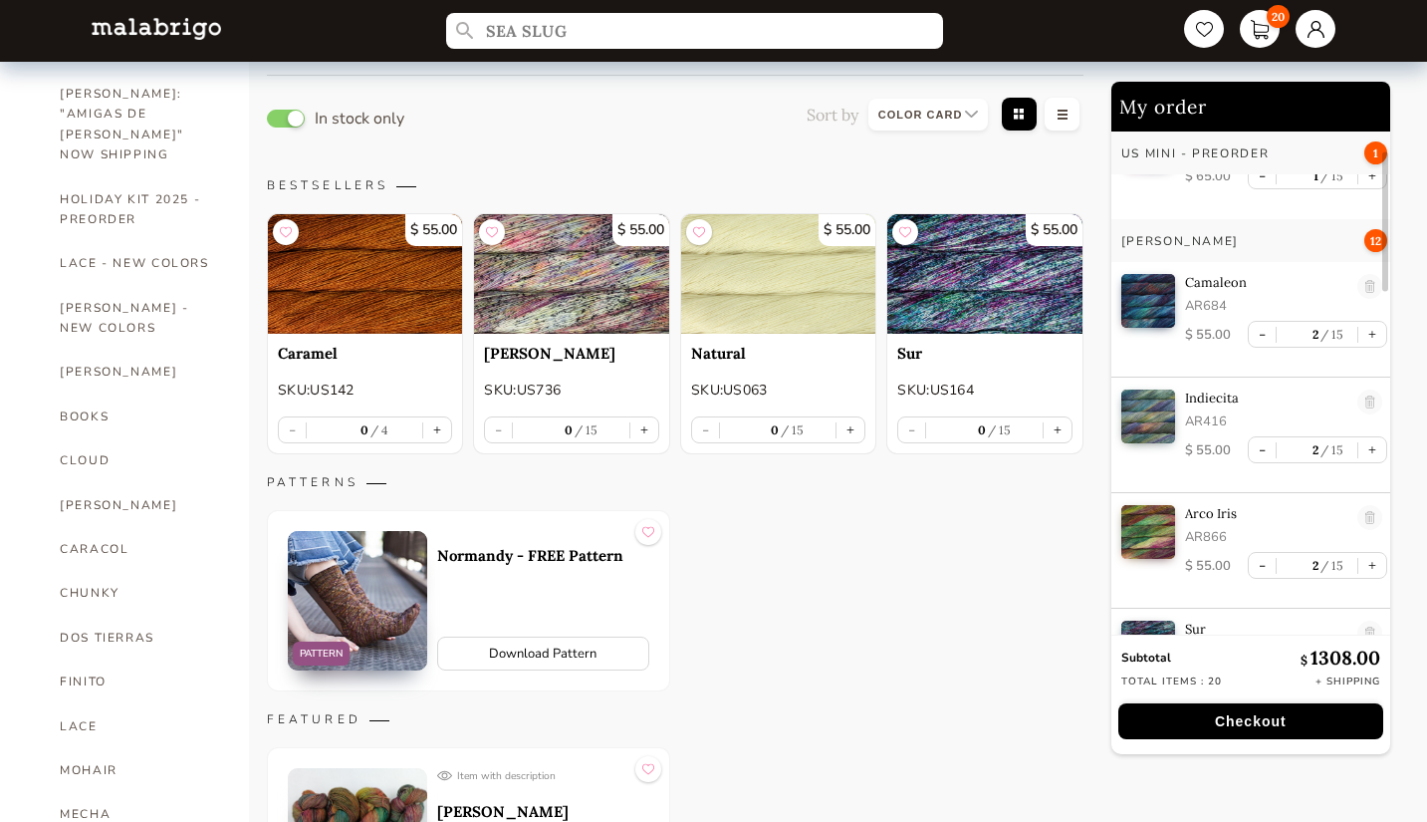
scroll to position [0, 0]
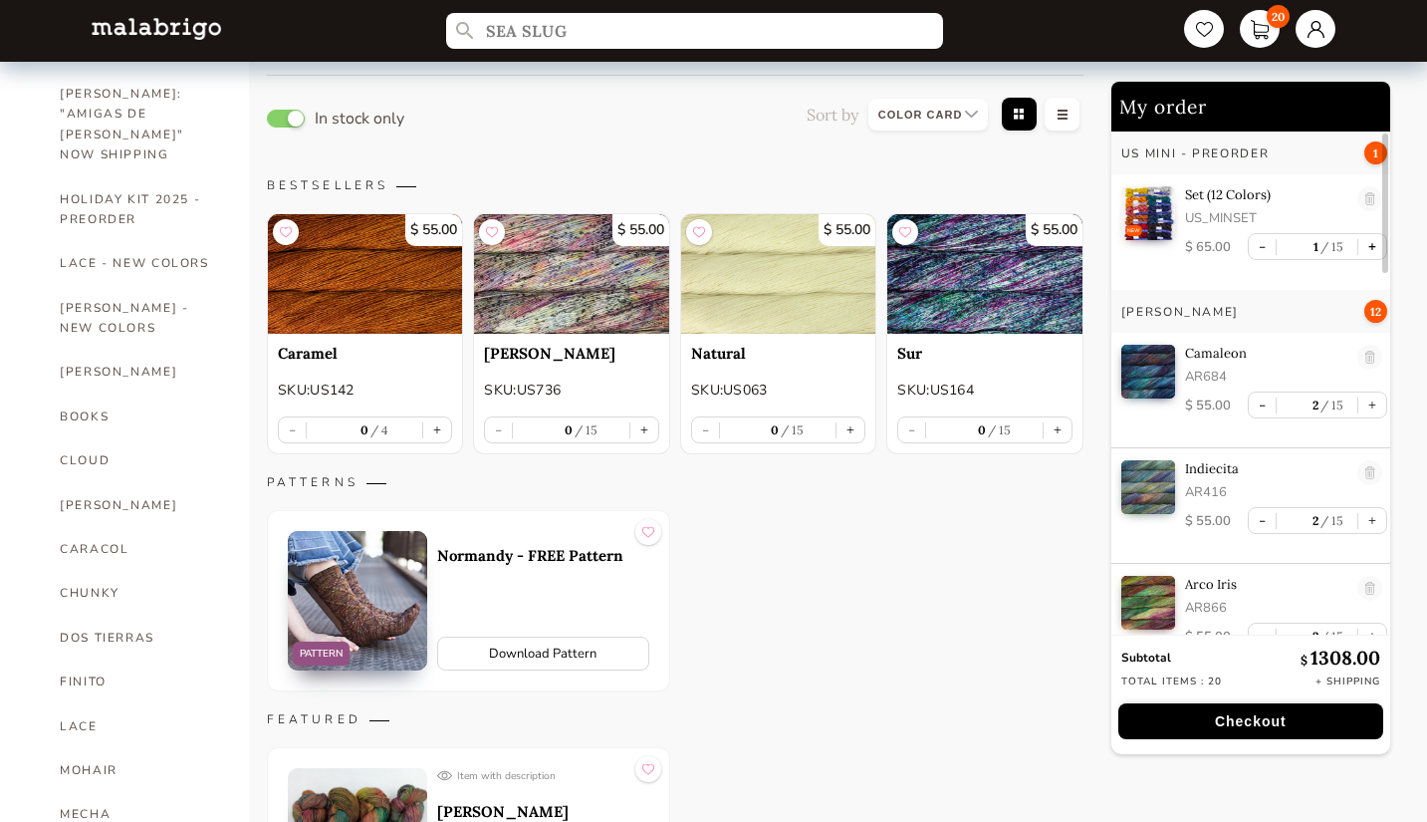
click at [1362, 244] on button "+" at bounding box center [1372, 246] width 28 height 25
type input "2"
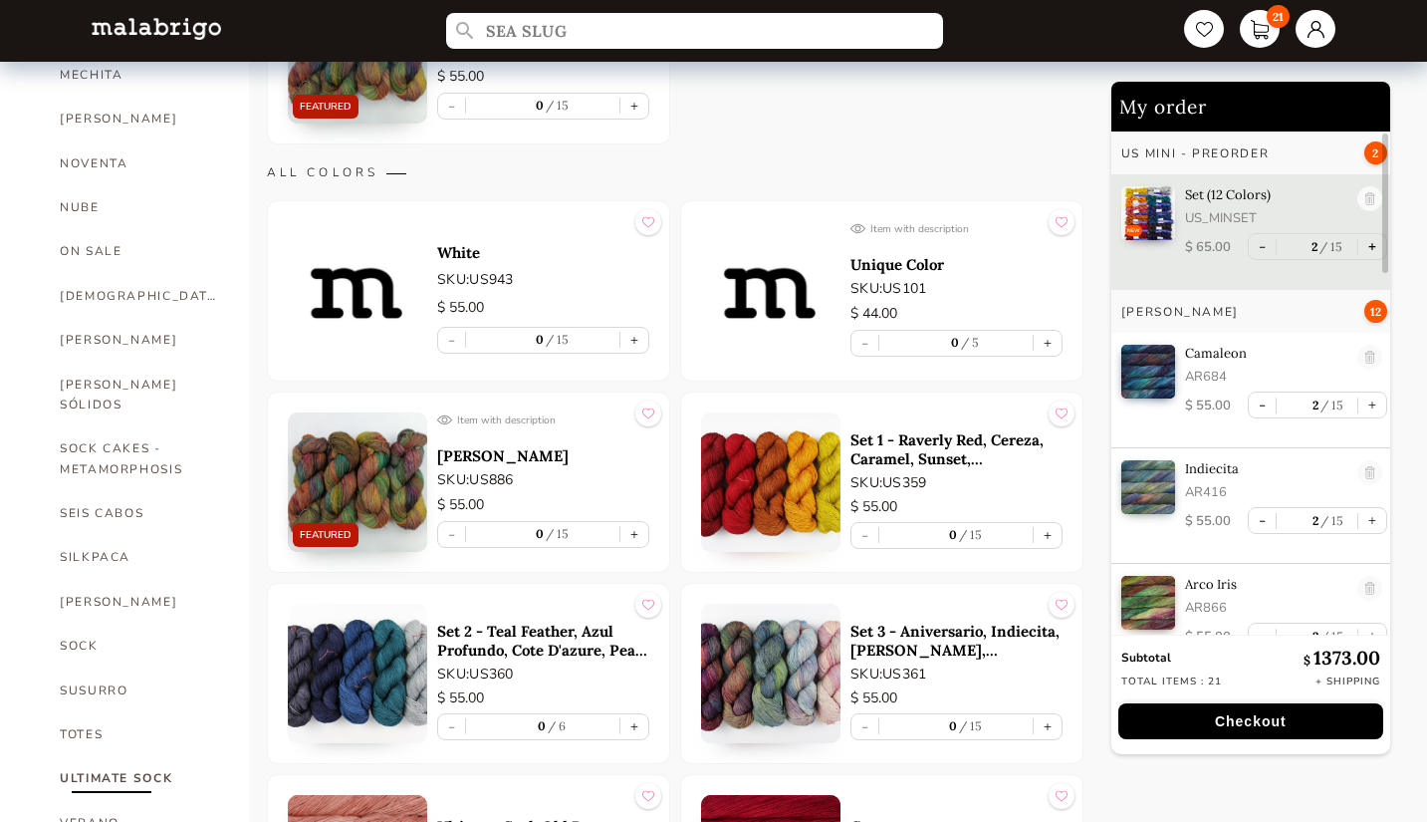
scroll to position [1055, 0]
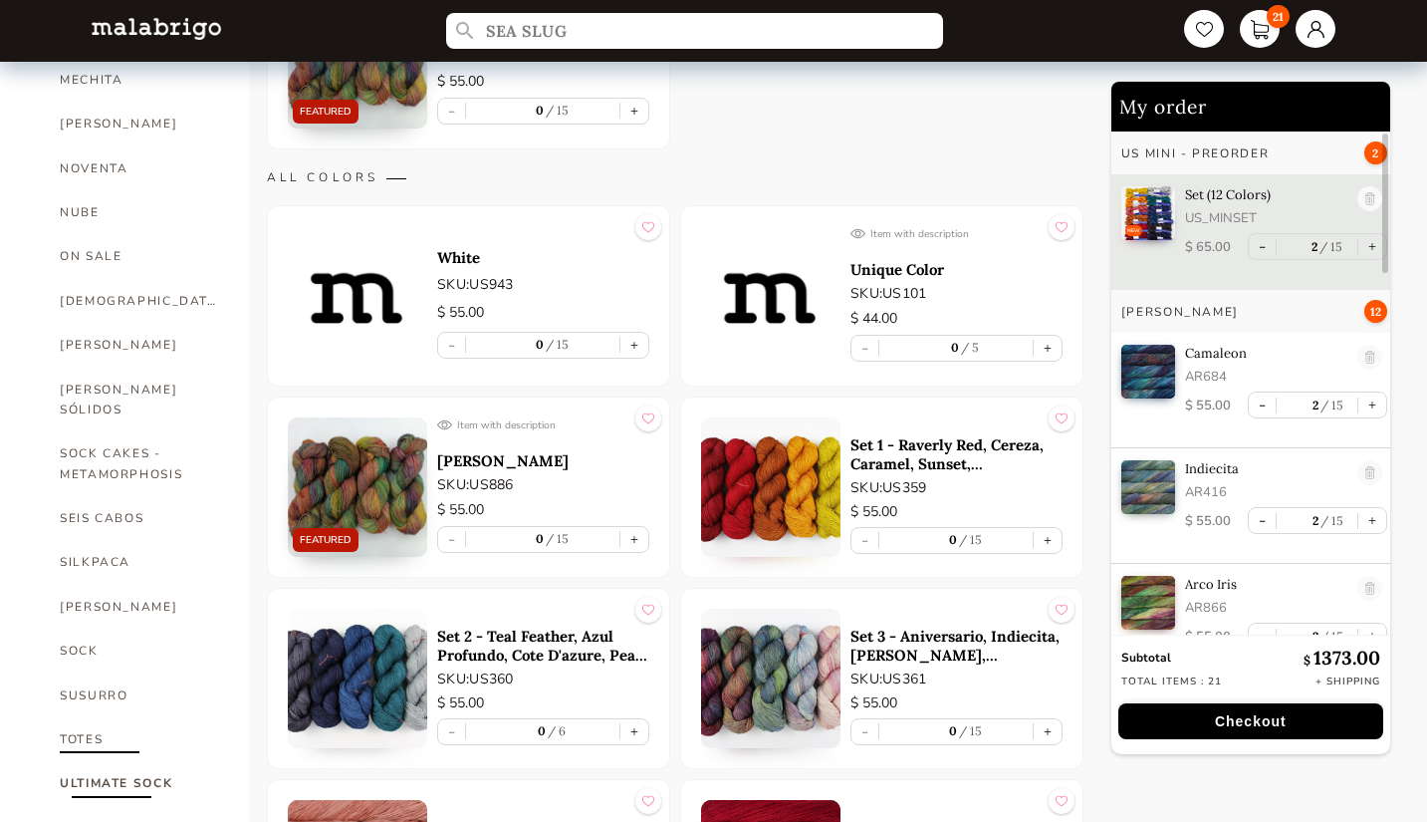
click at [102, 717] on link "TOTES" at bounding box center [139, 739] width 159 height 44
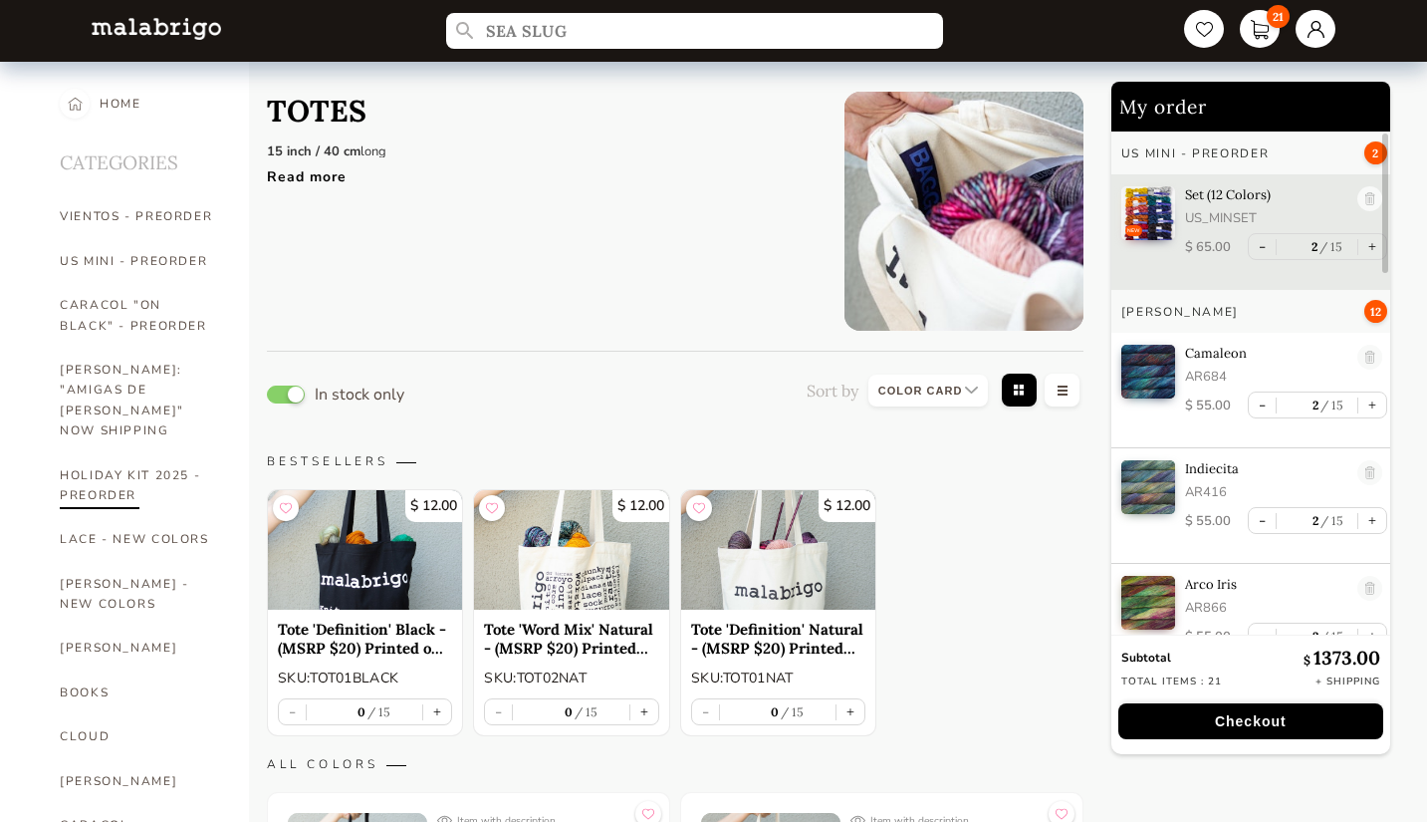
click at [138, 465] on link "HOLIDAY KIT 2025 - PREORDER" at bounding box center [139, 485] width 159 height 65
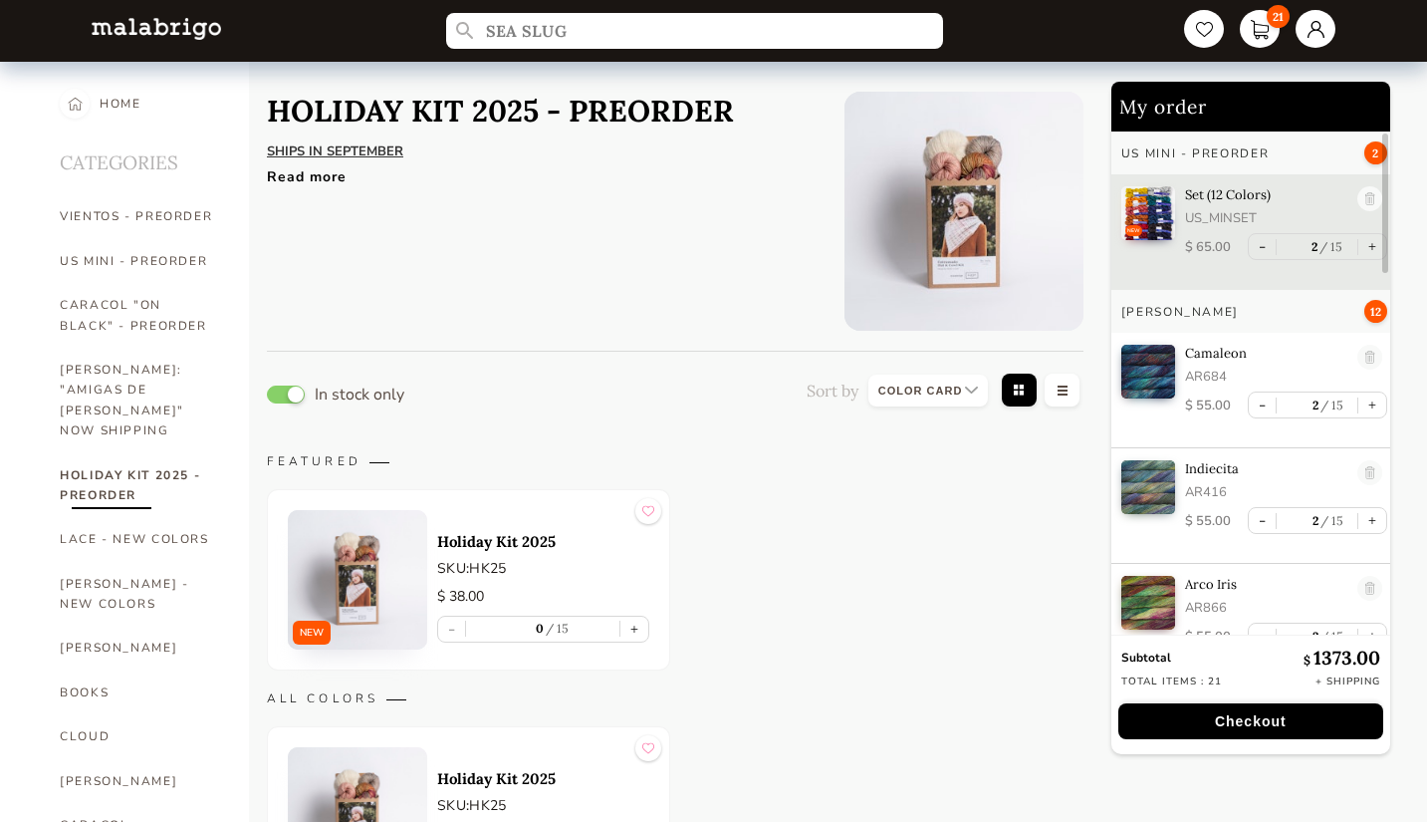
click at [357, 567] on img at bounding box center [357, 579] width 139 height 139
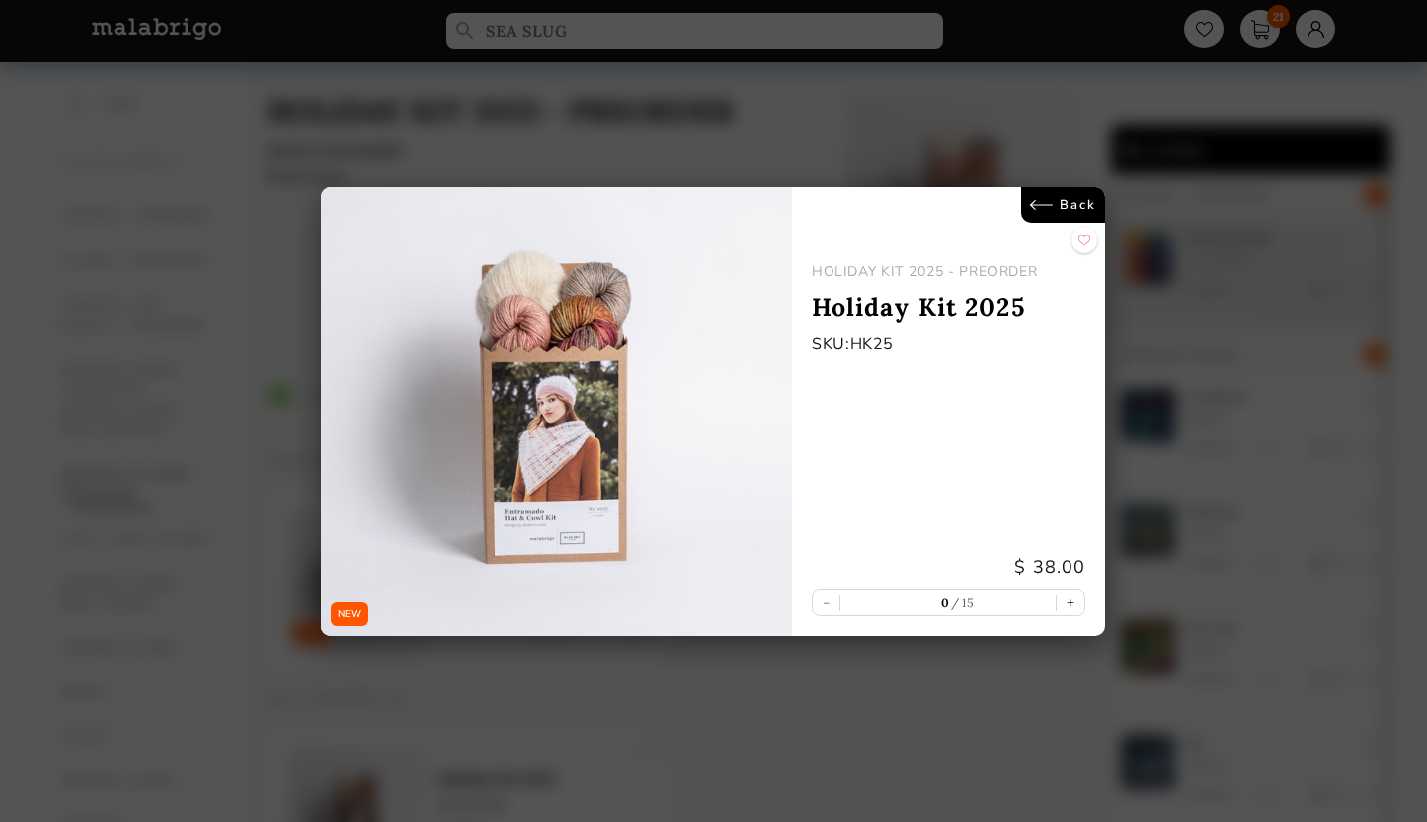
click at [1028, 193] on link "Back" at bounding box center [1064, 205] width 85 height 36
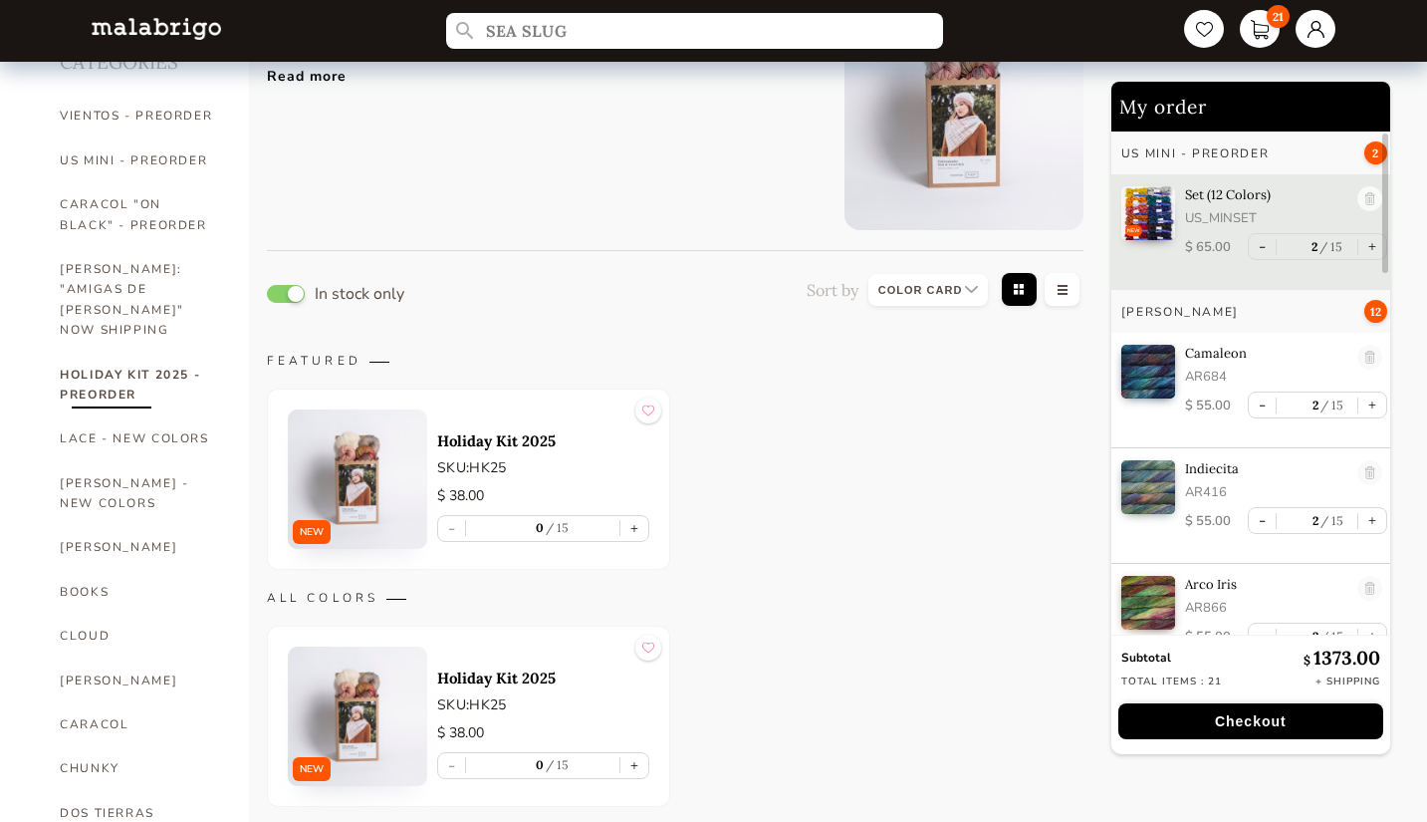
scroll to position [92, 0]
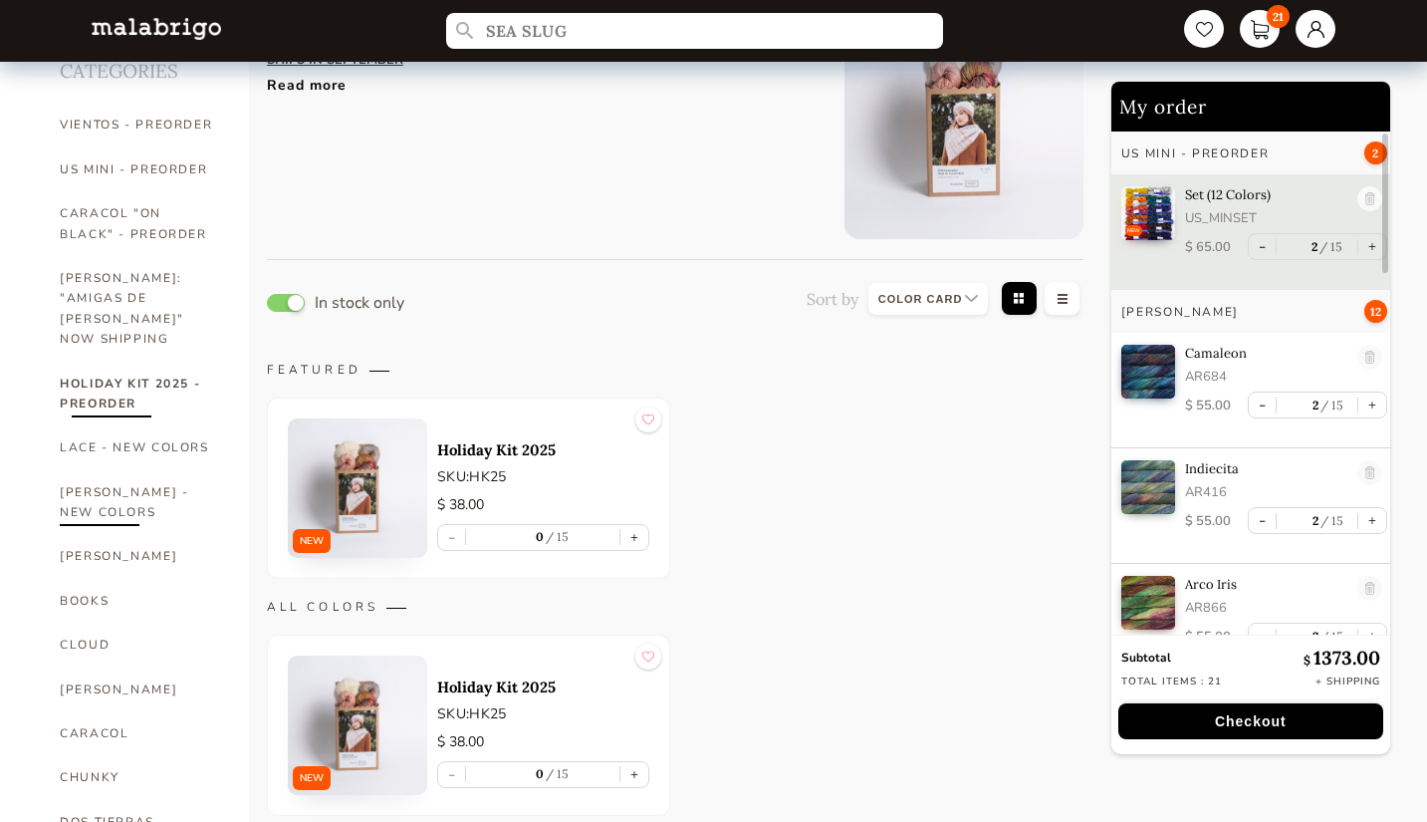
click at [182, 471] on link "[PERSON_NAME] - NEW COLORS" at bounding box center [139, 502] width 159 height 65
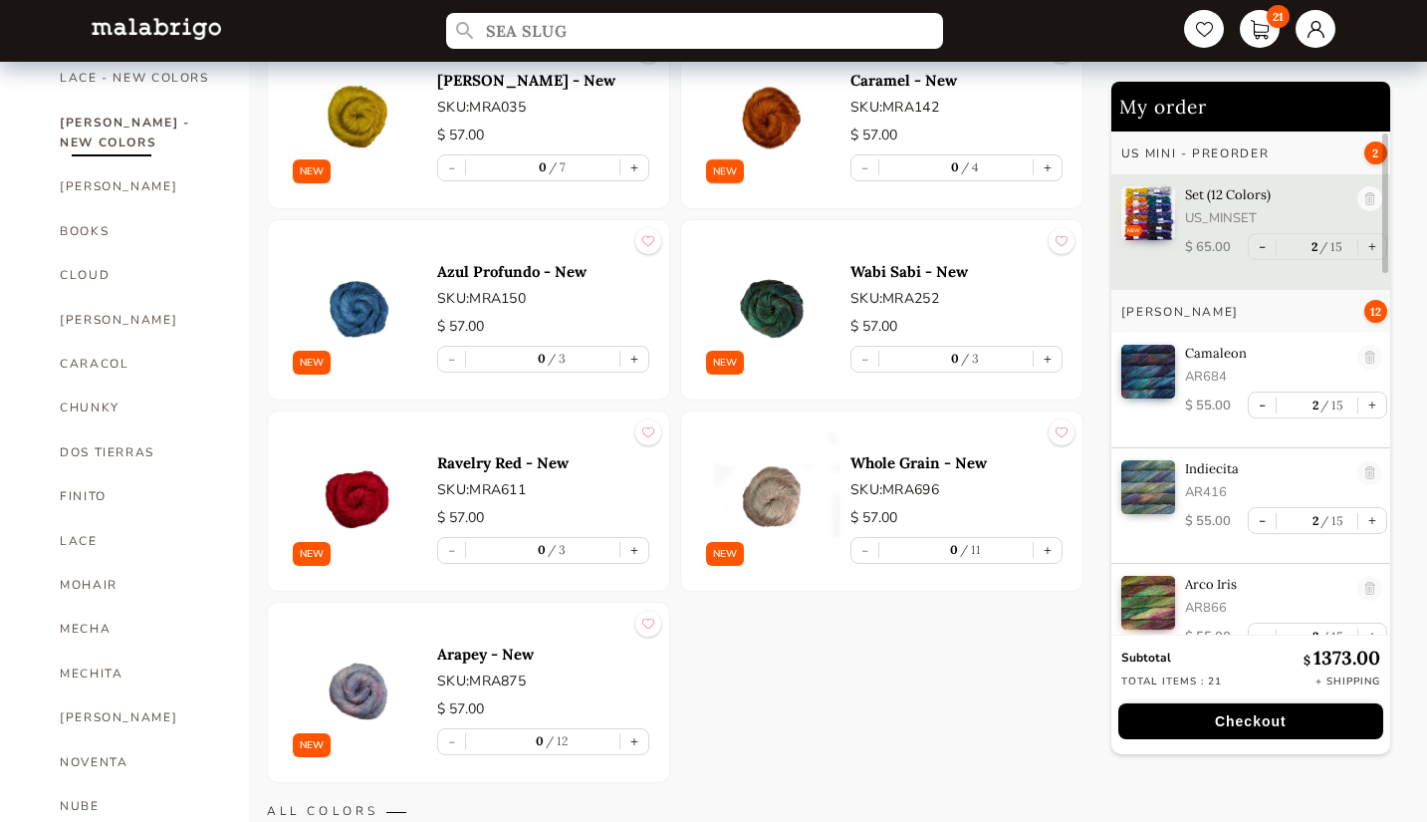
scroll to position [454, 0]
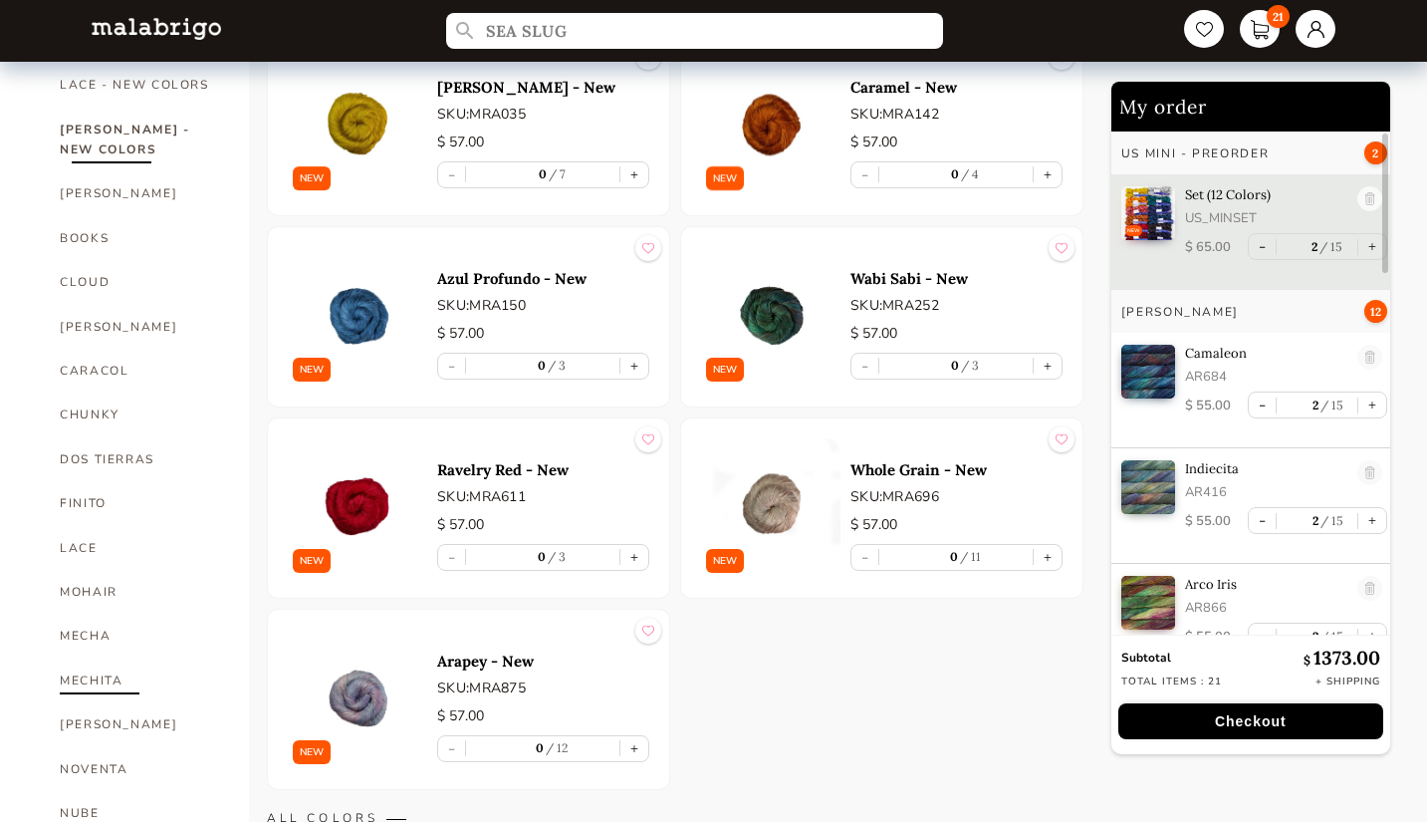
click at [119, 658] on link "MECHITA" at bounding box center [139, 680] width 159 height 44
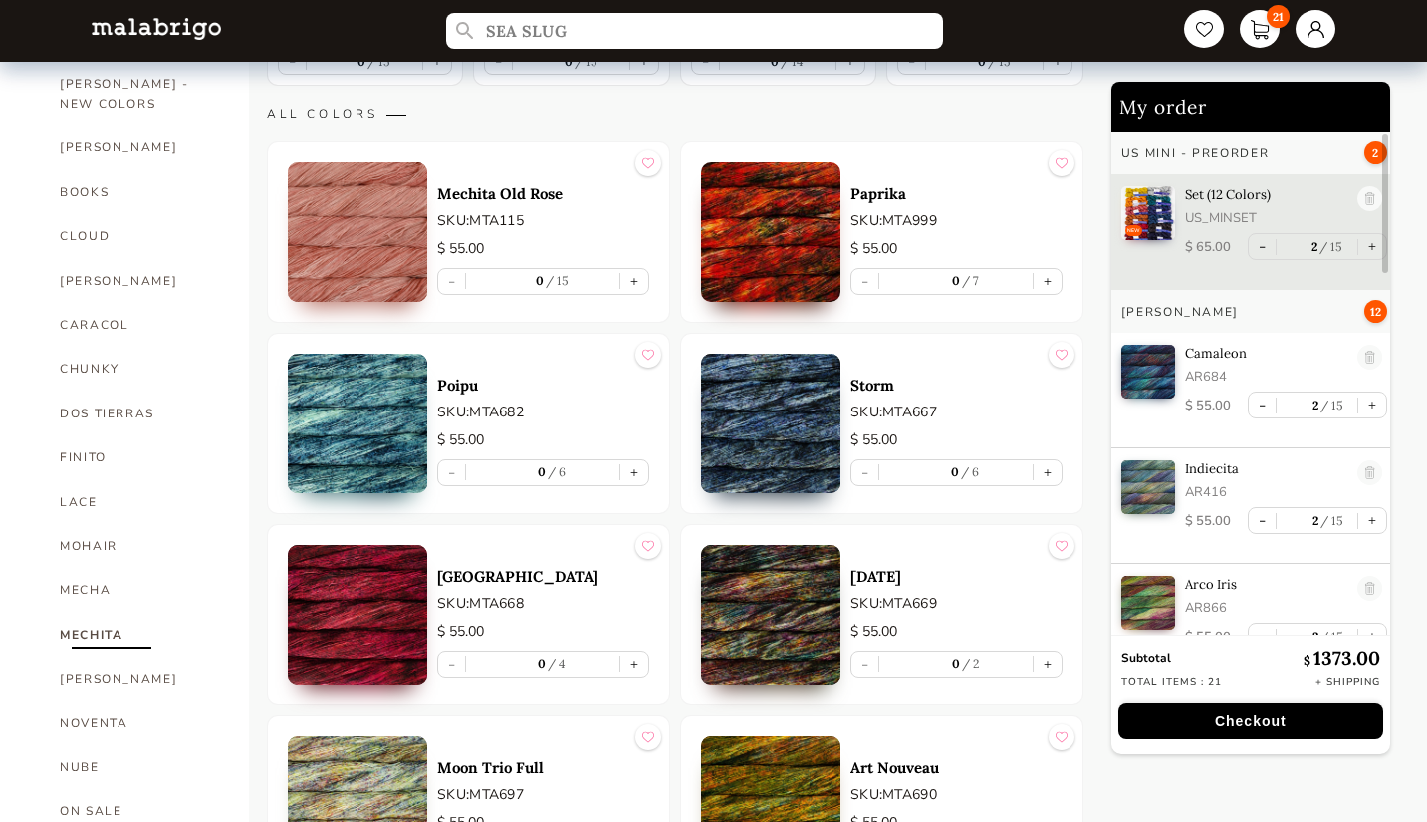
scroll to position [499, 0]
click at [127, 525] on link "MOHAIR" at bounding box center [139, 547] width 159 height 44
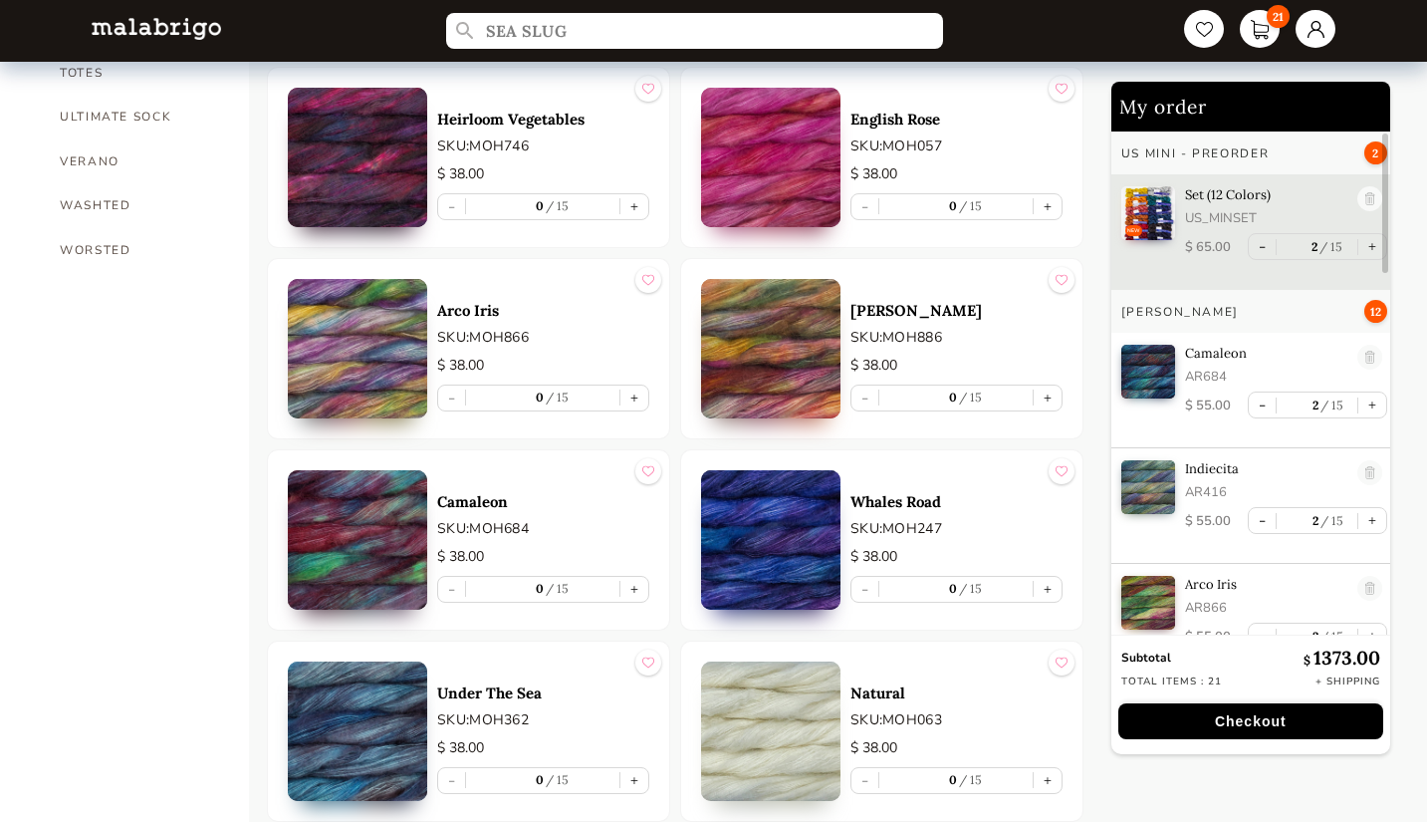
scroll to position [1721, 0]
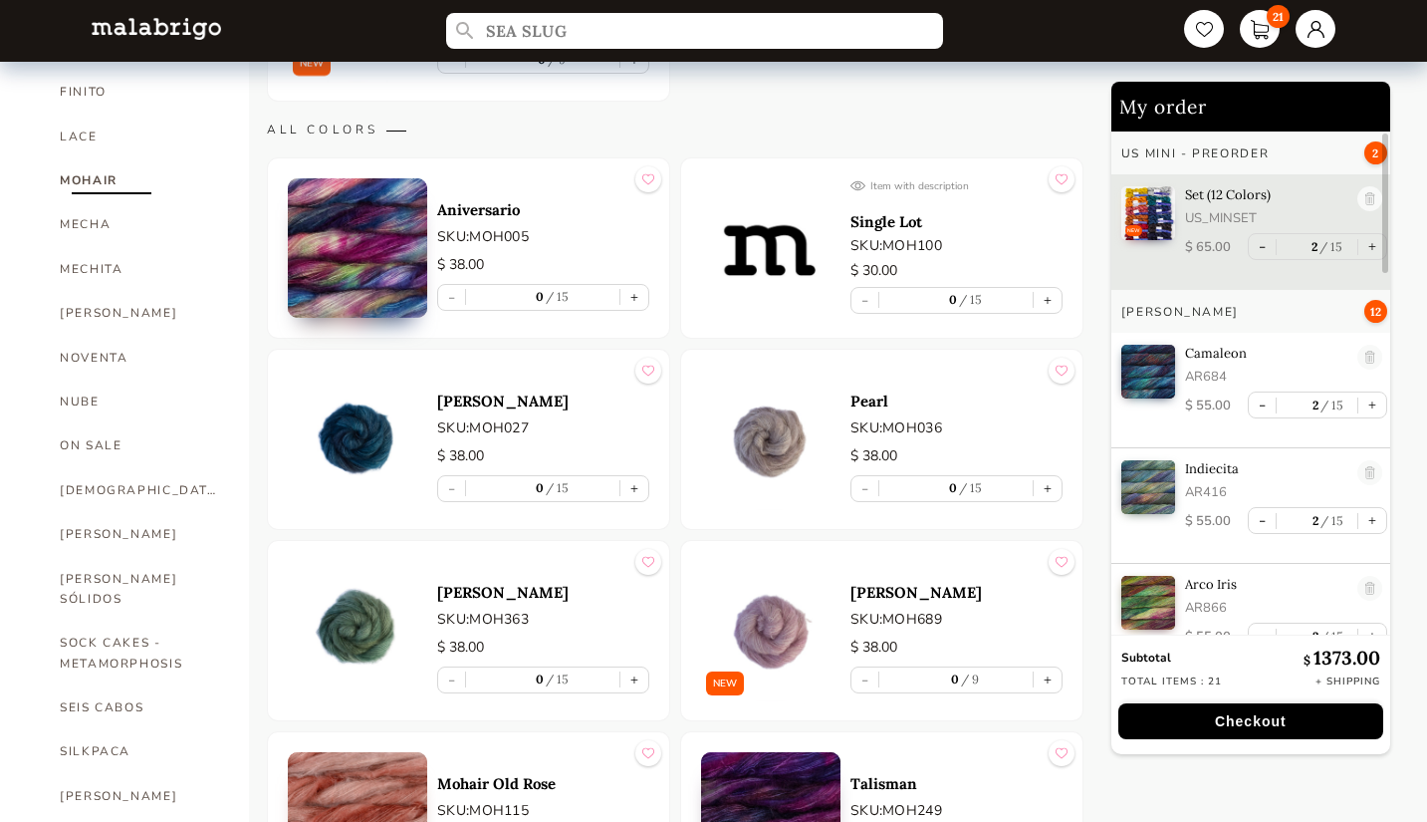
click at [865, 671] on div "- 0 9 +" at bounding box center [956, 679] width 212 height 27
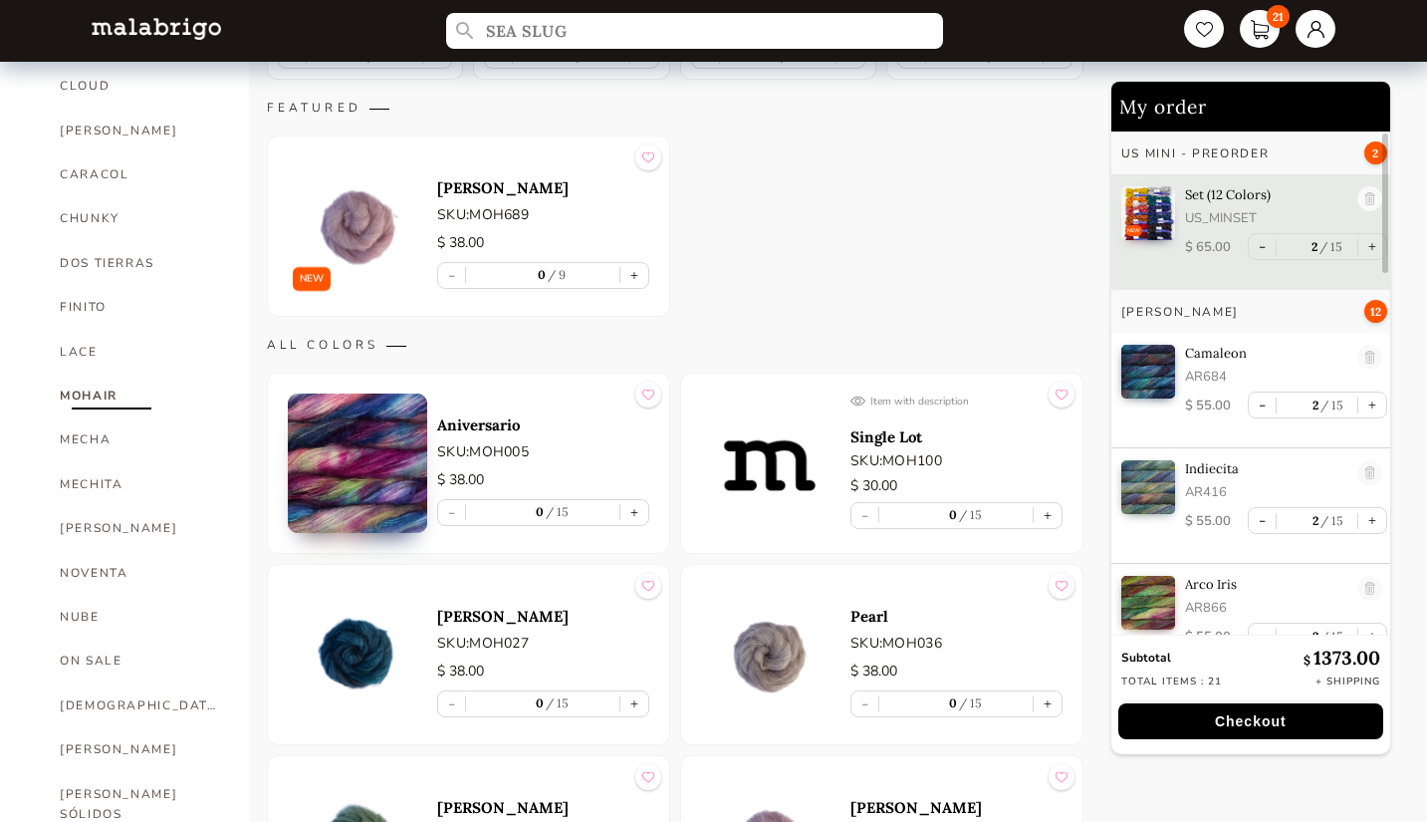
scroll to position [636, 0]
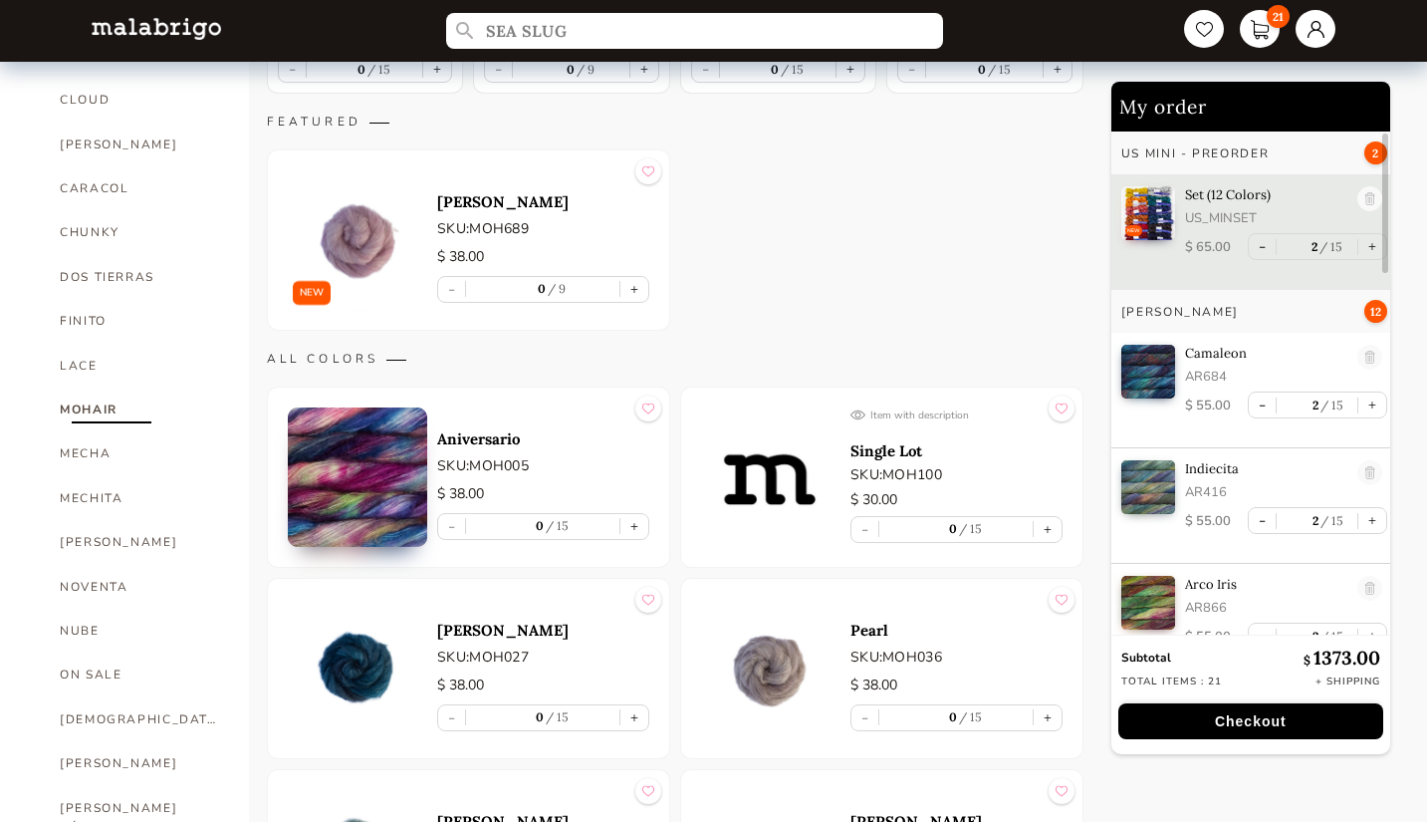
click at [915, 455] on p "Single Lot" at bounding box center [956, 450] width 212 height 19
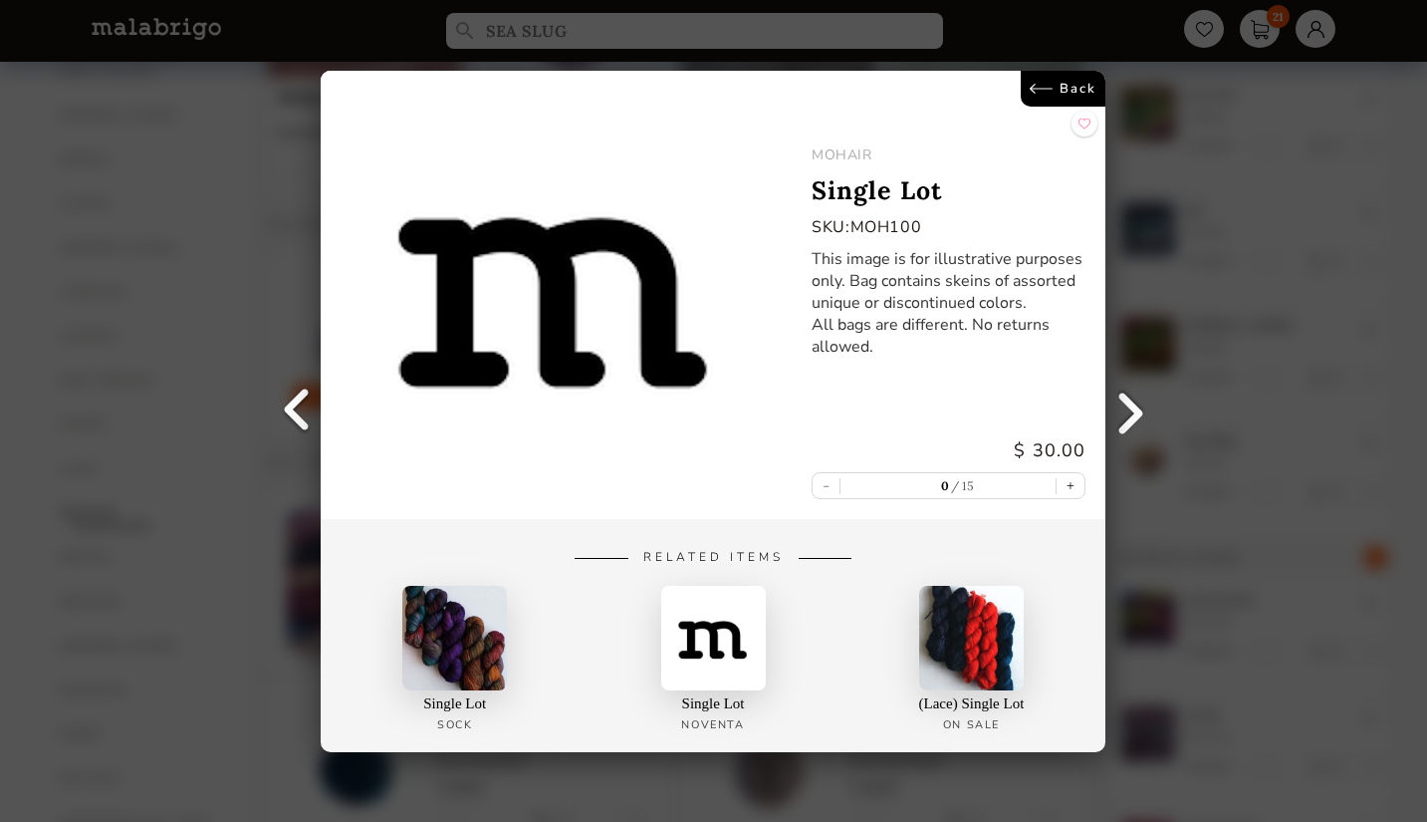
scroll to position [533, 0]
click at [1063, 92] on link "Back" at bounding box center [1064, 89] width 85 height 36
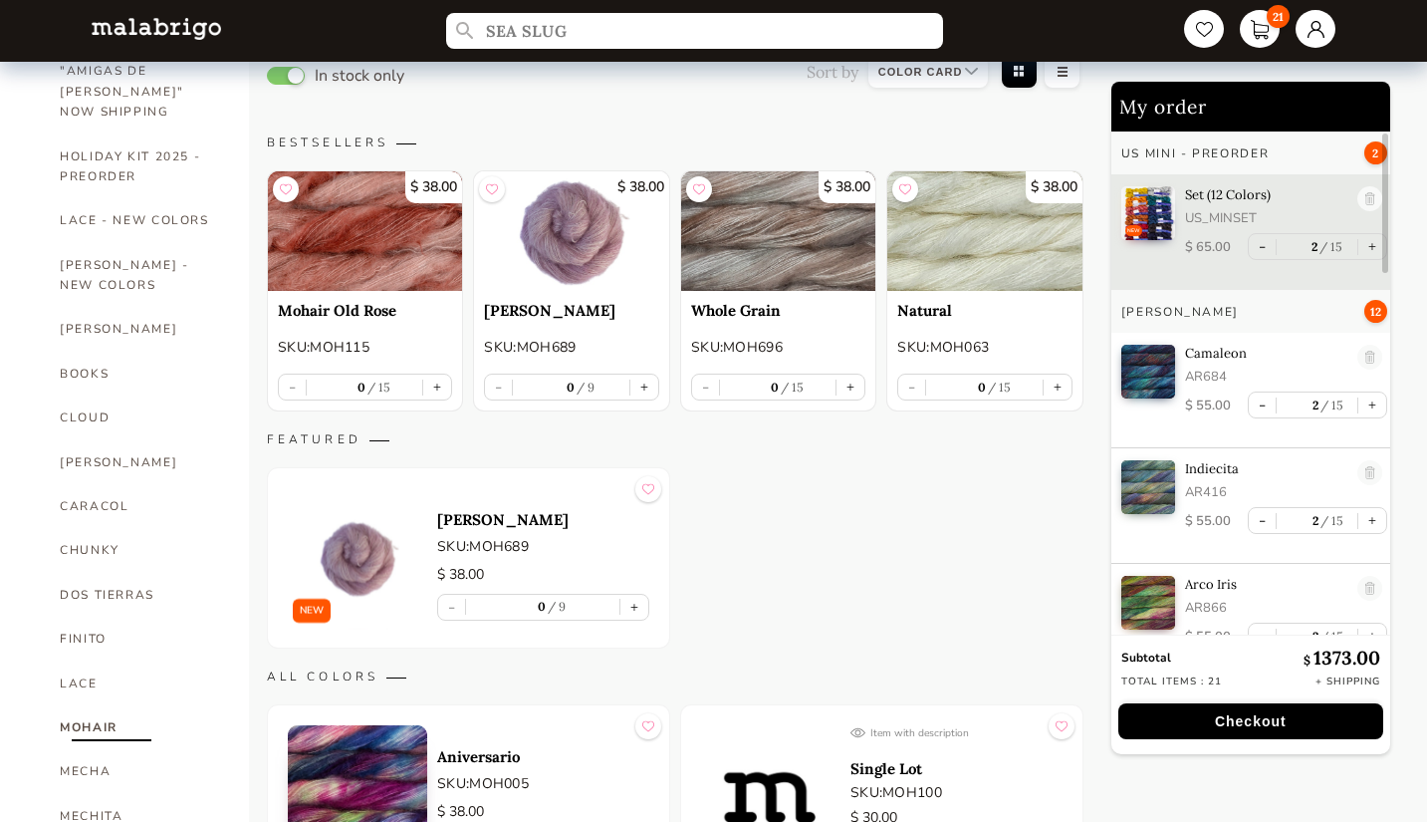
scroll to position [317, 0]
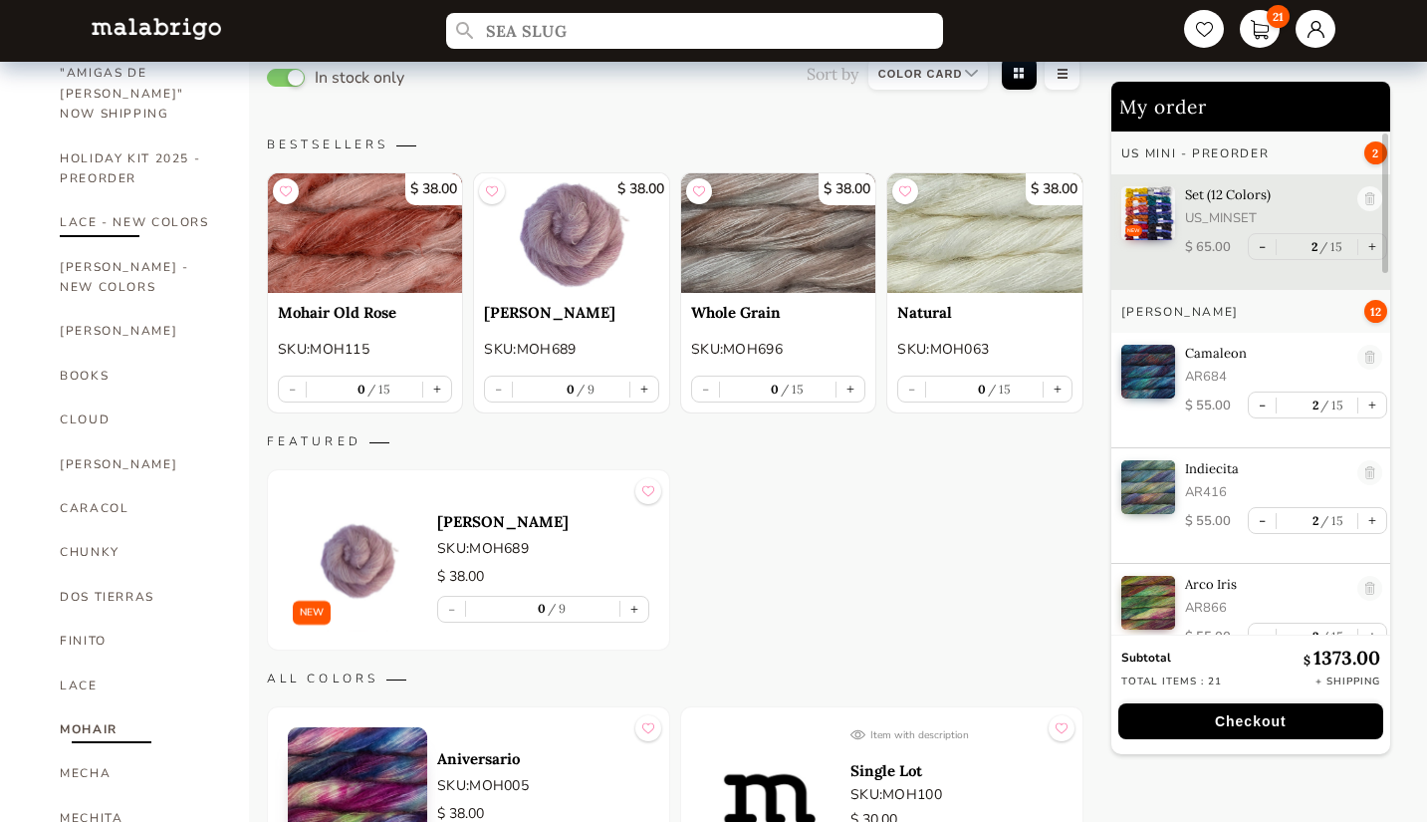
click at [180, 209] on link "LACE - NEW COLORS" at bounding box center [139, 222] width 159 height 44
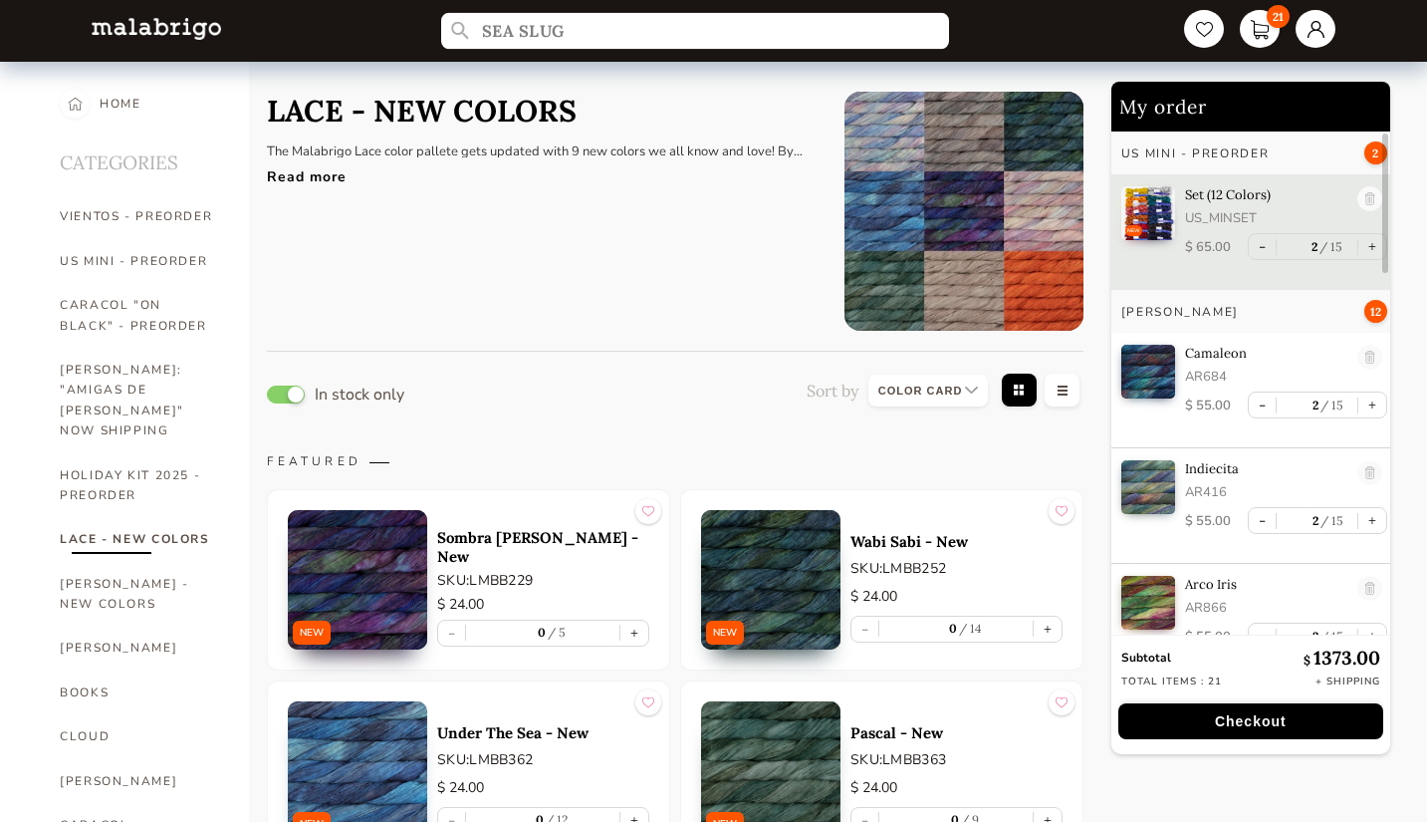
click at [621, 32] on input "SEA SLUG" at bounding box center [695, 31] width 508 height 37
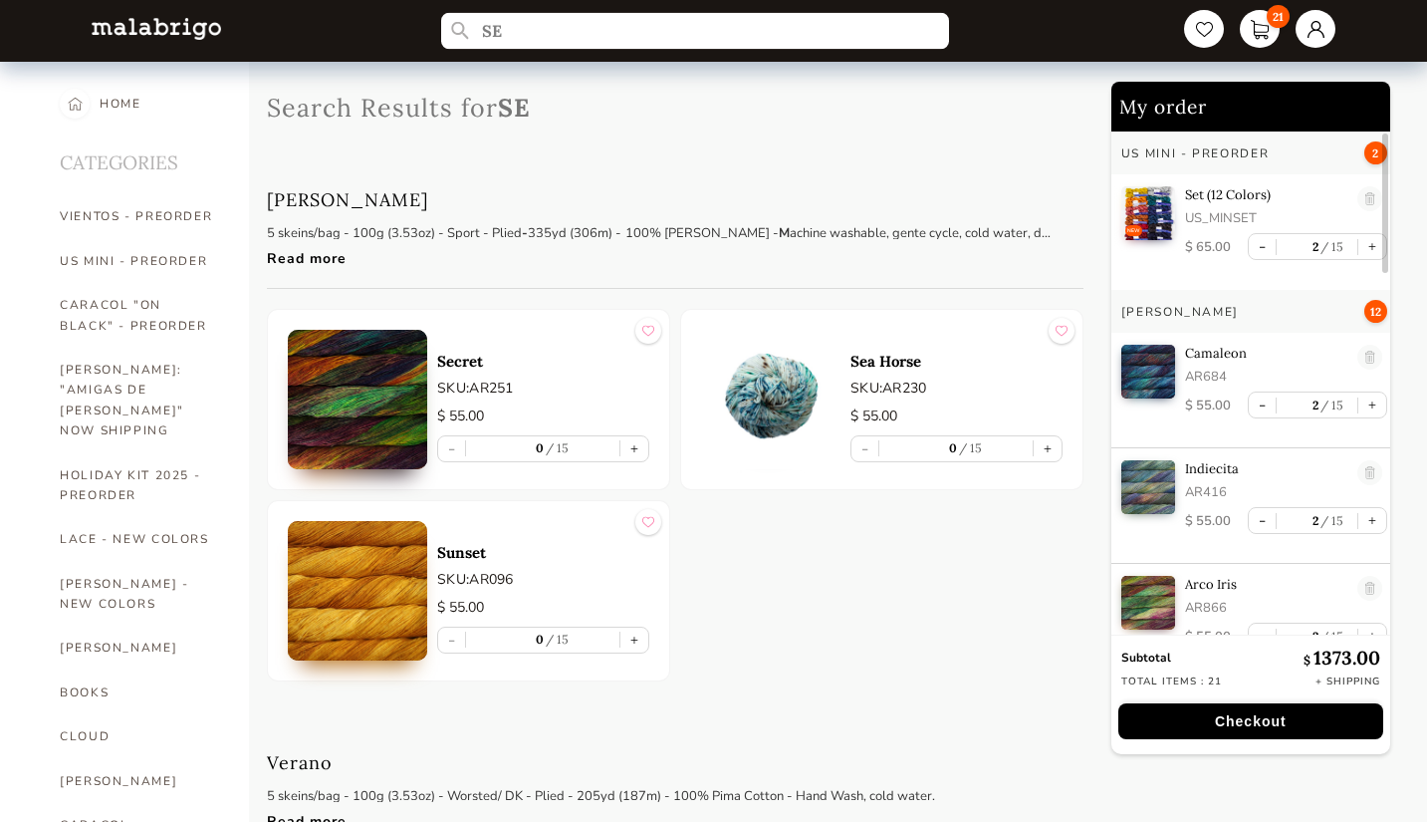
type input "S"
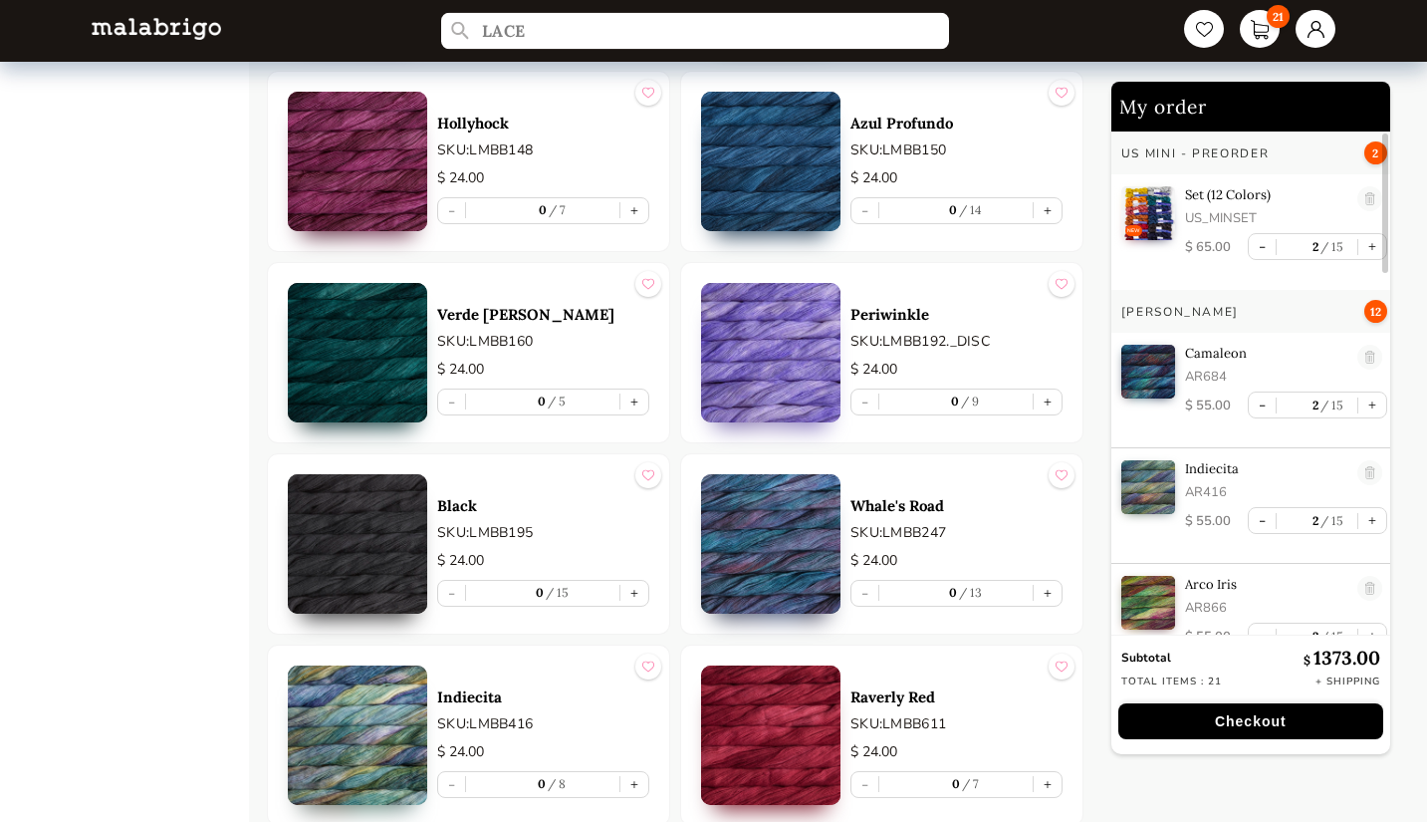
scroll to position [4059, 0]
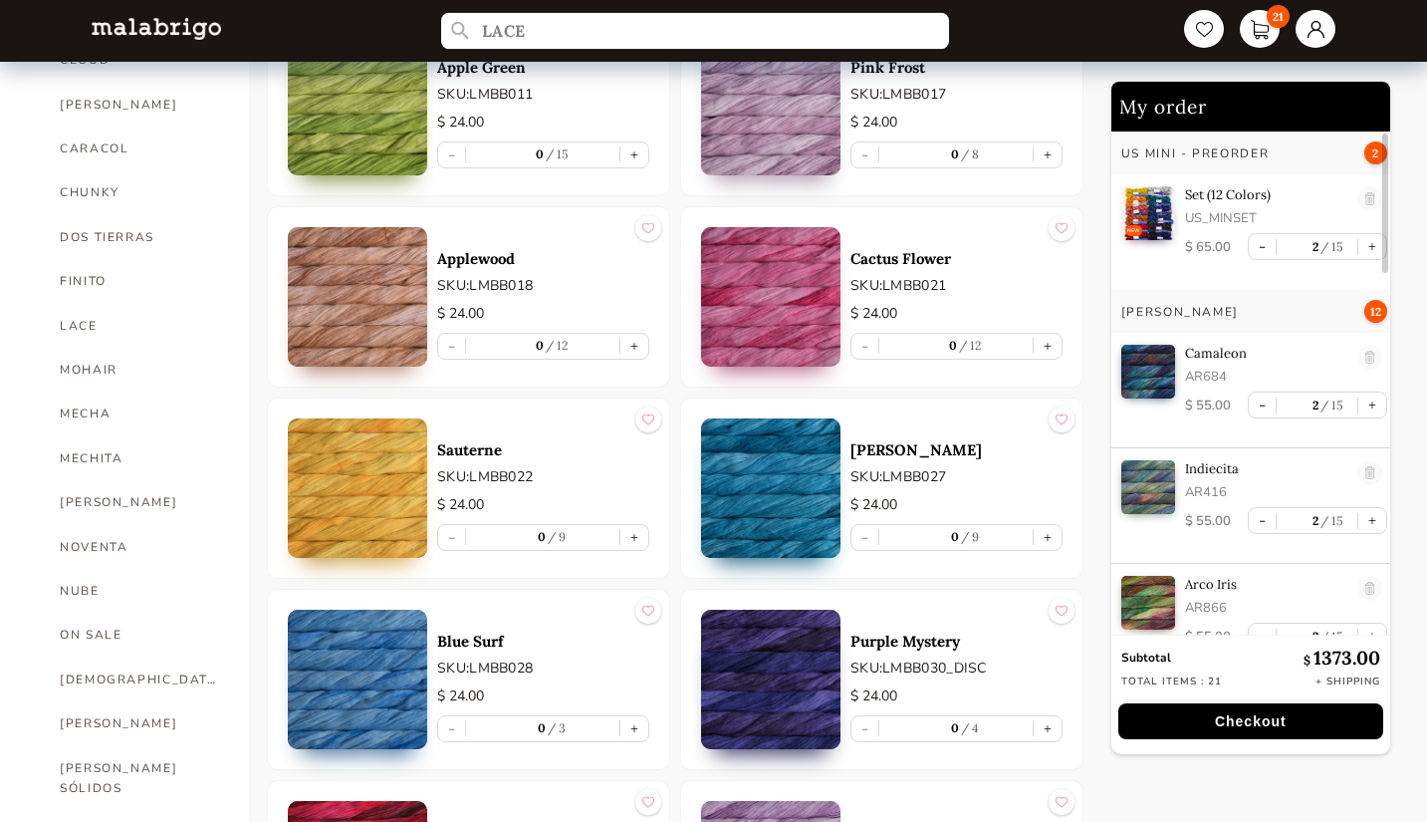
type input "LACE"
click at [955, 644] on p "Purple Mystery" at bounding box center [956, 640] width 212 height 19
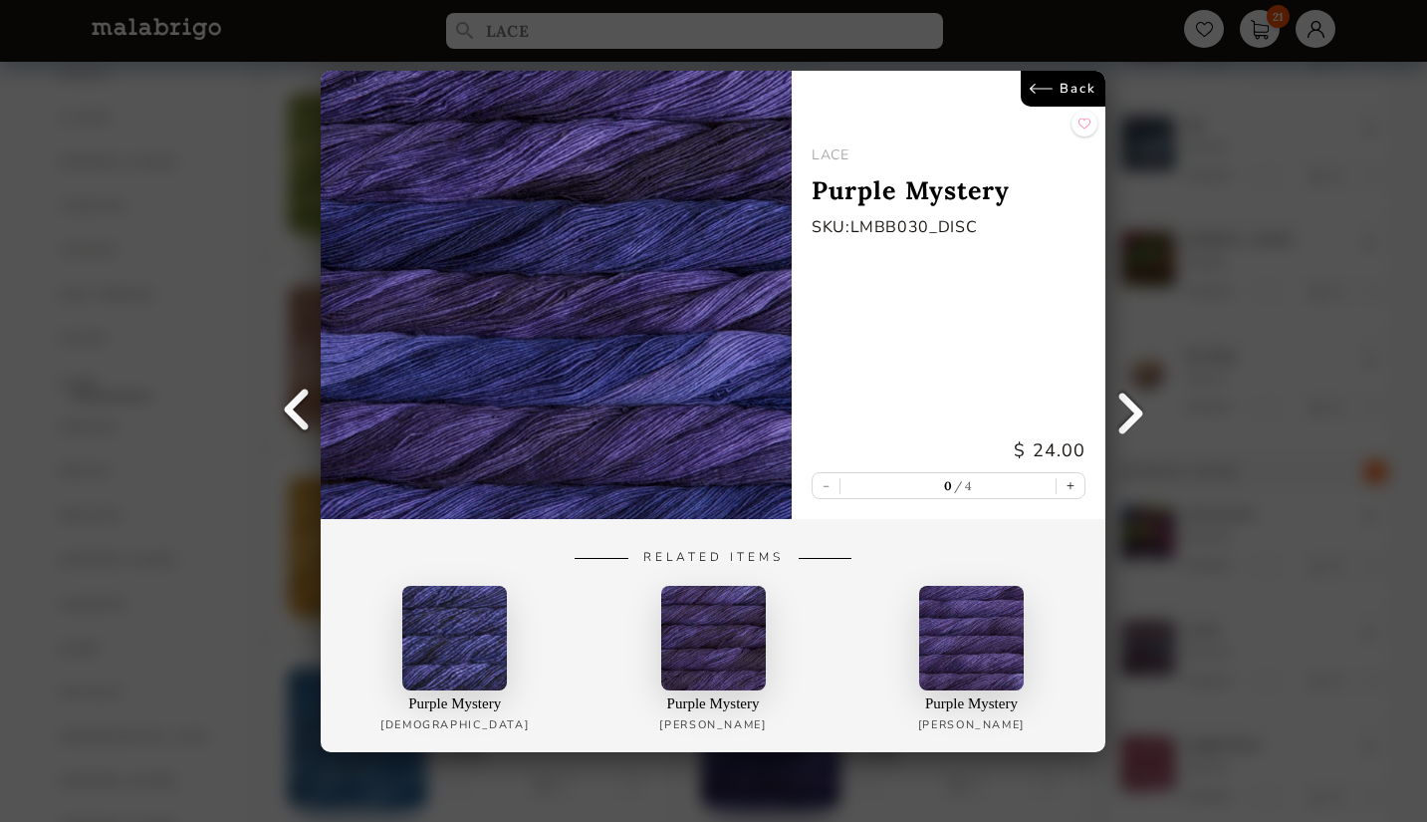
scroll to position [431, 0]
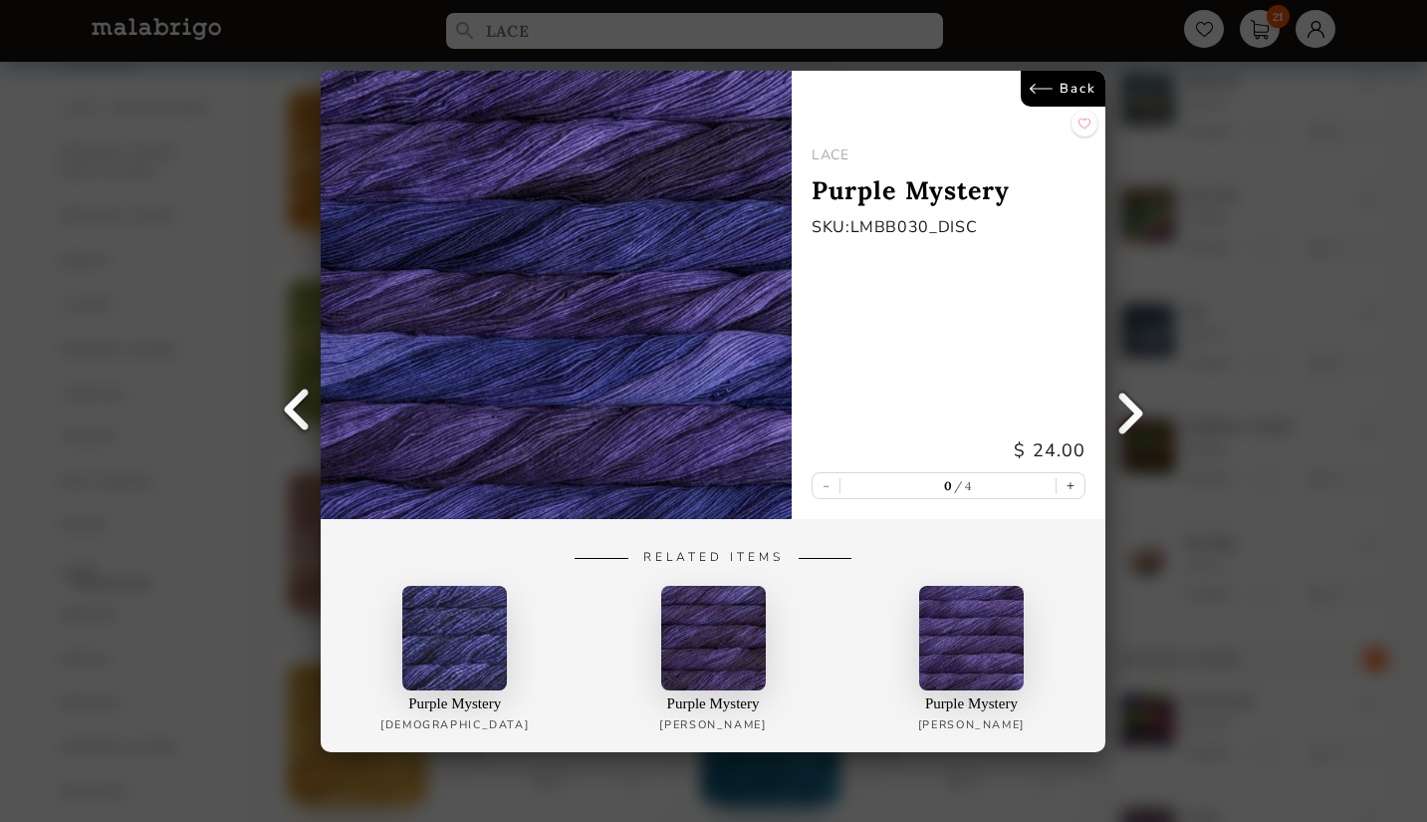
click at [1051, 88] on link "Back" at bounding box center [1064, 89] width 85 height 36
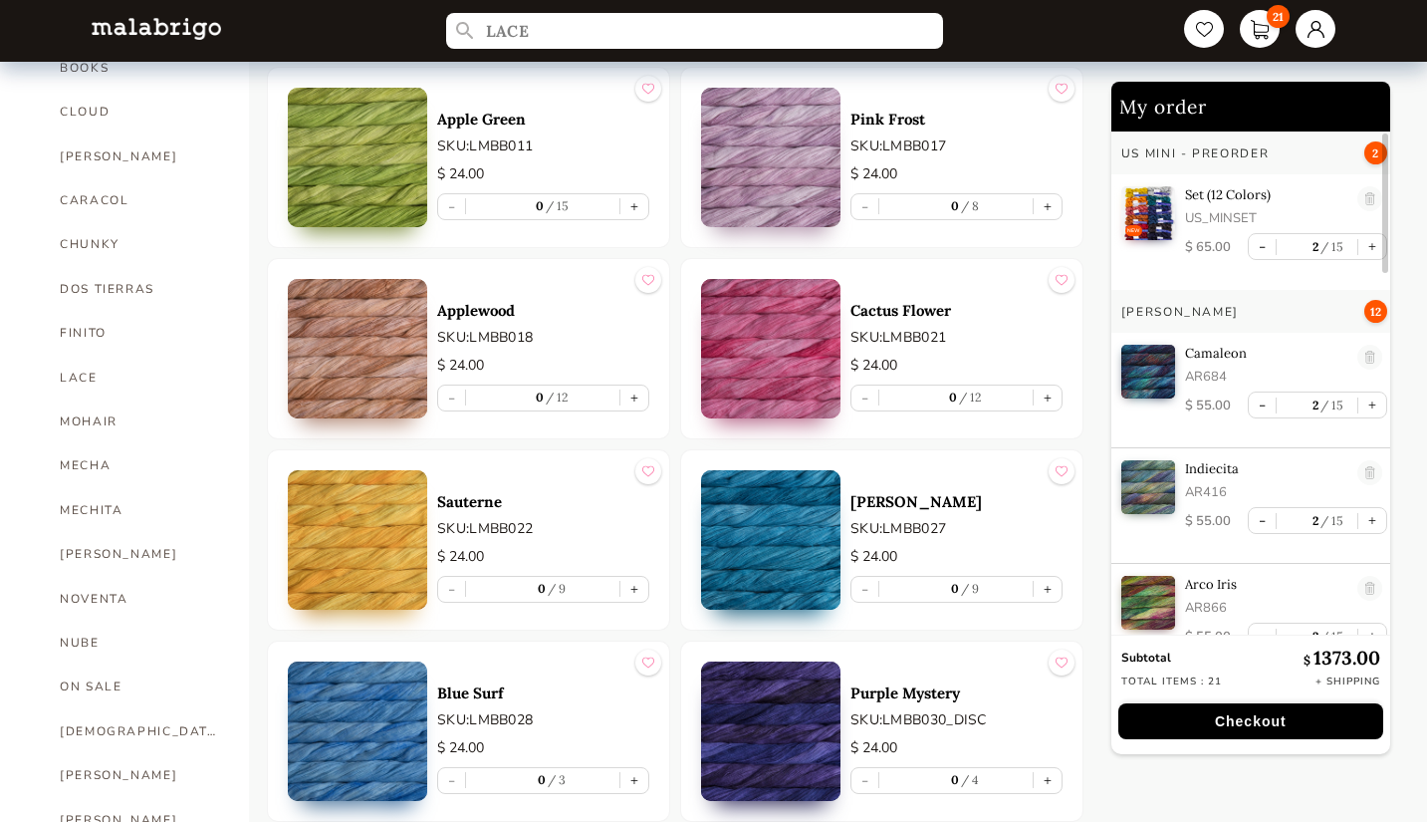
scroll to position [621, 0]
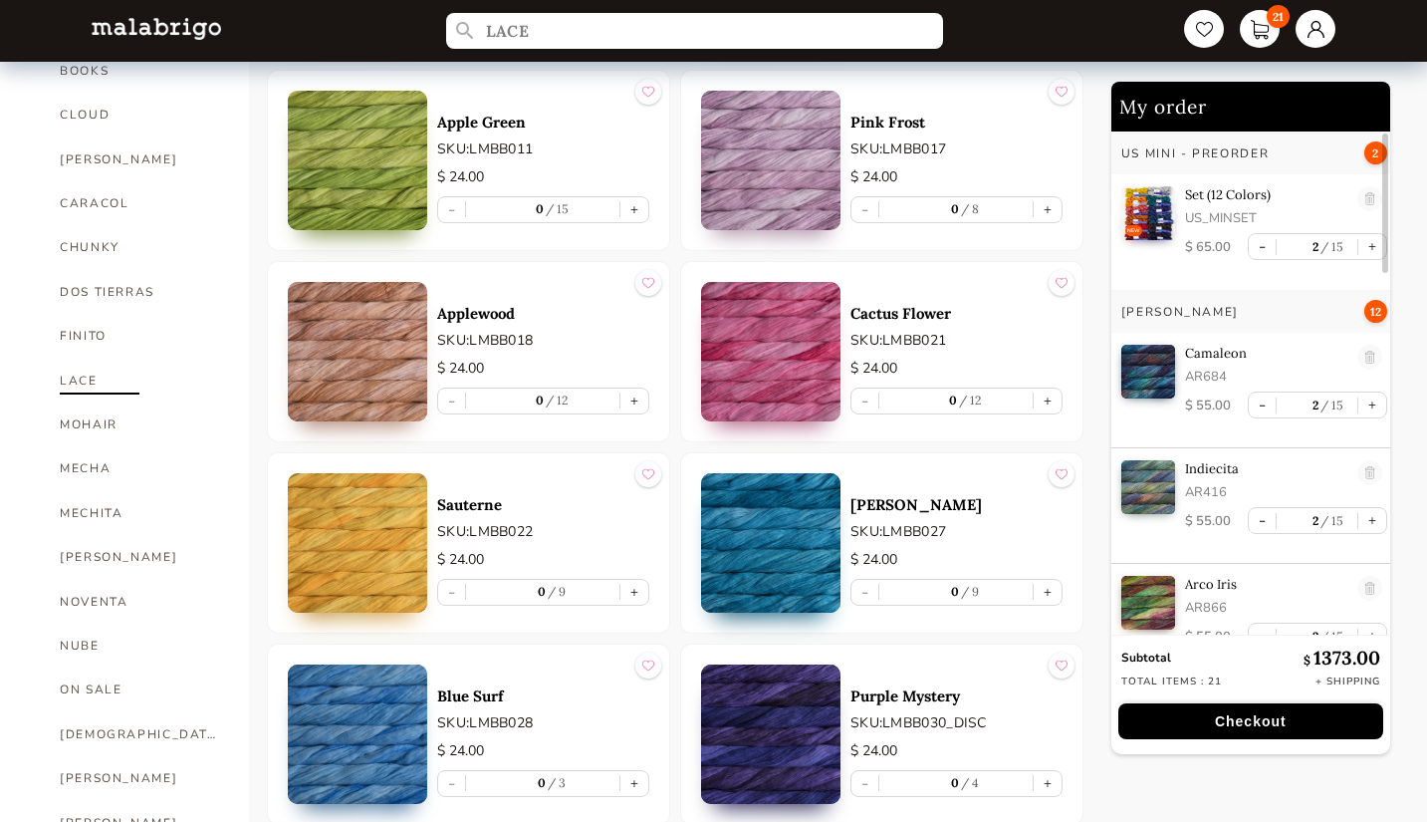
click at [109, 358] on link "LACE" at bounding box center [139, 380] width 159 height 44
select select "INDEX"
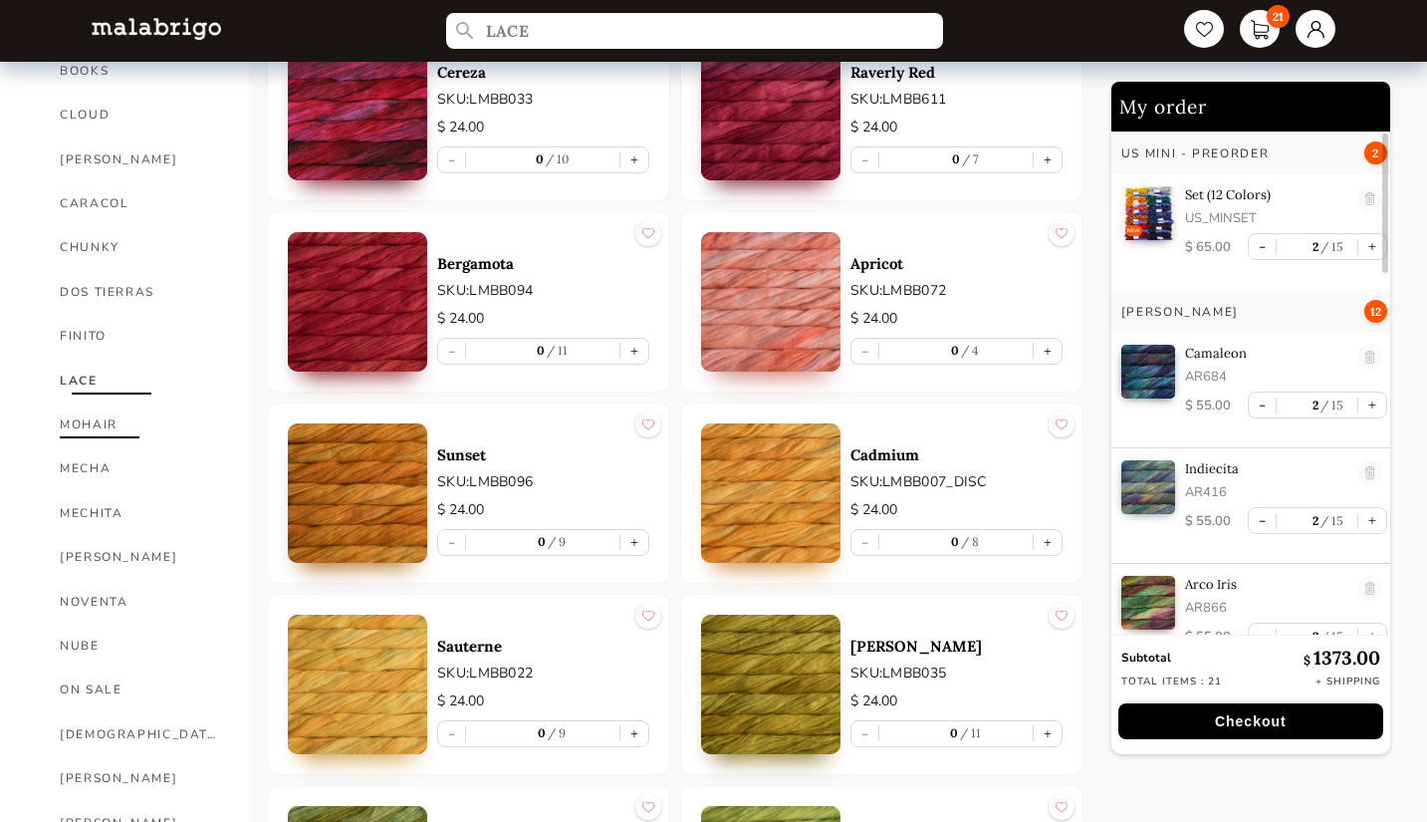
click at [113, 402] on link "MOHAIR" at bounding box center [139, 424] width 159 height 44
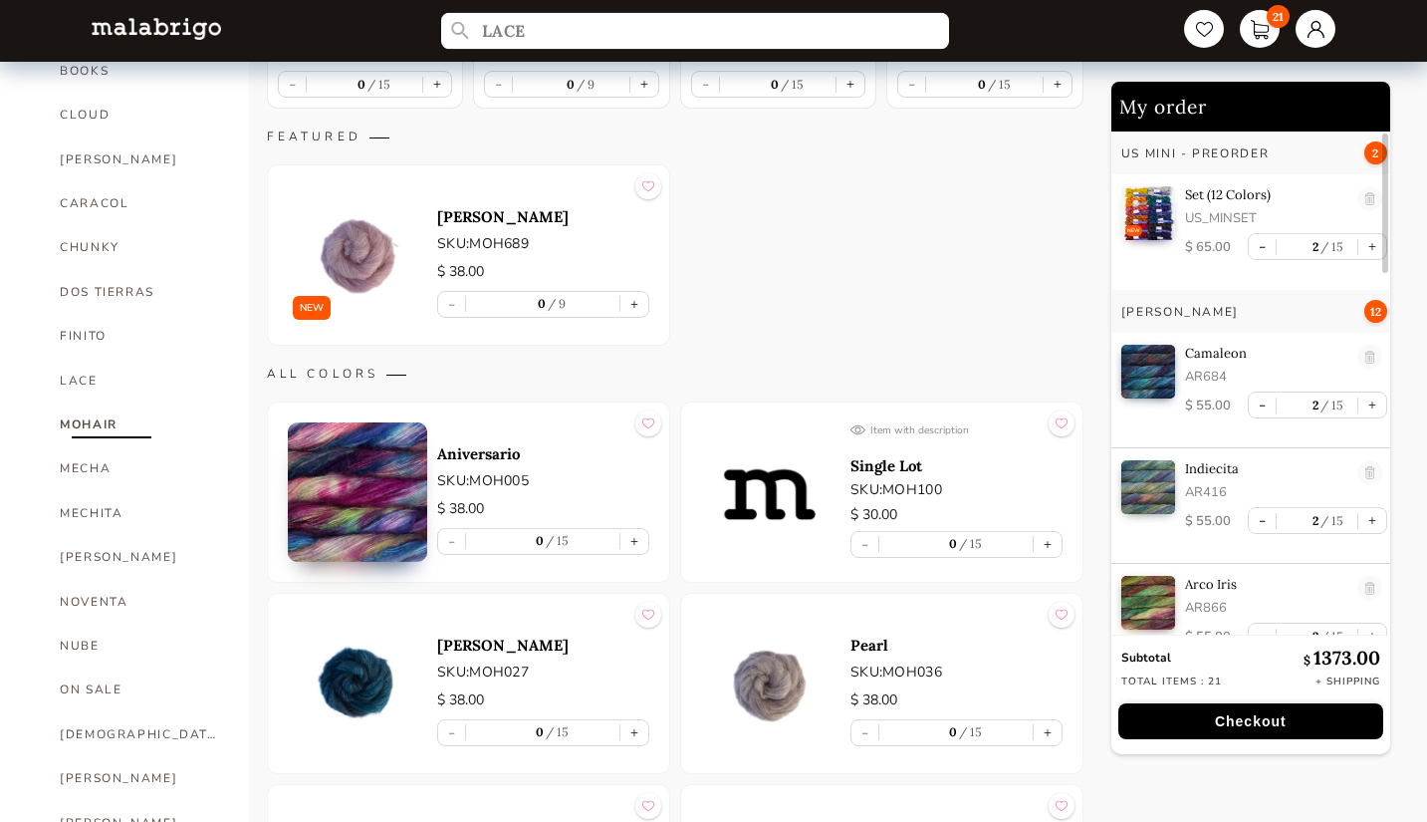
click at [606, 37] on input "LACE" at bounding box center [695, 31] width 508 height 37
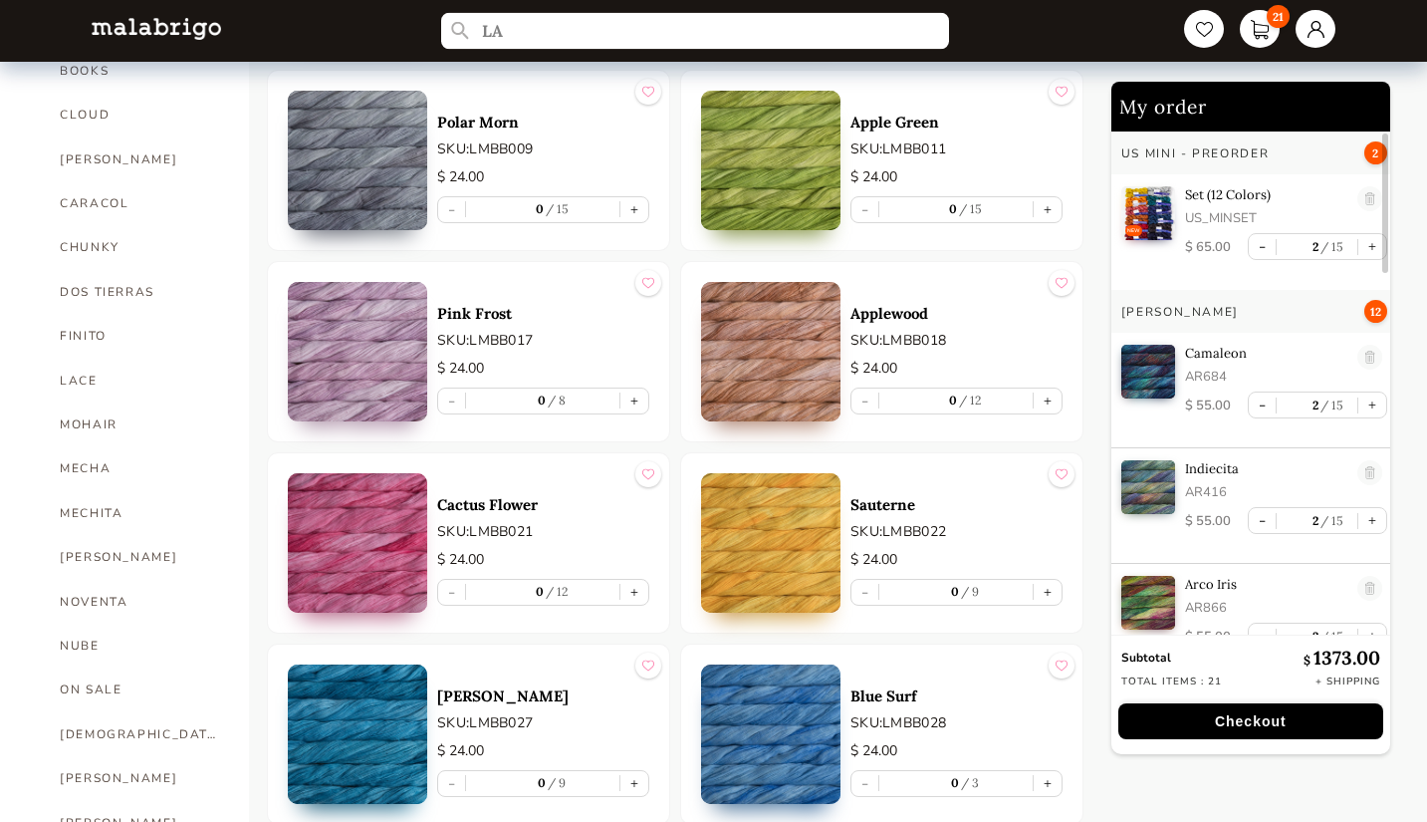
type input "L"
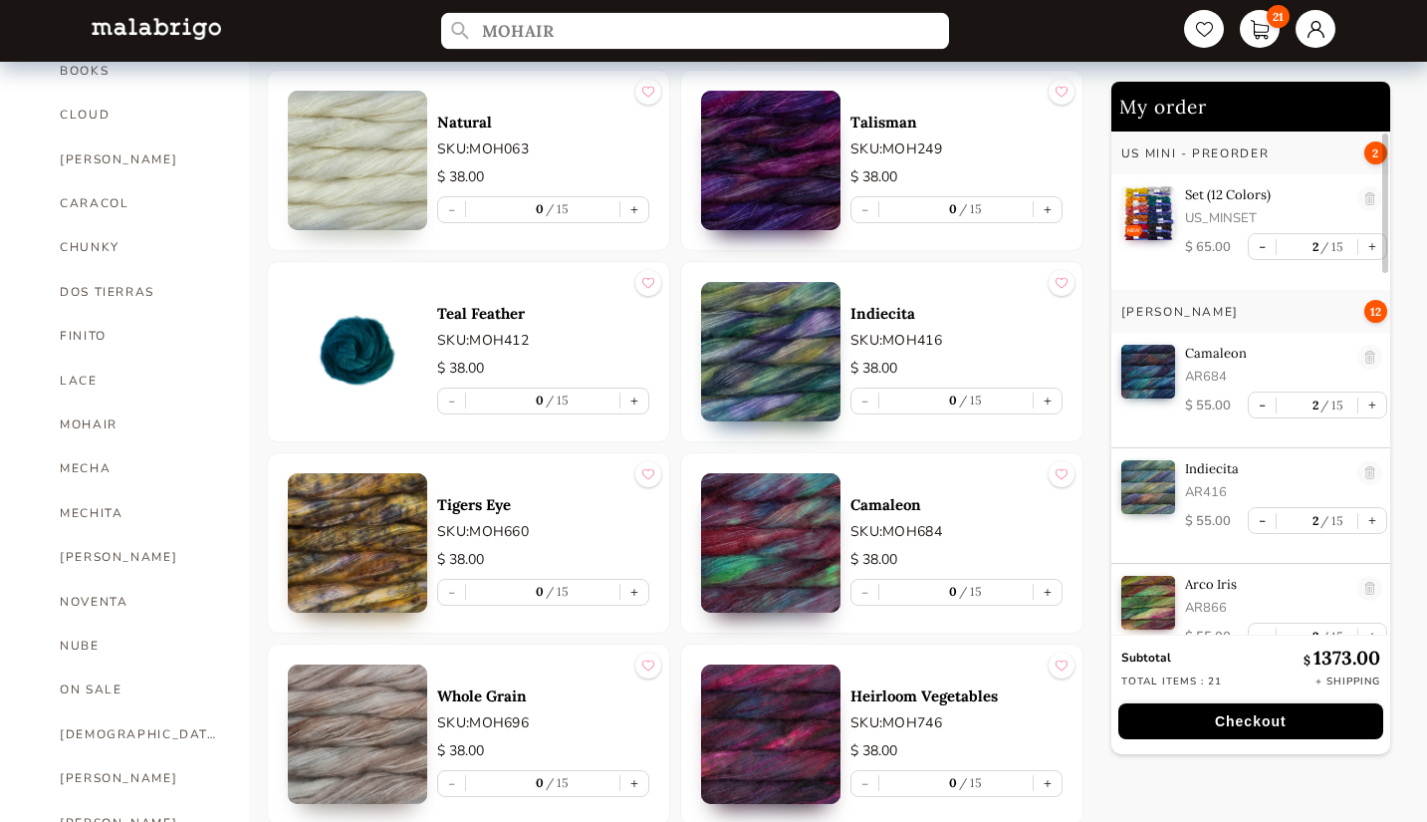
type input "MOHAIR"
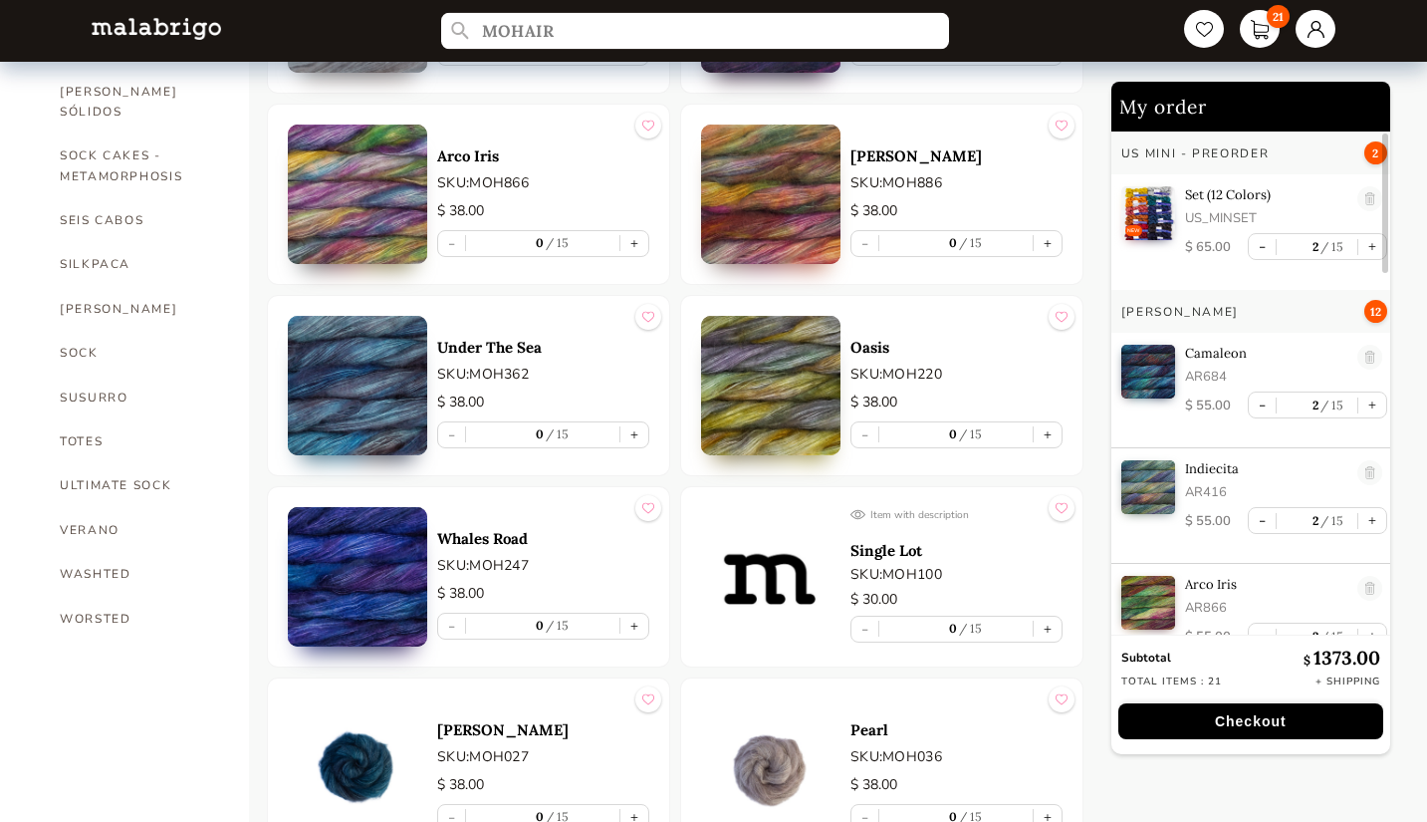
scroll to position [1344, 0]
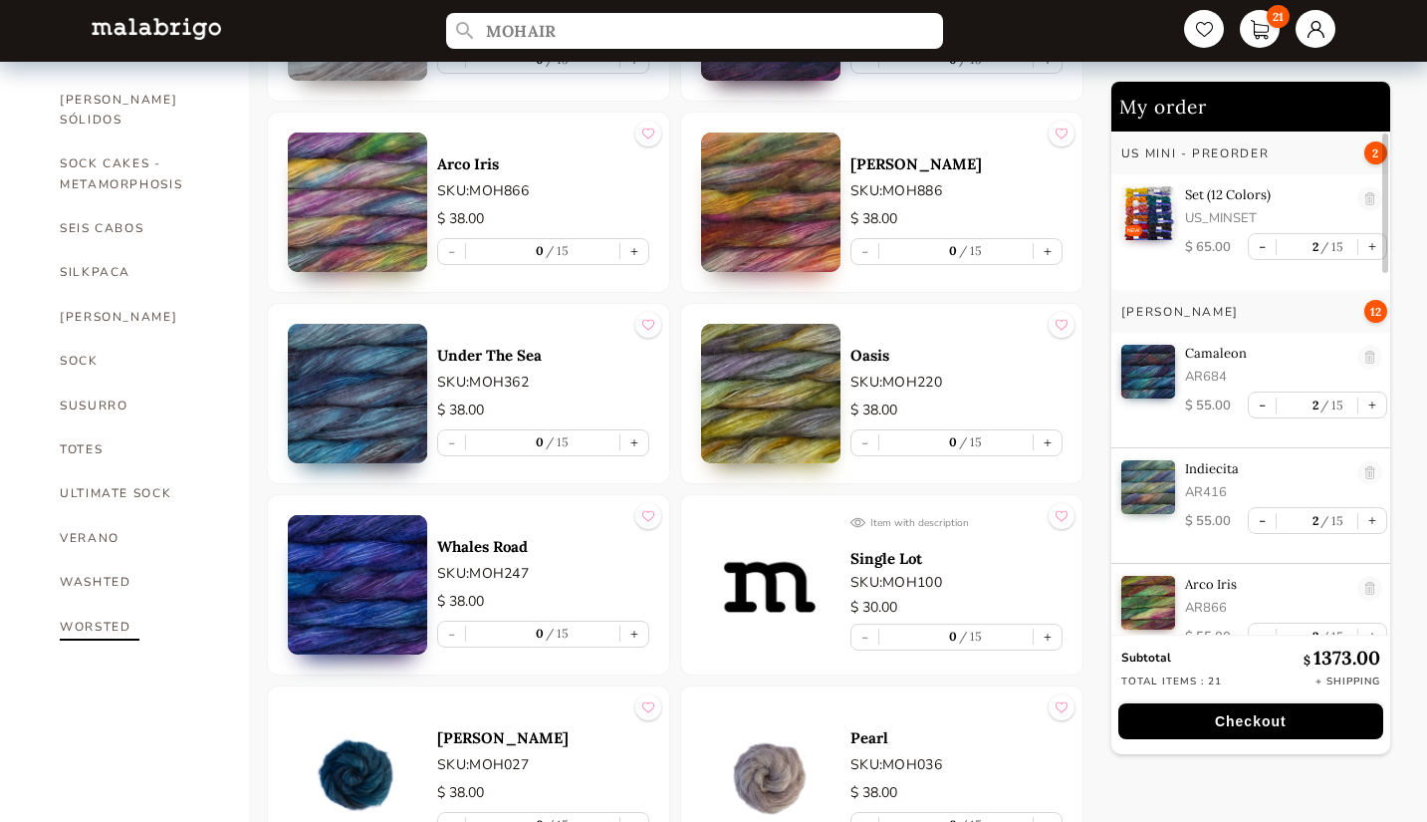
click at [95, 604] on link "WORSTED" at bounding box center [139, 626] width 159 height 44
select select "INDEX"
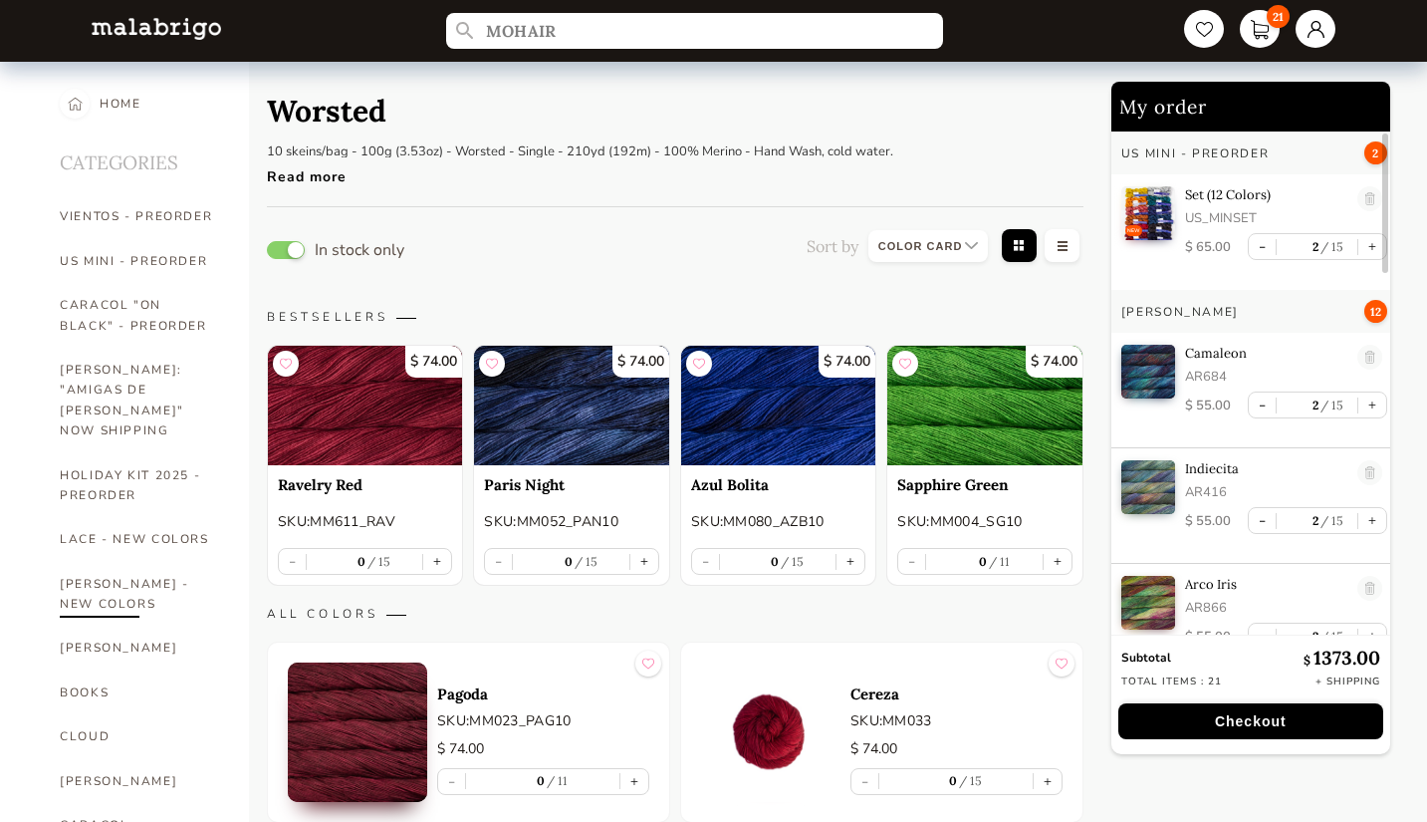
click at [175, 579] on link "[PERSON_NAME] - NEW COLORS" at bounding box center [139, 594] width 159 height 65
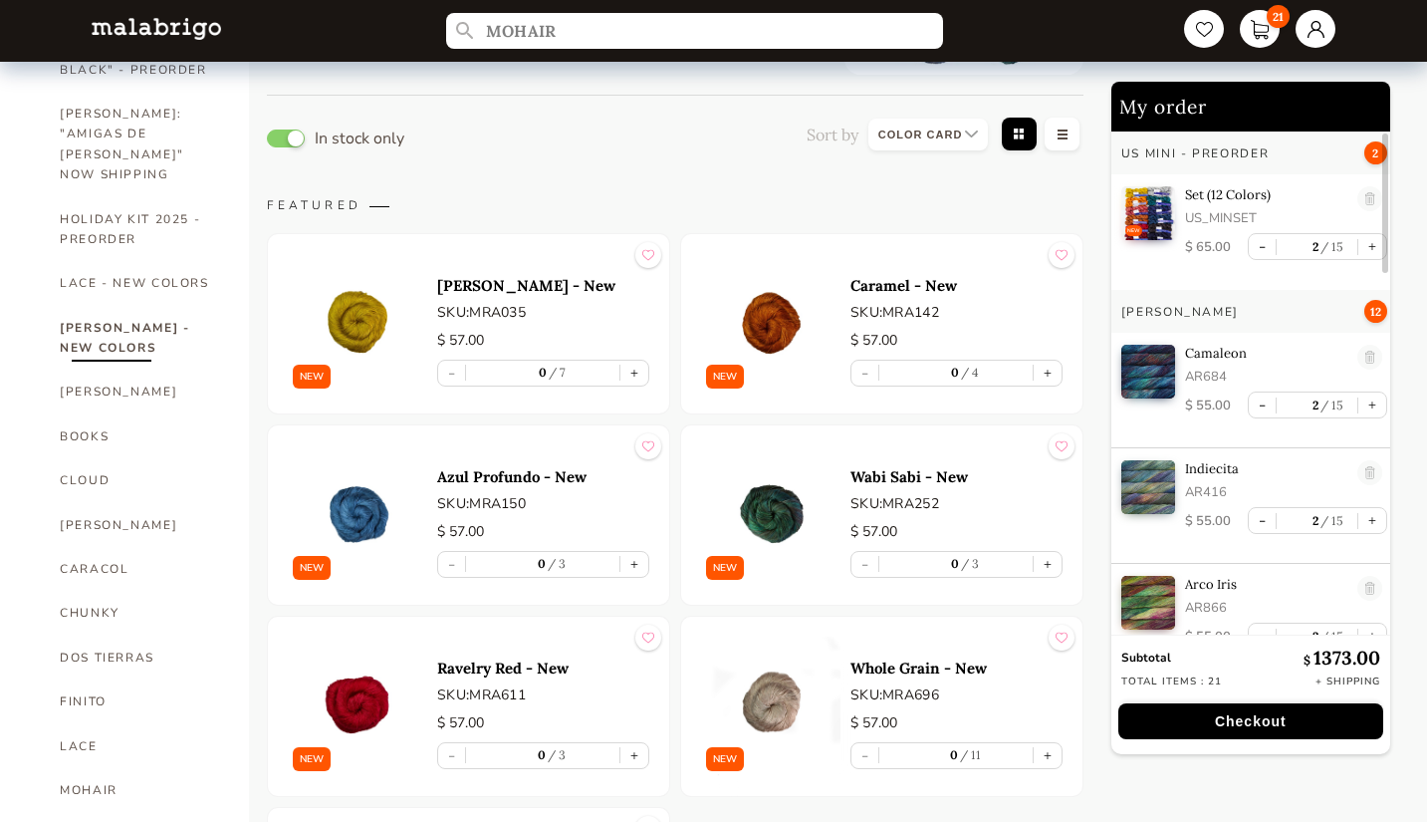
scroll to position [326, 0]
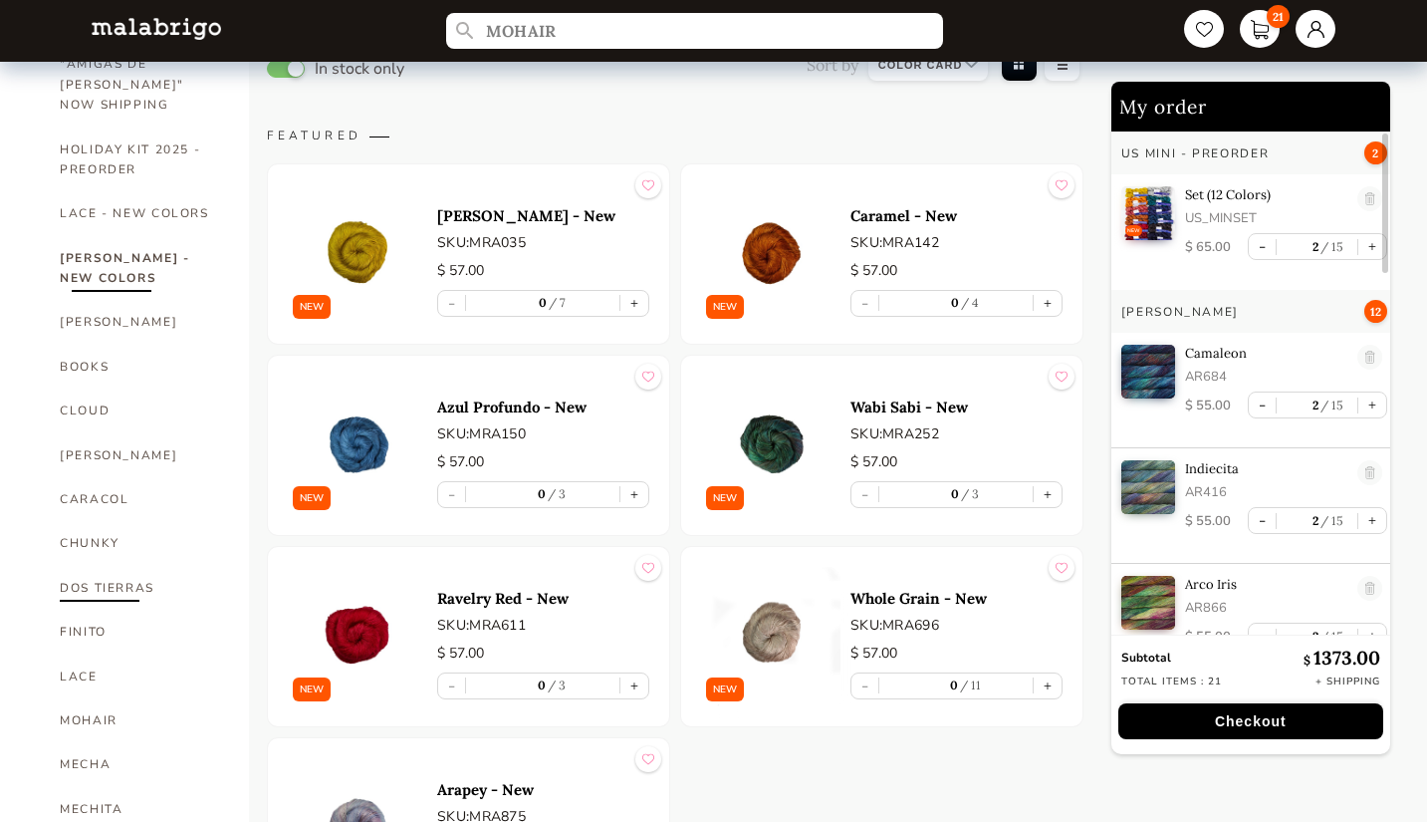
click at [141, 566] on link "DOS TIERRAS" at bounding box center [139, 588] width 159 height 44
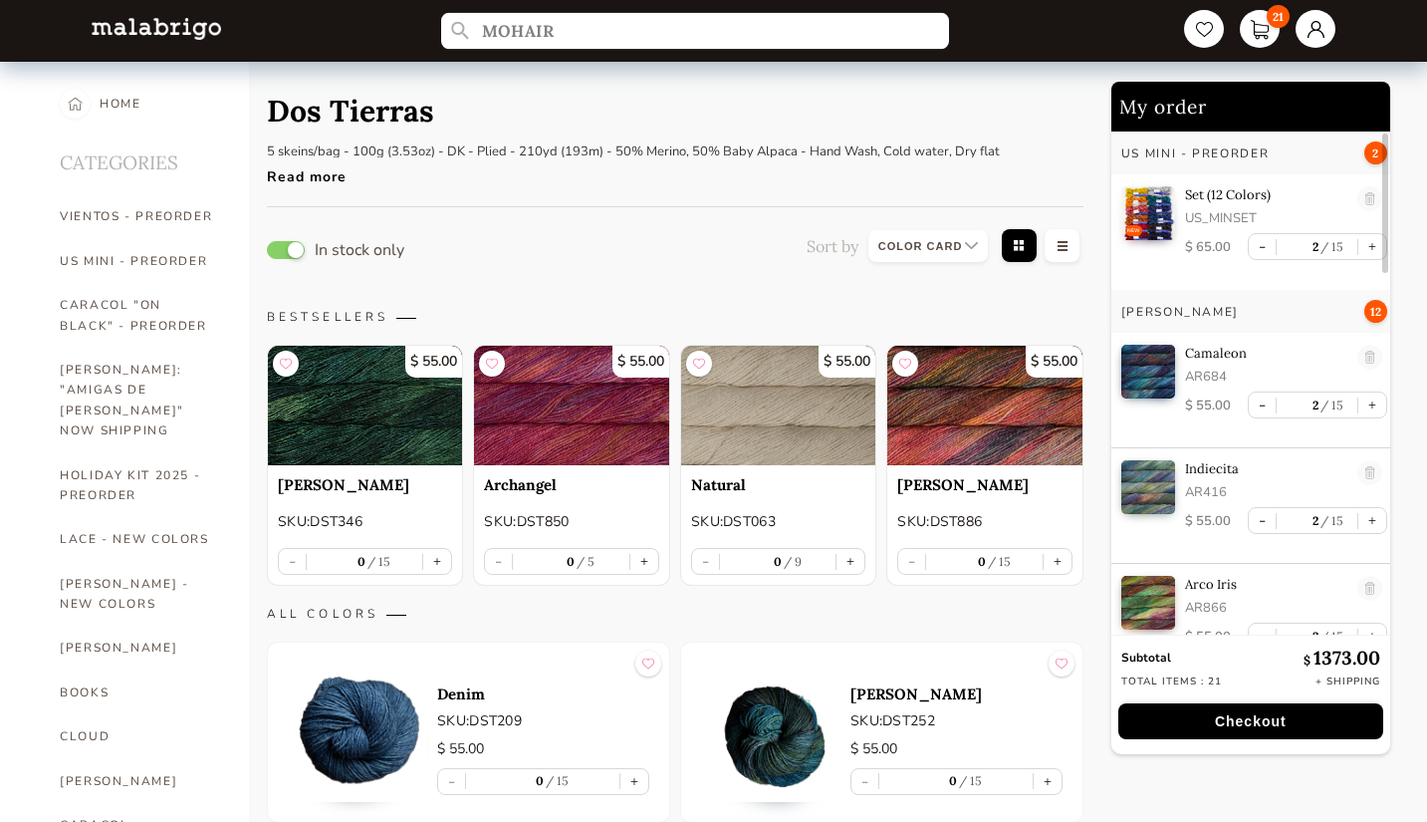
click at [589, 45] on input "MOHAIR" at bounding box center [695, 31] width 508 height 37
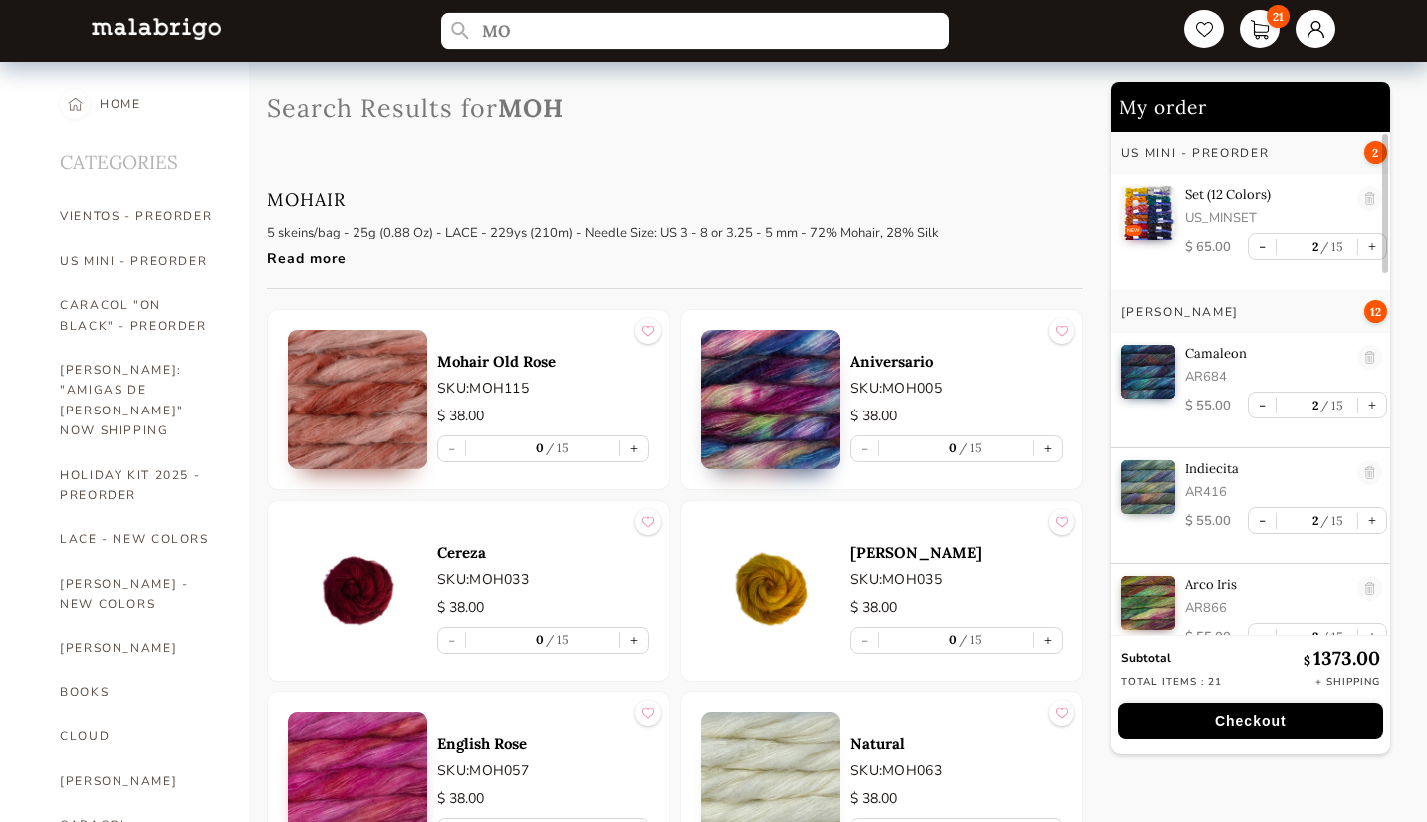
type input "M"
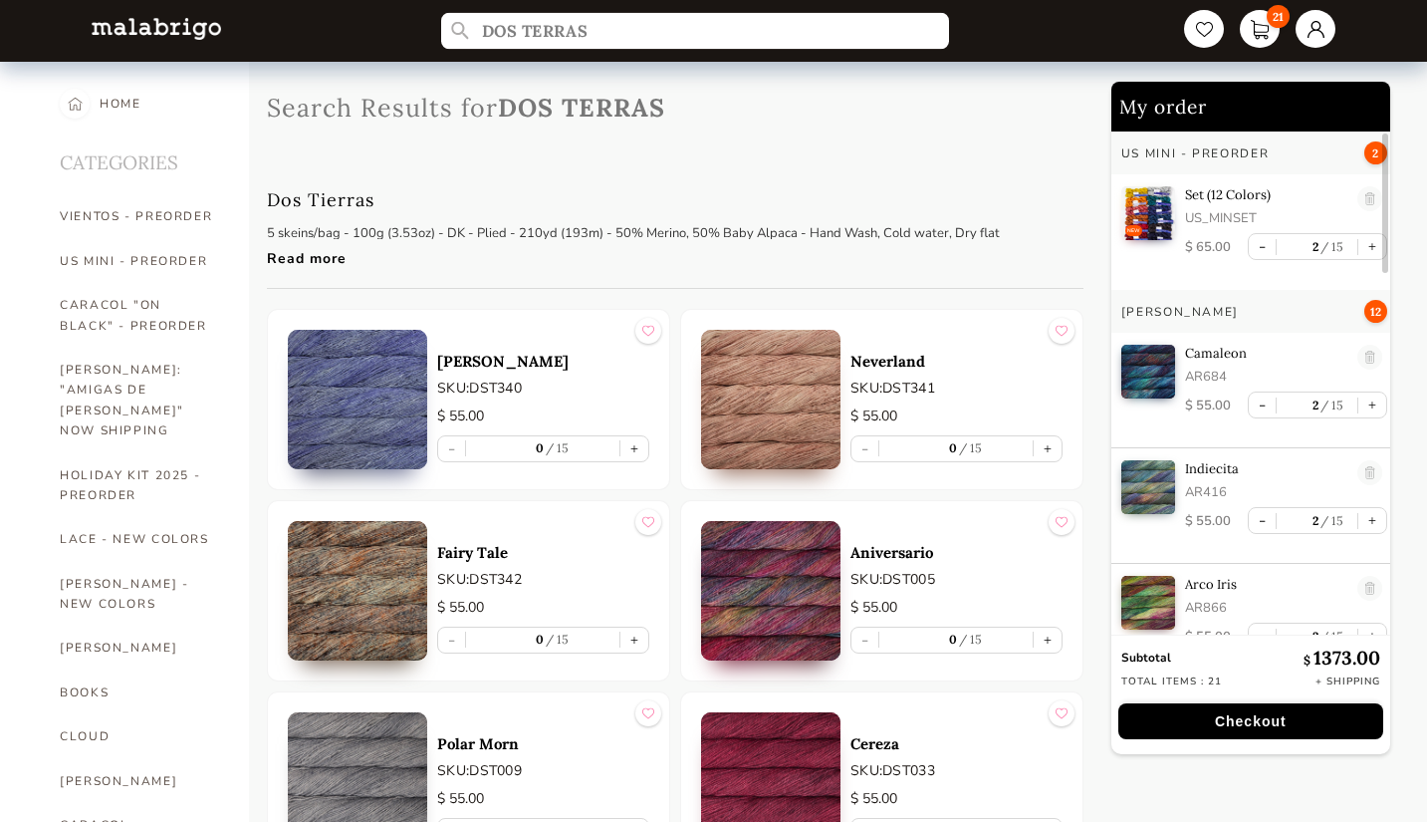
type input "DOS TERRAS"
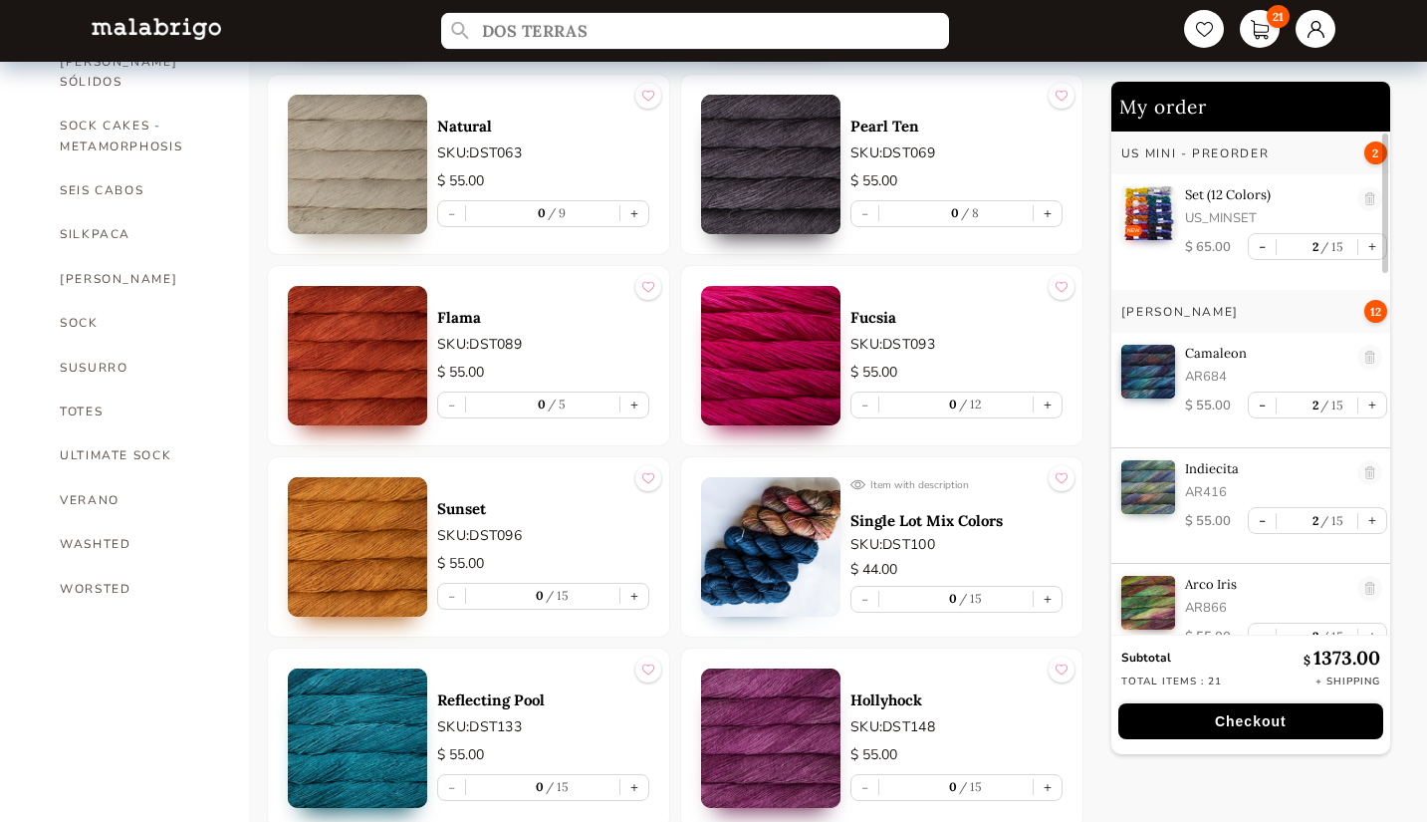
scroll to position [1383, 0]
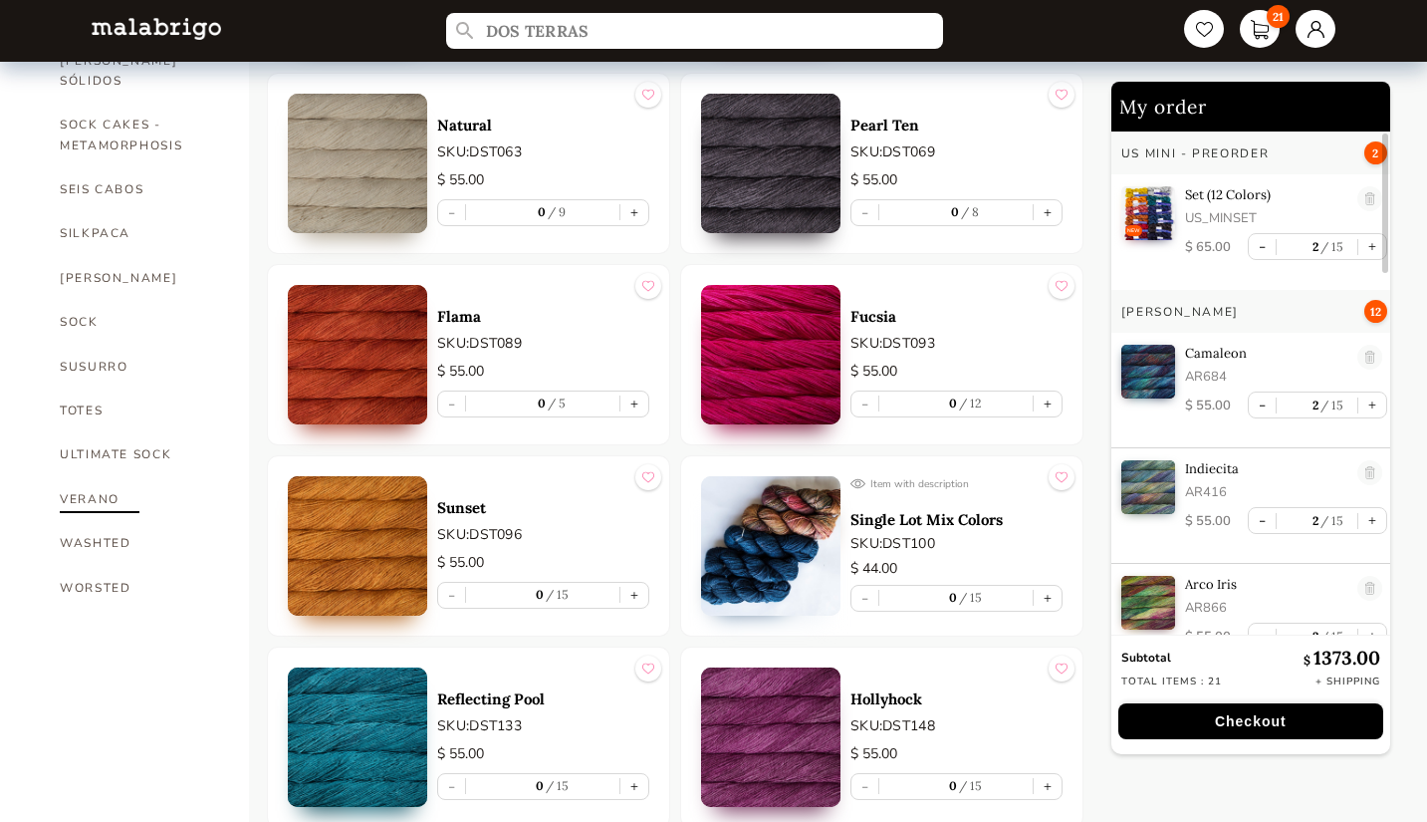
click at [109, 477] on link "VERANO" at bounding box center [139, 499] width 159 height 44
select select "INDEX"
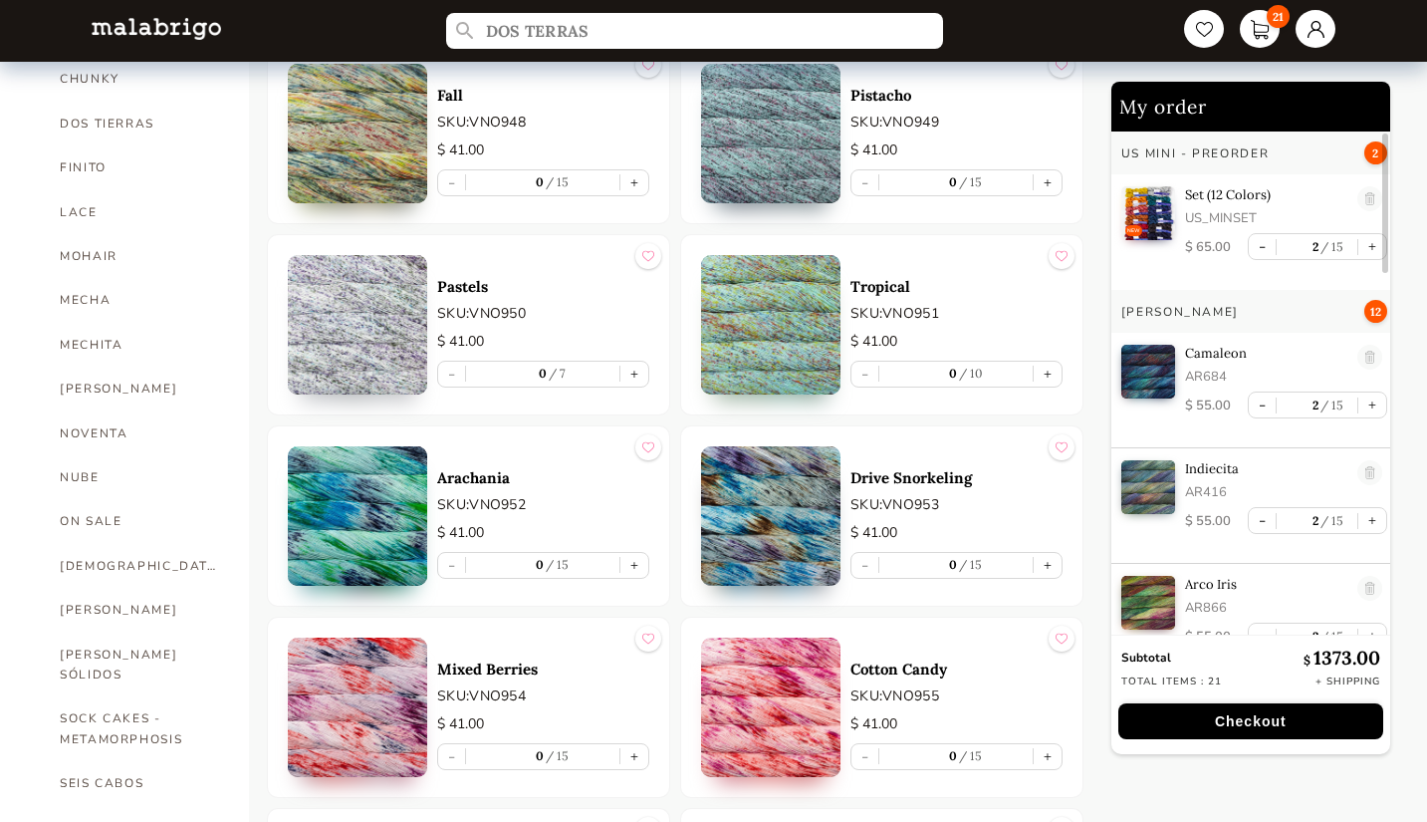
scroll to position [782, 0]
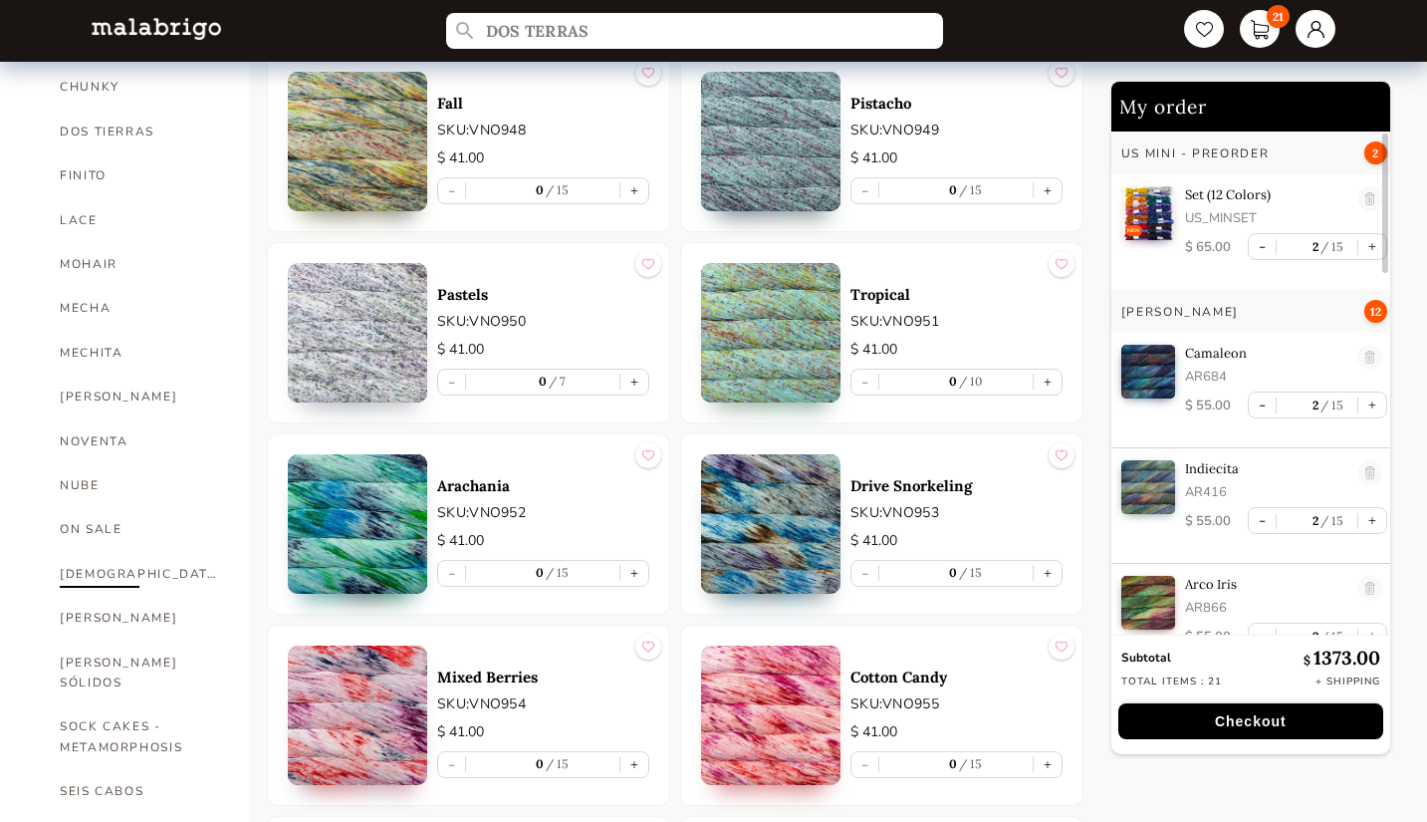
click at [89, 552] on link "[DEMOGRAPHIC_DATA]" at bounding box center [139, 574] width 159 height 44
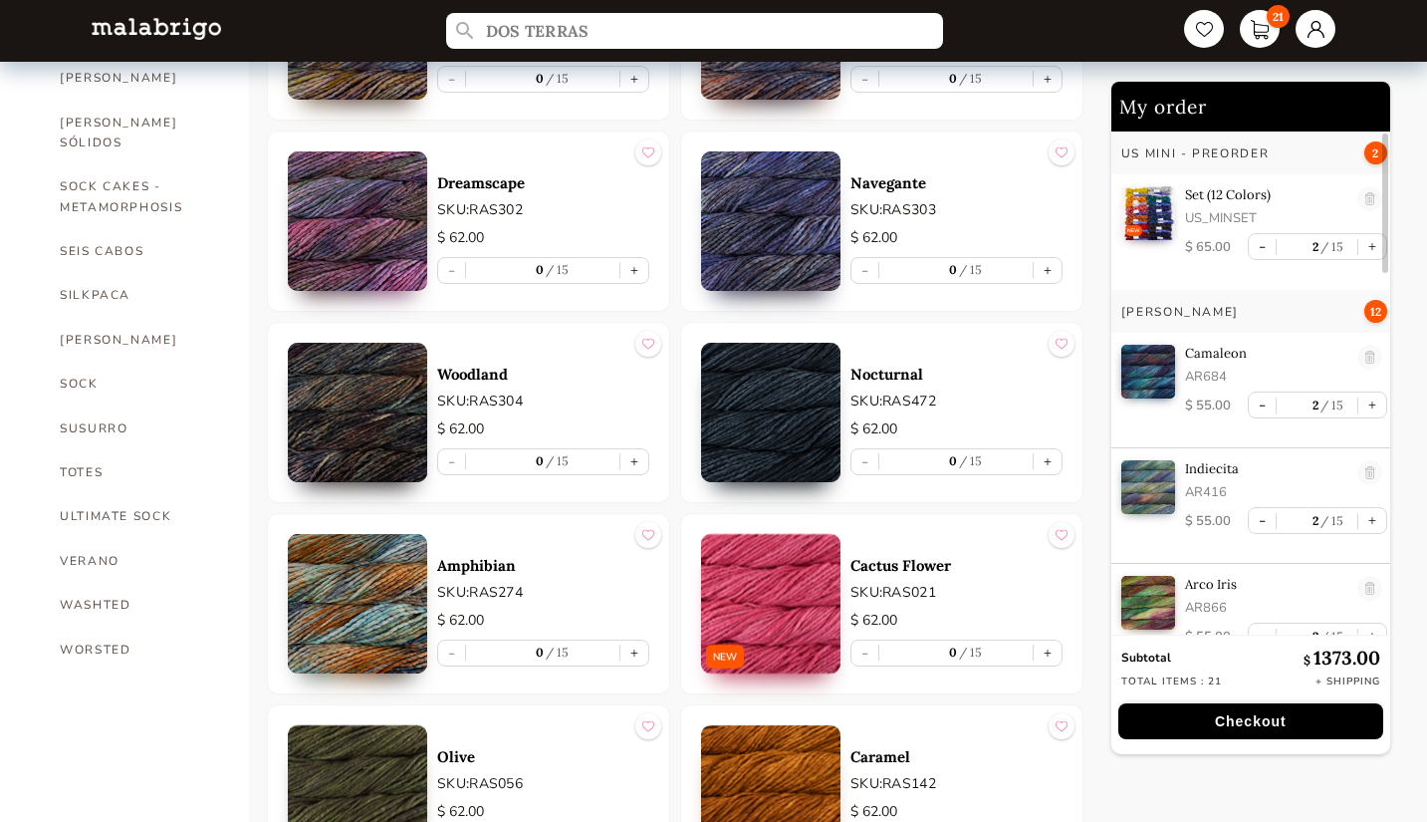
scroll to position [1322, 0]
click at [110, 582] on link "WASHTED" at bounding box center [139, 604] width 159 height 44
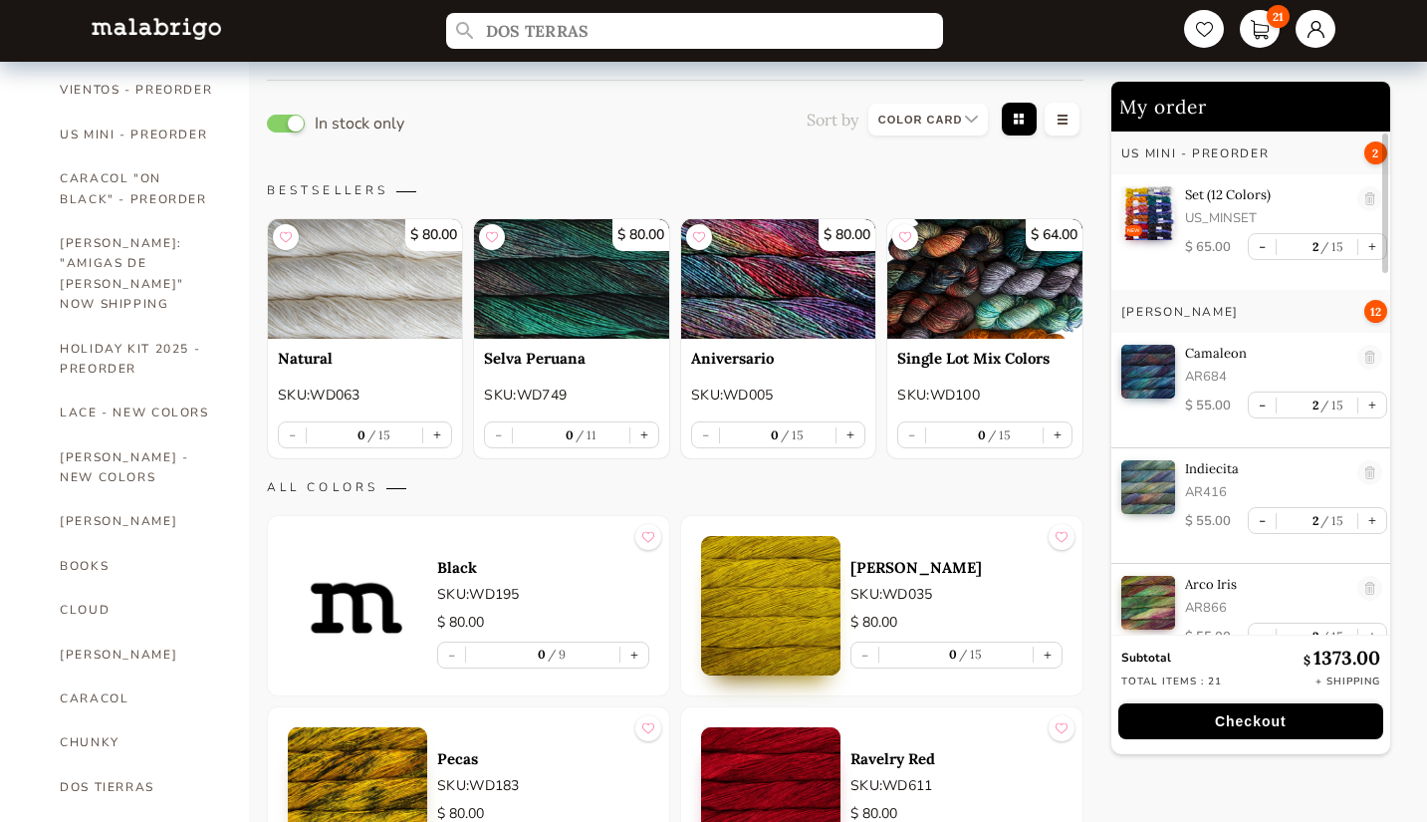
scroll to position [131, 0]
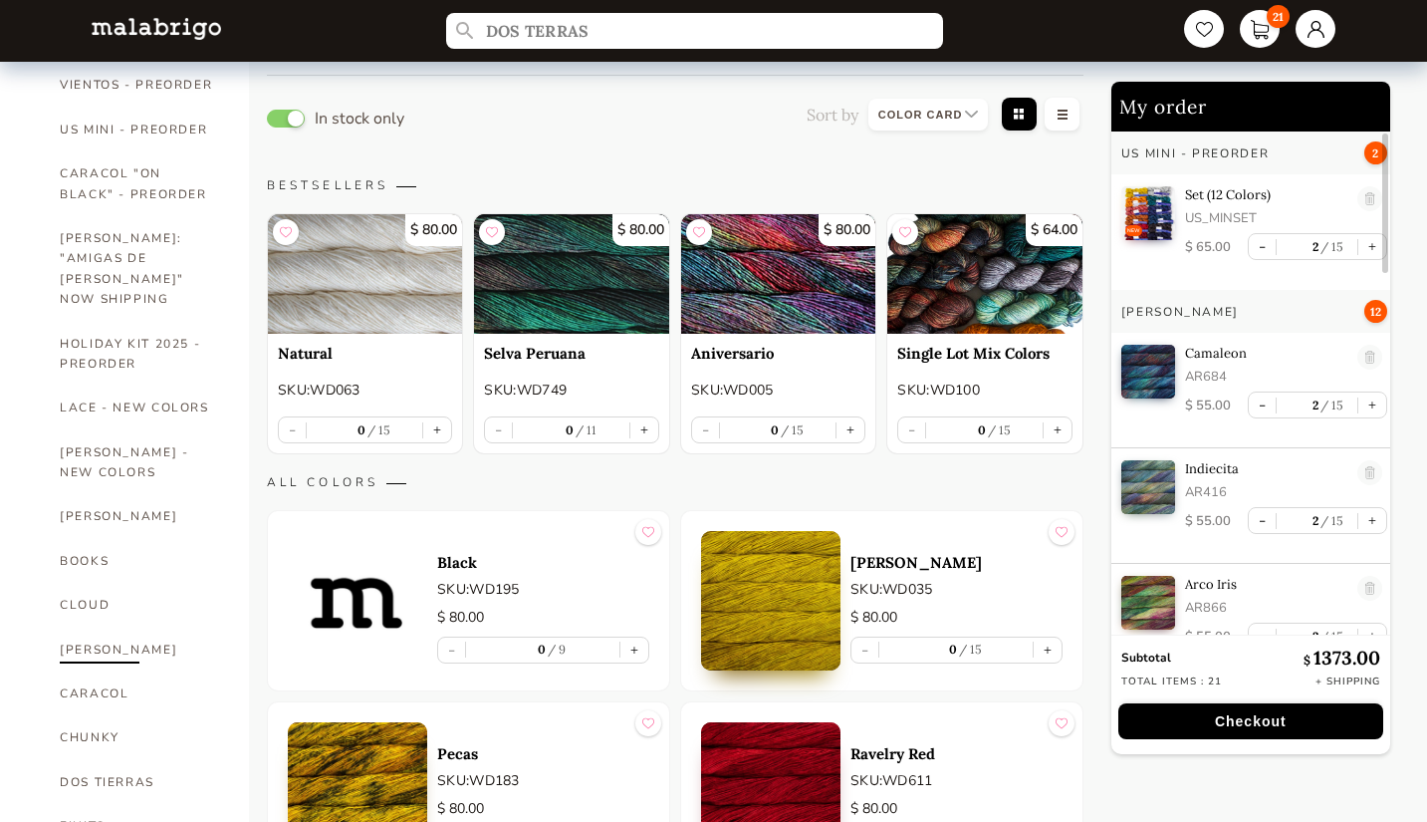
click at [115, 627] on link "[PERSON_NAME]" at bounding box center [139, 649] width 159 height 44
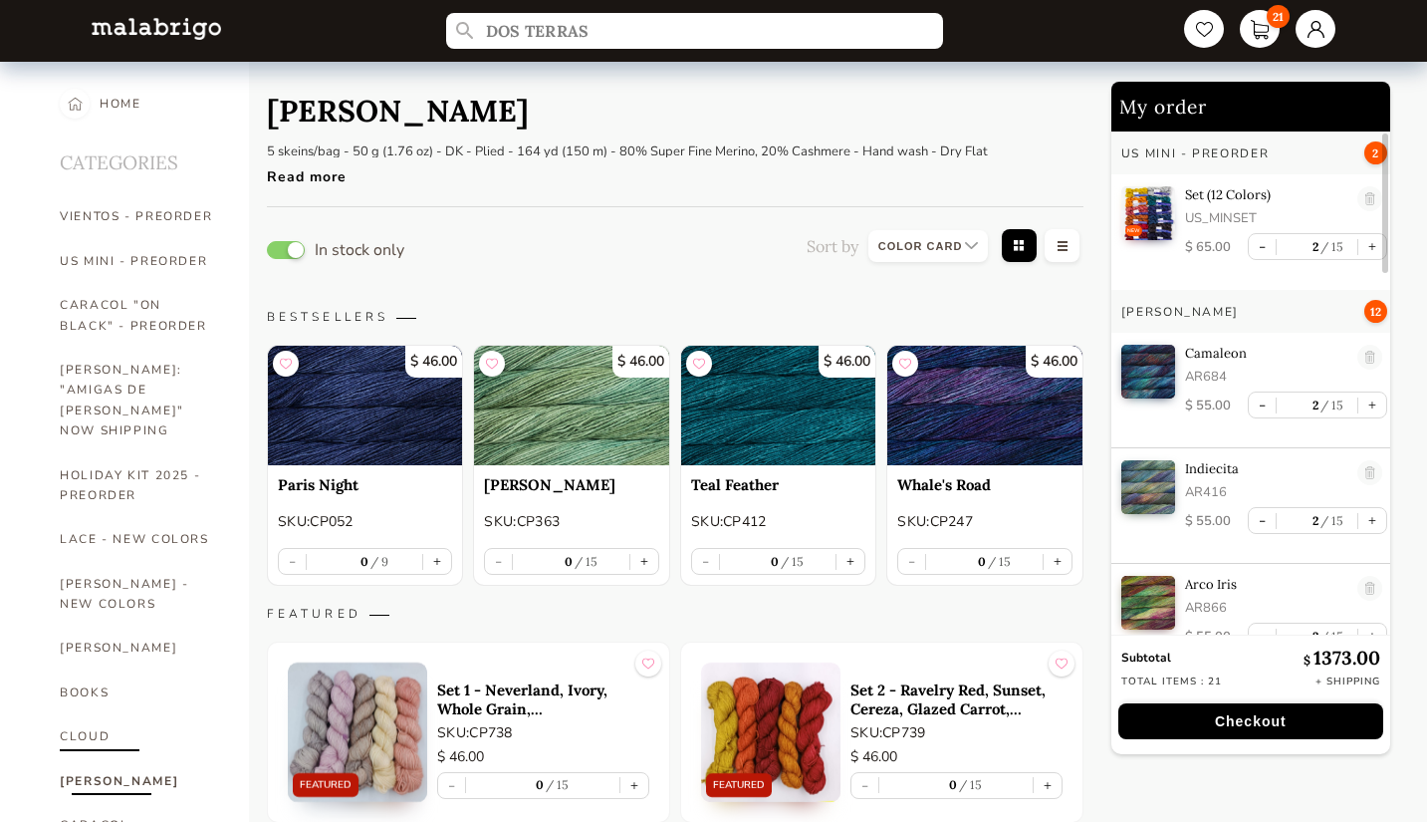
click at [80, 714] on link "CLOUD" at bounding box center [139, 736] width 159 height 44
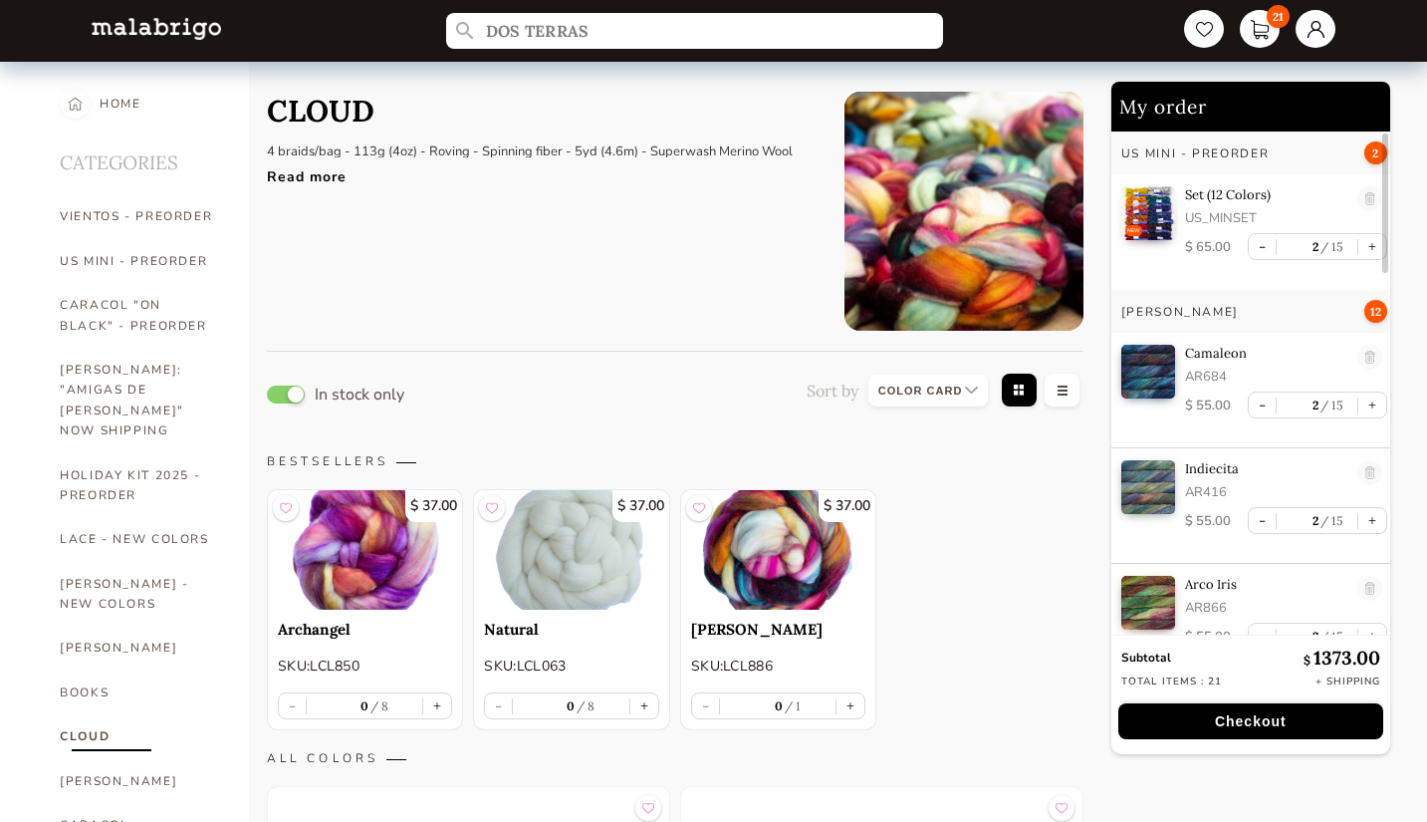
scroll to position [7, 0]
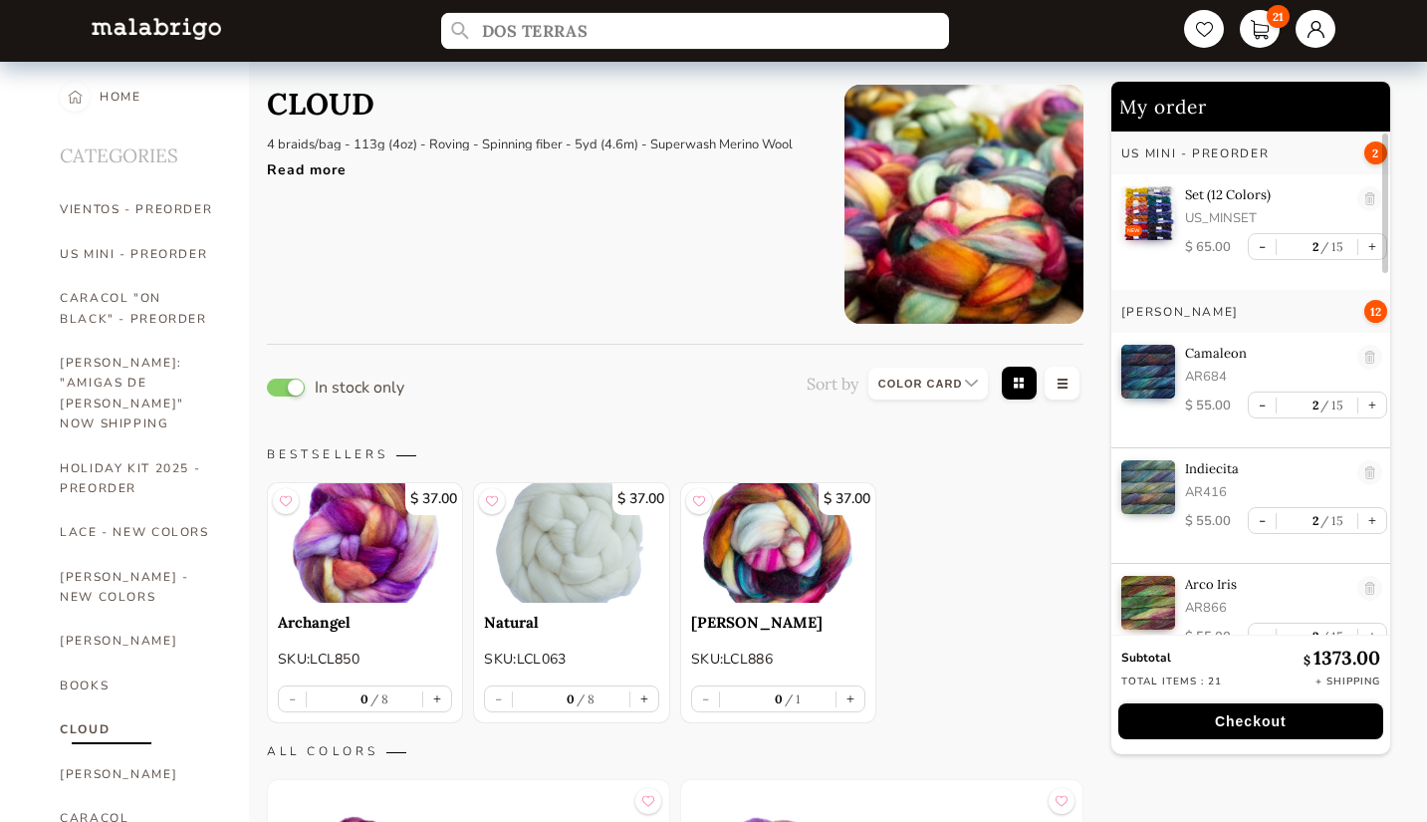
click at [644, 32] on input "DOS TERRAS" at bounding box center [695, 31] width 508 height 37
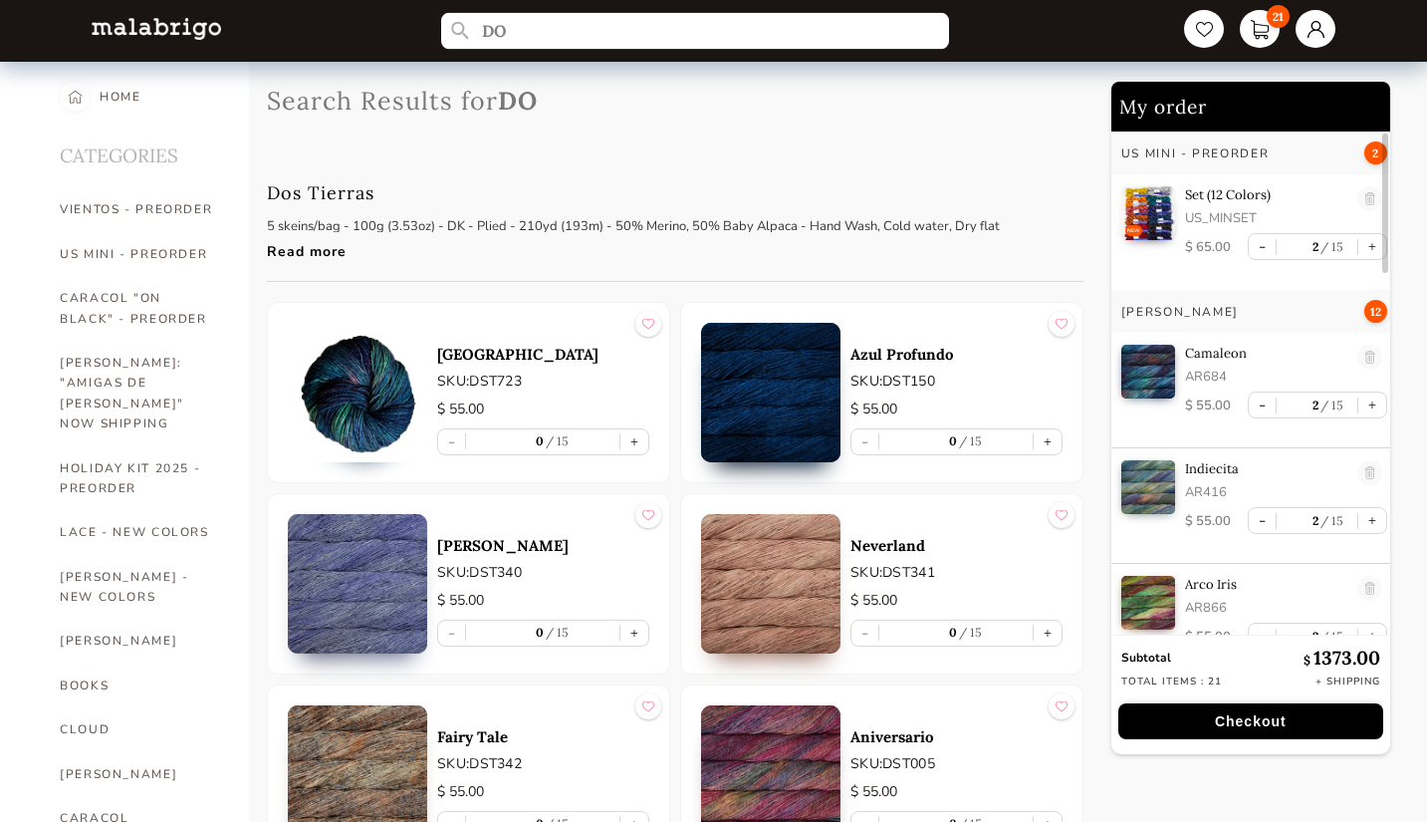
type input "D"
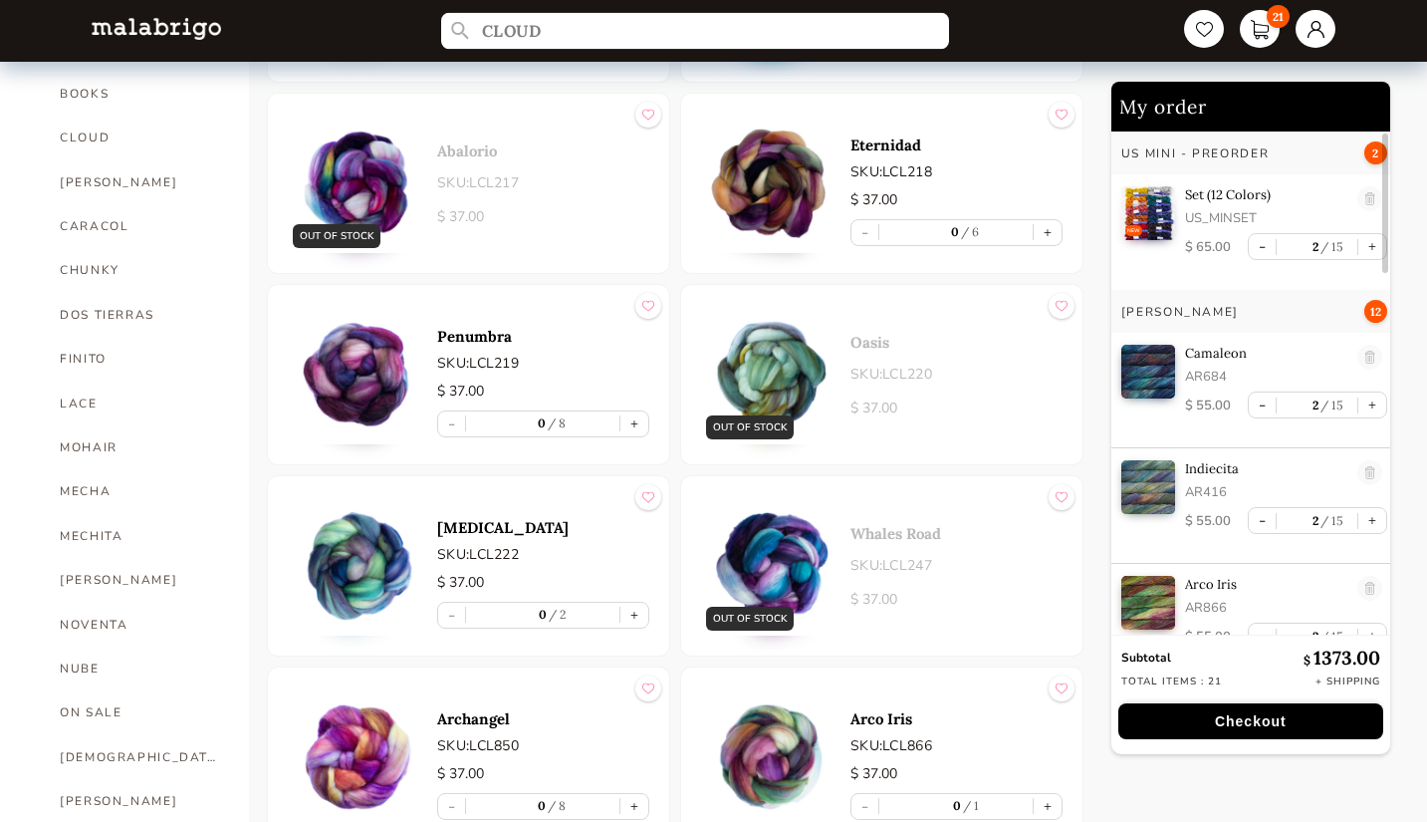
scroll to position [596, 0]
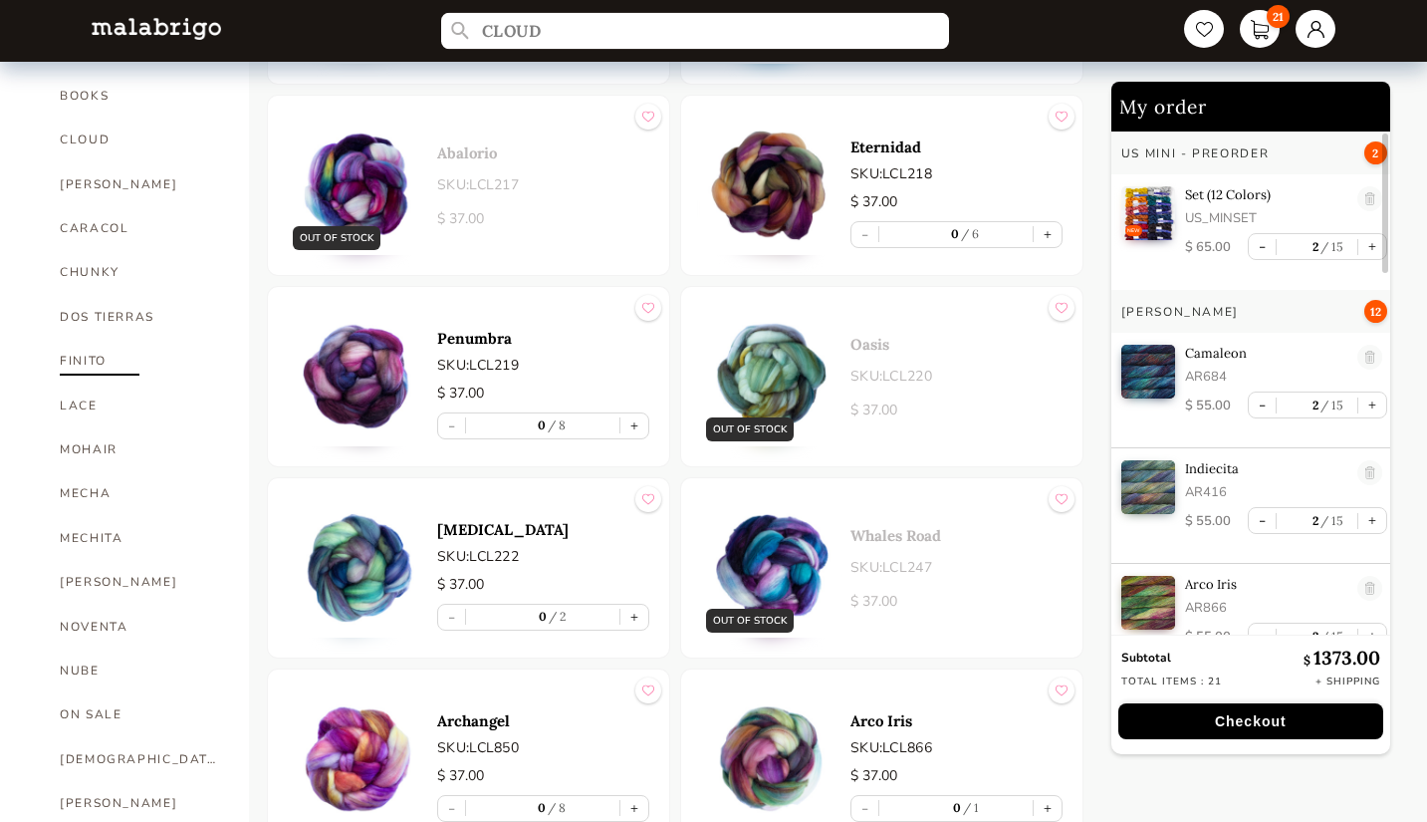
type input "CLOUD"
click at [101, 339] on link "FINITO" at bounding box center [139, 361] width 159 height 44
select select "INDEX"
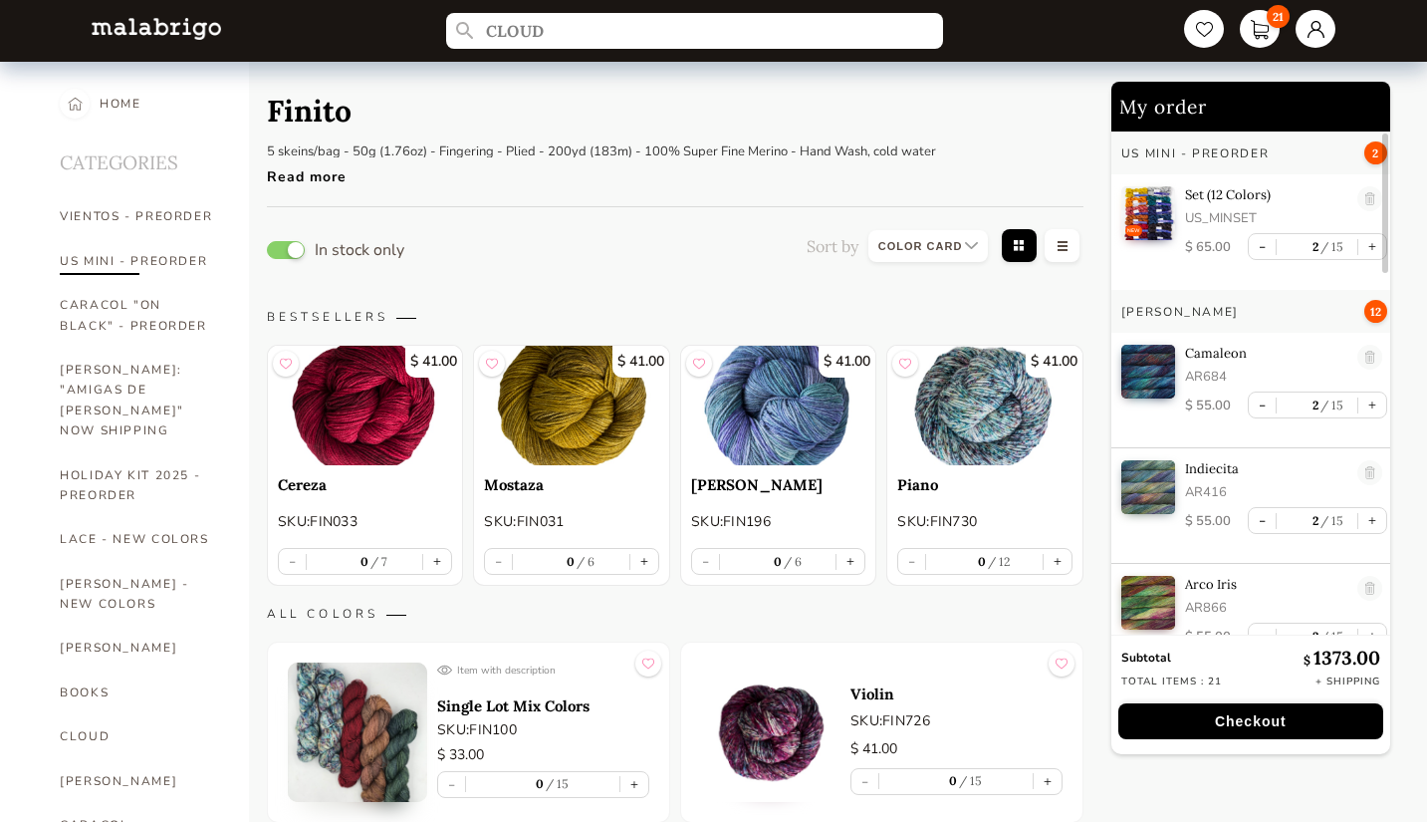
click at [188, 277] on link "US MINI - PREORDER" at bounding box center [139, 261] width 159 height 44
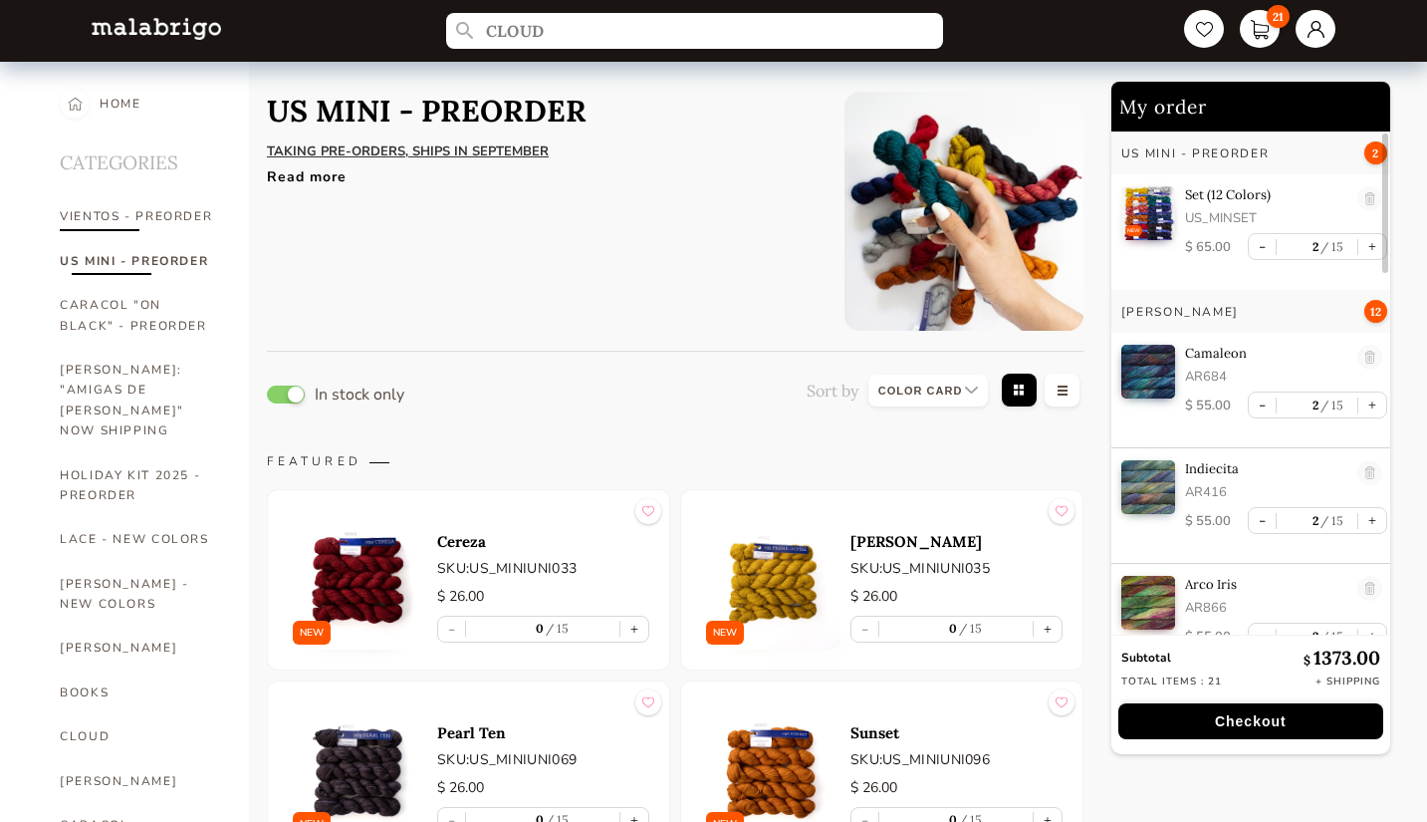
click at [182, 229] on link "VIENTOS - PREORDER" at bounding box center [139, 216] width 159 height 44
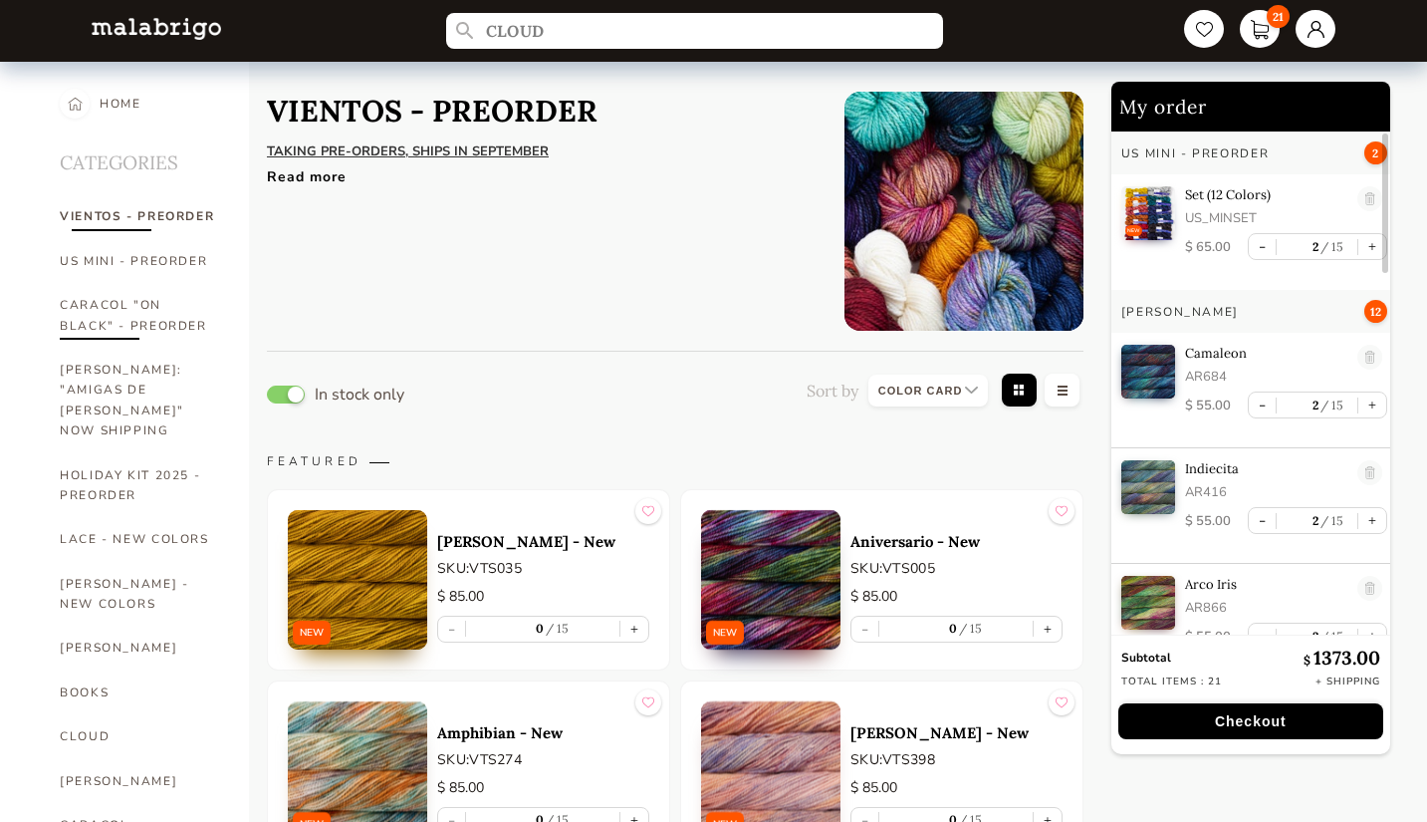
click at [150, 326] on link "CARACOL "ON BLACK" - PREORDER" at bounding box center [139, 315] width 159 height 65
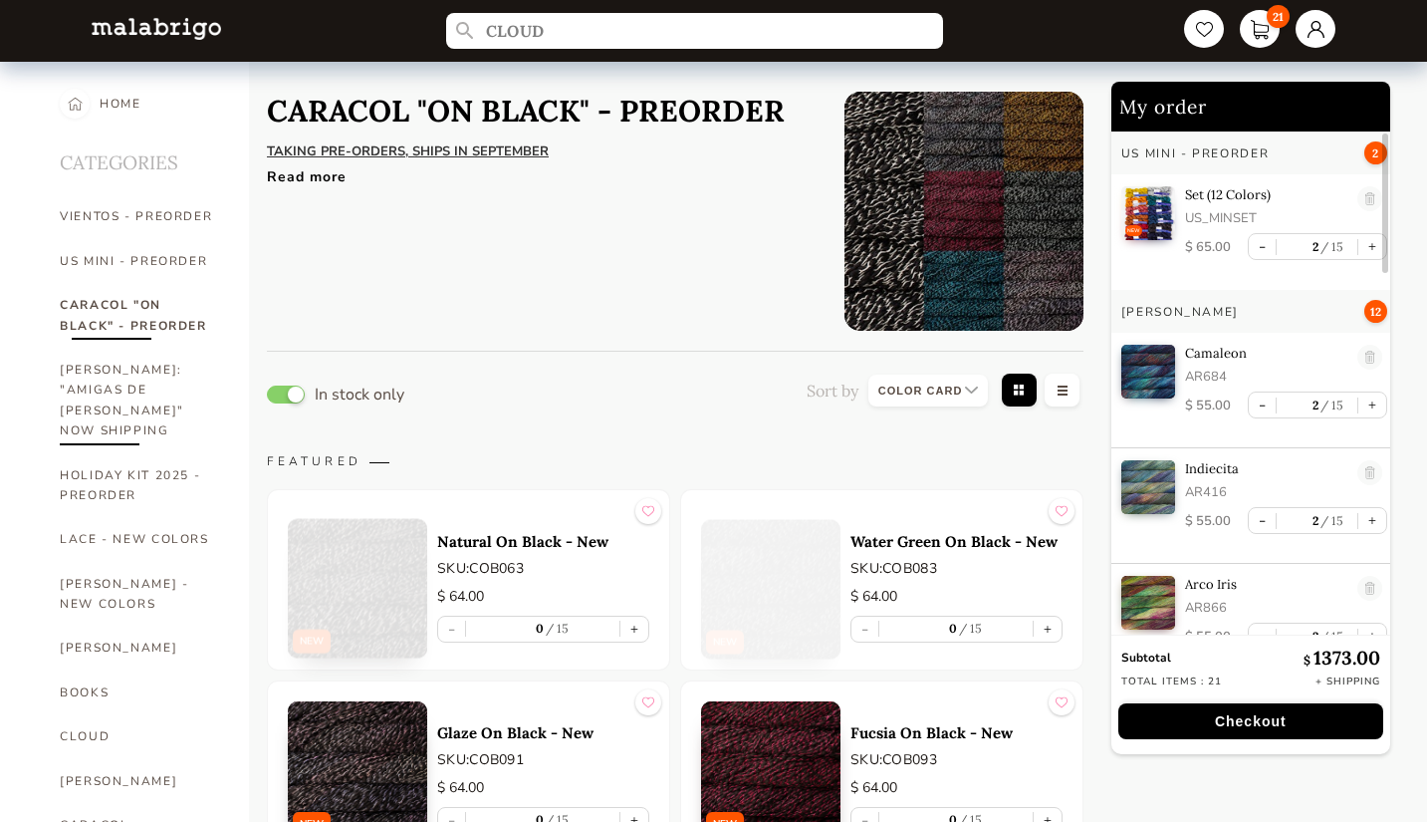
click at [146, 397] on link "[PERSON_NAME]: "AMIGAS DE [PERSON_NAME]" NOW SHIPPING" at bounding box center [139, 401] width 159 height 106
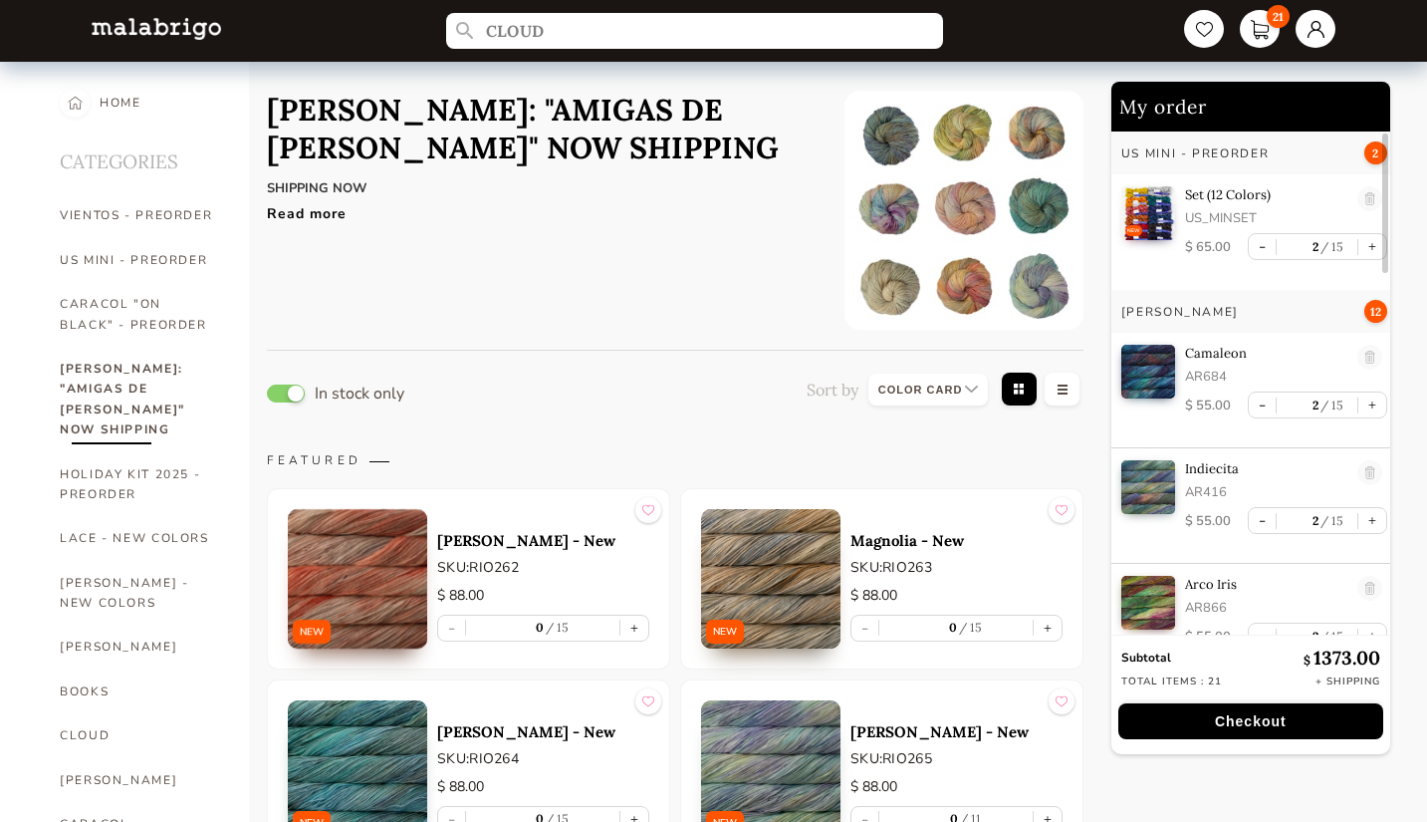
scroll to position [3, 0]
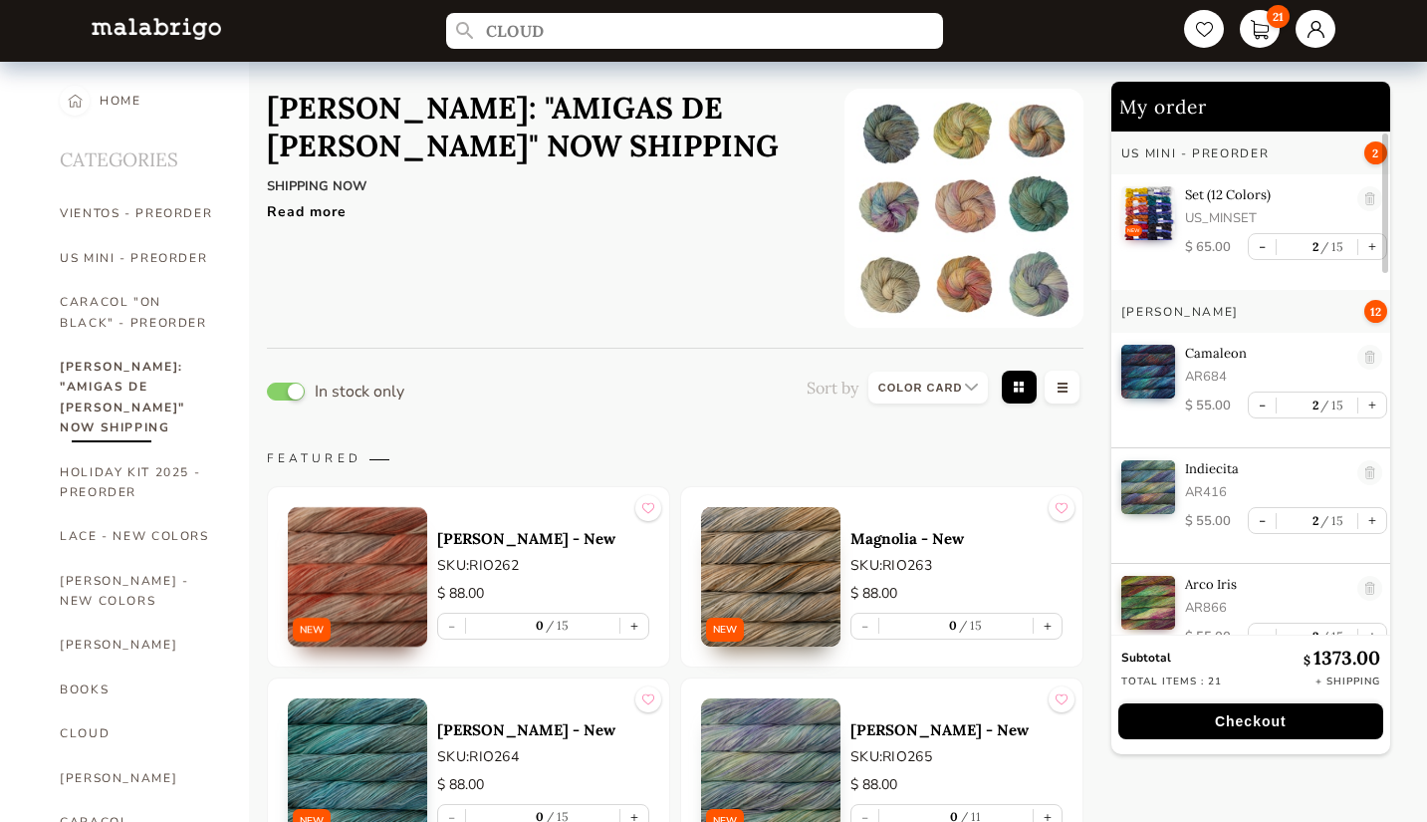
click at [586, 38] on input "CLOUD" at bounding box center [695, 31] width 508 height 37
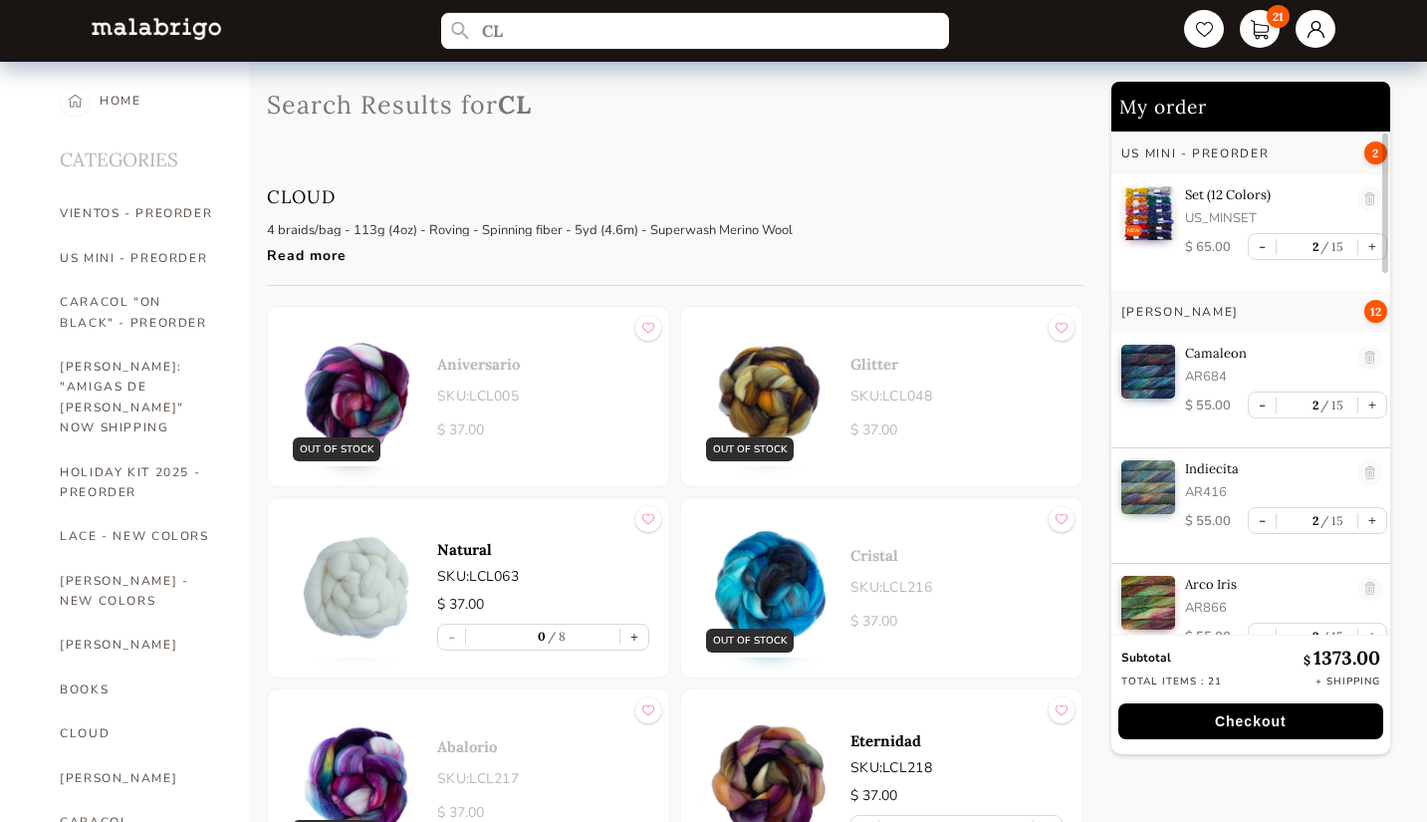
type input "C"
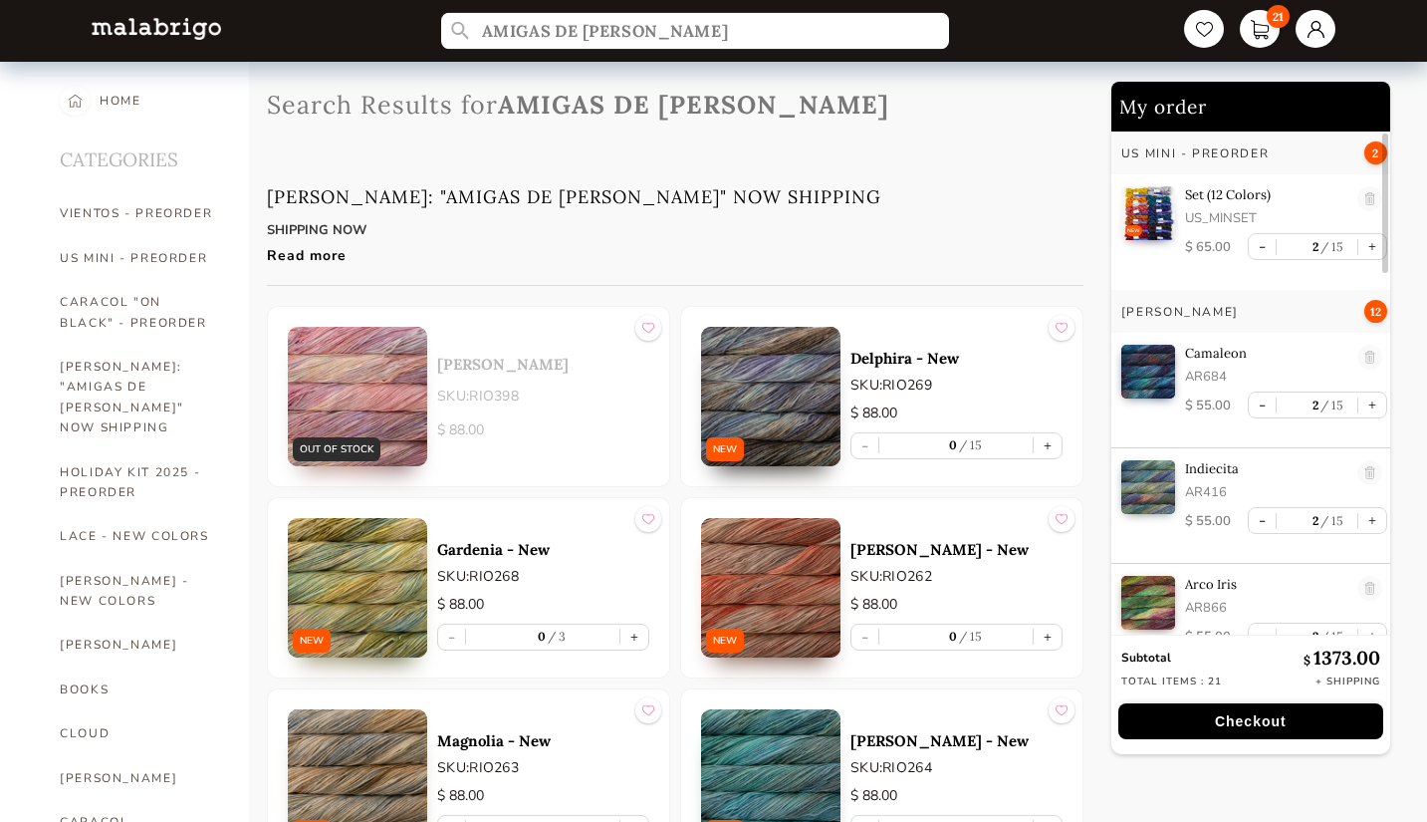
type input "AMIGAS DE [PERSON_NAME]"
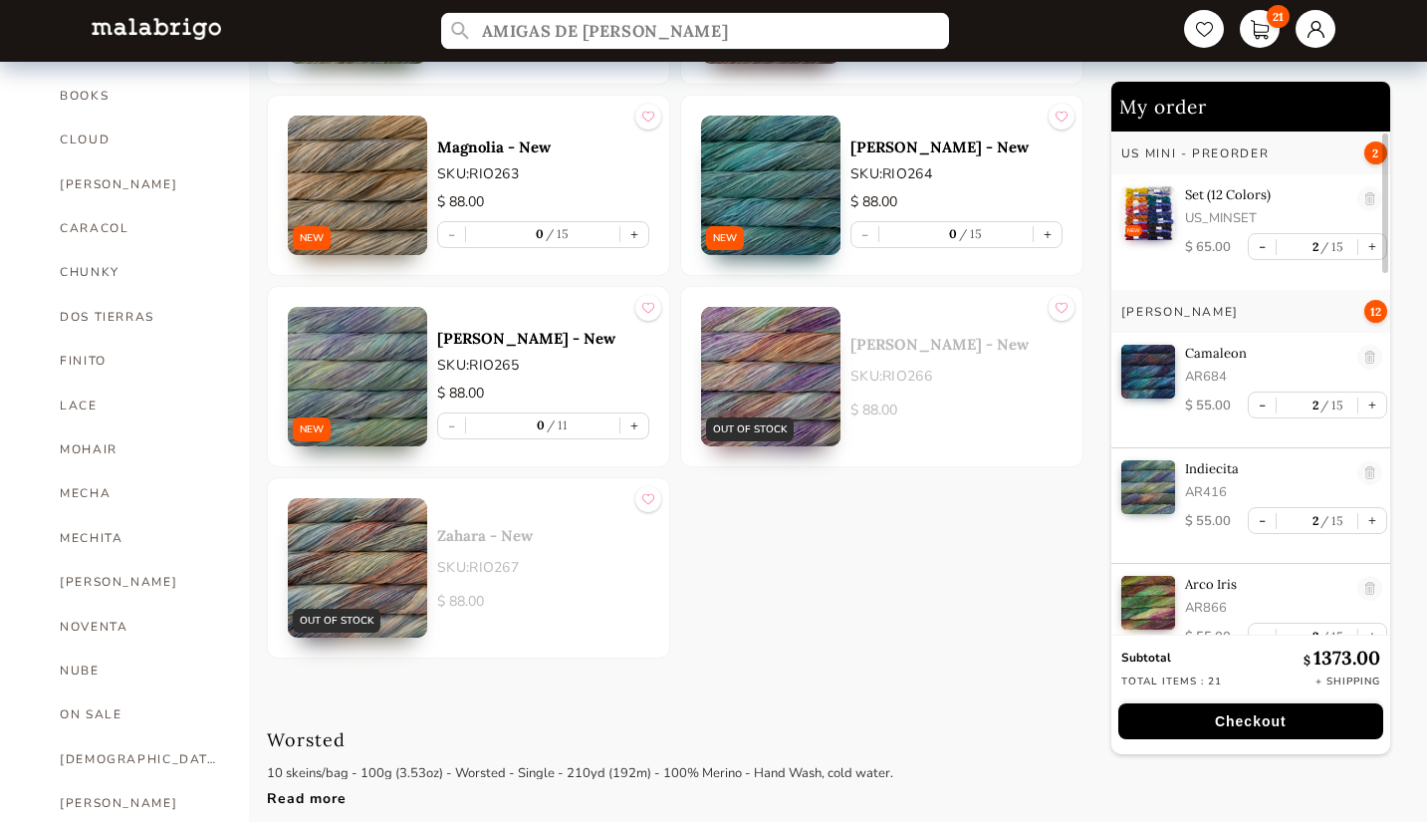
scroll to position [591, 0]
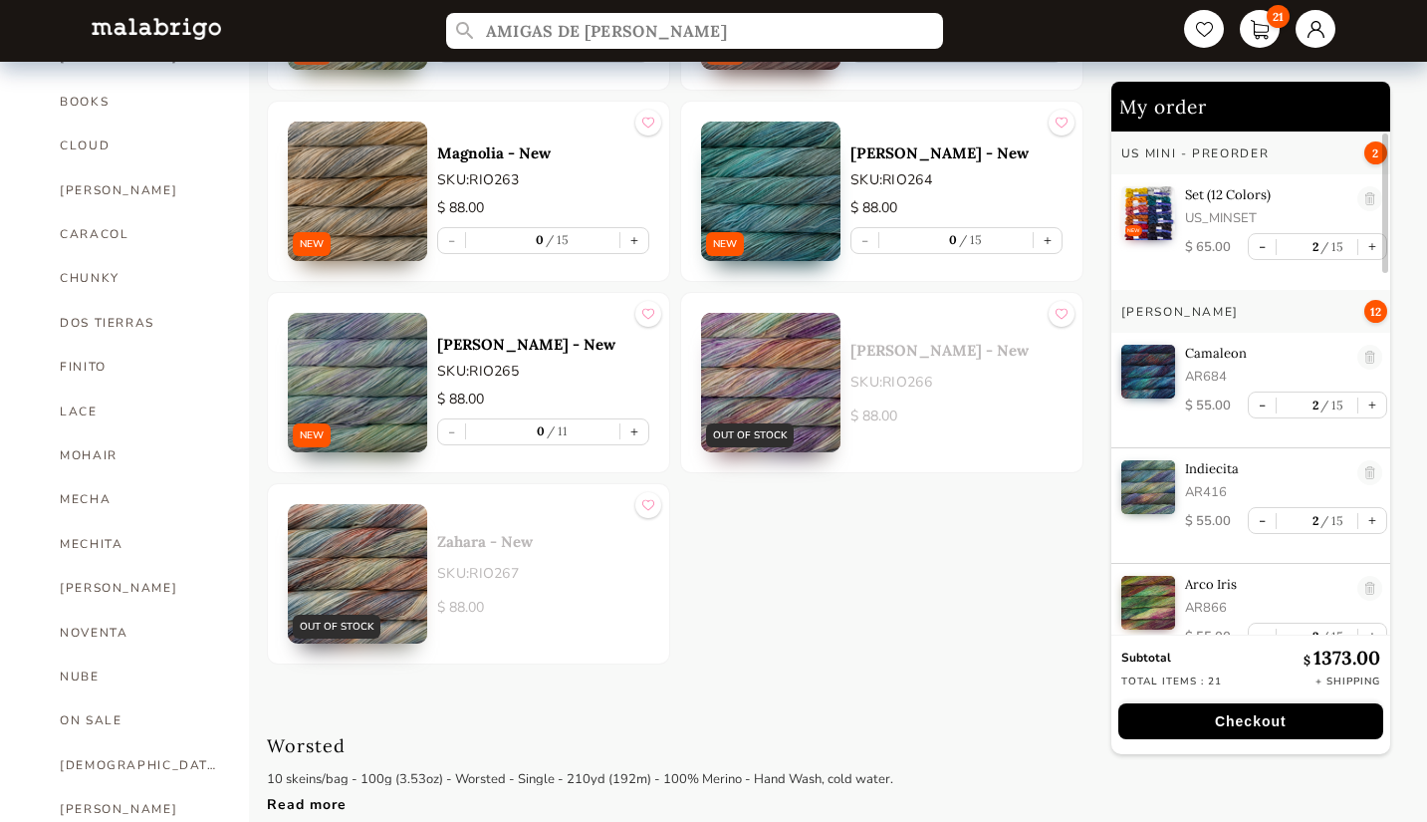
click at [353, 392] on img at bounding box center [357, 382] width 139 height 139
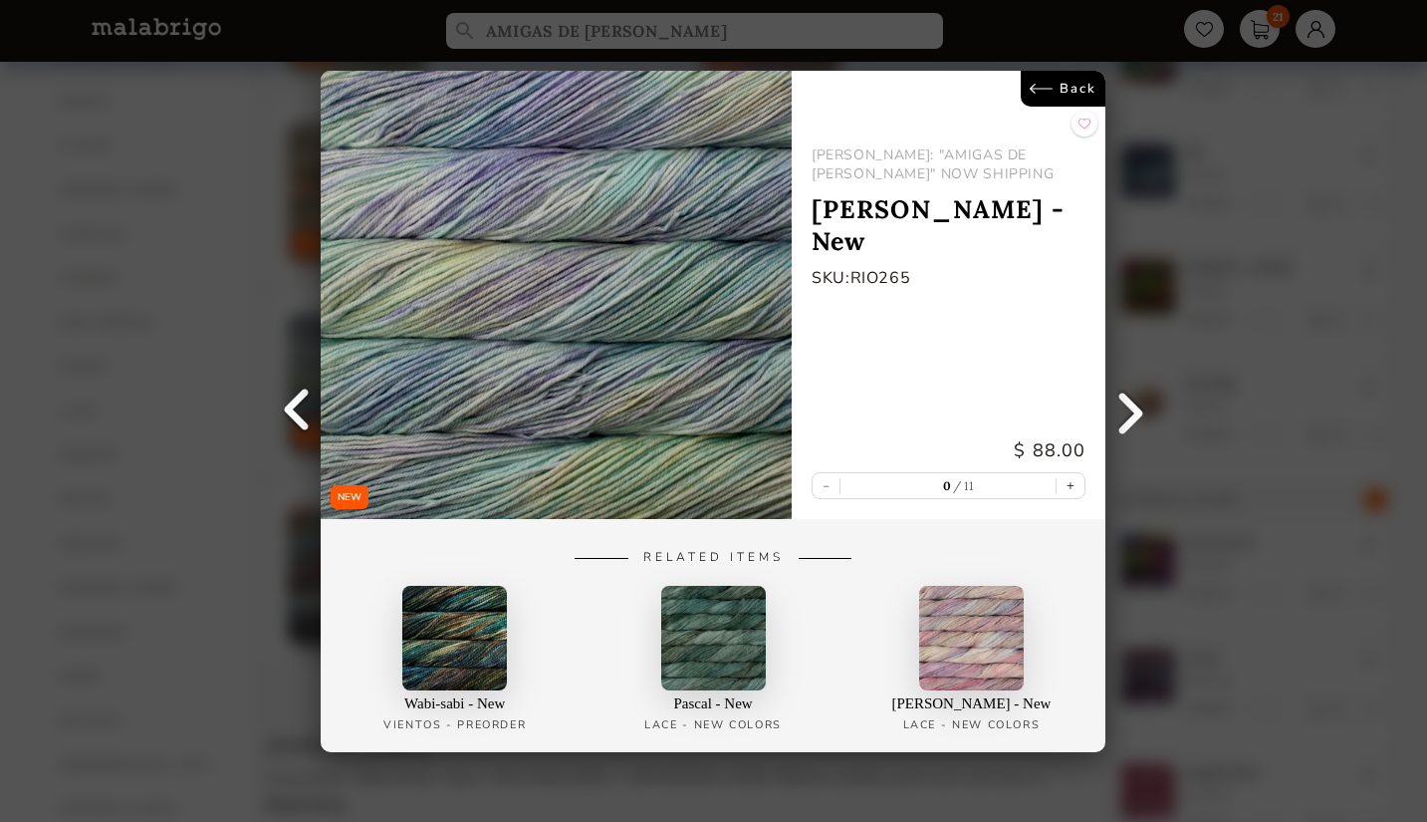
click at [1072, 100] on link "Back" at bounding box center [1064, 89] width 85 height 36
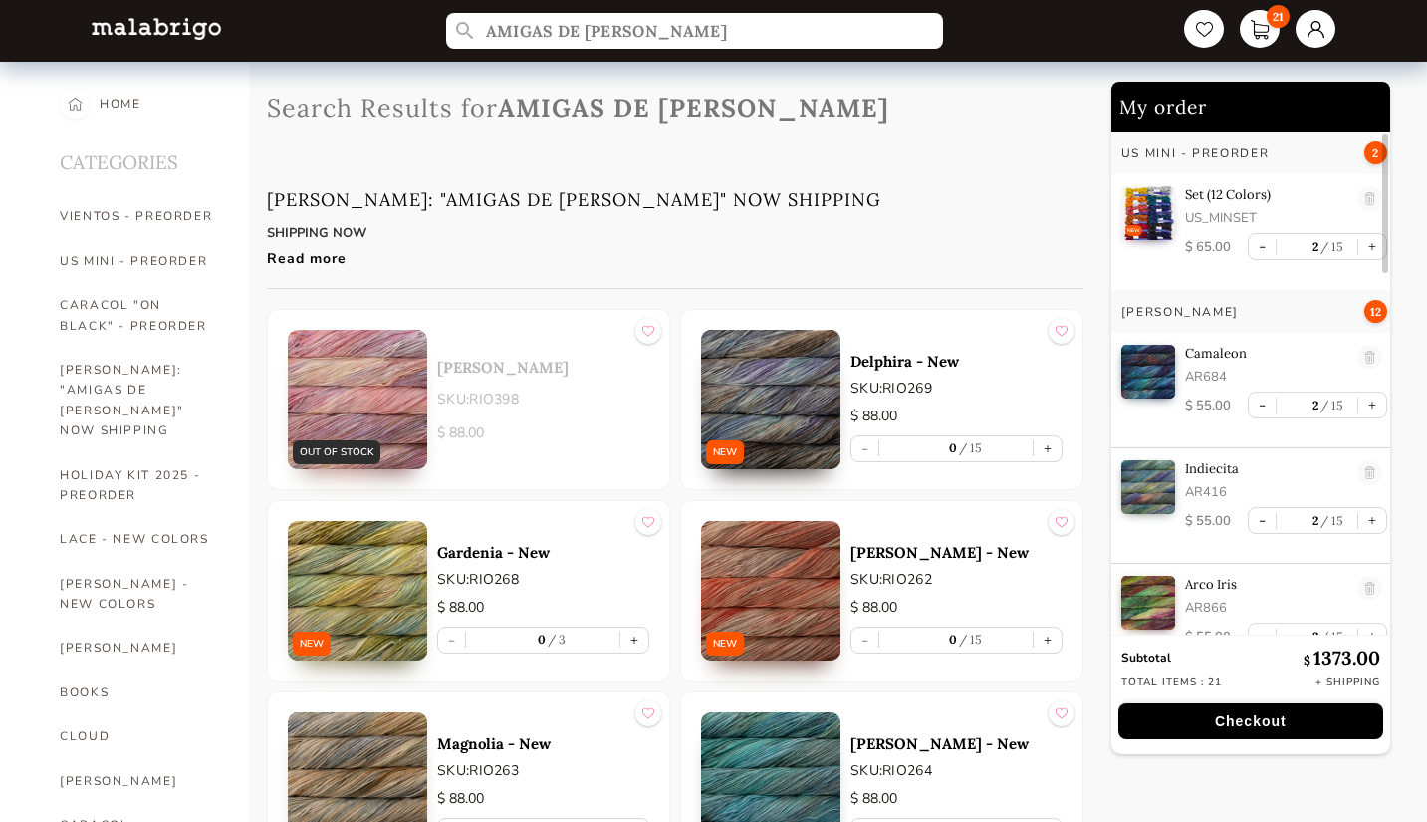
click at [313, 259] on div "Read more" at bounding box center [660, 253] width 787 height 29
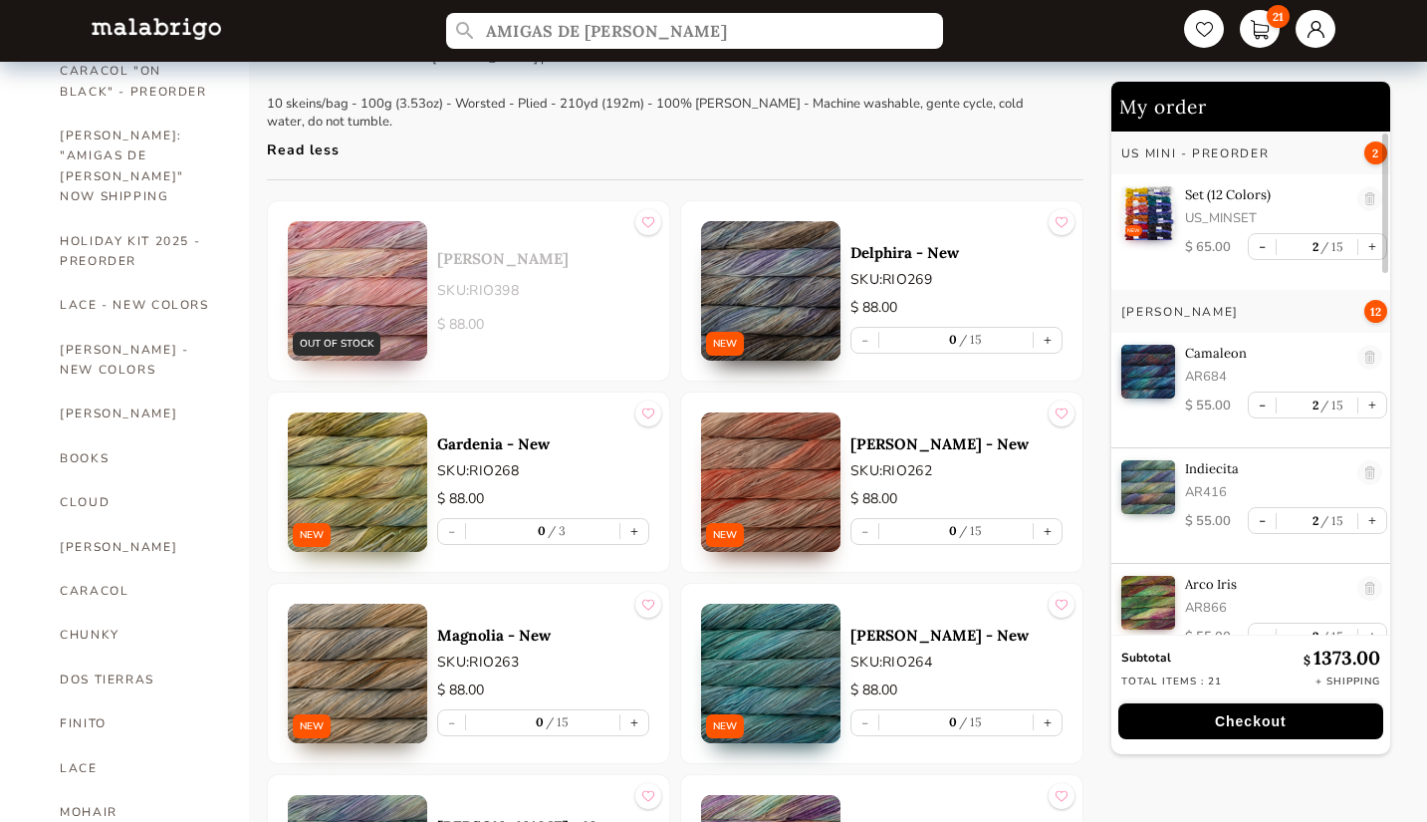
scroll to position [237, 0]
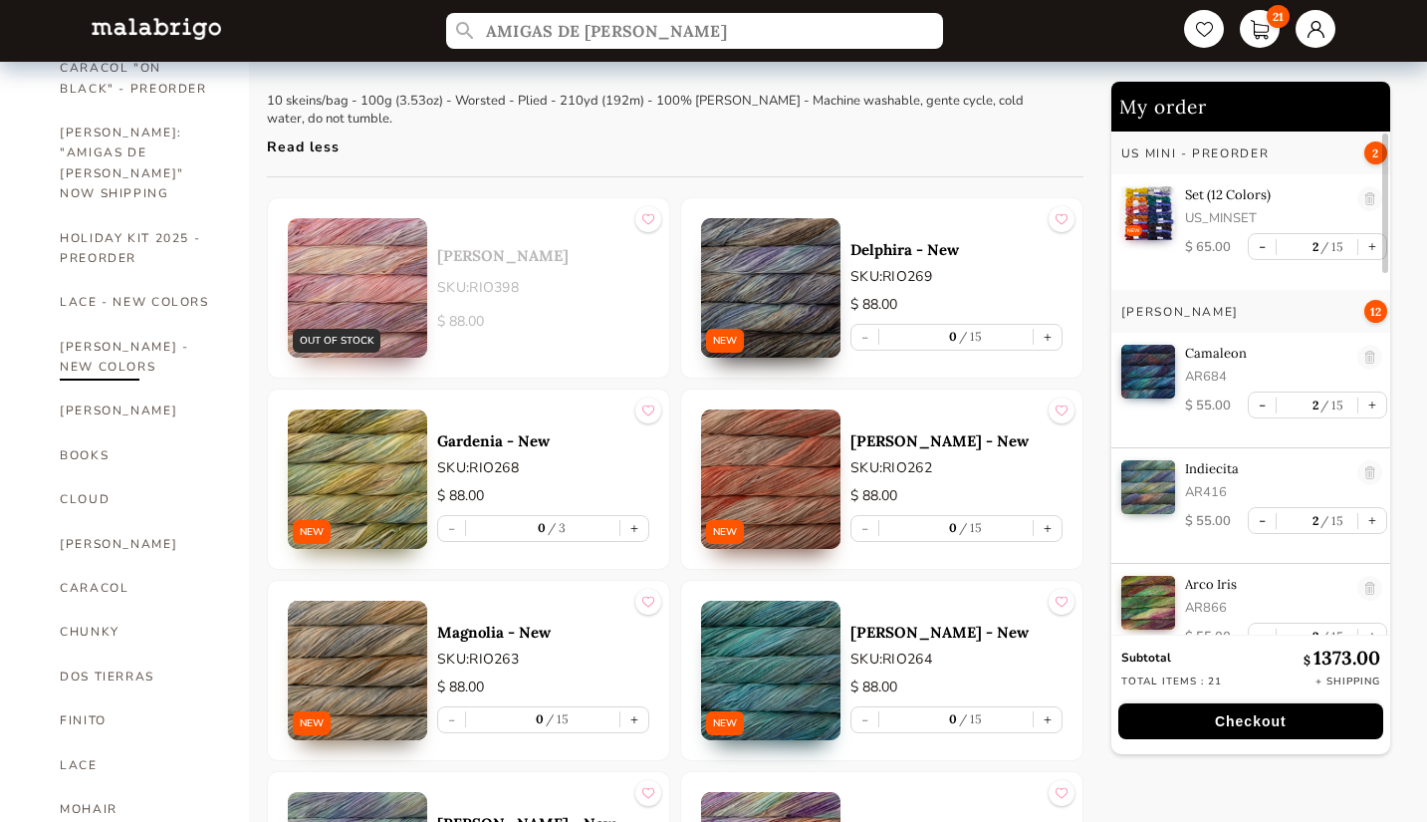
click at [179, 336] on link "[PERSON_NAME] - NEW COLORS" at bounding box center [139, 357] width 159 height 65
select select "INDEX"
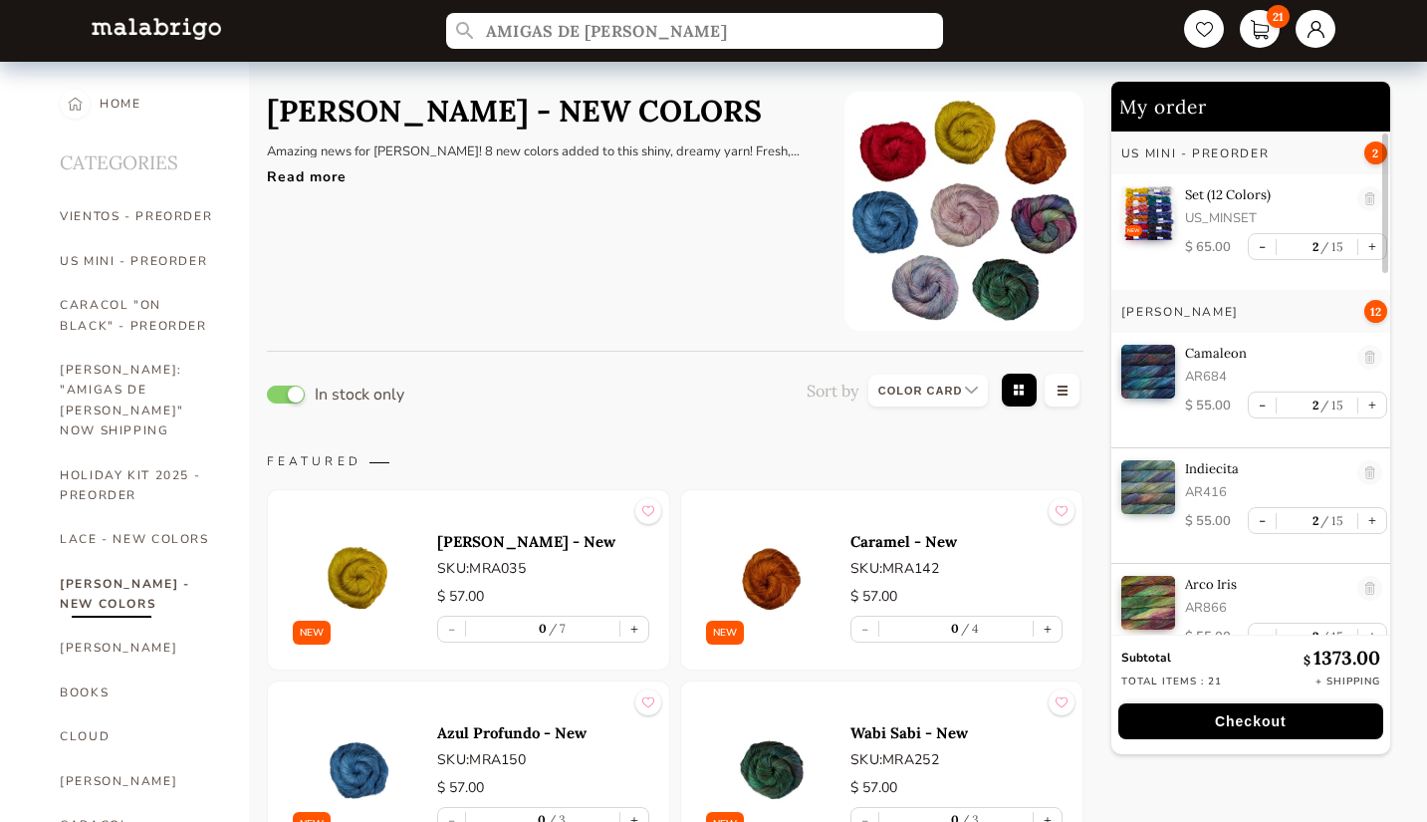
click at [319, 179] on div "Read more" at bounding box center [541, 171] width 548 height 29
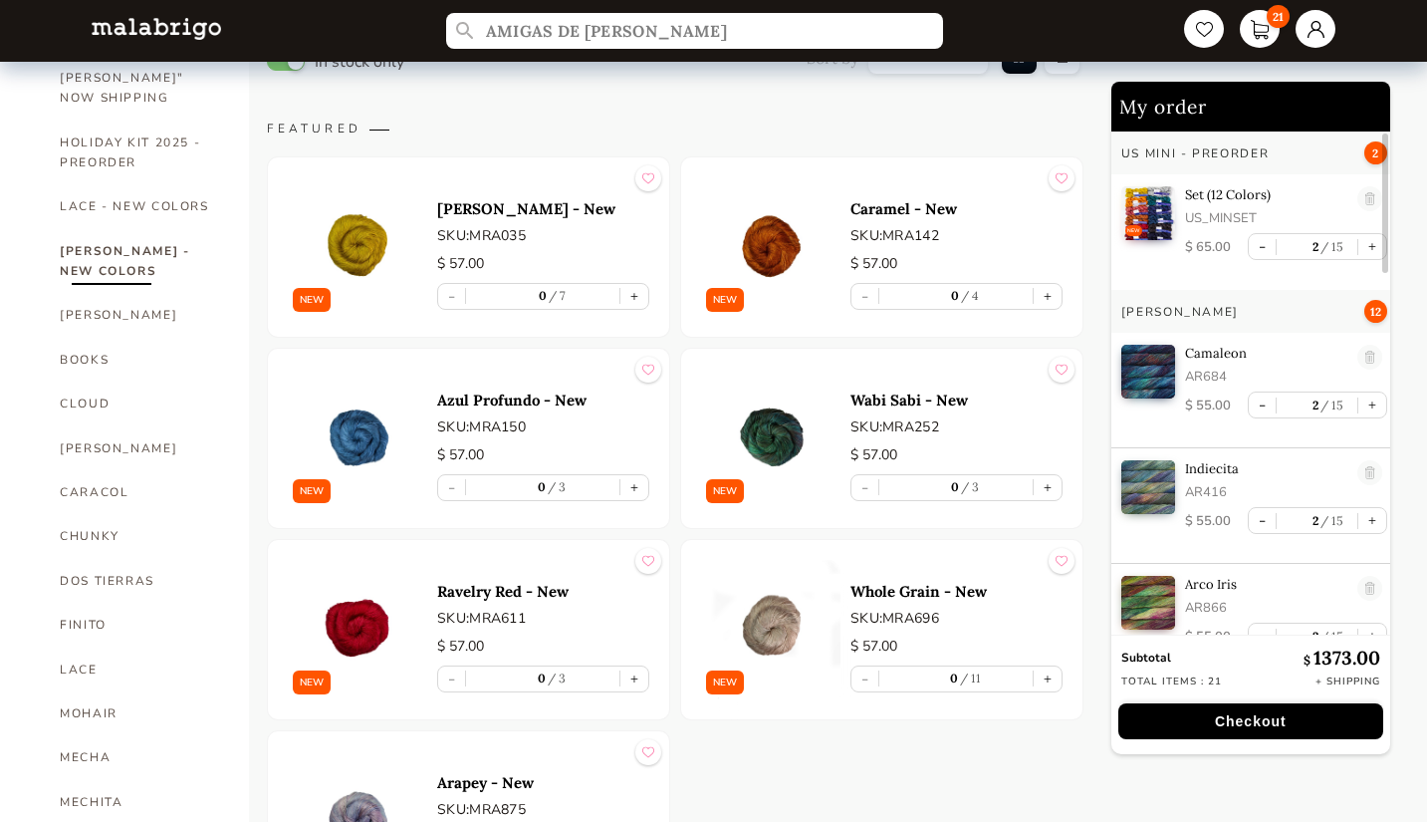
scroll to position [334, 0]
click at [246, 575] on nav "HOME CATEGORIES VIENTOS - PREORDER US MINI - PREORDER CARACOL "ON BLACK" - PREO…" at bounding box center [149, 748] width 199 height 2040
click at [111, 425] on link "[PERSON_NAME]" at bounding box center [139, 447] width 159 height 44
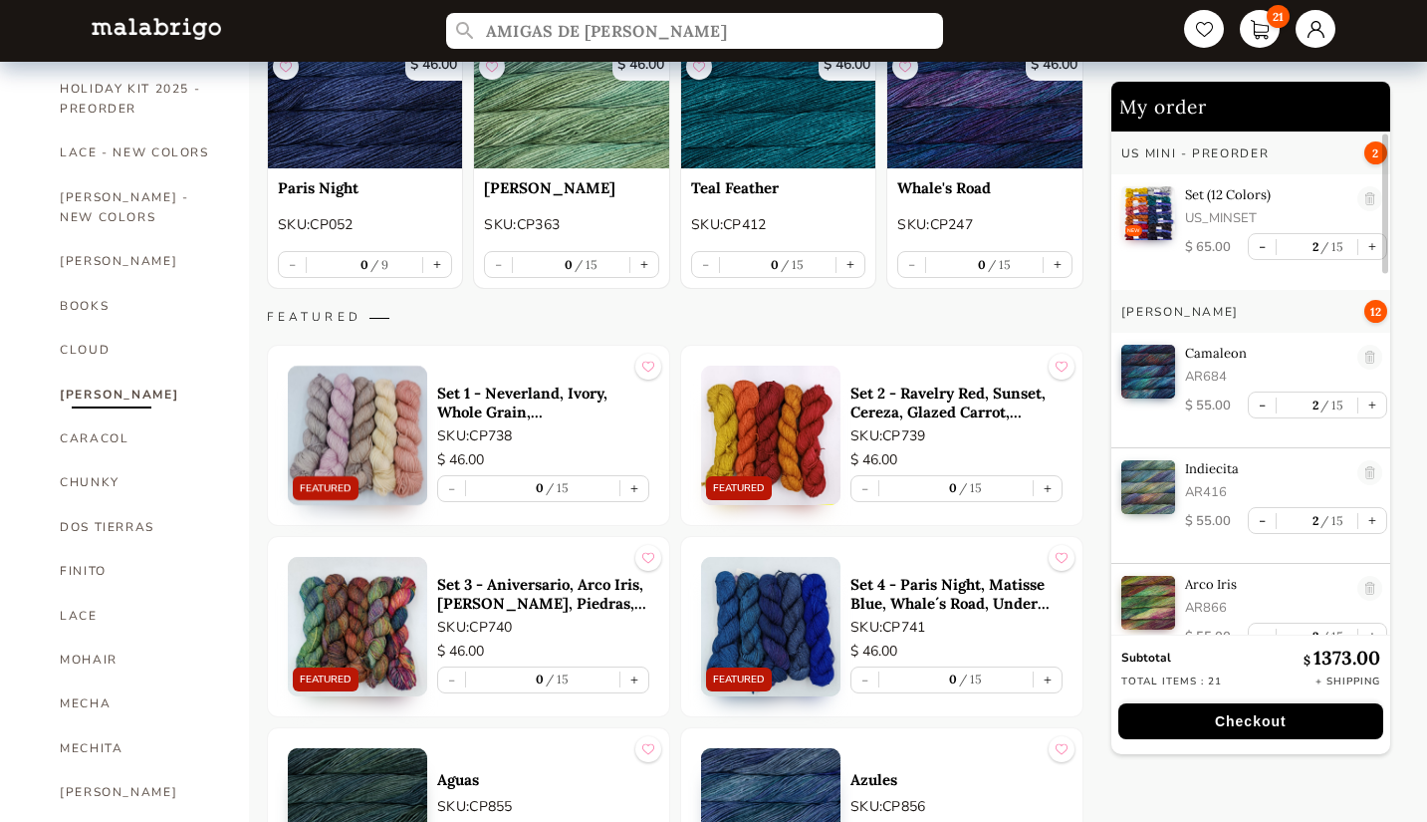
scroll to position [2, 0]
click at [1302, 728] on button "Checkout" at bounding box center [1250, 721] width 265 height 36
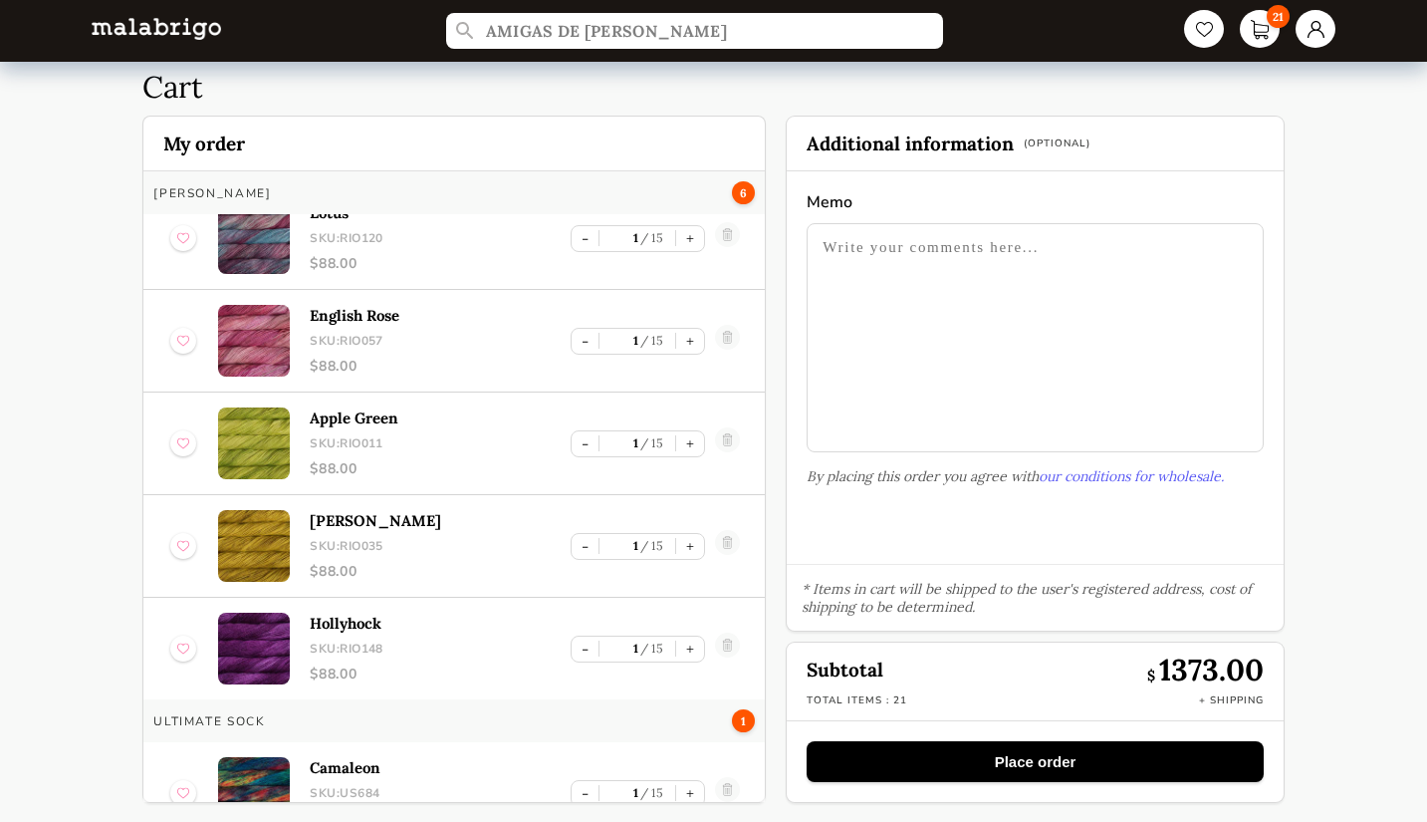
scroll to position [968, 0]
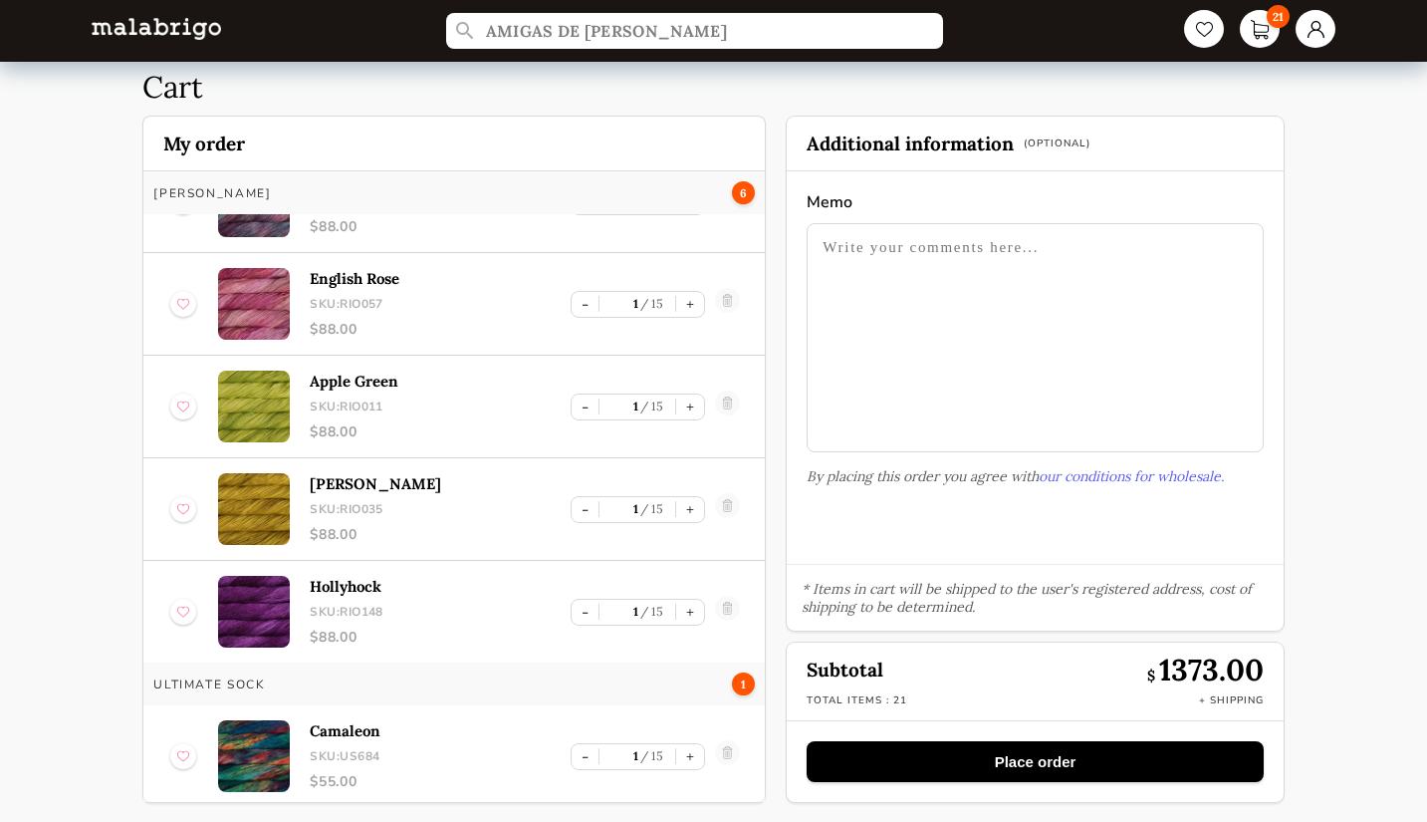
click at [1238, 767] on button "Place order" at bounding box center [1035, 761] width 456 height 41
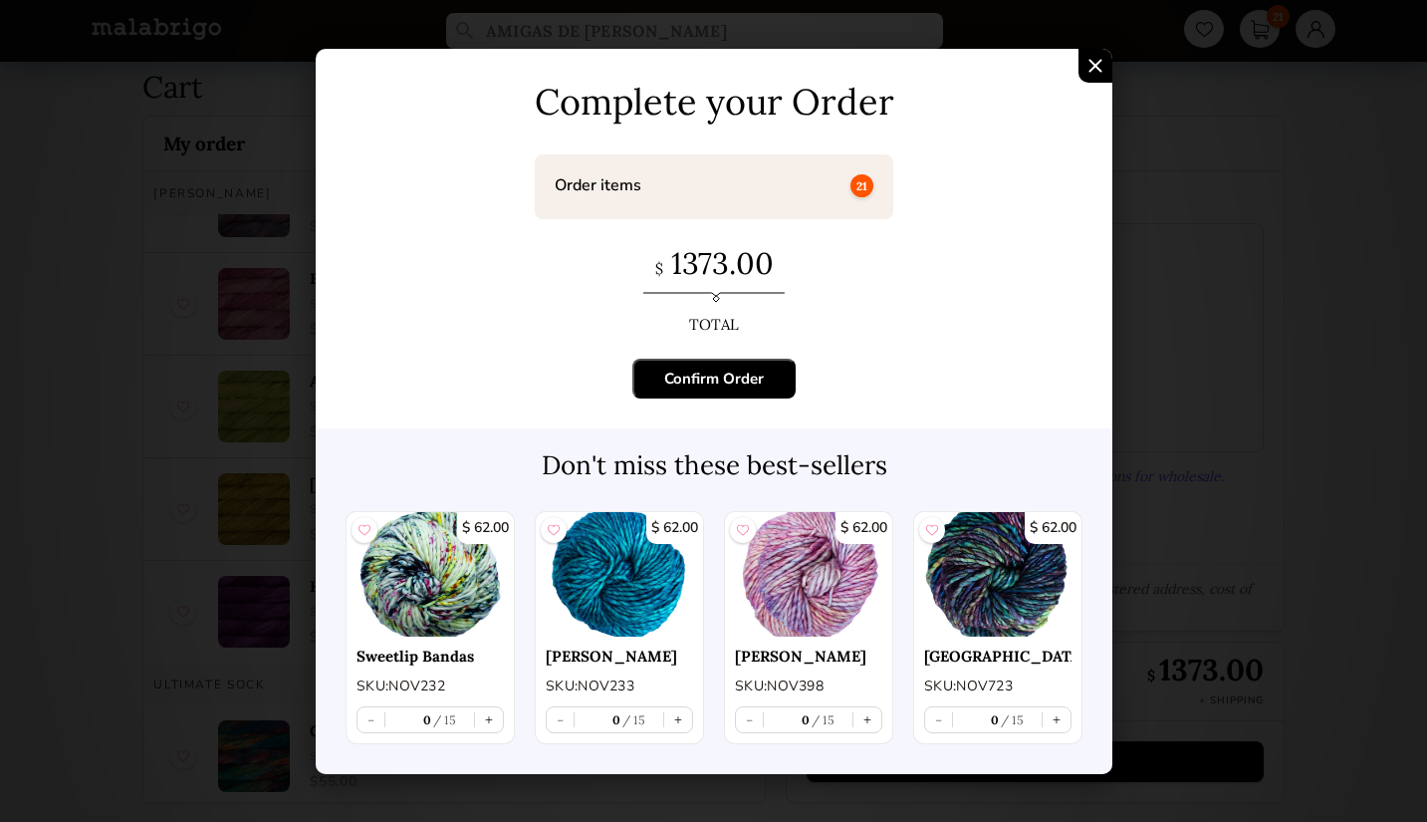
click at [759, 376] on div "Confirm Order" at bounding box center [714, 378] width 100 height 20
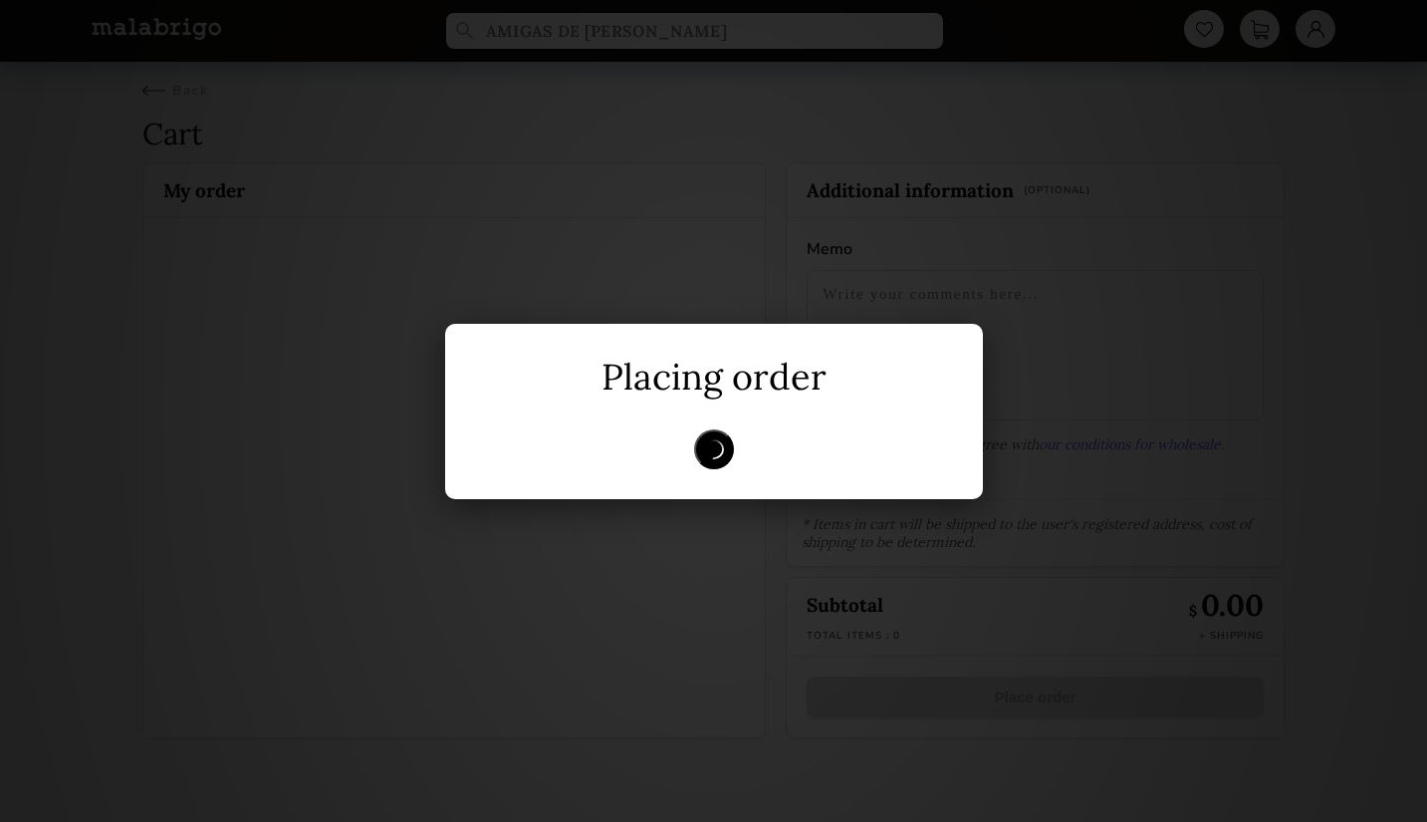
scroll to position [0, 0]
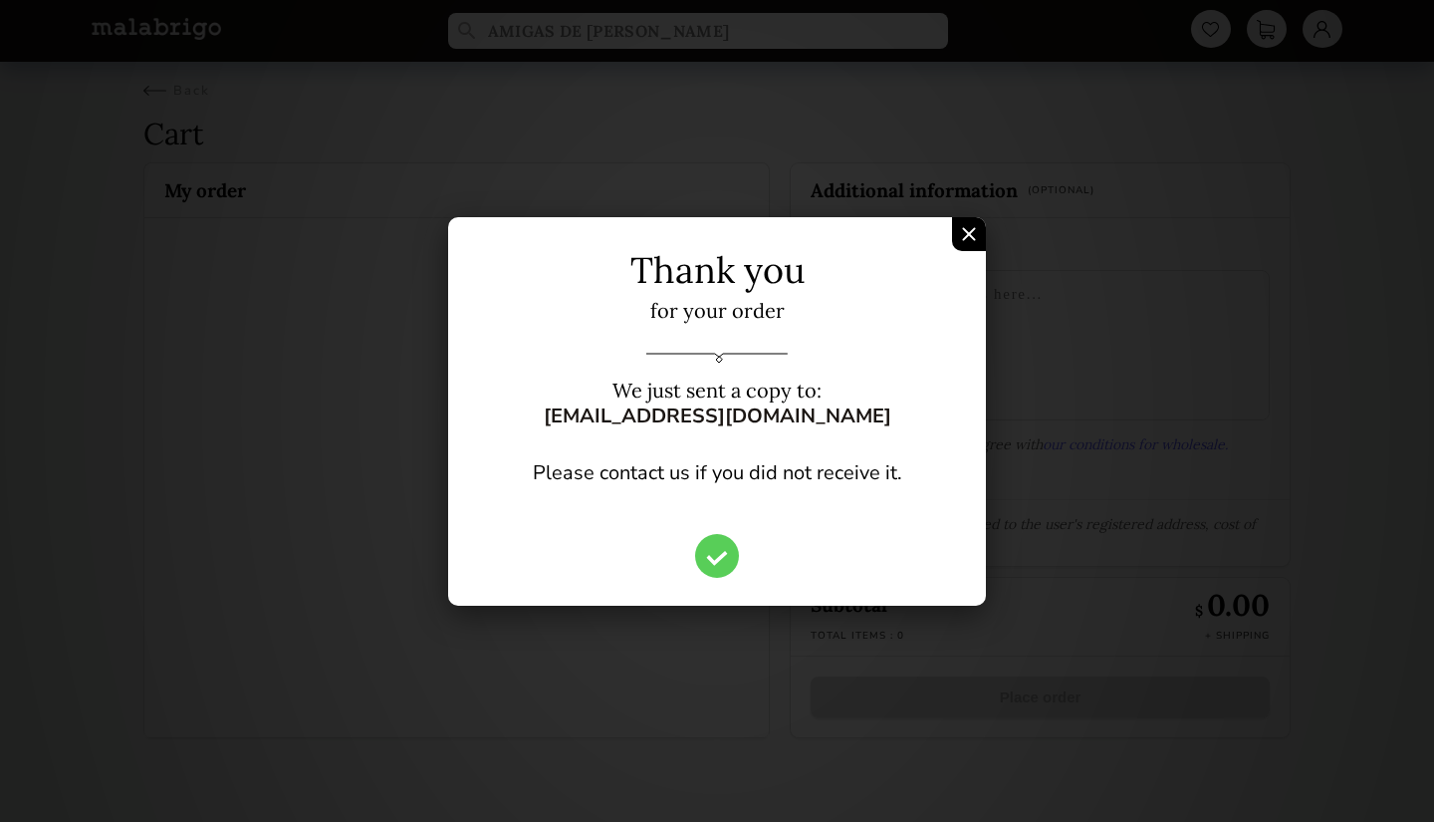
click at [967, 233] on img "Confirm Order" at bounding box center [969, 234] width 14 height 14
